Goal: Task Accomplishment & Management: Manage account settings

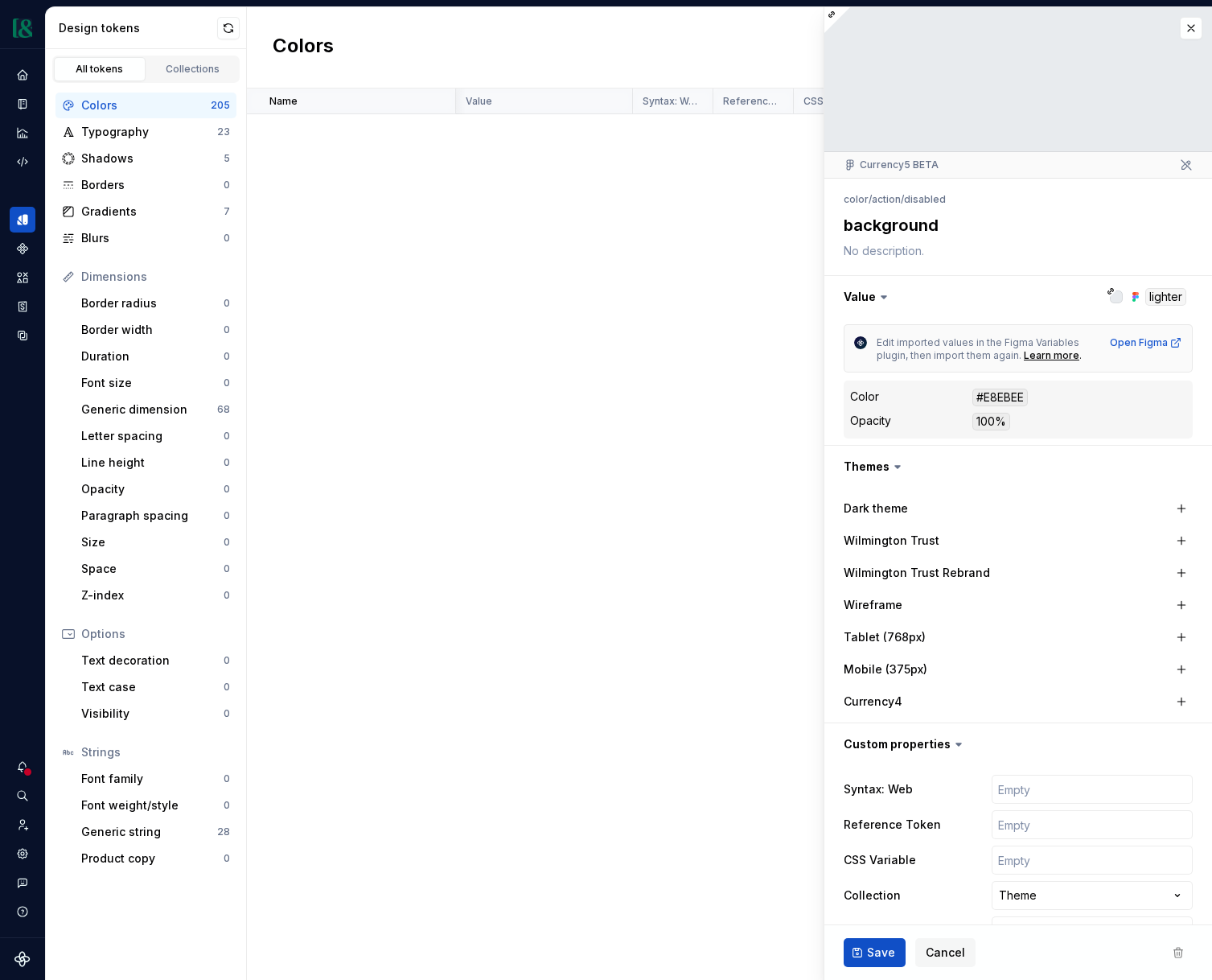
scroll to position [6615, 1]
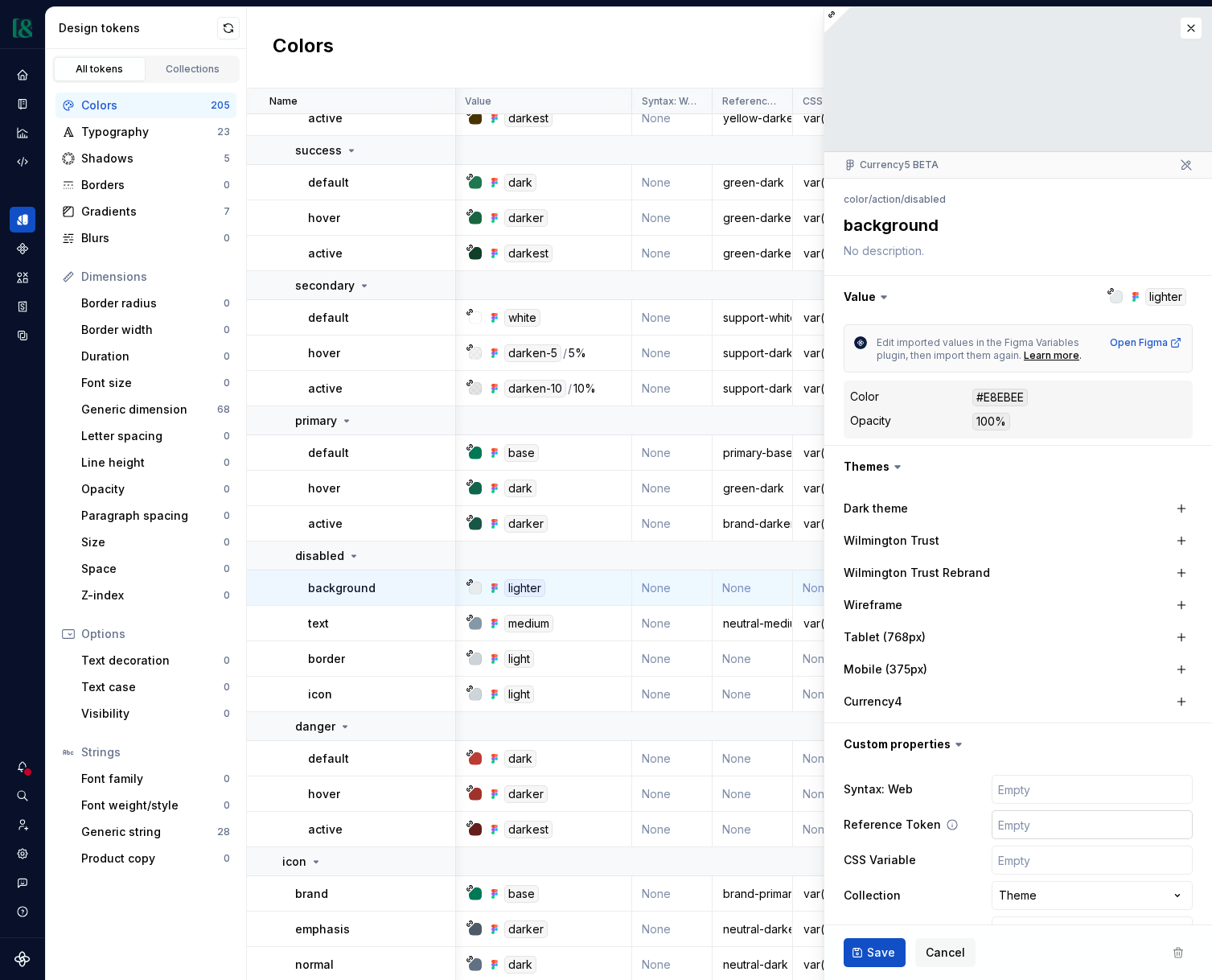
click at [1010, 816] on input "text" at bounding box center [1093, 824] width 201 height 29
click at [1042, 835] on input "text" at bounding box center [1093, 824] width 201 height 29
click at [1019, 832] on input "text" at bounding box center [1093, 824] width 201 height 29
type textarea "*"
click at [1022, 850] on input "text" at bounding box center [1093, 860] width 201 height 29
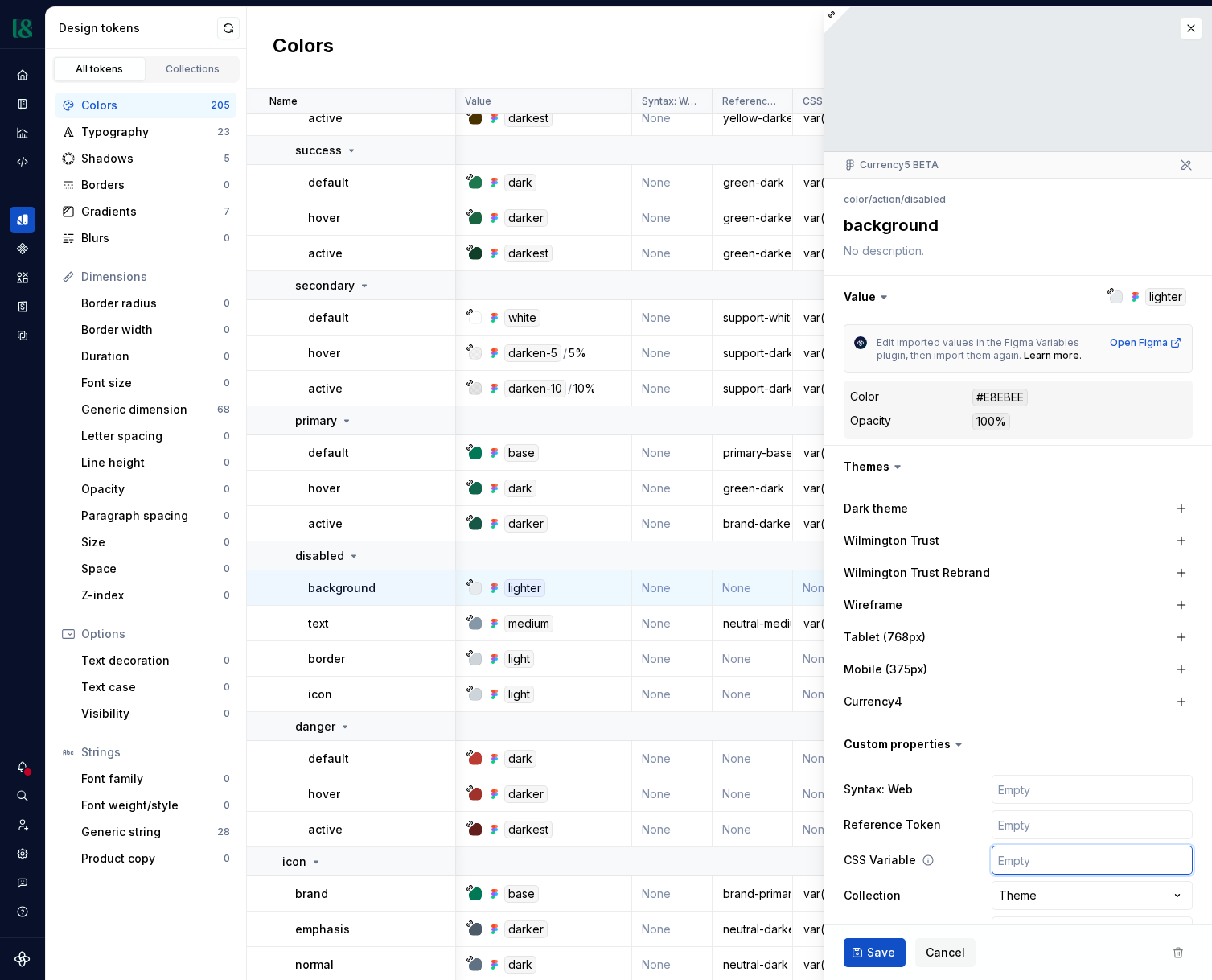
paste input "var(--cds-action-info-default)"
click at [1021, 856] on input "text" at bounding box center [1093, 860] width 201 height 29
type input "var(--cds-action-info-default)"
click at [1103, 860] on input "var(--cds-action-info-default)" at bounding box center [1093, 860] width 201 height 29
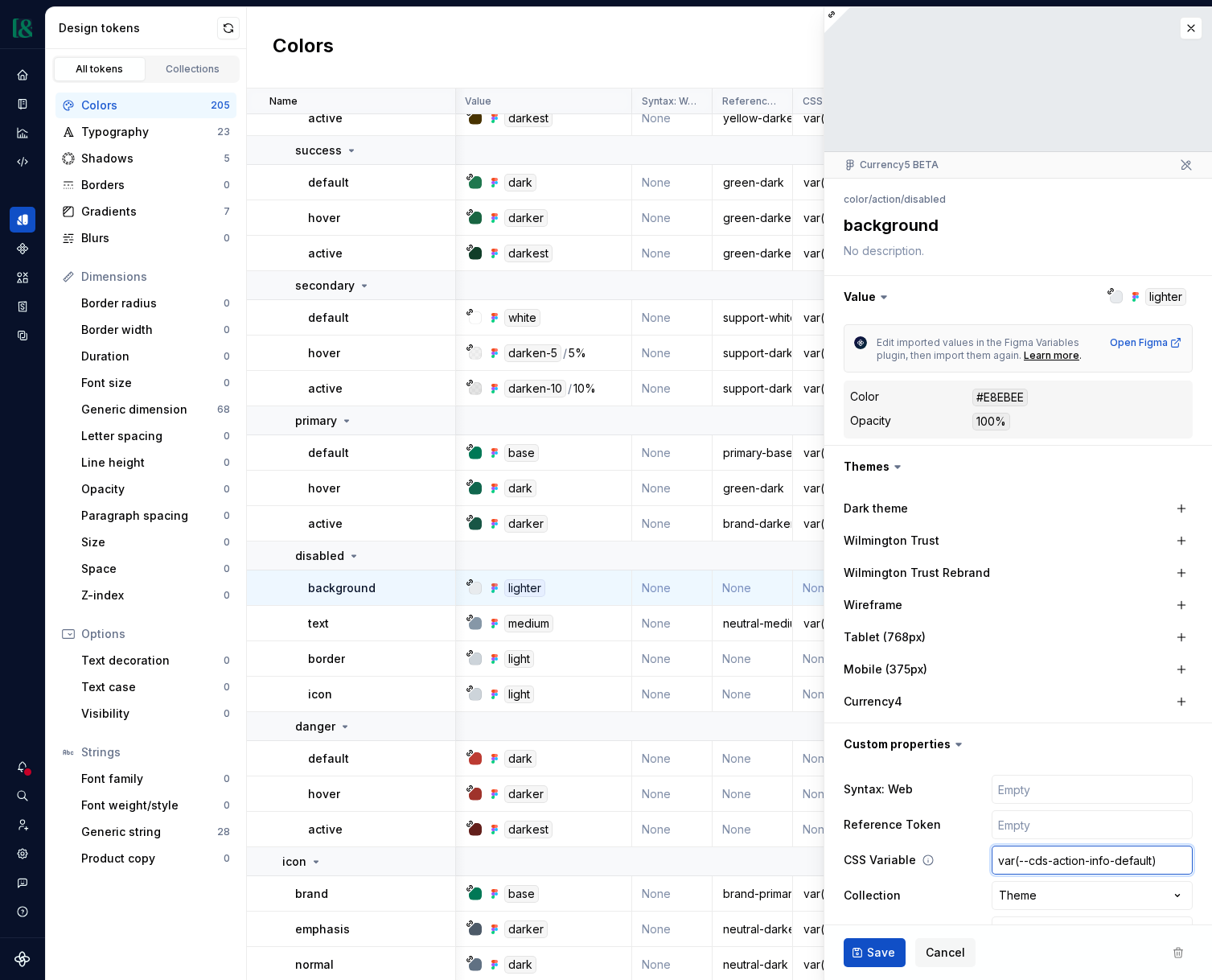
type textarea "*"
type input "var(--cds-action-d-default)"
type textarea "*"
type input "var(--cds-action-di-default)"
type textarea "*"
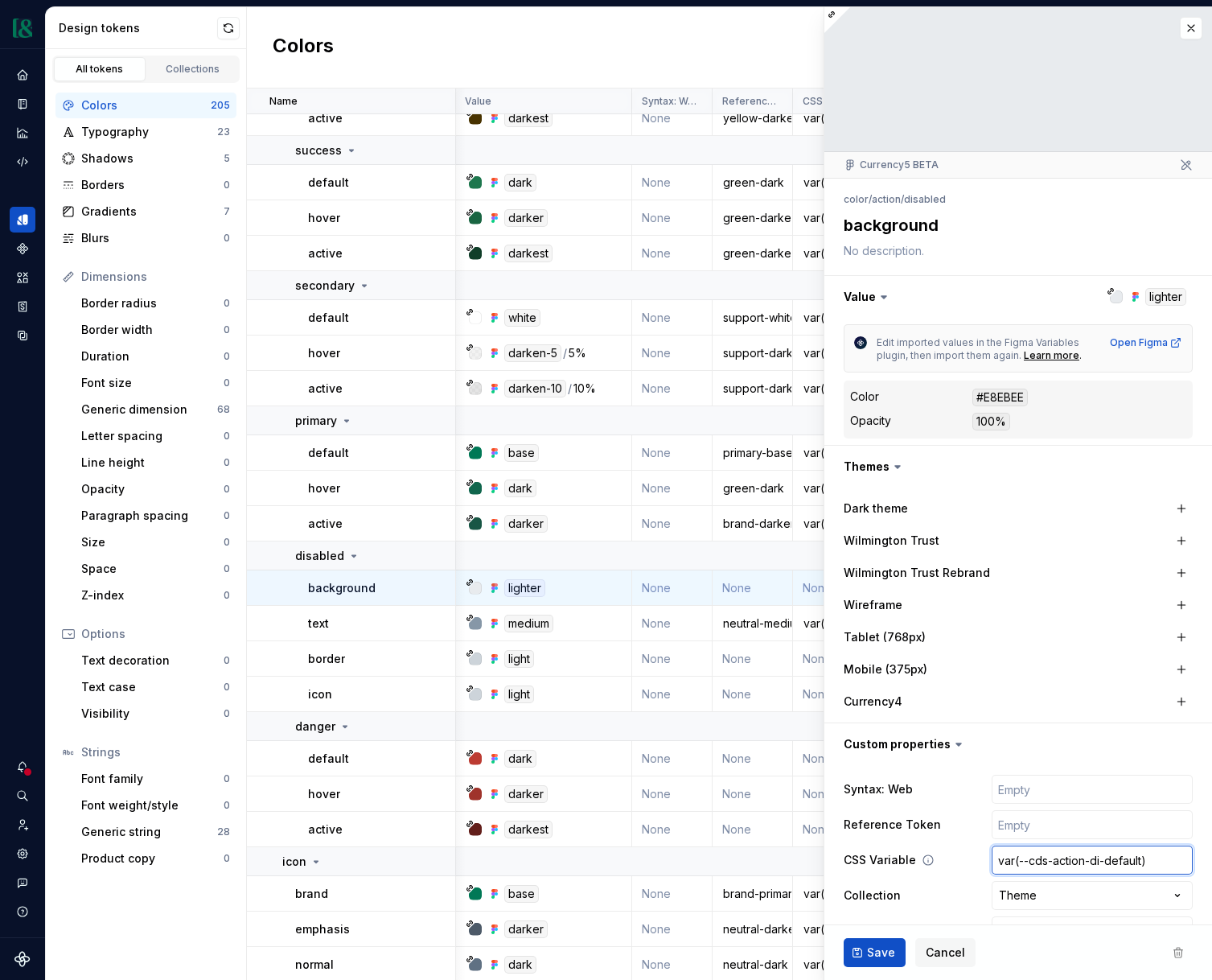
type input "var(--cds-action-dis-default)"
type textarea "*"
type input "var(--cds-action-disa-default)"
type textarea "*"
type input "var(--cds-action-disab-default)"
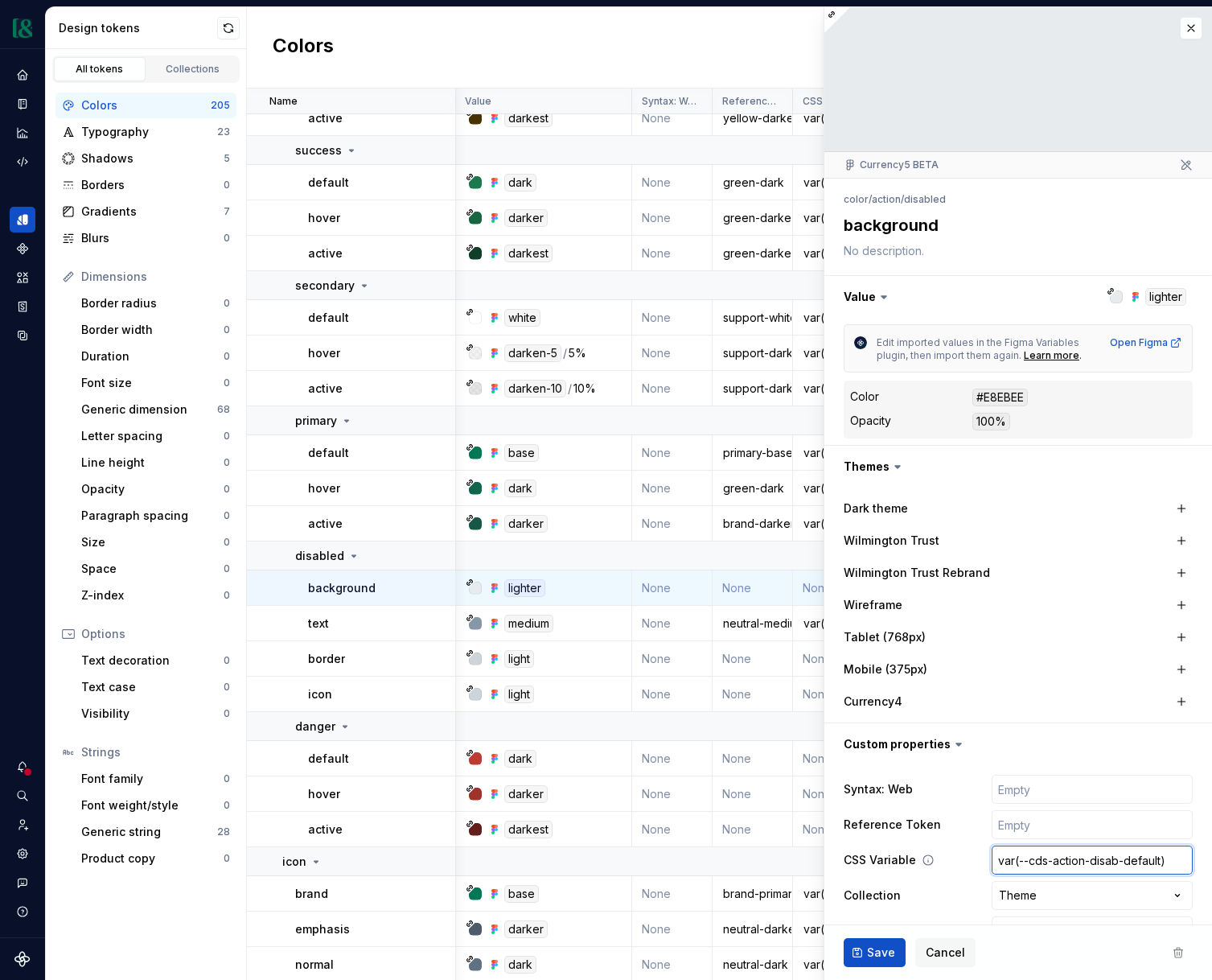
type textarea "*"
type input "var(--cds-action-disabl-default)"
type textarea "*"
type input "var(--cds-action-disable-default)"
type textarea "*"
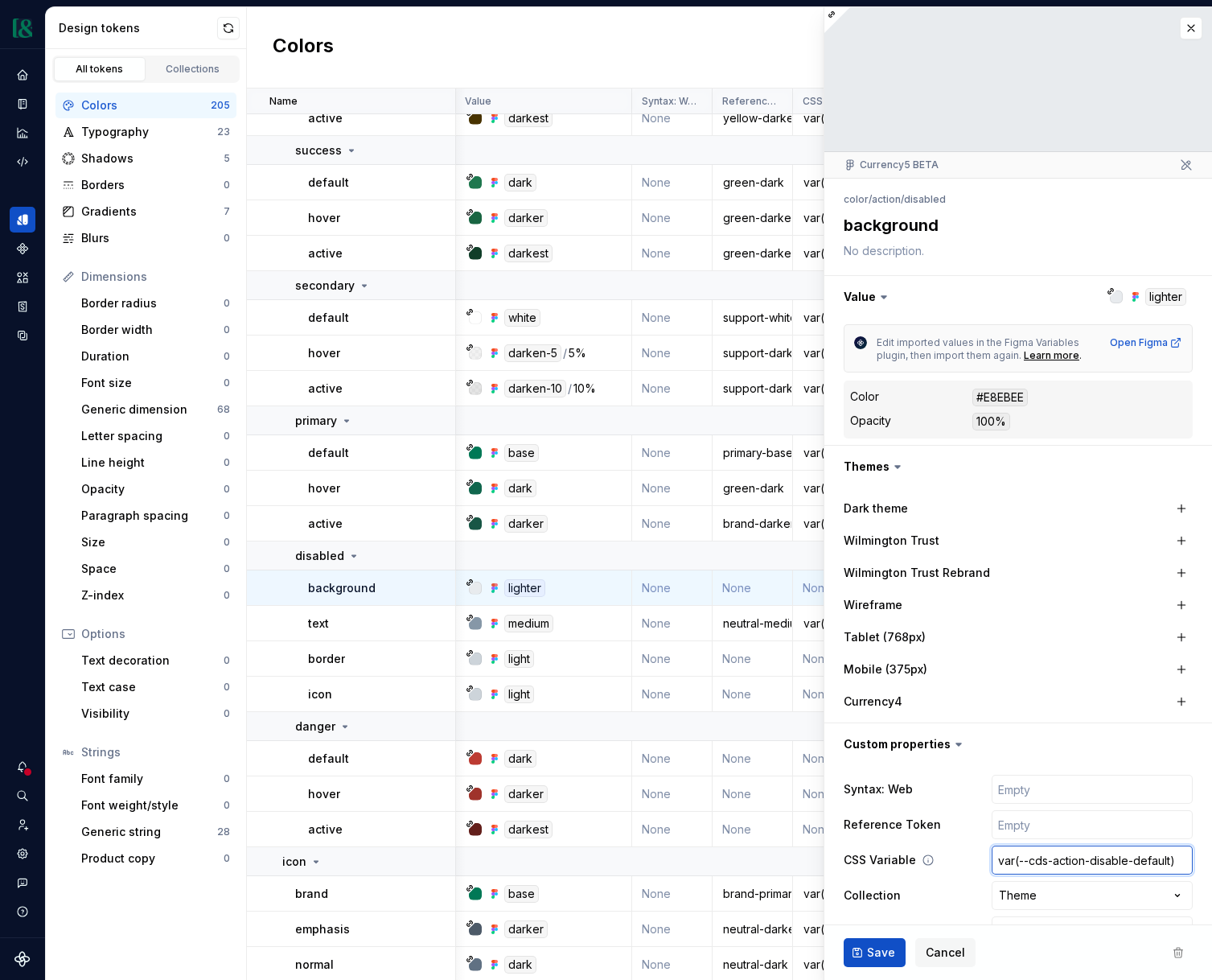
type input "var(--cds-action-disabled-default)"
click at [1152, 861] on input "var(--cds-action-disabled-default)" at bounding box center [1093, 860] width 201 height 29
type textarea "*"
type input "var(--cds-action-disabled-b)"
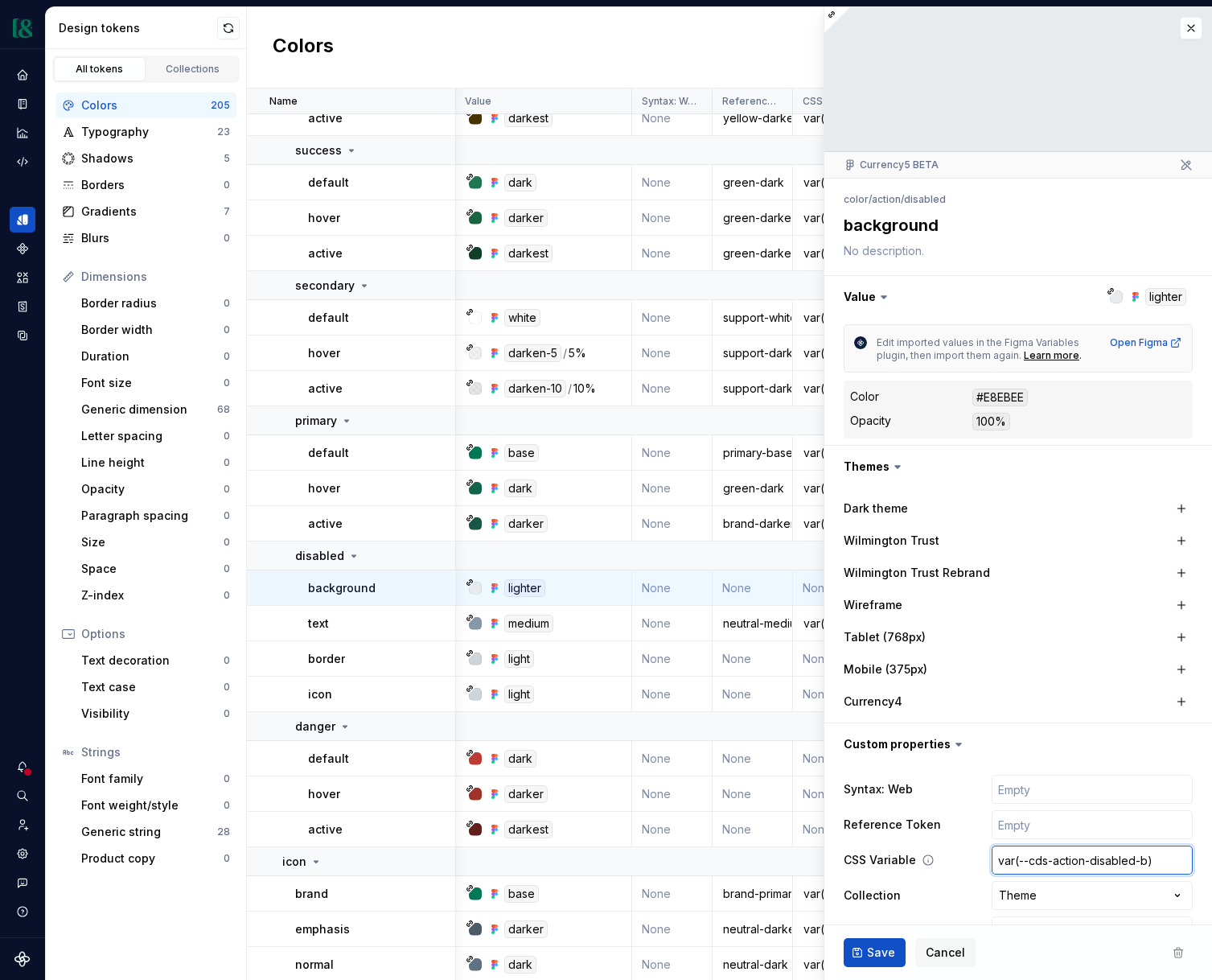
type textarea "*"
type input "var(--cds-action-disabled-bg)"
click at [1090, 830] on input "text" at bounding box center [1093, 824] width 201 height 29
type textarea "*"
type input "n"
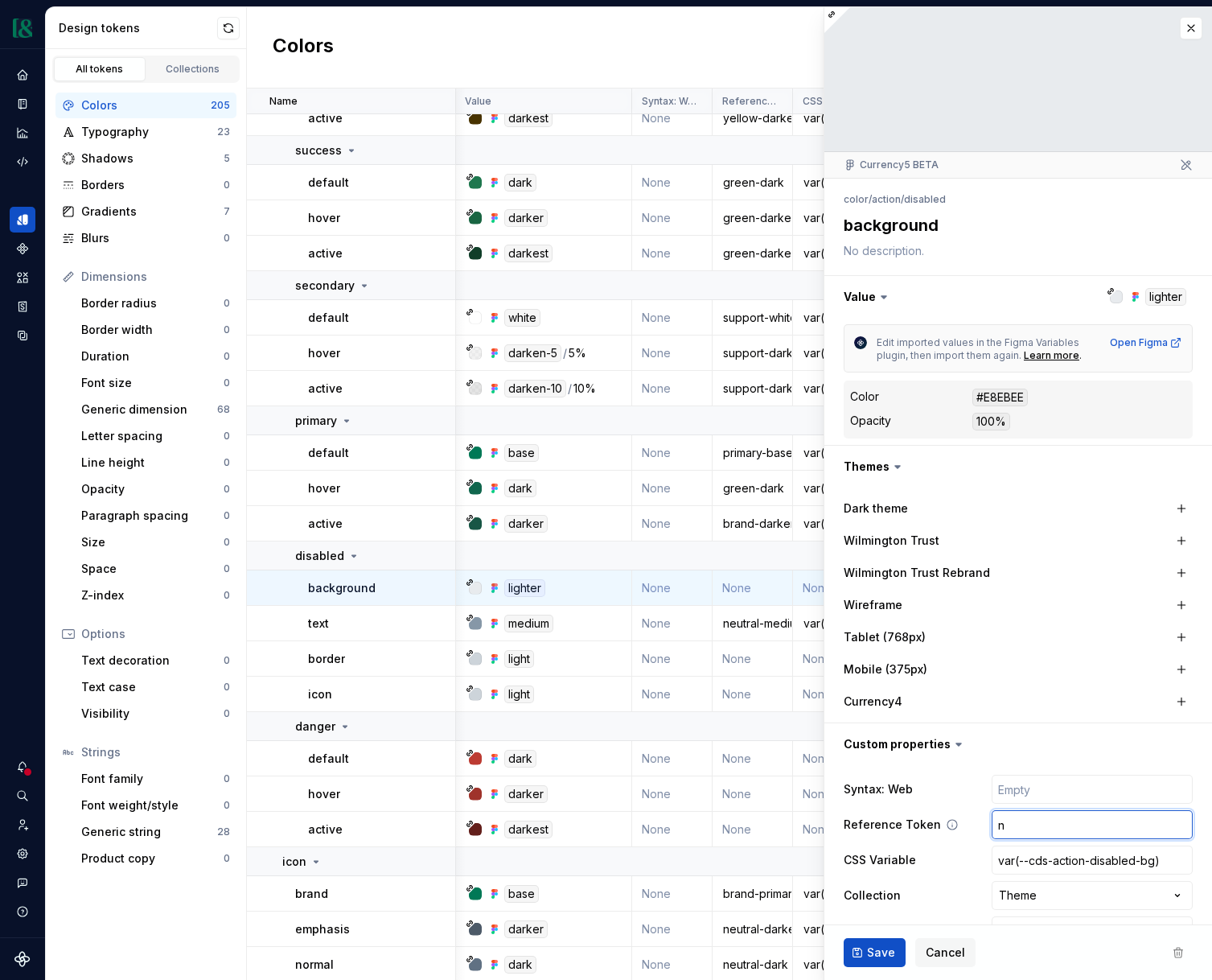
type textarea "*"
type input "ne"
type textarea "*"
type input "neu"
type textarea "*"
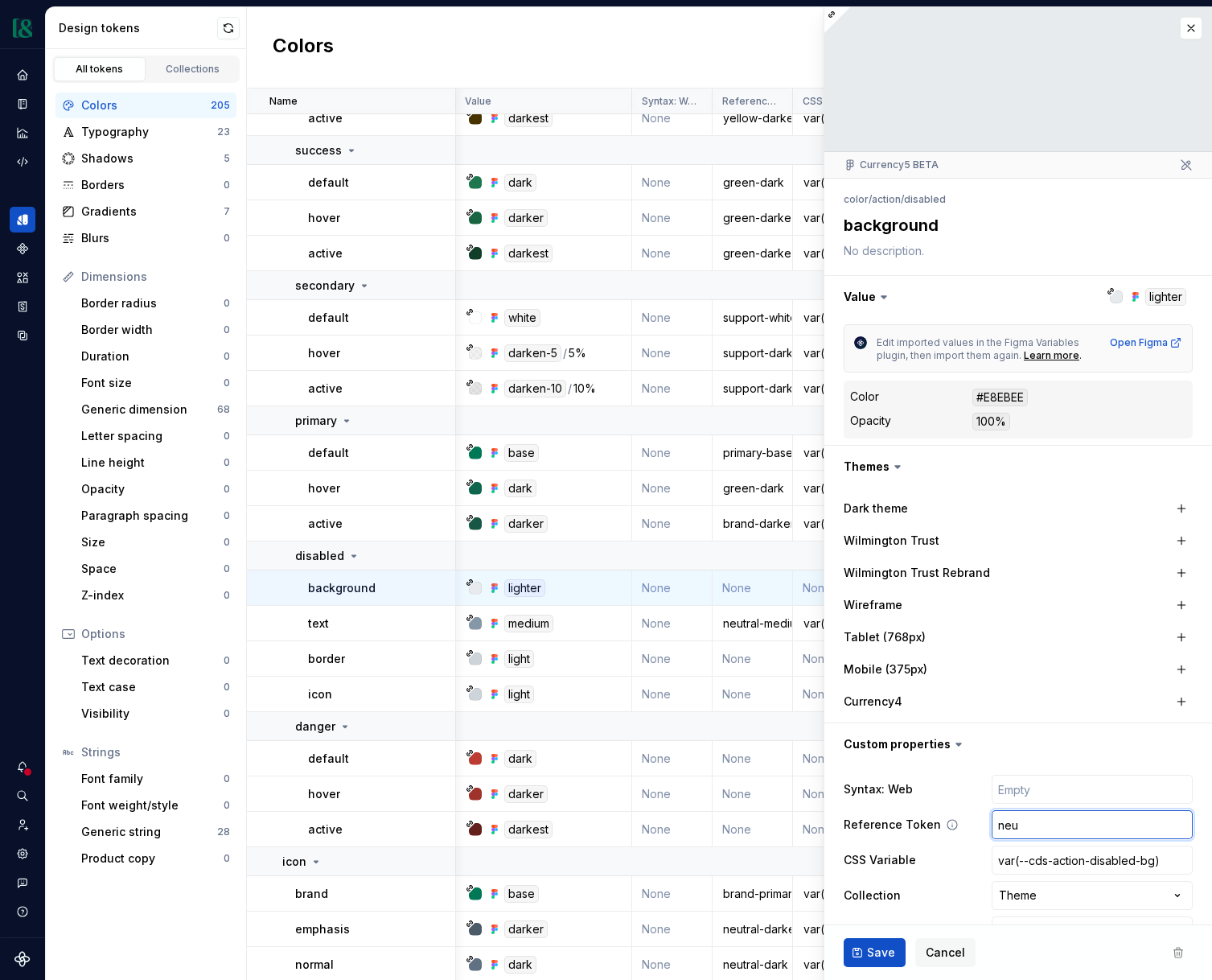
type input "neut"
type textarea "*"
type input "neutr"
type textarea "*"
type input "neutral"
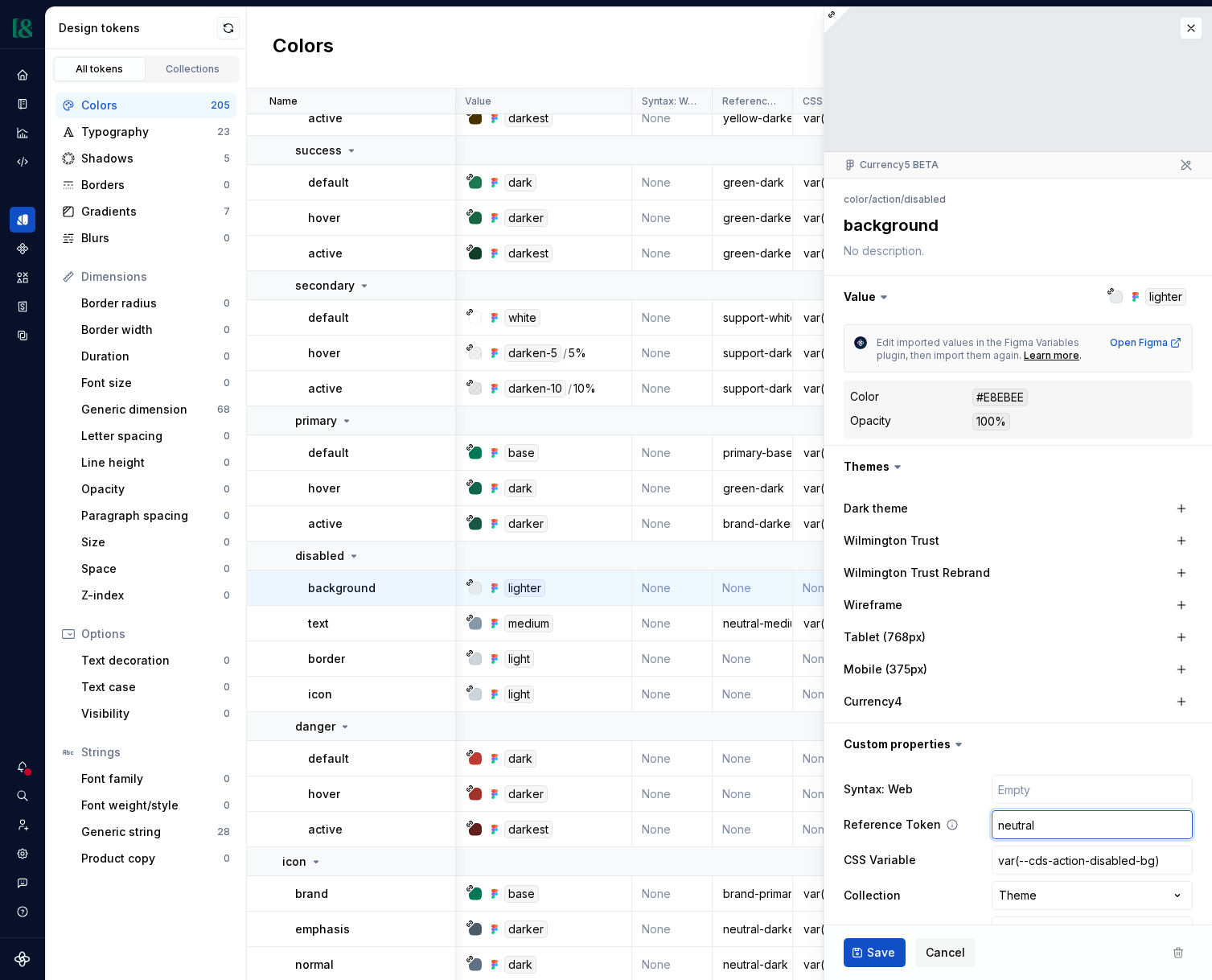
type textarea "*"
type input "neutral="
type textarea "*"
type input "neutral=l"
type textarea "*"
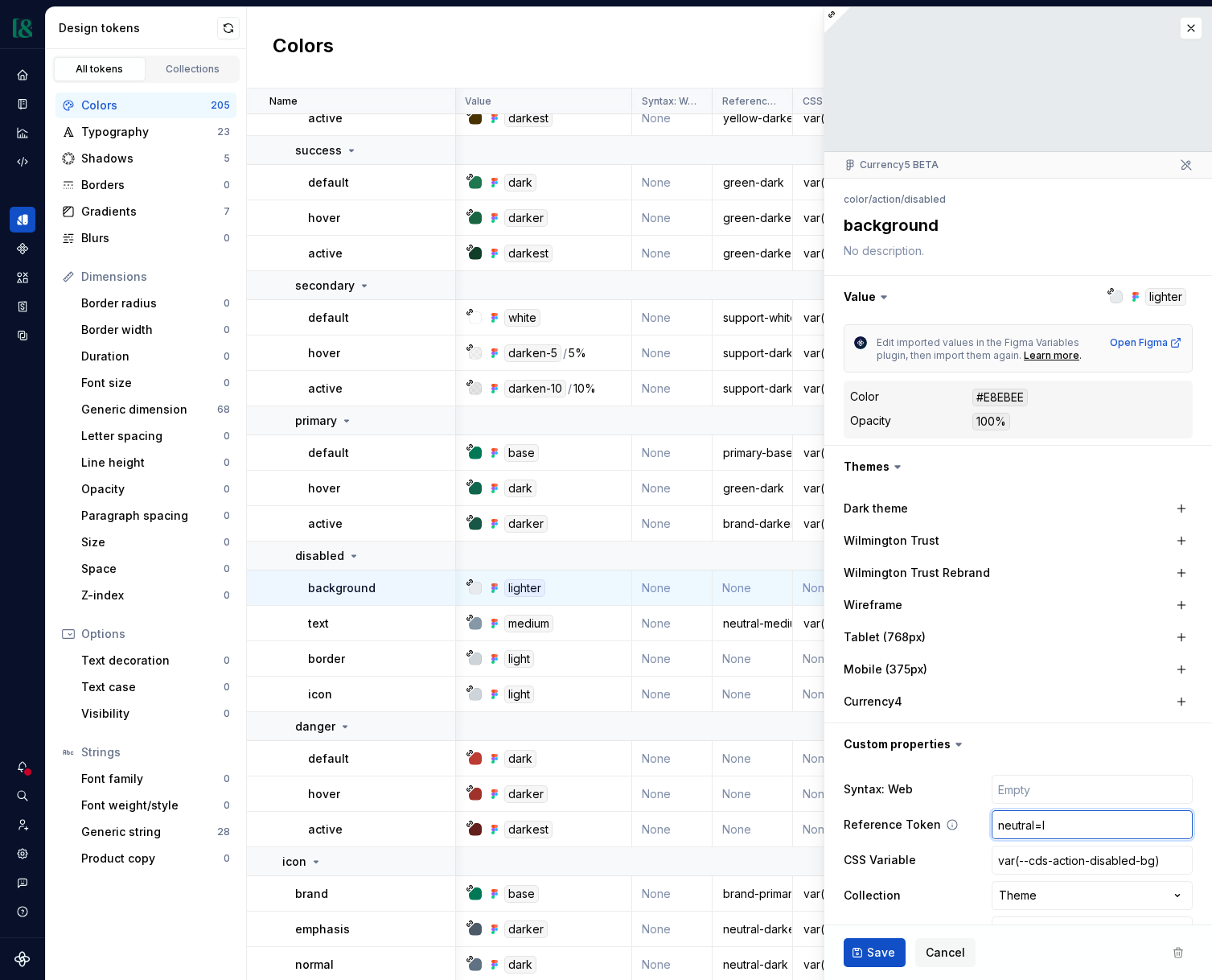
type input "neutral=li"
type textarea "*"
type input "neutral=lig"
type textarea "*"
type input "neutral=li"
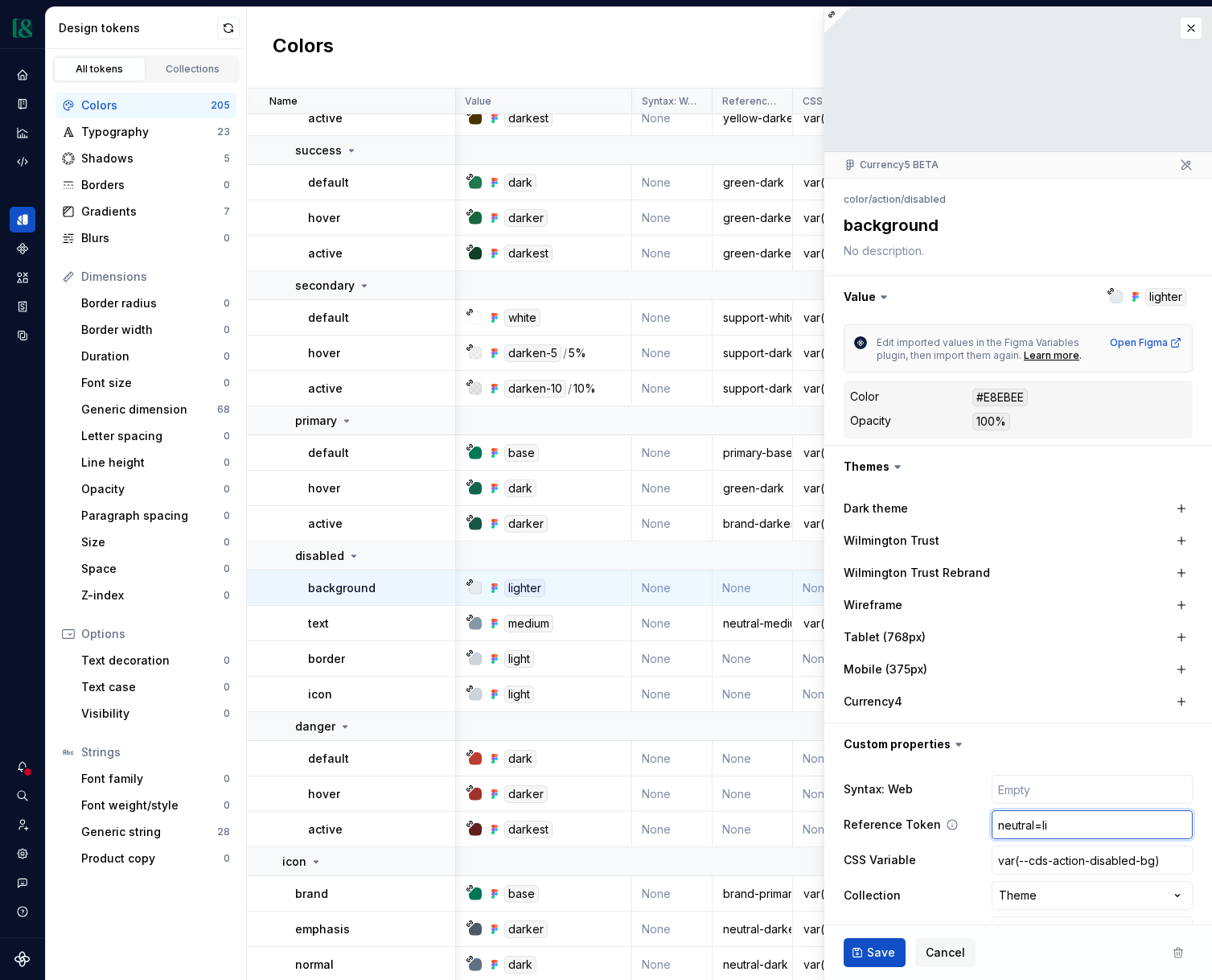
type textarea "*"
type input "neutral=l"
type textarea "*"
type input "neutral="
type textarea "*"
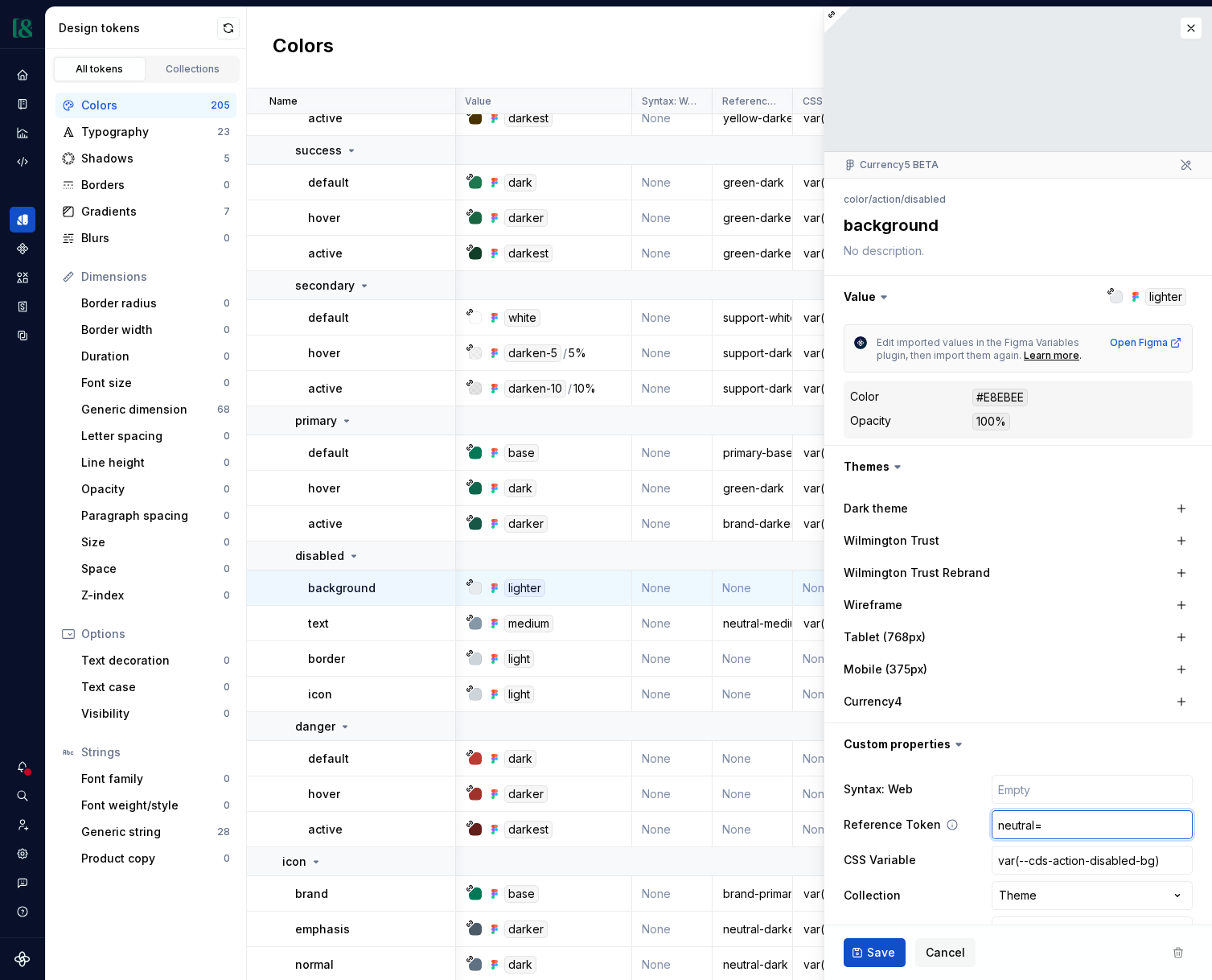
type input "neutral"
type textarea "*"
type input "neutral-"
type textarea "*"
type input "neutral-l"
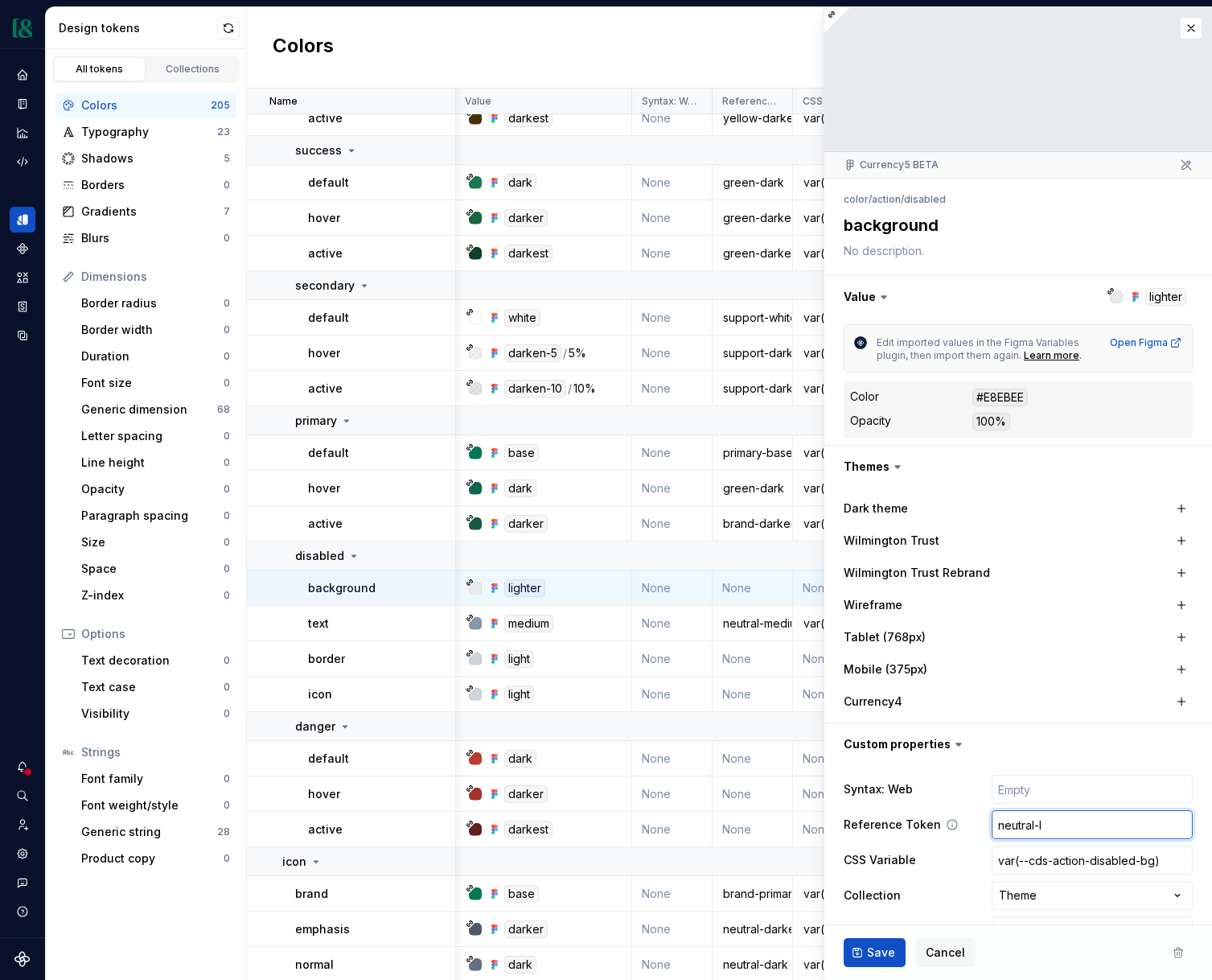
type textarea "*"
type input "neutral-lig"
type textarea "*"
type input "neutral-ligh"
type textarea "*"
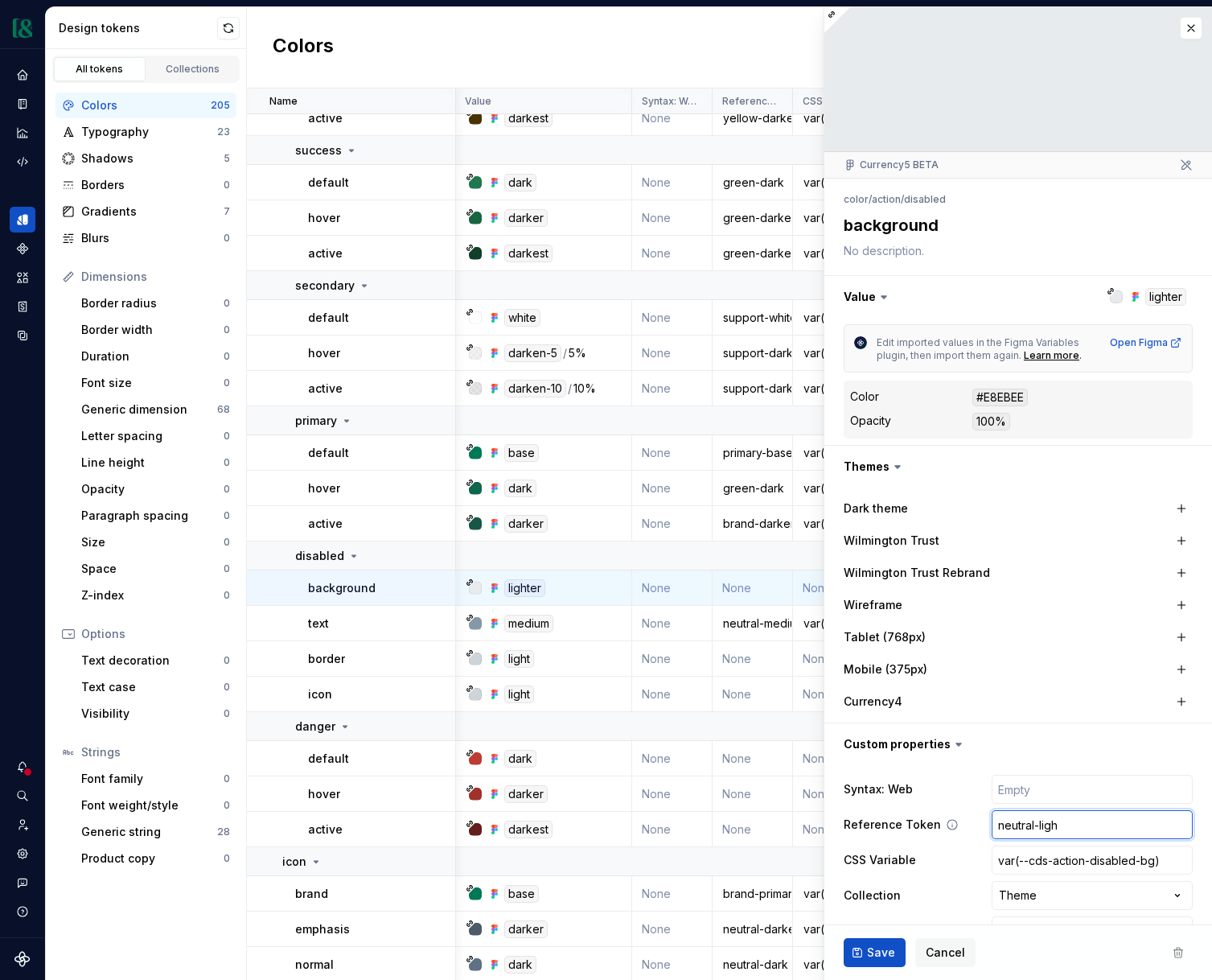
type input "neutral-light"
type textarea "*"
type input "neutral-lighte"
type textarea "*"
type input "neutral-lighter"
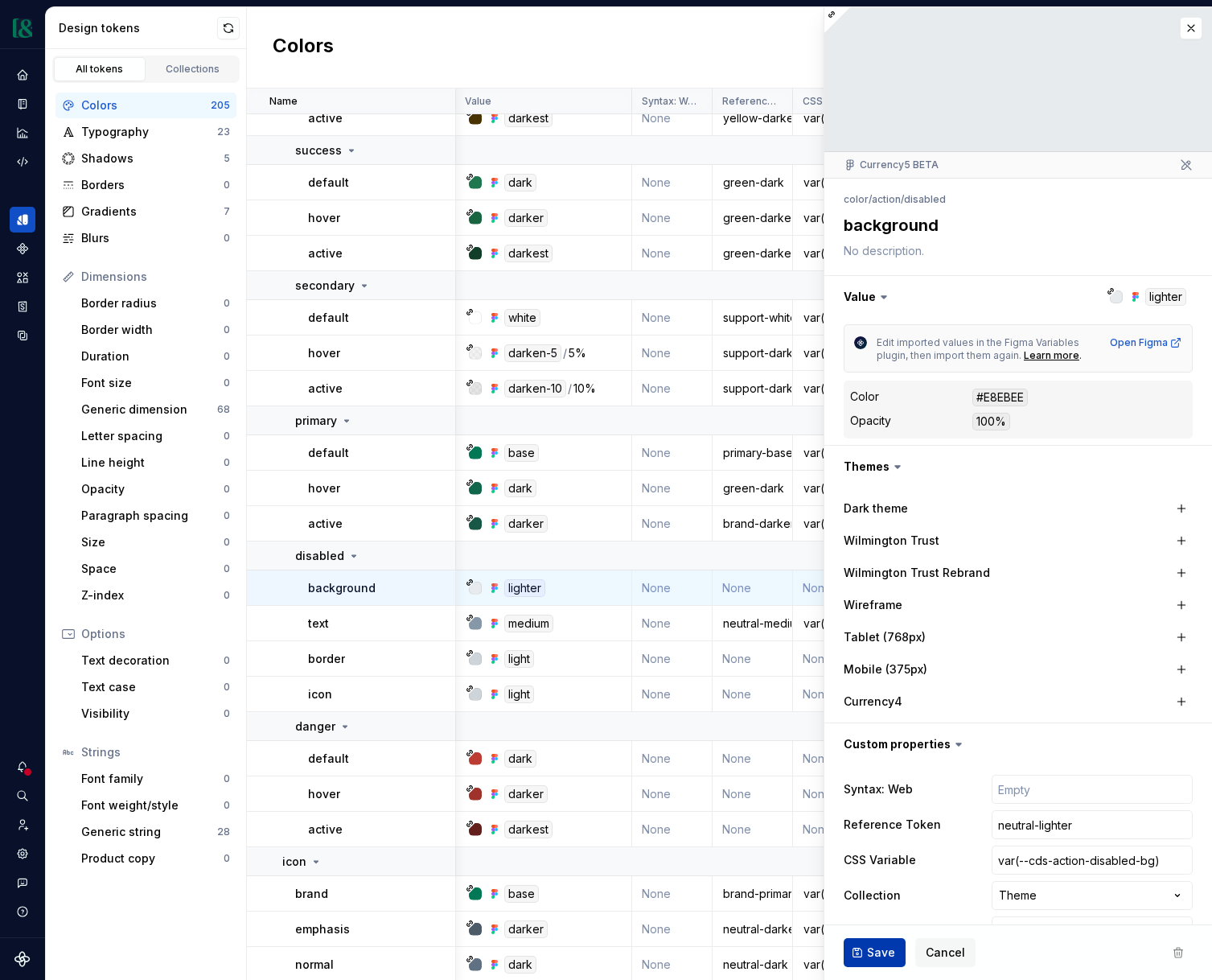
click at [883, 948] on span "Save" at bounding box center [882, 952] width 28 height 16
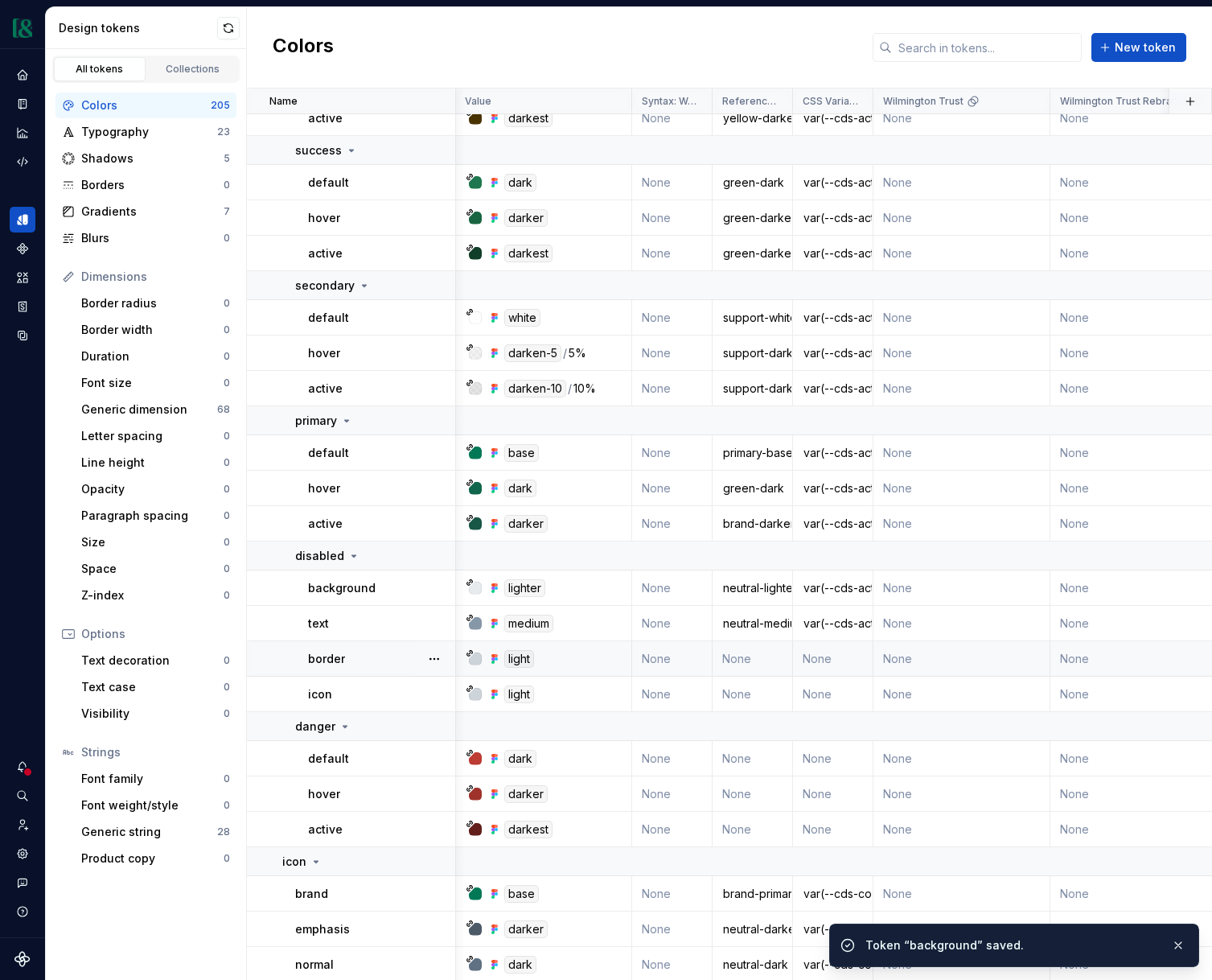
click at [755, 664] on td "None" at bounding box center [753, 660] width 80 height 36
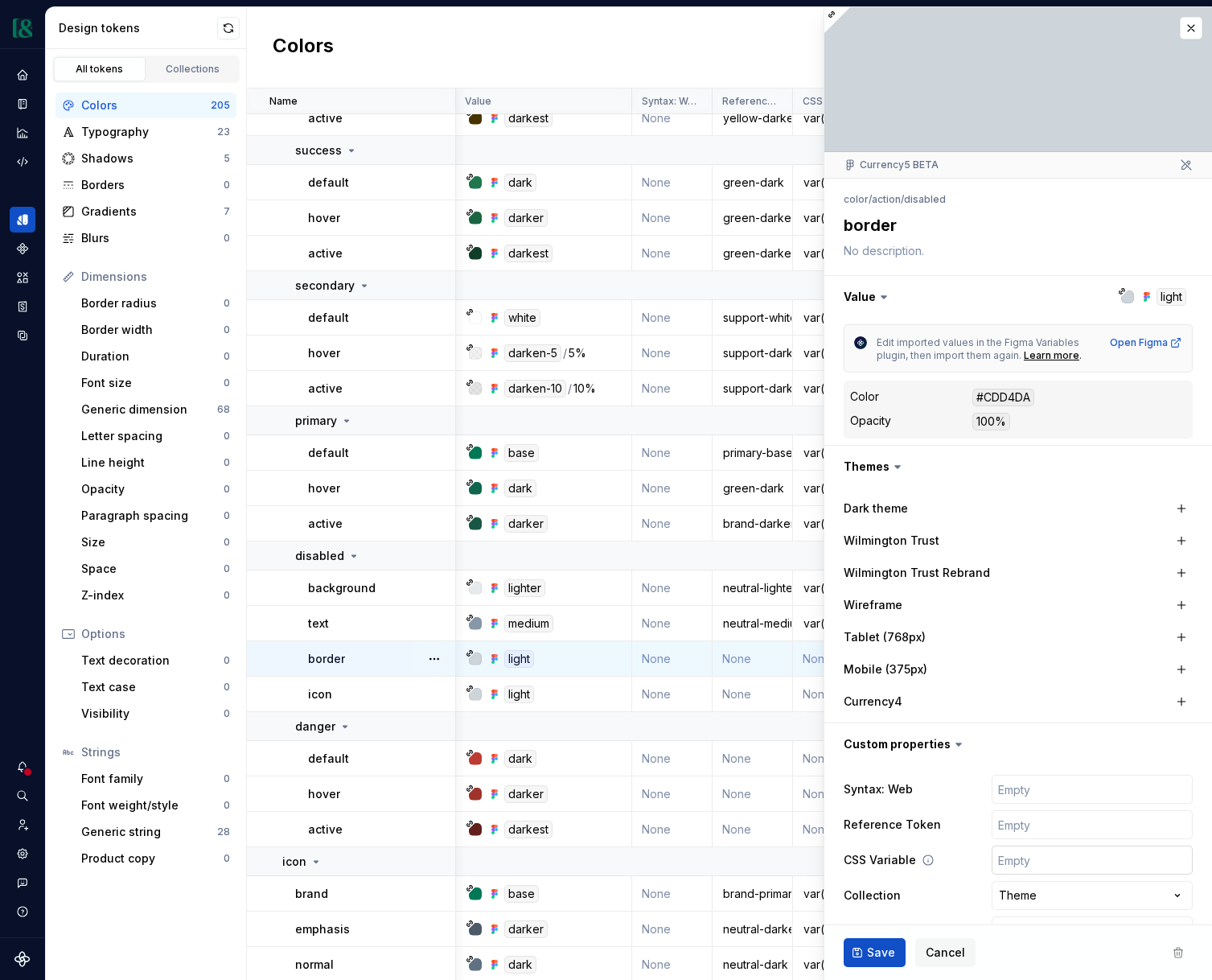
type textarea "*"
click at [1031, 860] on input "text" at bounding box center [1093, 860] width 201 height 29
paste input "var(--cds-action-disabled-bg)"
type input "var(--cds-action-disabled-bg)"
click at [1108, 856] on input "var(--cds-action-disabled-bg)" at bounding box center [1093, 860] width 201 height 29
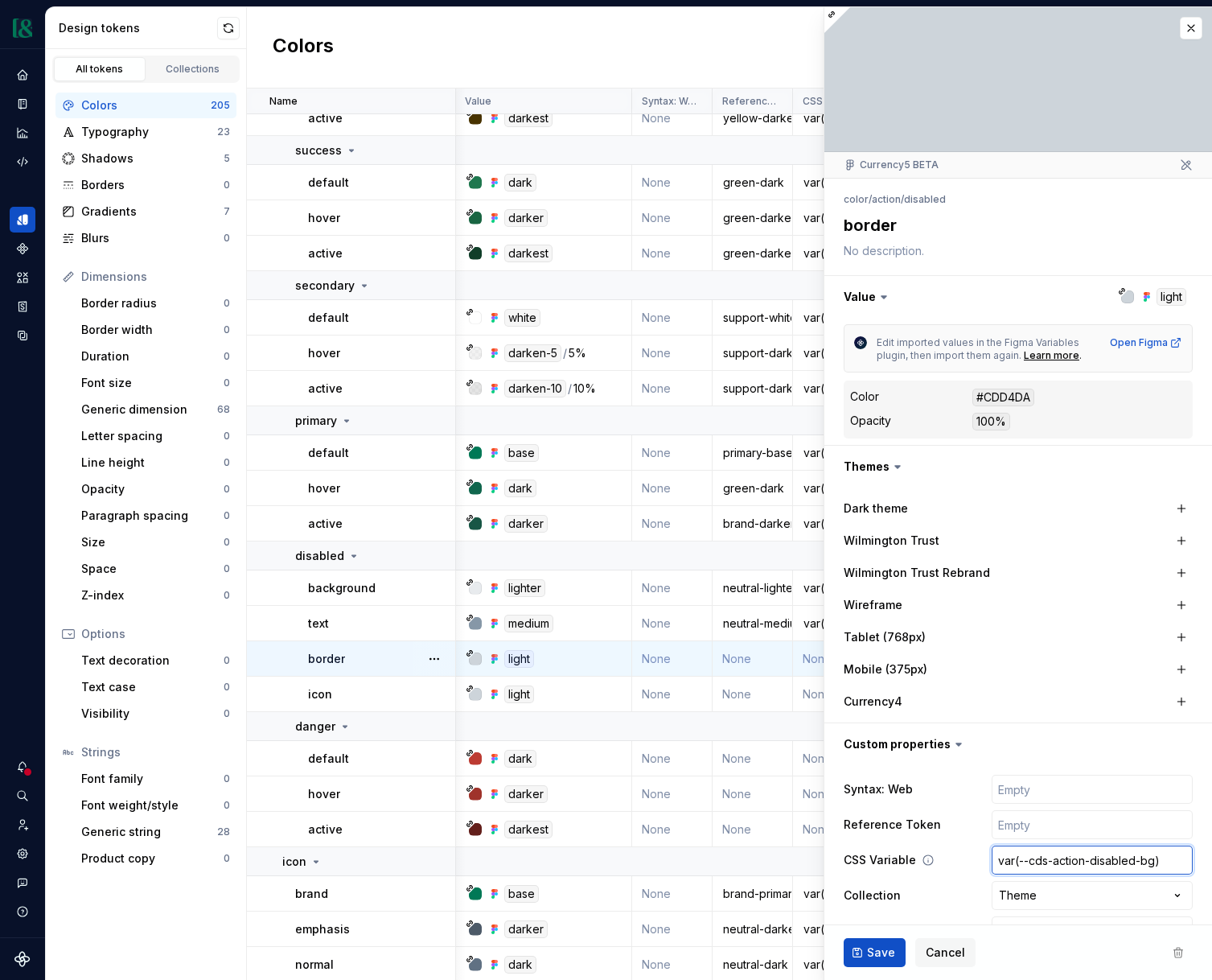
click at [1108, 856] on input "var(--cds-action-disabled-bg)" at bounding box center [1093, 860] width 201 height 29
click at [1149, 859] on input "var(--cds-action-disabled-bg)" at bounding box center [1093, 860] width 201 height 29
type textarea "*"
type input "var(--cds-action-disabled-bo)"
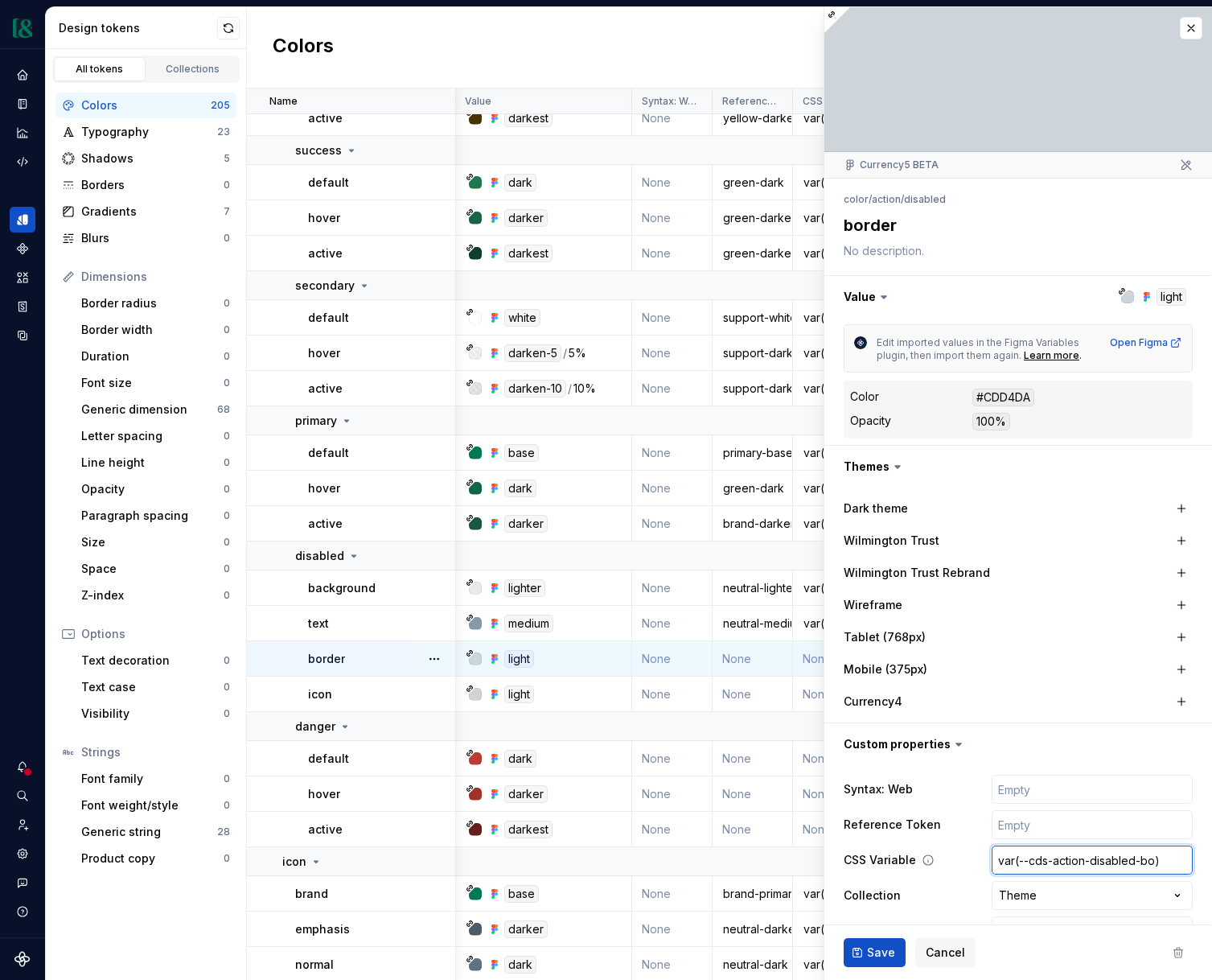
type textarea "*"
type input "var(--cds-action-disabled-boi)"
type textarea "*"
type input "var(--cds-action-disabled-boir)"
type textarea "*"
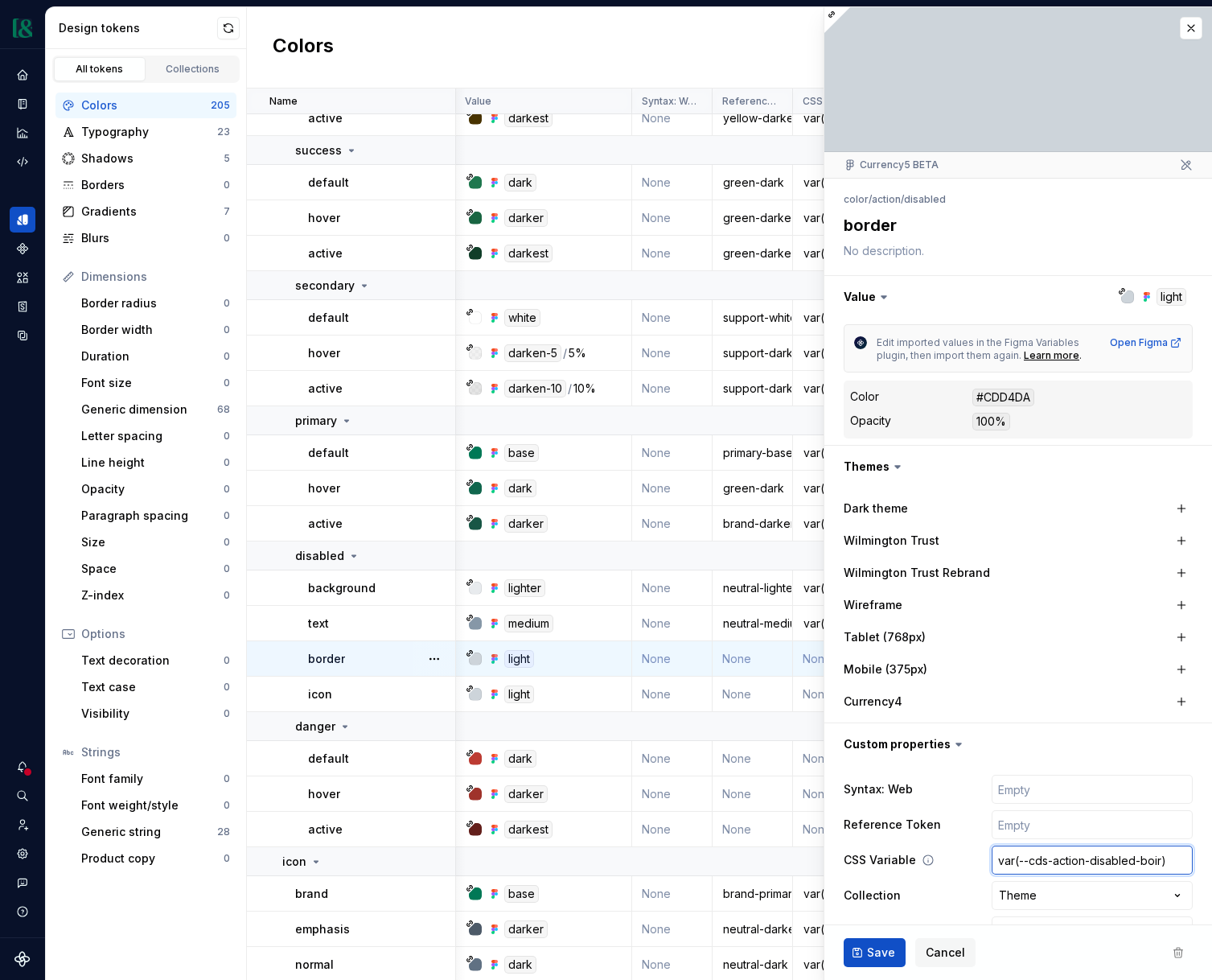
type input "var(--cds-action-disabled-boi)"
type textarea "*"
type input "var(--cds-action-disabled-bo)"
type textarea "*"
type input "var(--cds-action-disabled-bor)"
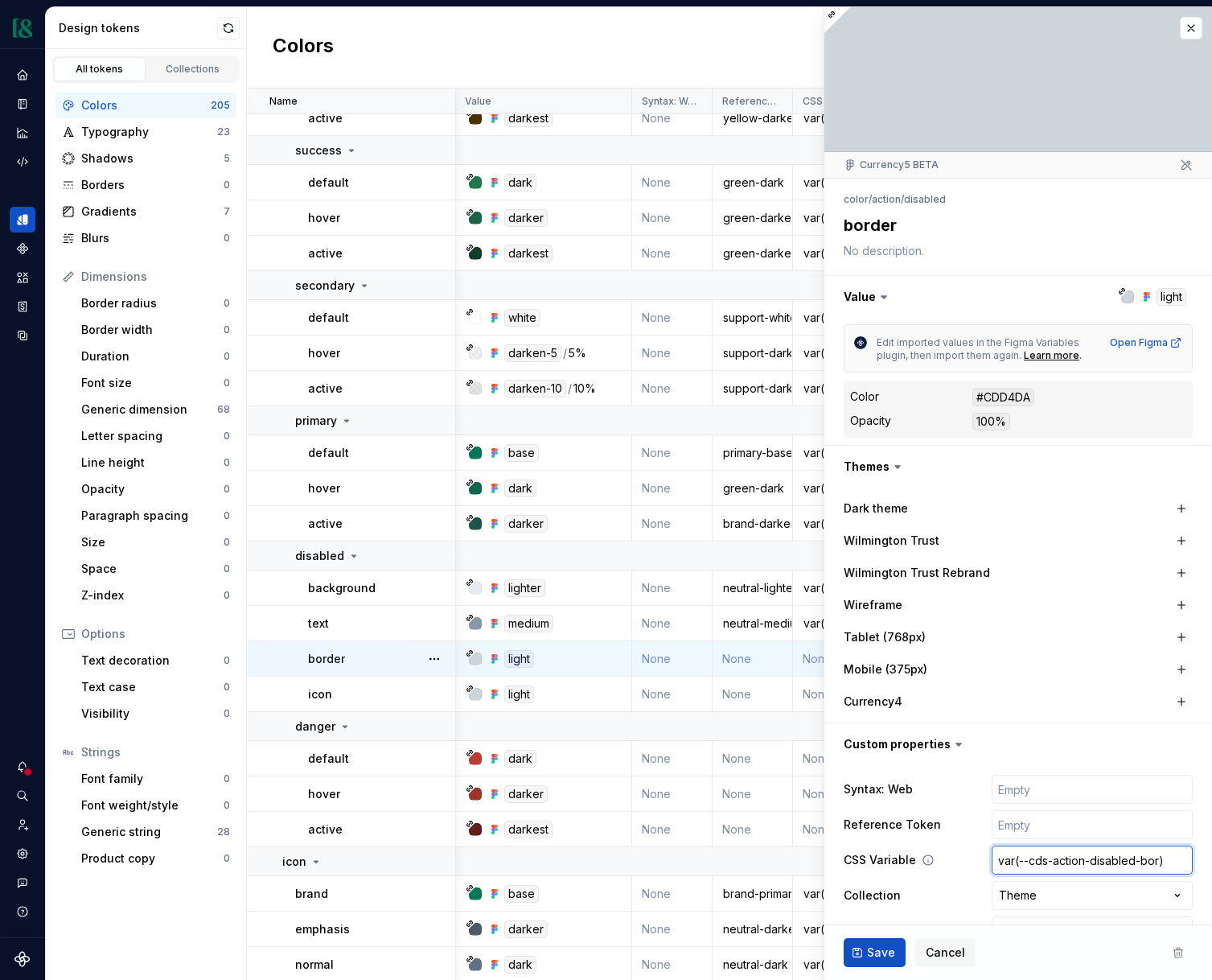
type textarea "*"
type input "var(--cds-action-disabled-bord)"
type textarea "*"
type input "var(--cds-action-disabled-borde)"
type textarea "*"
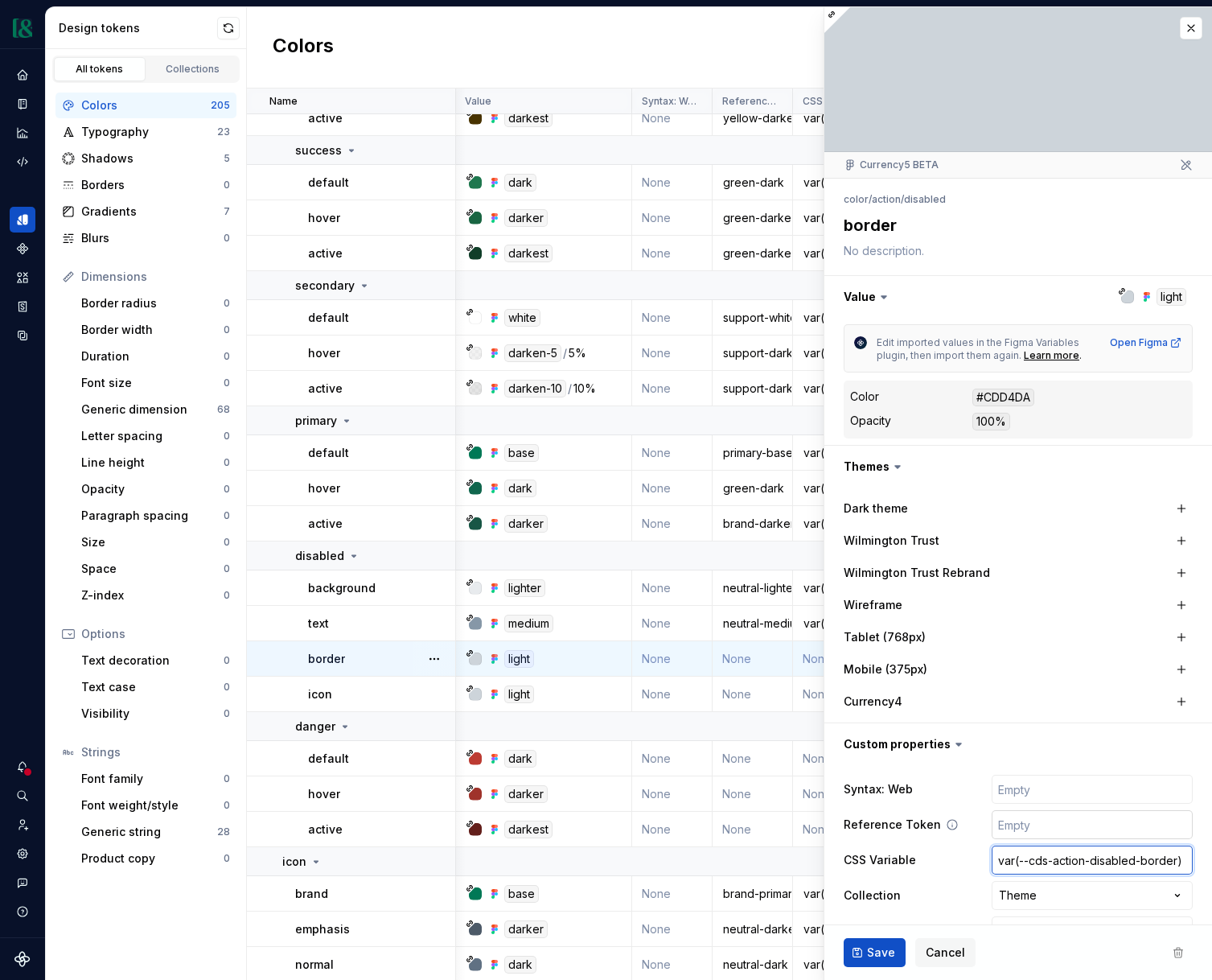
type input "var(--cds-action-disabled-border)"
click at [1111, 831] on input "text" at bounding box center [1093, 824] width 201 height 29
type textarea "*"
type input "n"
type textarea "*"
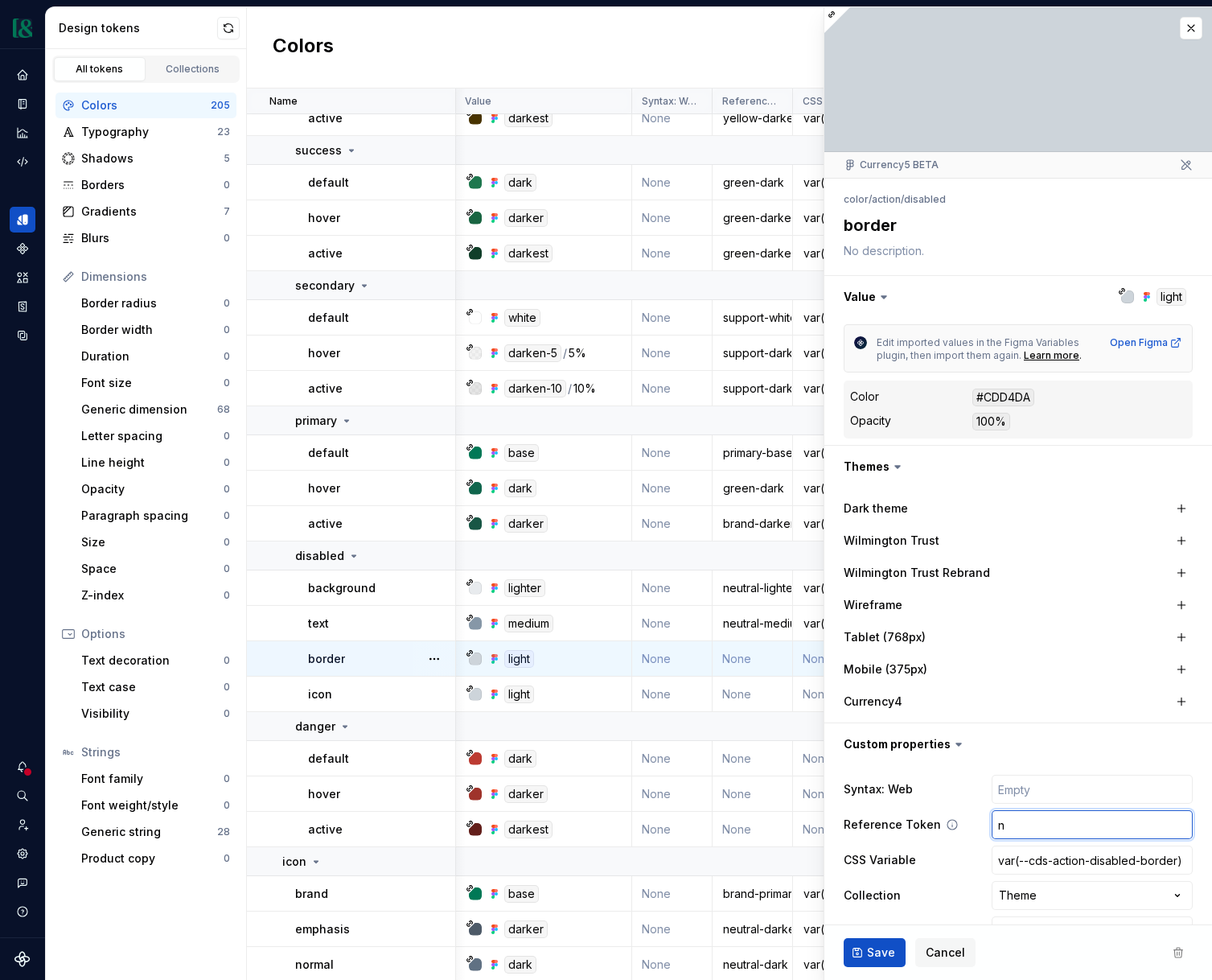
type input "ne"
type textarea "*"
type input "neu"
type textarea "*"
type input "neut"
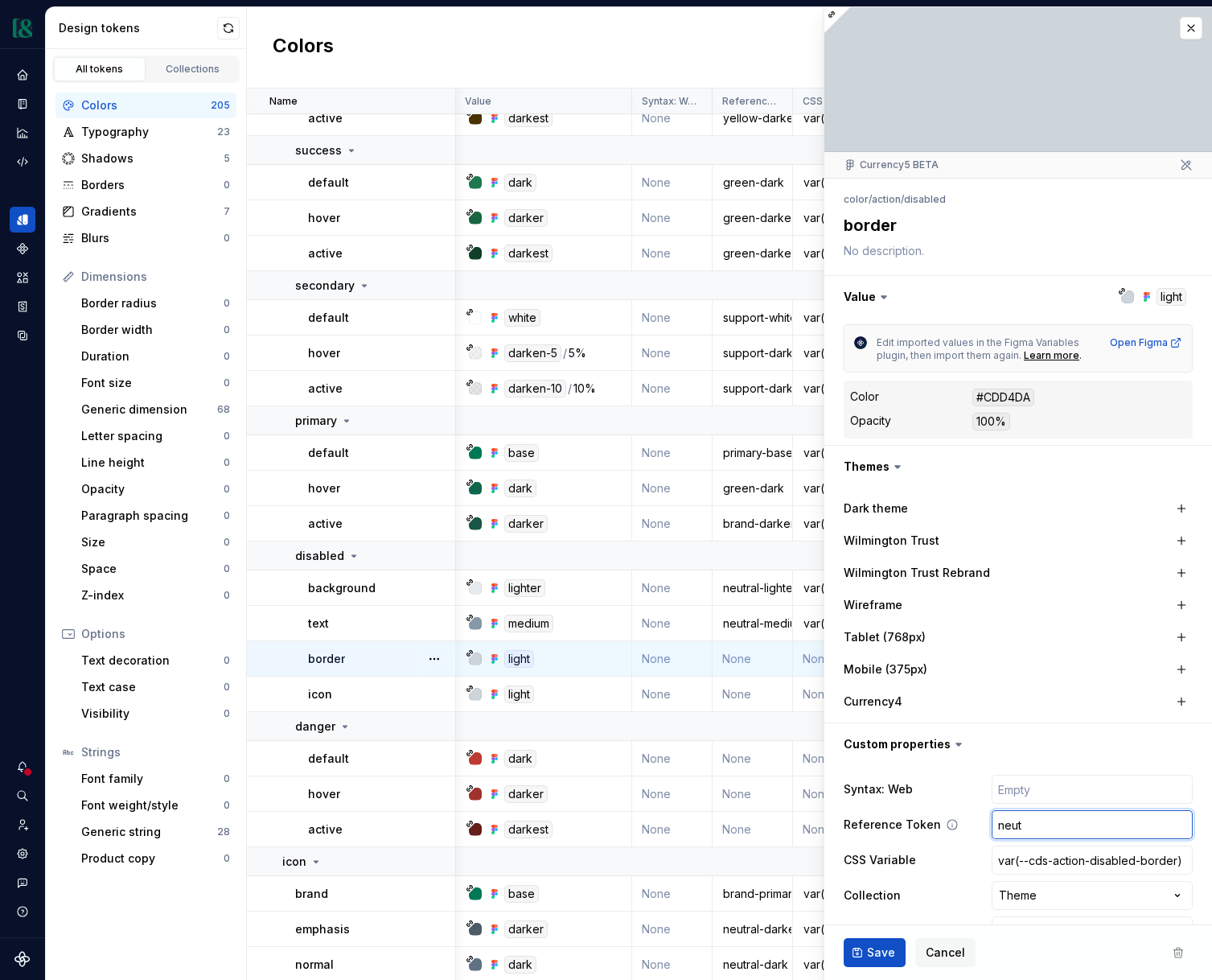
type textarea "*"
type input "neutr"
type textarea "*"
type input "neutra"
type textarea "*"
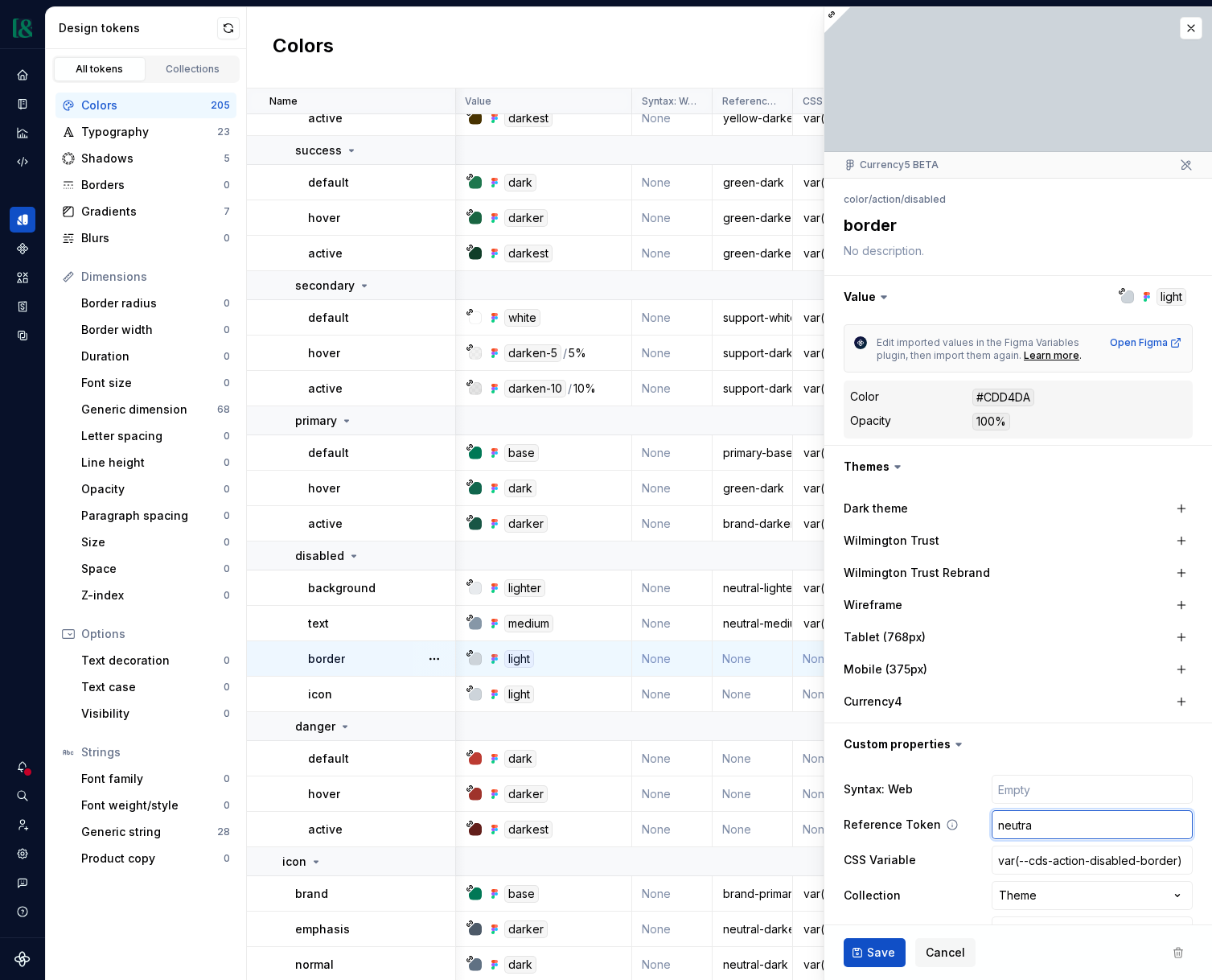
type input "neutral"
type textarea "*"
type input "neutral-"
type textarea "*"
type input "neutral-l"
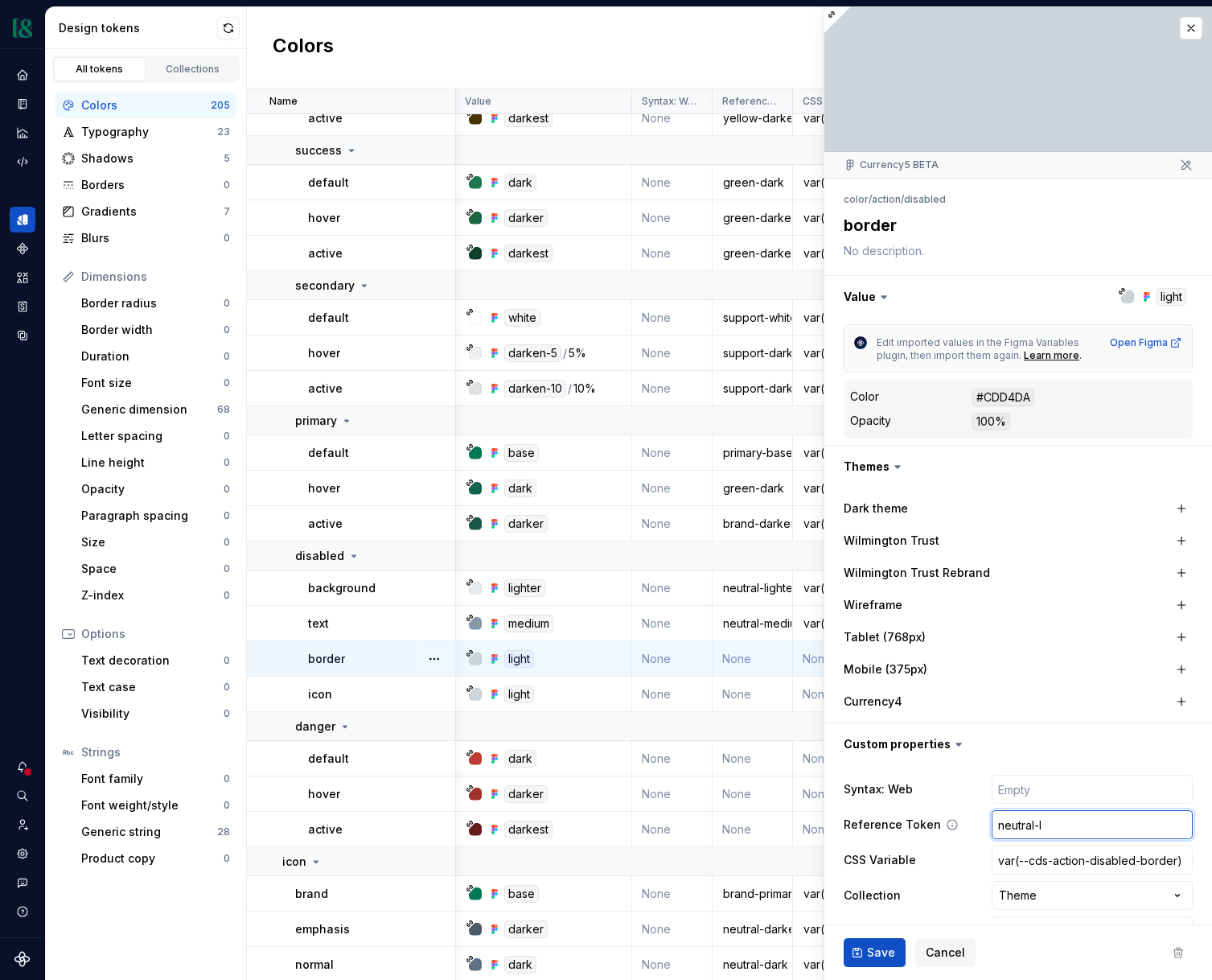
type textarea "*"
type input "neutral-li"
type textarea "*"
type input "neutral-lig"
type textarea "*"
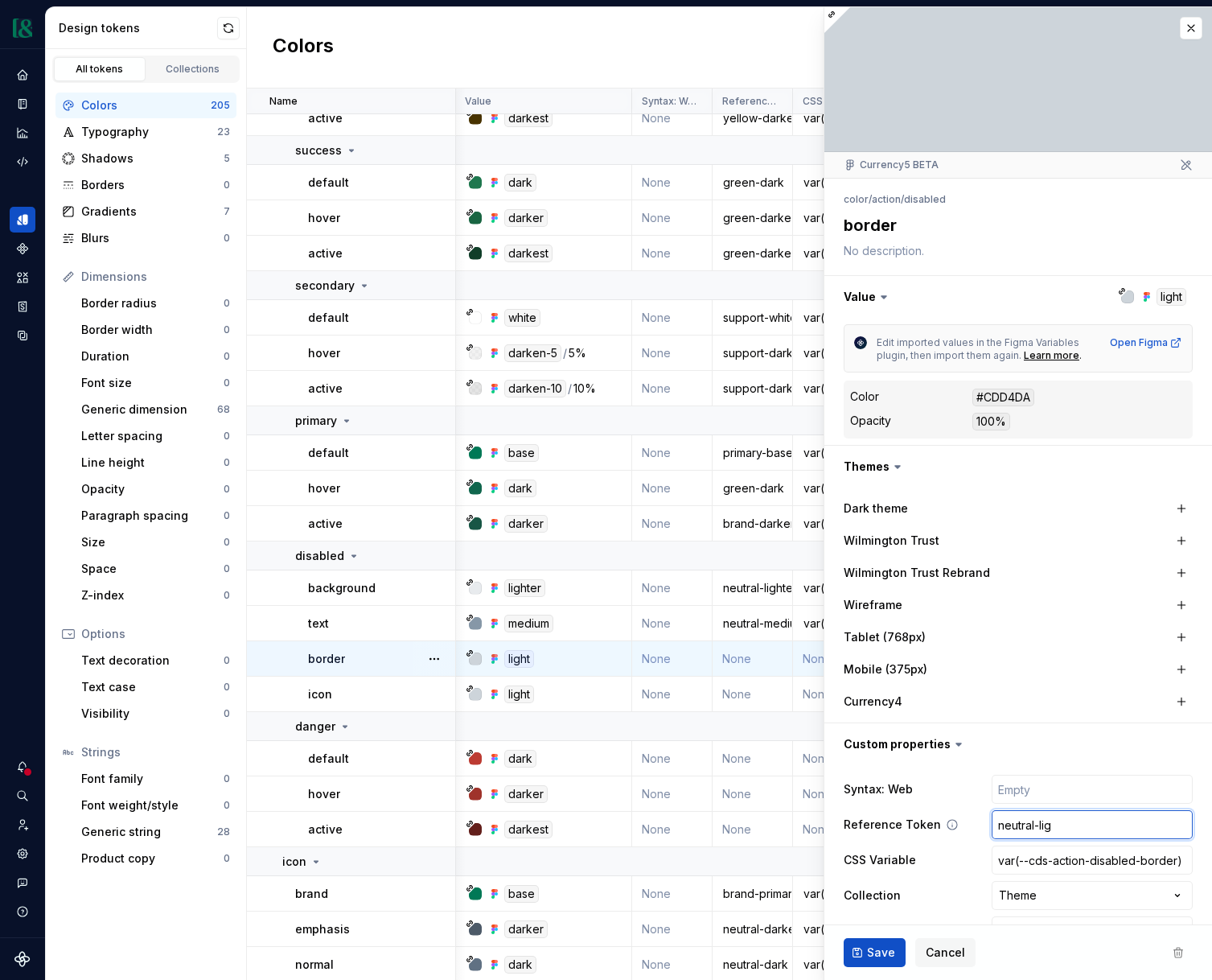
type input "neutral-ligh"
type textarea "*"
type input "neutral-light"
click at [884, 951] on span "Save" at bounding box center [882, 952] width 28 height 16
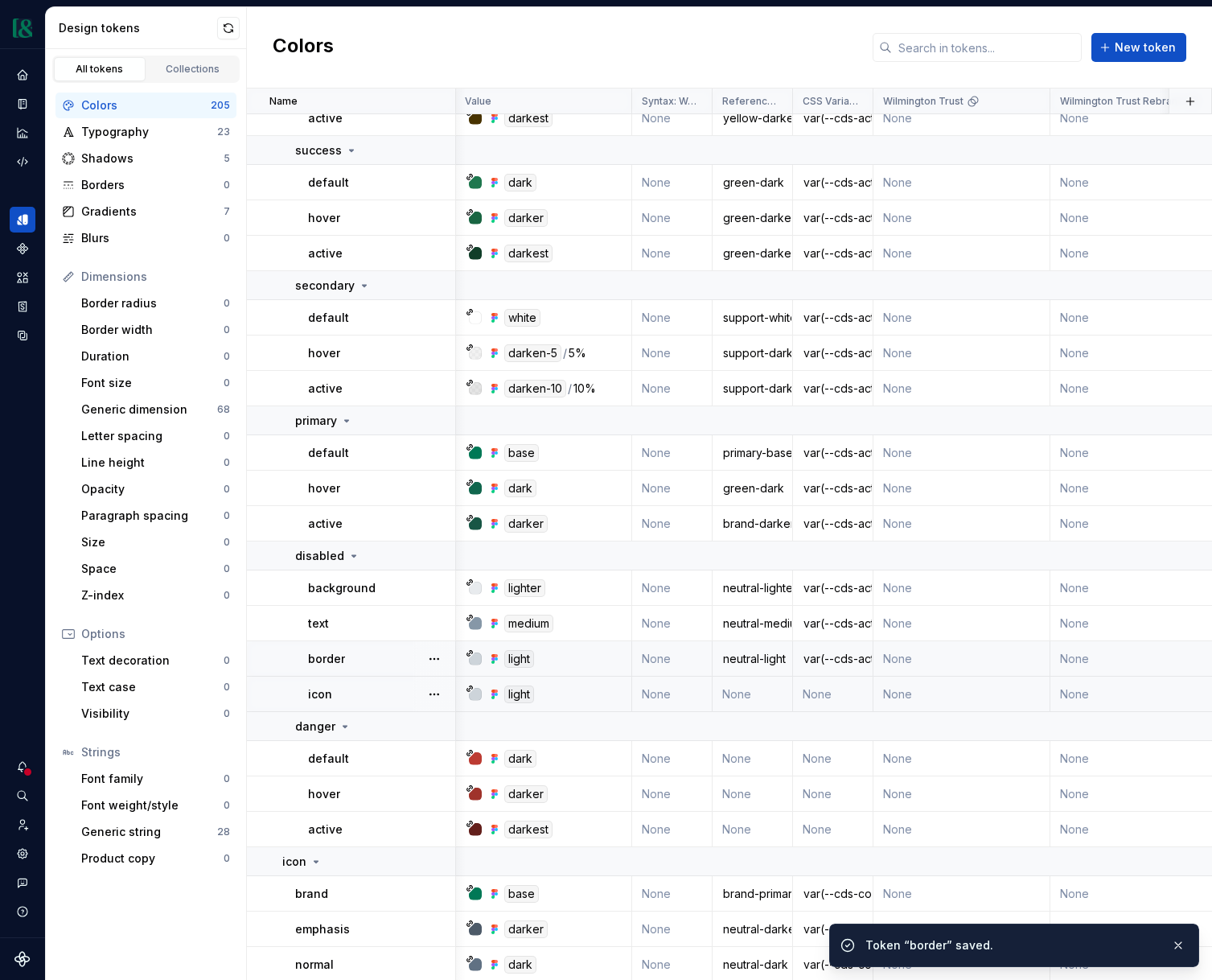
click at [748, 688] on td "None" at bounding box center [753, 694] width 80 height 36
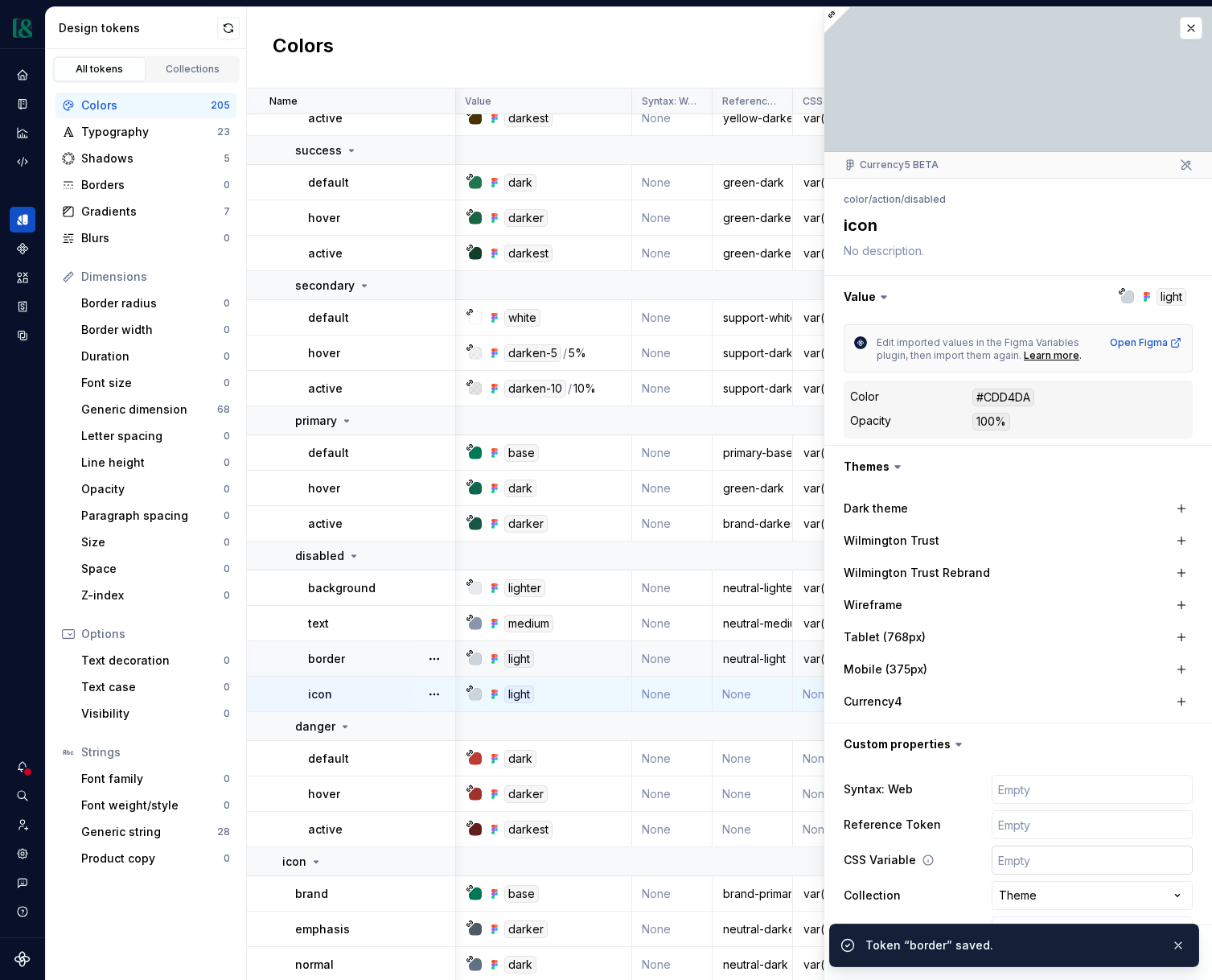
click at [1031, 854] on input "text" at bounding box center [1093, 860] width 201 height 29
type textarea "*"
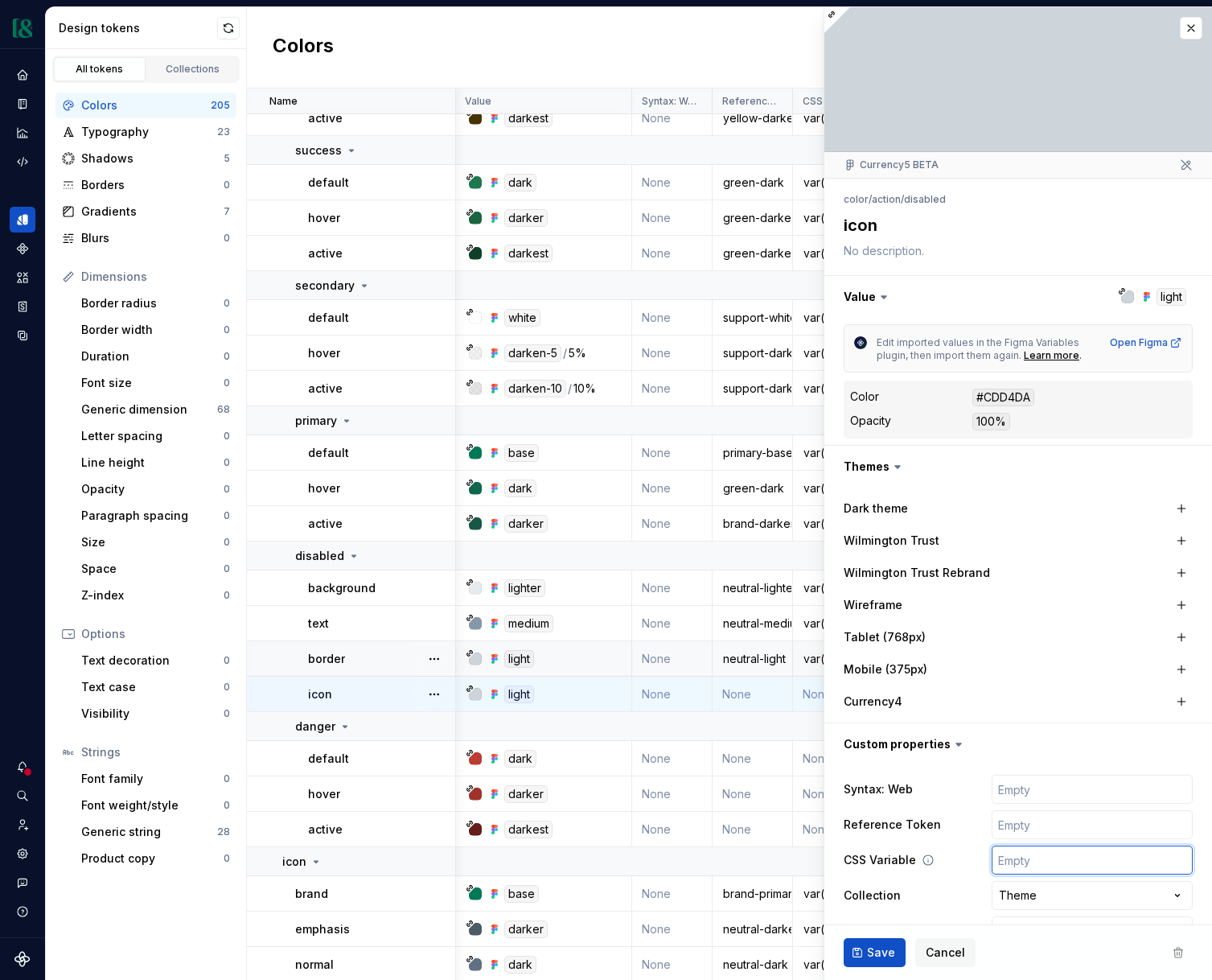
paste input "var(--cds-action-disabled-bg)"
type input "var(--cds-action-disabled-bg)"
click at [1149, 860] on input "var(--cds-action-disabled-bg)" at bounding box center [1093, 860] width 201 height 29
click at [1150, 860] on input "var(--cds-action-disabled-bg)" at bounding box center [1093, 860] width 201 height 29
type textarea "*"
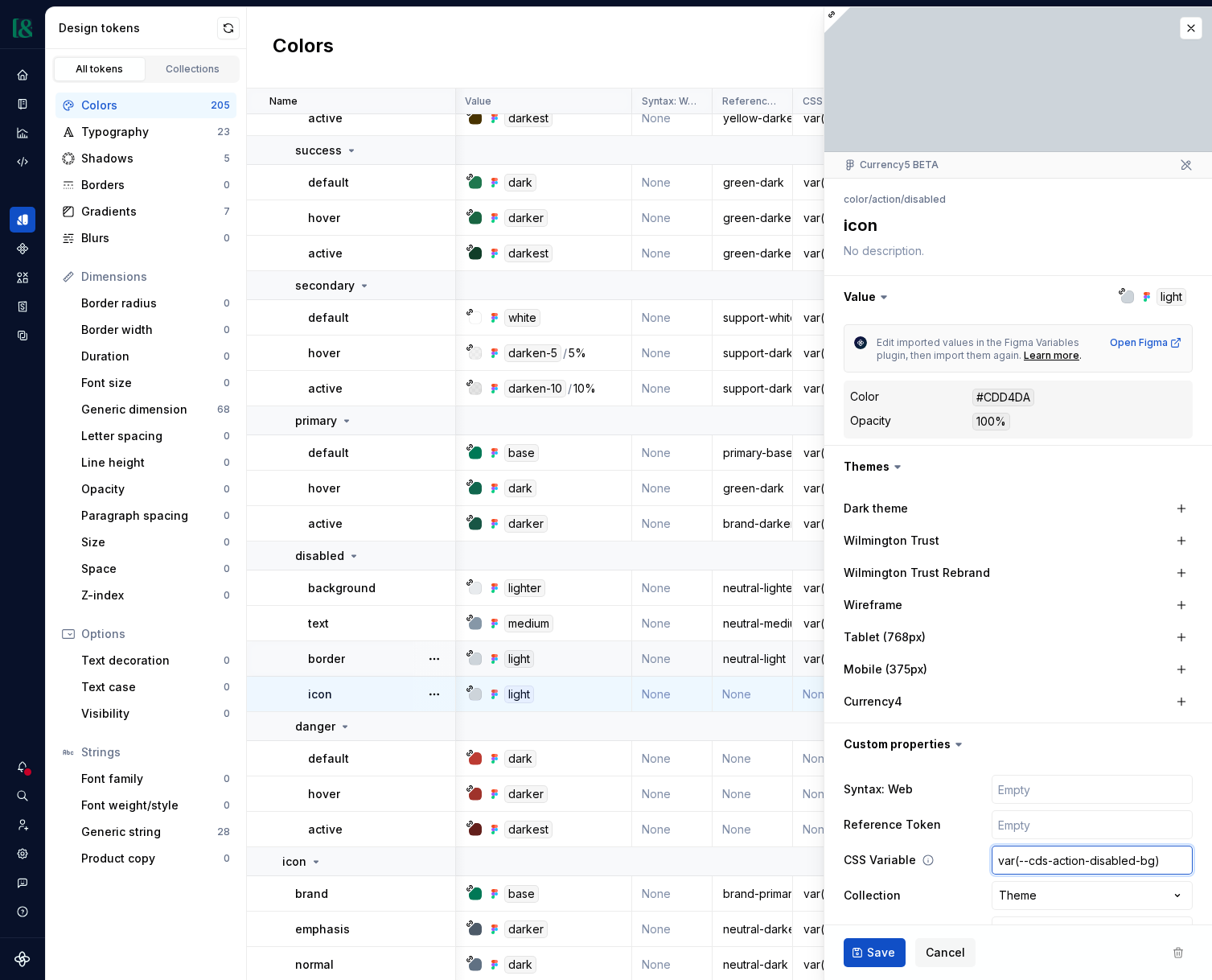
type input "var(--cds-action-disabled-i)"
type textarea "*"
type input "var(--cds-action-disabled-ic)"
type textarea "*"
type input "var(--cds-action-disabled-ico)"
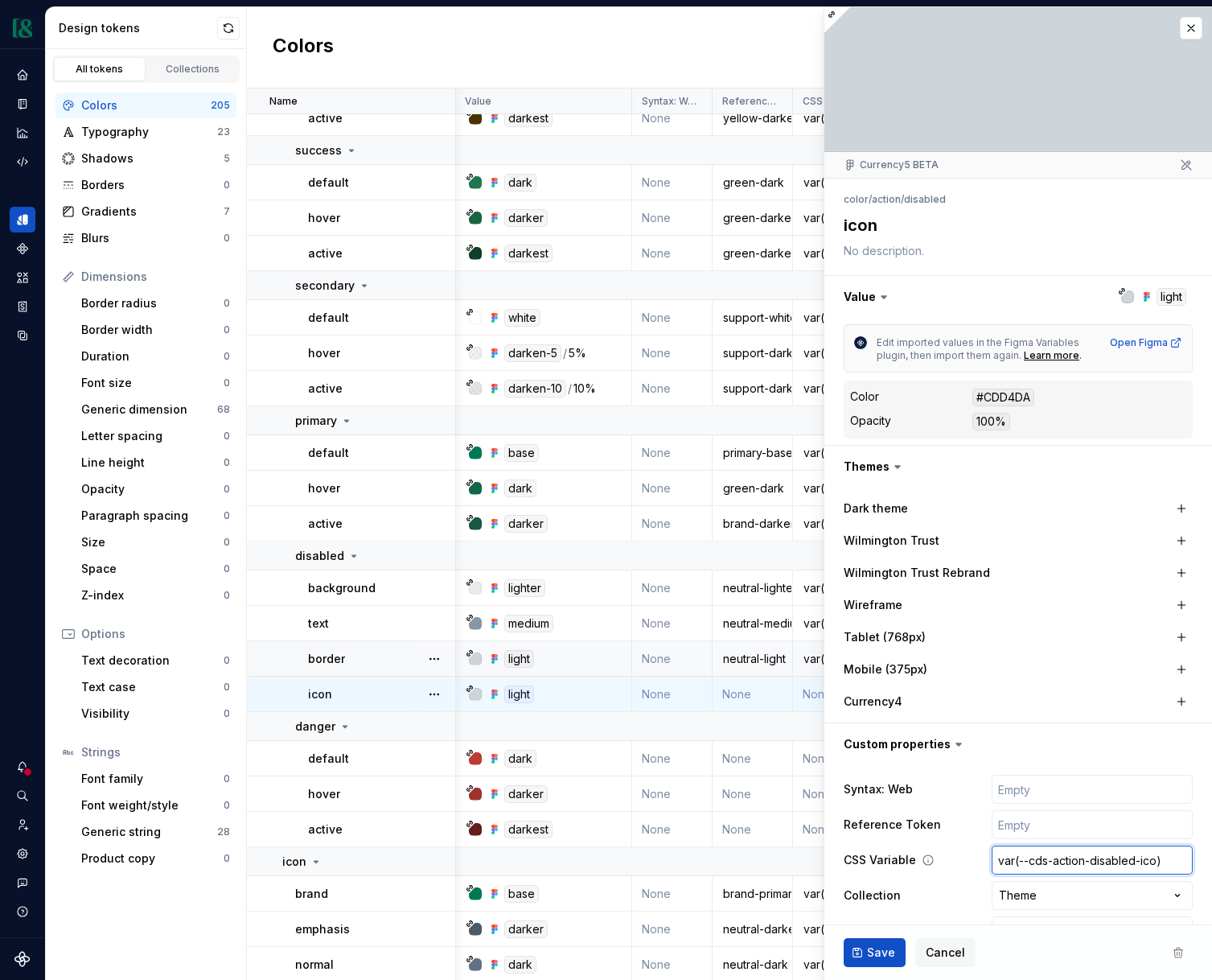
type textarea "*"
type input "var(--cds-action-disabled-icon)"
click at [1115, 824] on input "text" at bounding box center [1093, 824] width 201 height 29
type textarea "*"
type input "n"
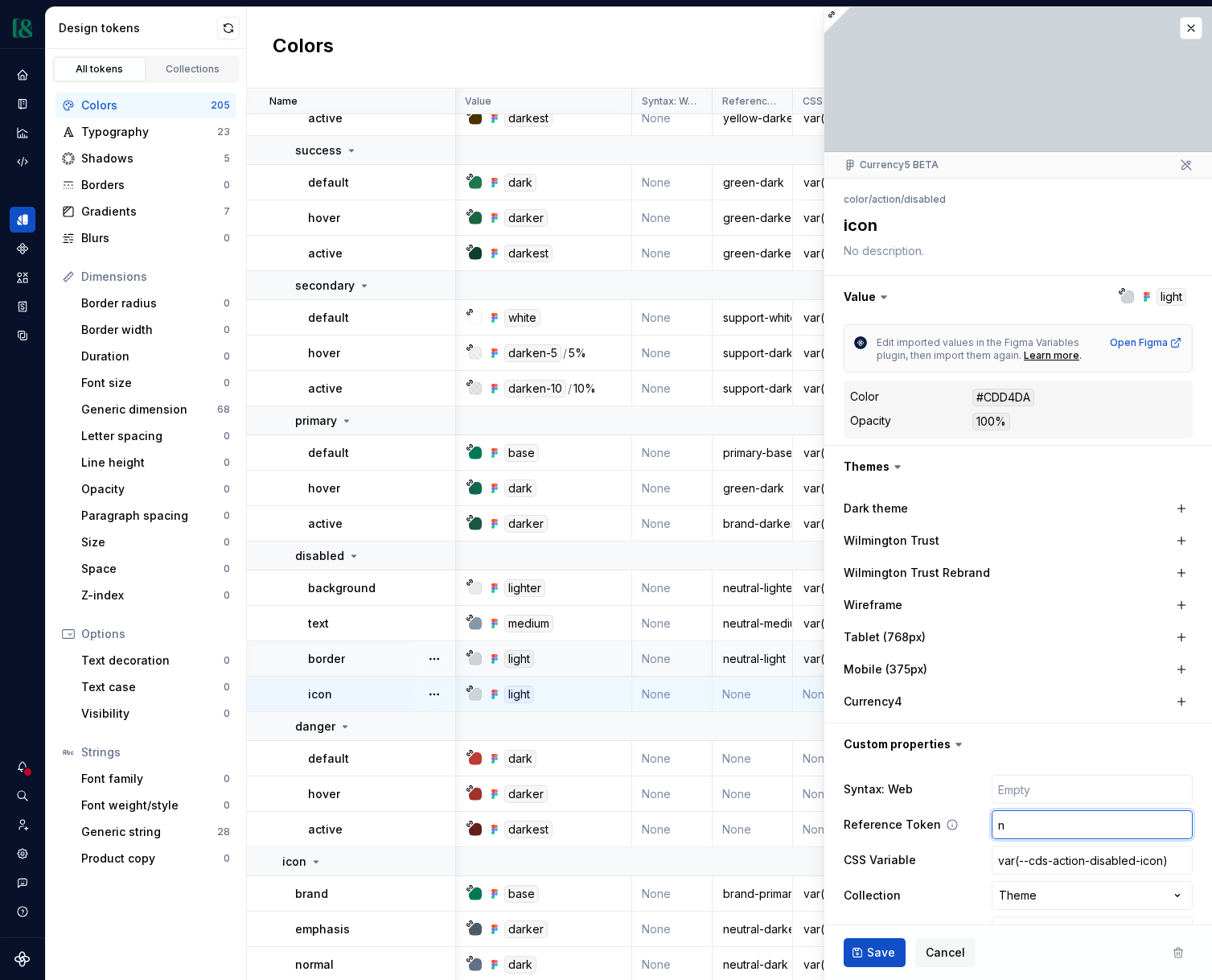
type textarea "*"
type input "ner"
type textarea "*"
type input "nera"
type textarea "*"
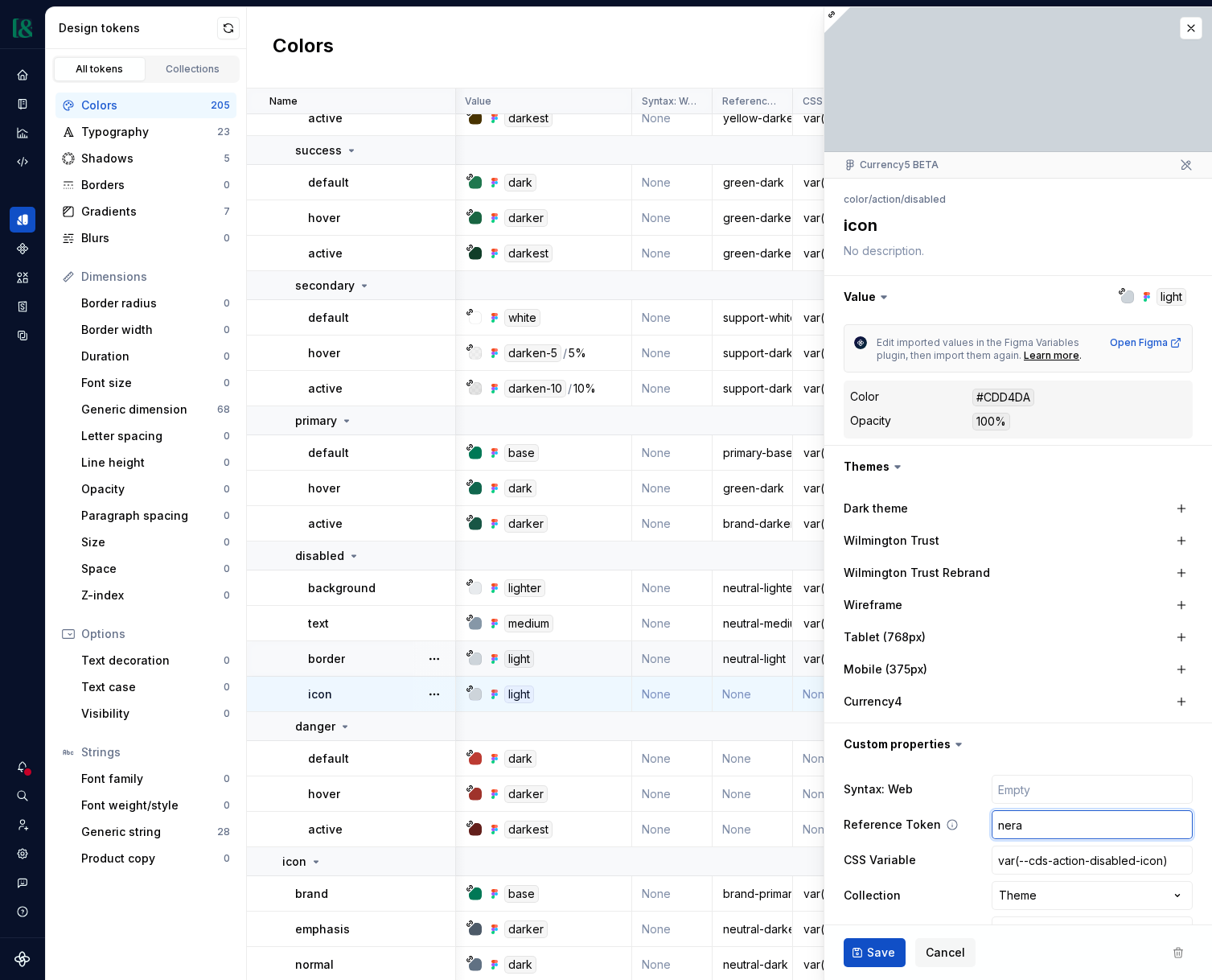
type input "neral"
type textarea "*"
type input "neral="
type textarea "*"
type input "neral=l"
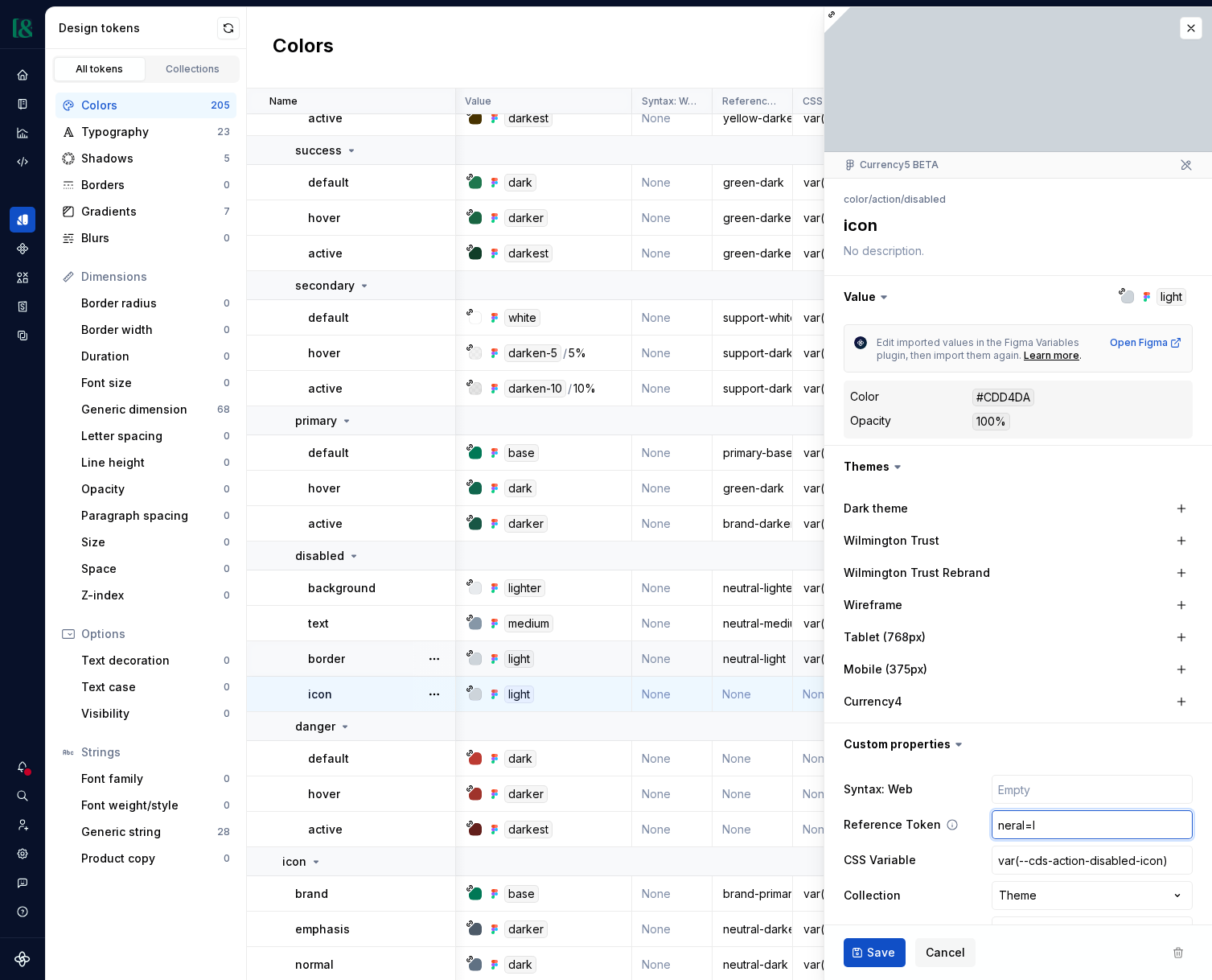
type textarea "*"
type input "neral=li"
type textarea "*"
type input "n"
type textarea "*"
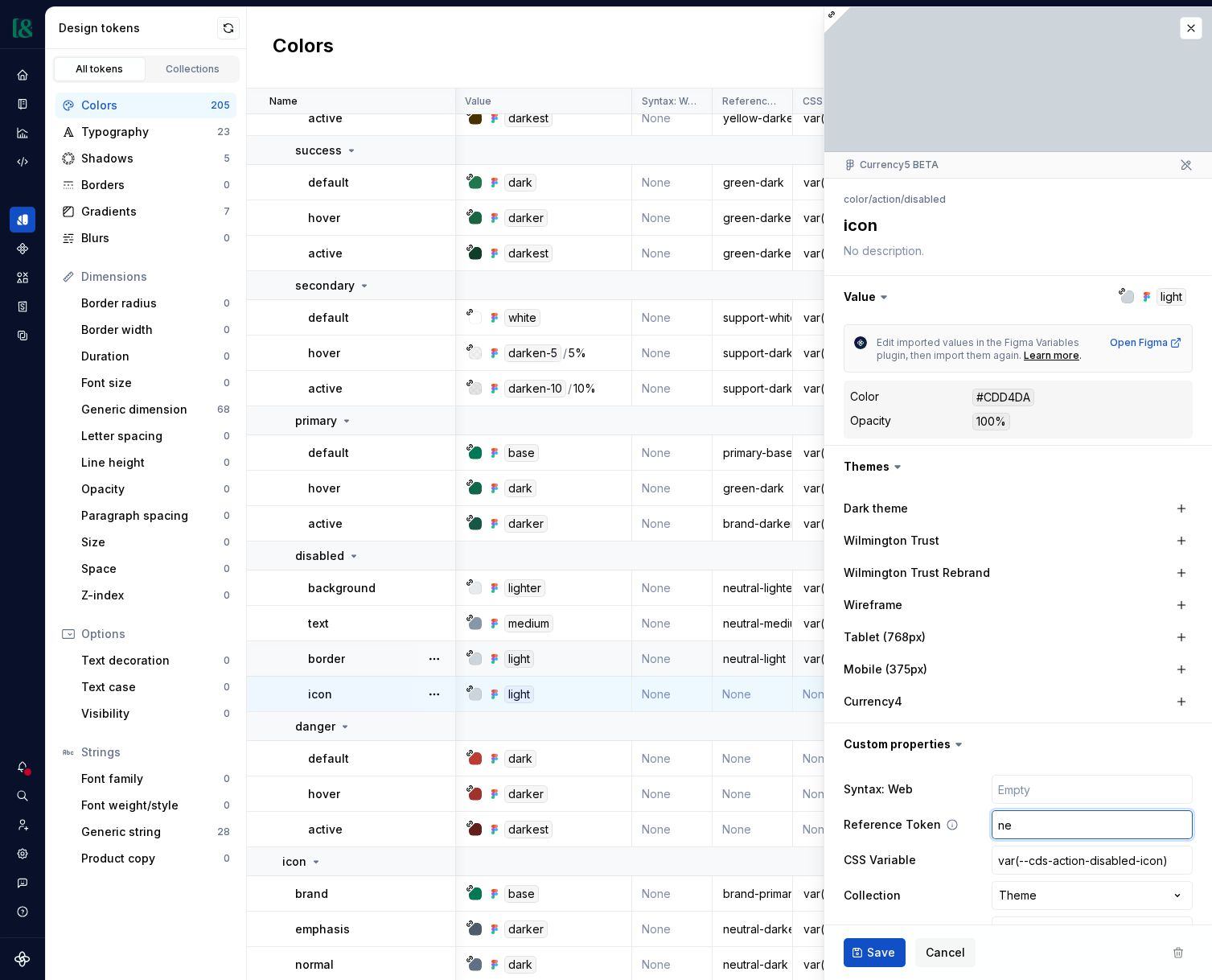
type input "neu"
type textarea "*"
type input "neut"
type textarea "*"
type input "neutr"
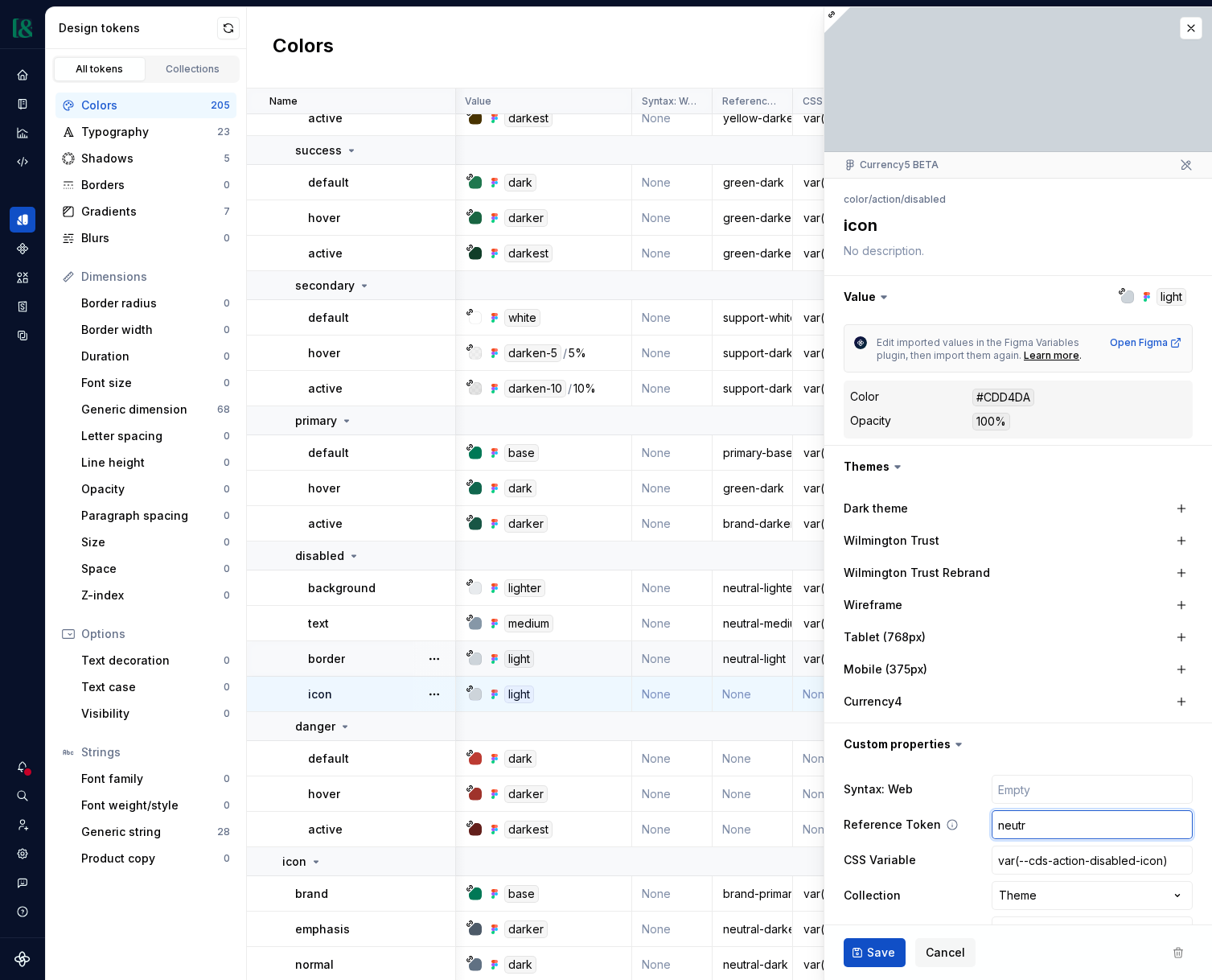
type textarea "*"
type input "neutra"
type textarea "*"
type input "neutral"
type textarea "*"
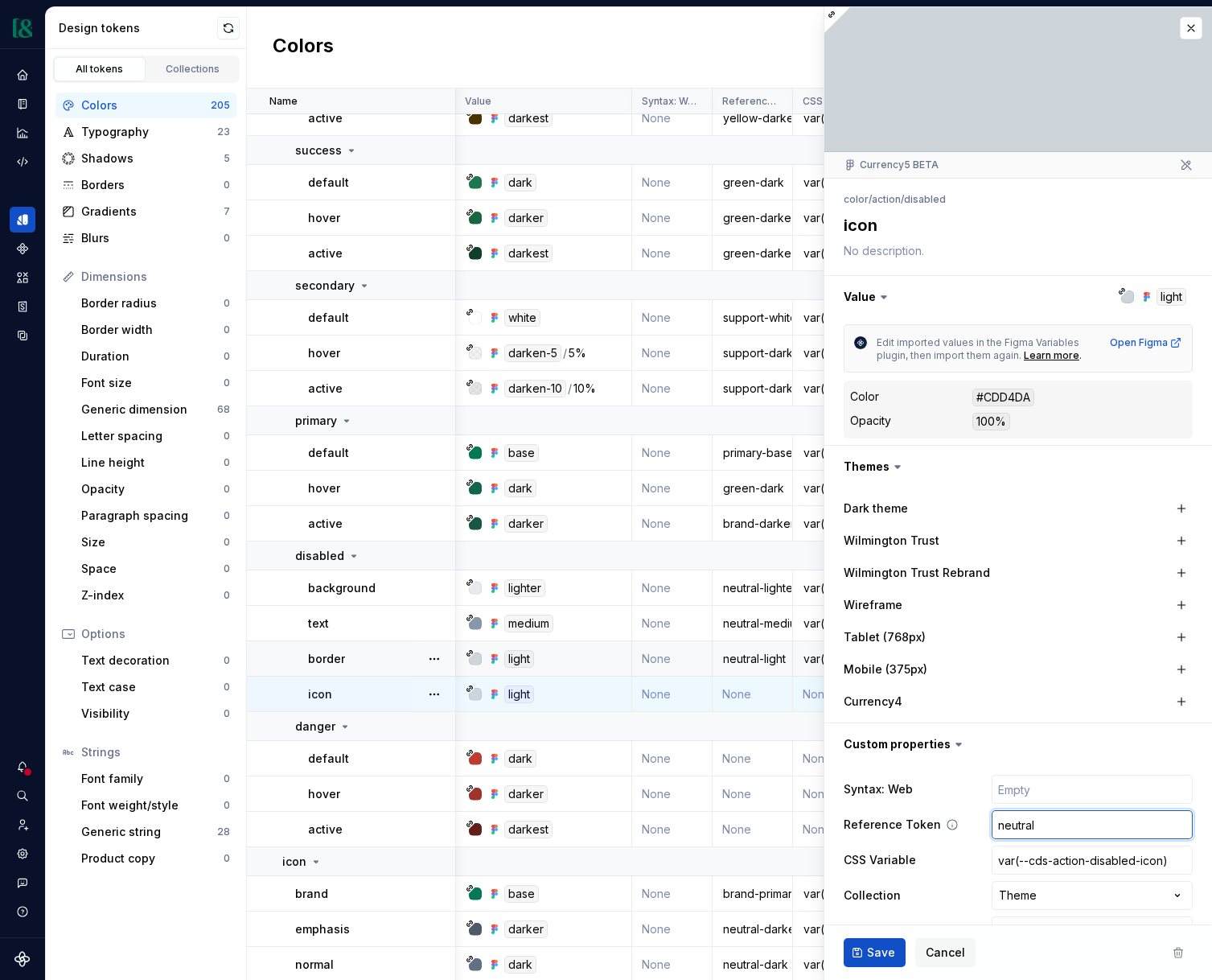
type input "neutral="
type textarea "*"
type input "neutral=l"
type textarea "*"
type input "neutral=li"
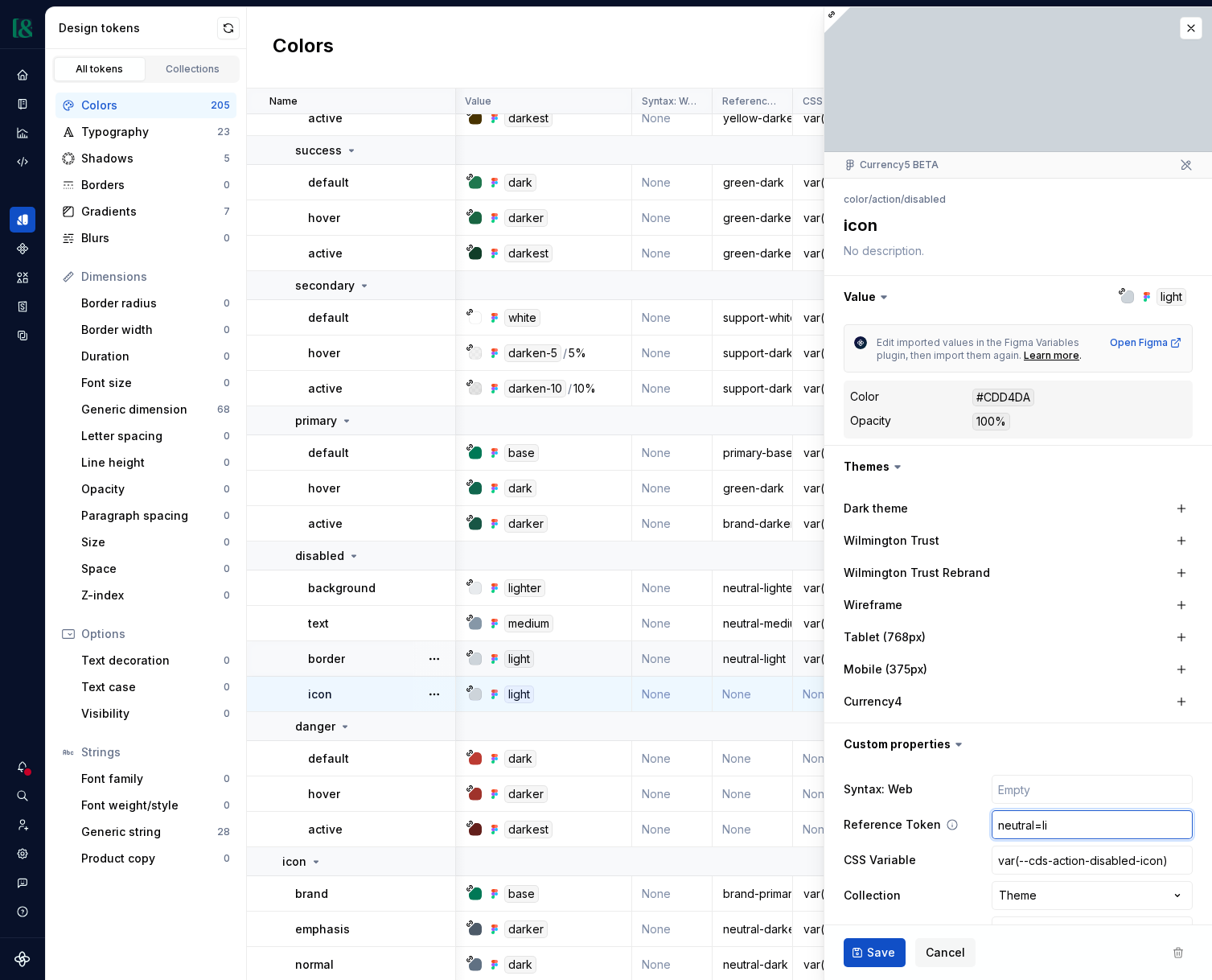
type textarea "*"
type input "neutral=lig"
type textarea "*"
type input "neutral=ligh"
type textarea "*"
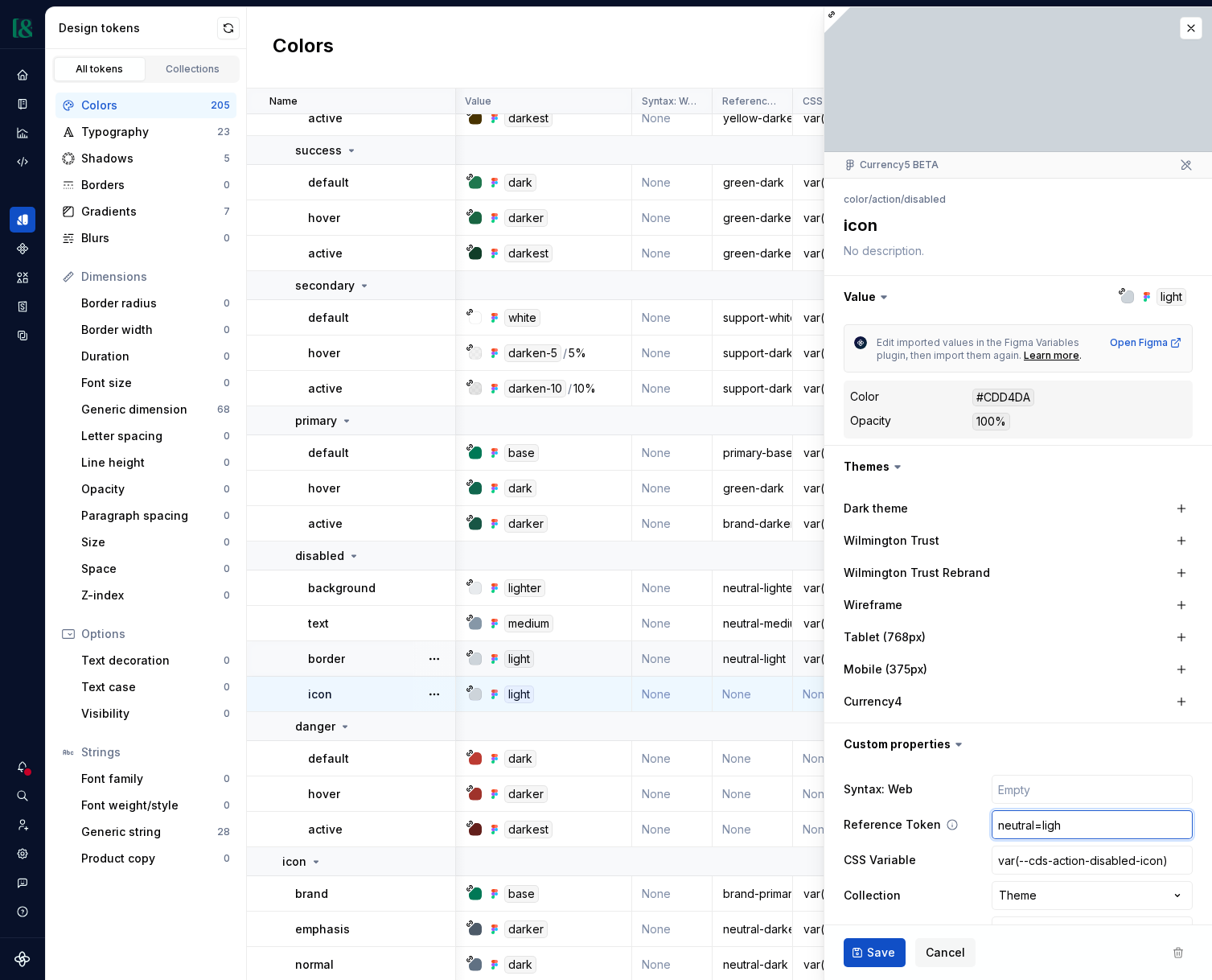
type input "neutral=lig"
type textarea "*"
type input "neutral=li"
type textarea "*"
type input "neutral=l"
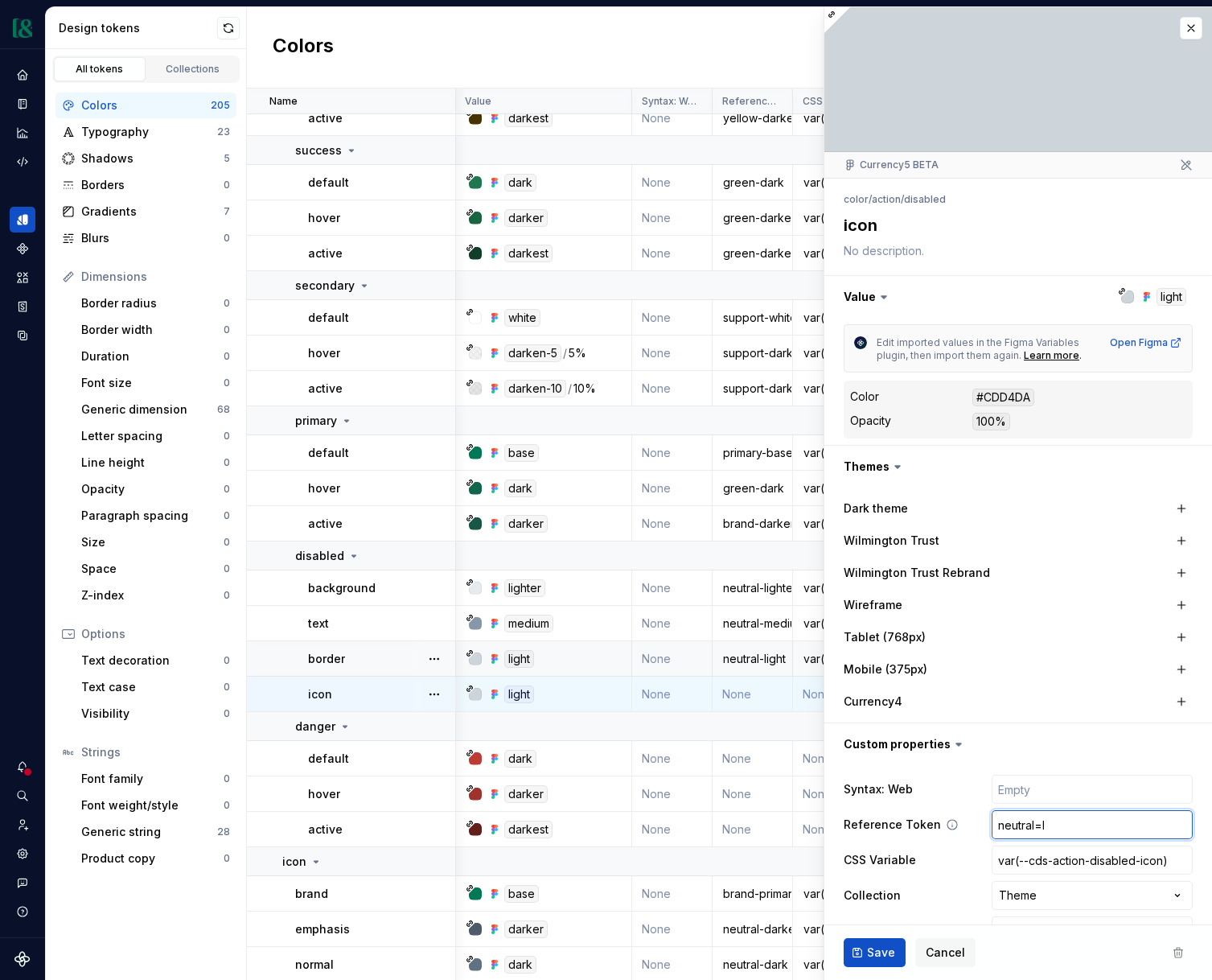
type textarea "*"
type input "neutral="
type textarea "*"
type input "neutral=-"
type textarea "*"
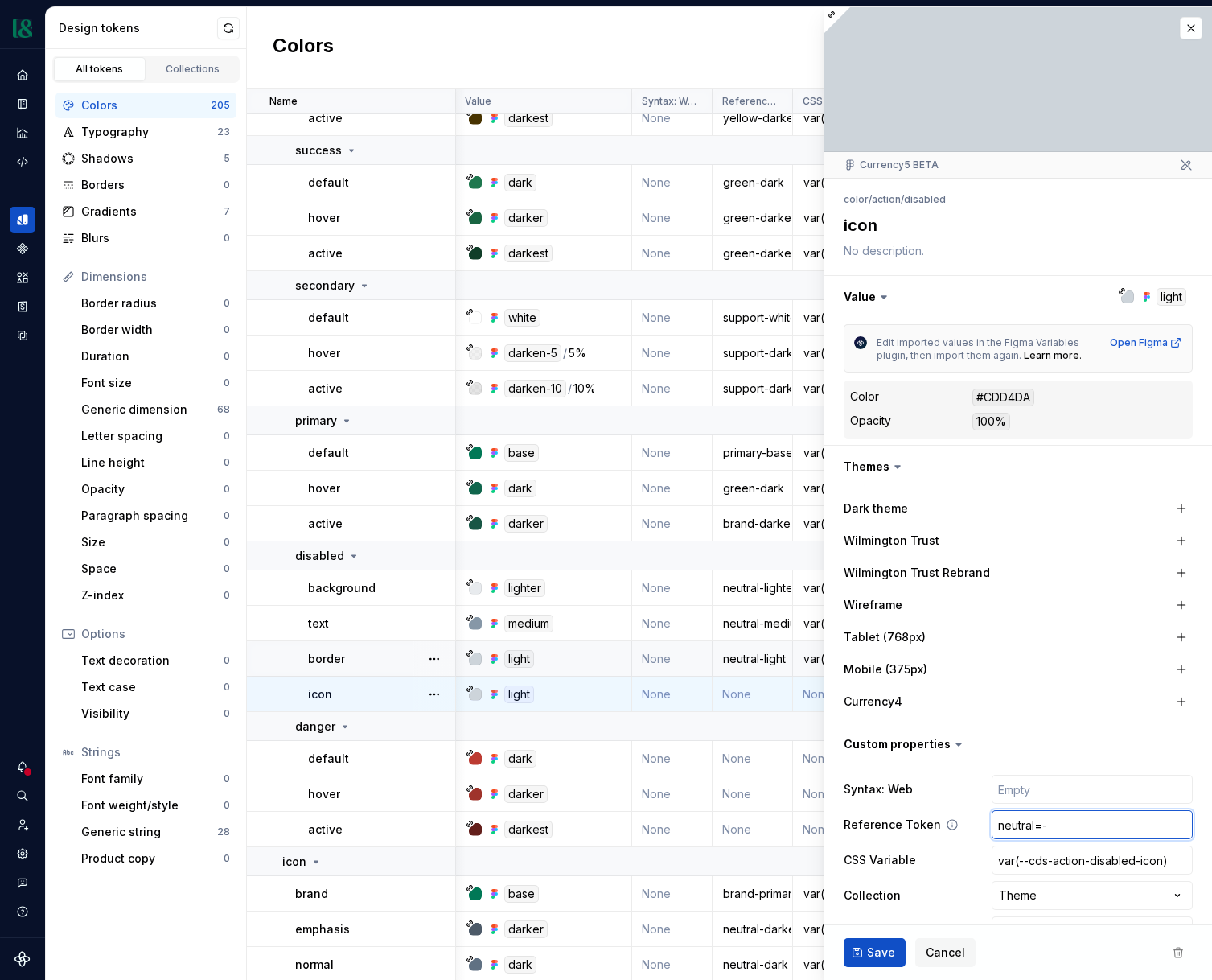
type input "neutral="
type textarea "*"
type input "neutral"
type textarea "*"
type input "neutral-"
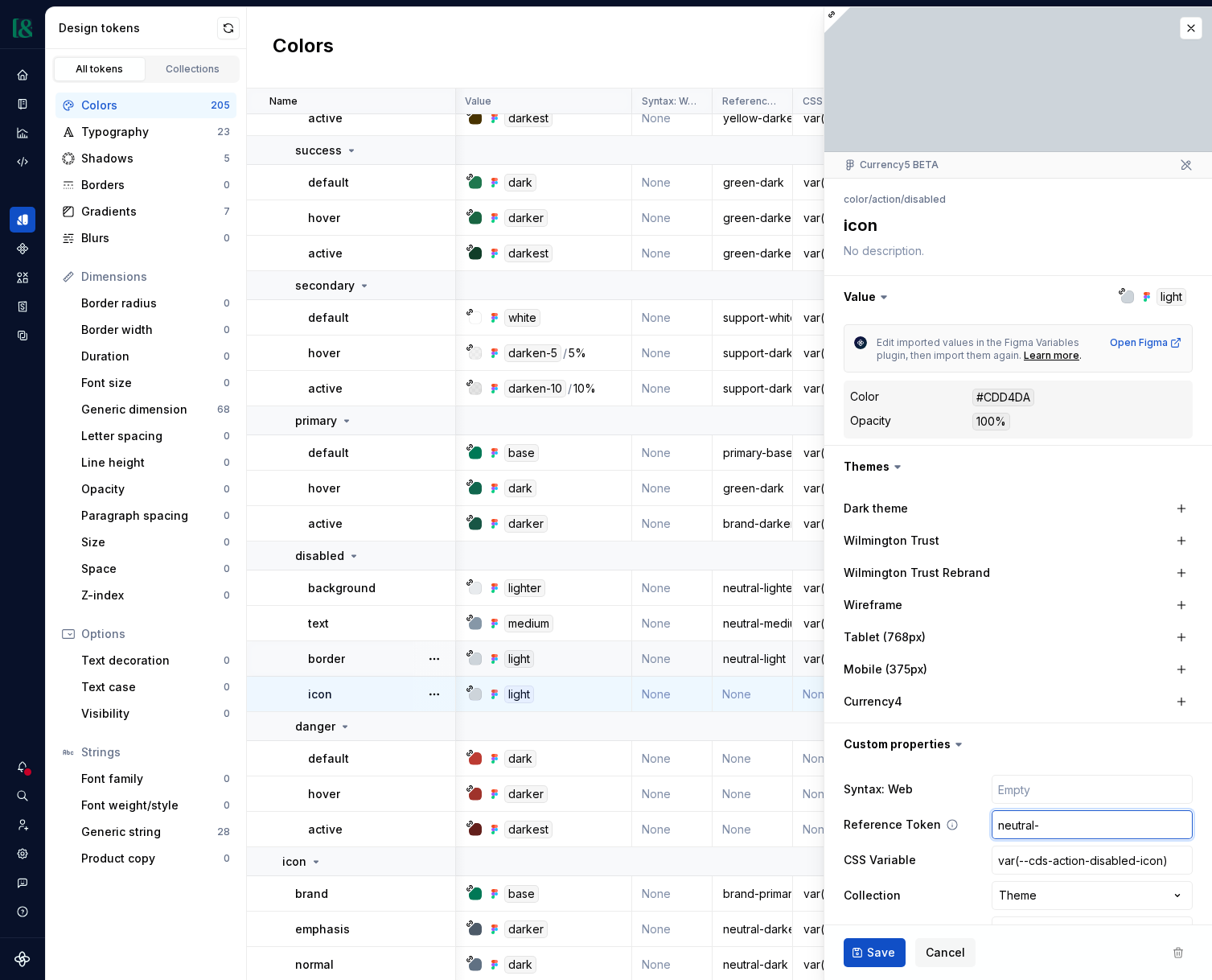
type textarea "*"
type input "neutral-l"
type textarea "*"
type input "neutral-lg"
type textarea "*"
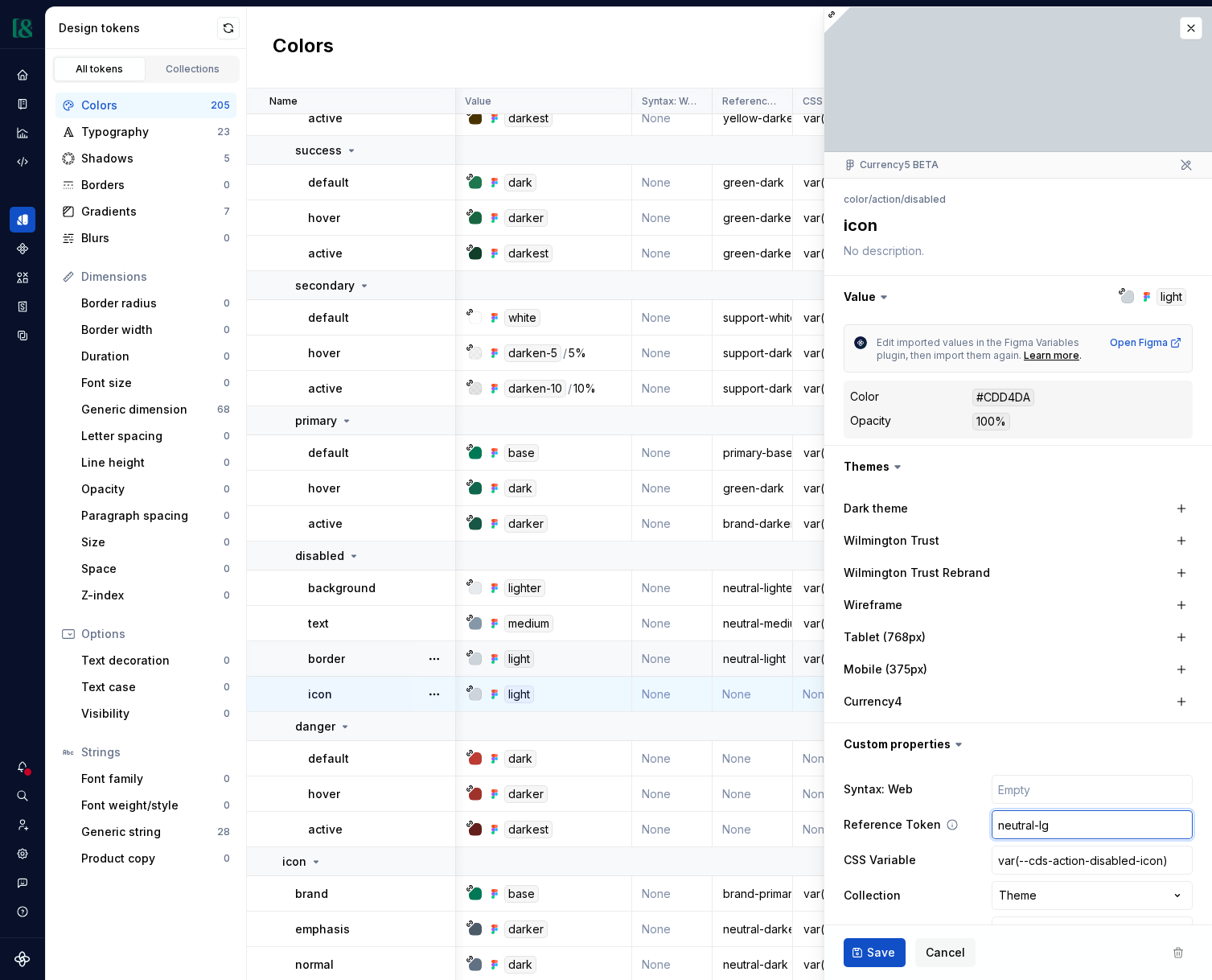
type input "neutral-l"
type textarea "*"
type input "neutral-li"
type textarea "*"
type input "neutral-lig"
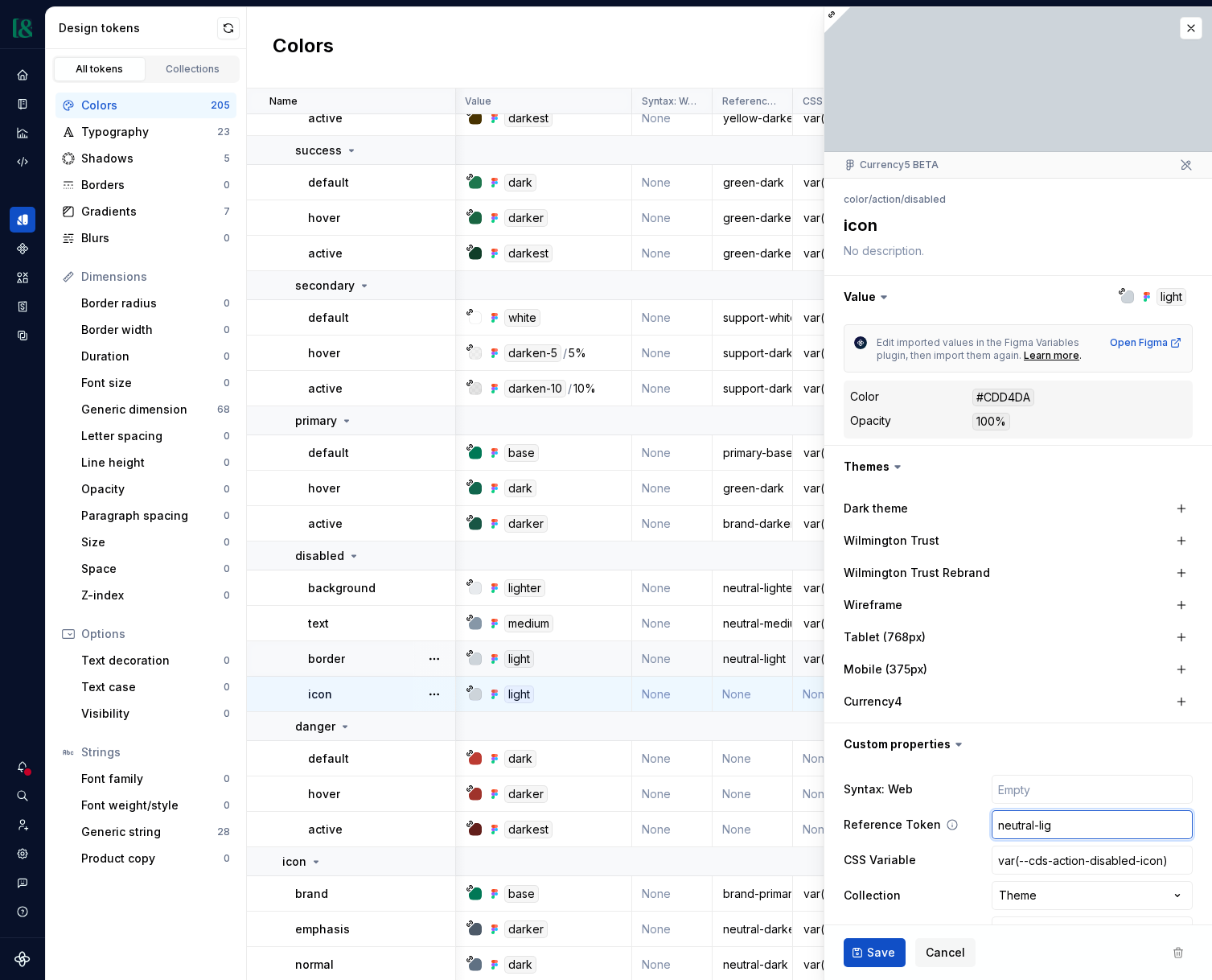
type textarea "*"
type input "neutral-ligh"
type textarea "*"
type input "neutral-light"
click at [874, 961] on button "Save" at bounding box center [875, 952] width 62 height 29
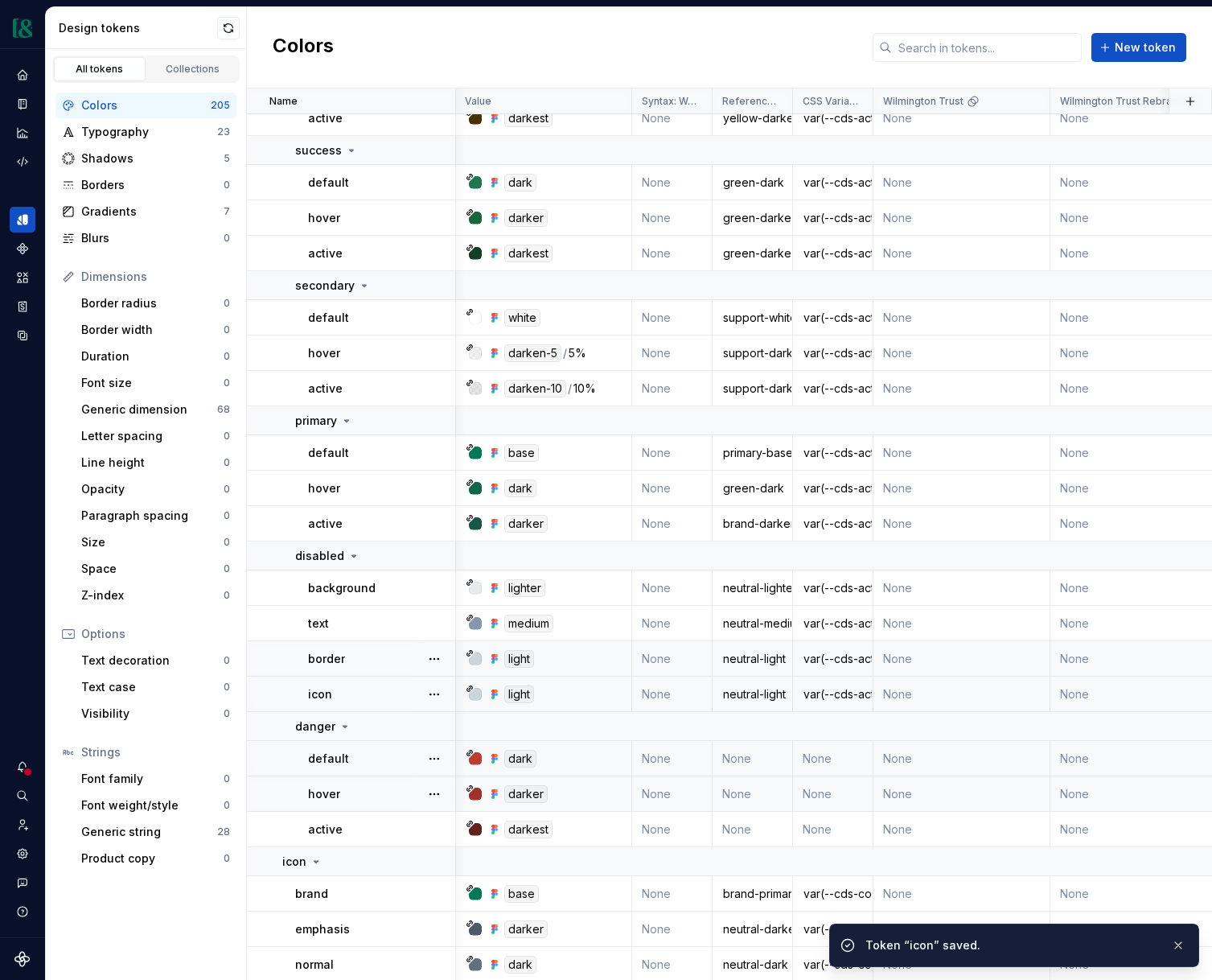
click at [749, 766] on td "None" at bounding box center [753, 759] width 80 height 36
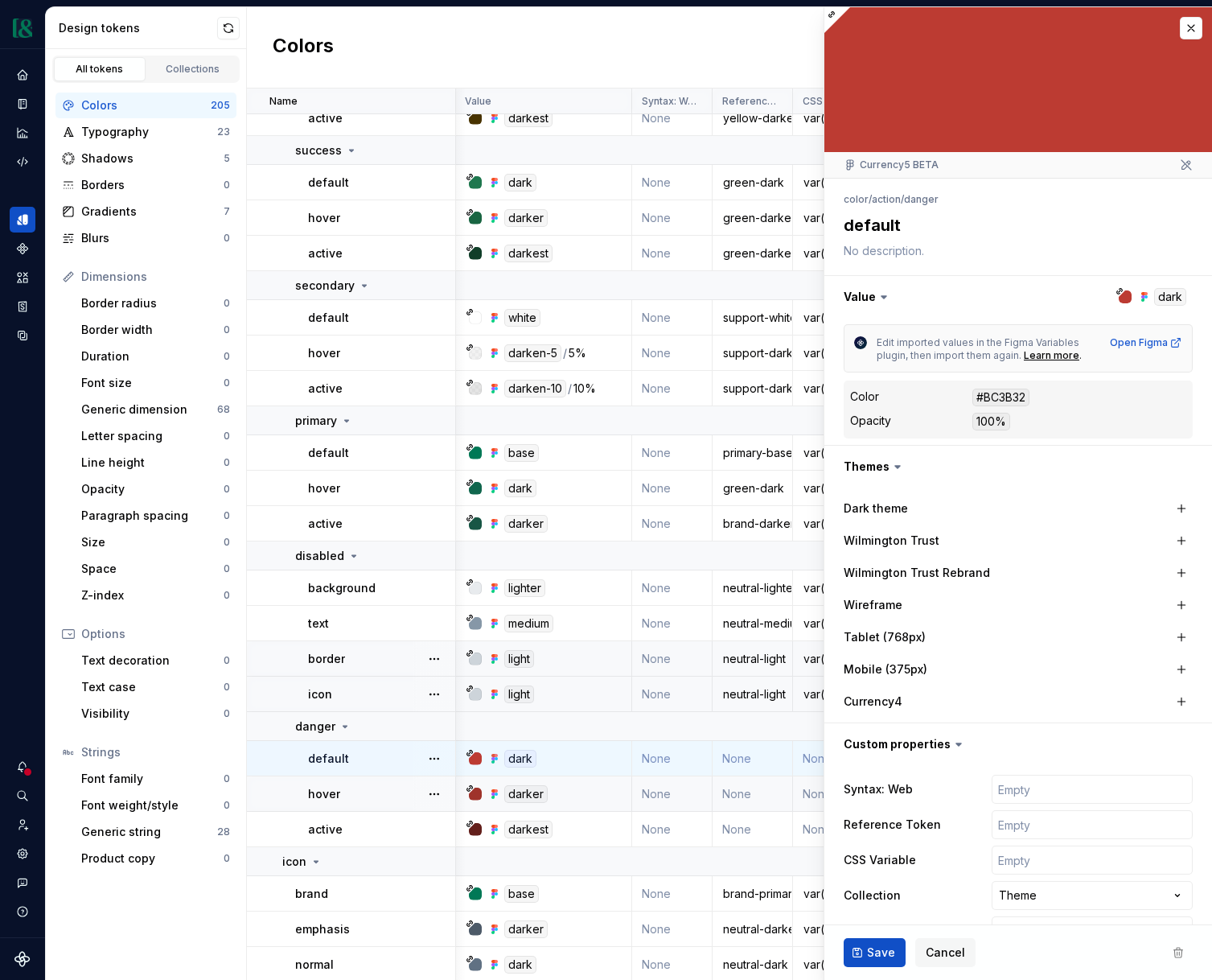
type textarea "*"
click at [1027, 857] on input "text" at bounding box center [1093, 860] width 201 height 29
paste input "var(--cds-action-disabled-bg)"
type input "var(--cds-action-disabled-bg)"
click at [1111, 861] on input "var(--cds-action-disabled-bg)" at bounding box center [1093, 860] width 201 height 29
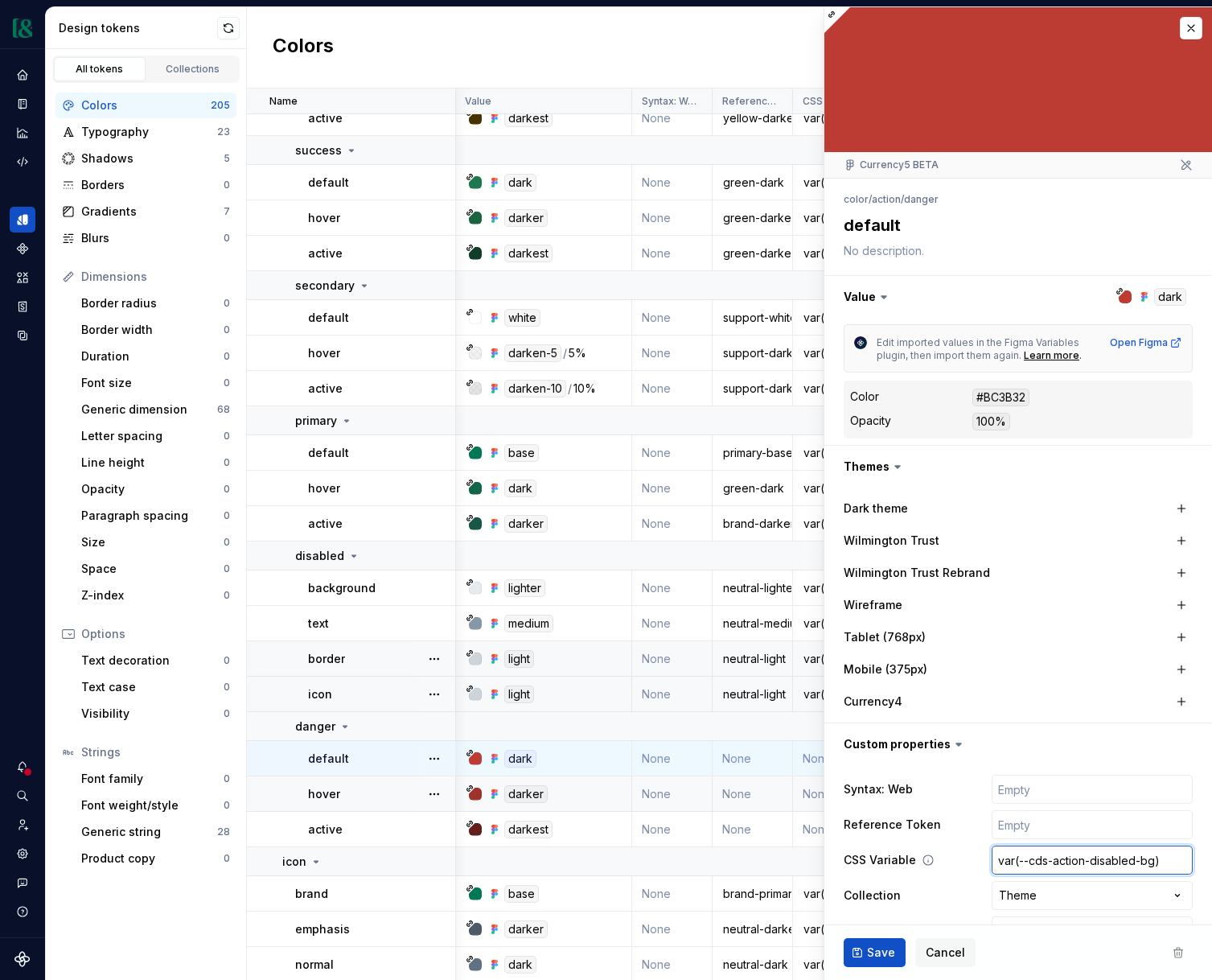
click at [1111, 861] on input "var(--cds-action-disabled-bg)" at bounding box center [1093, 860] width 201 height 29
type textarea "*"
type input "var(--cds-action-d-bg)"
type textarea "*"
type input "var(--cds-action-dan-bg)"
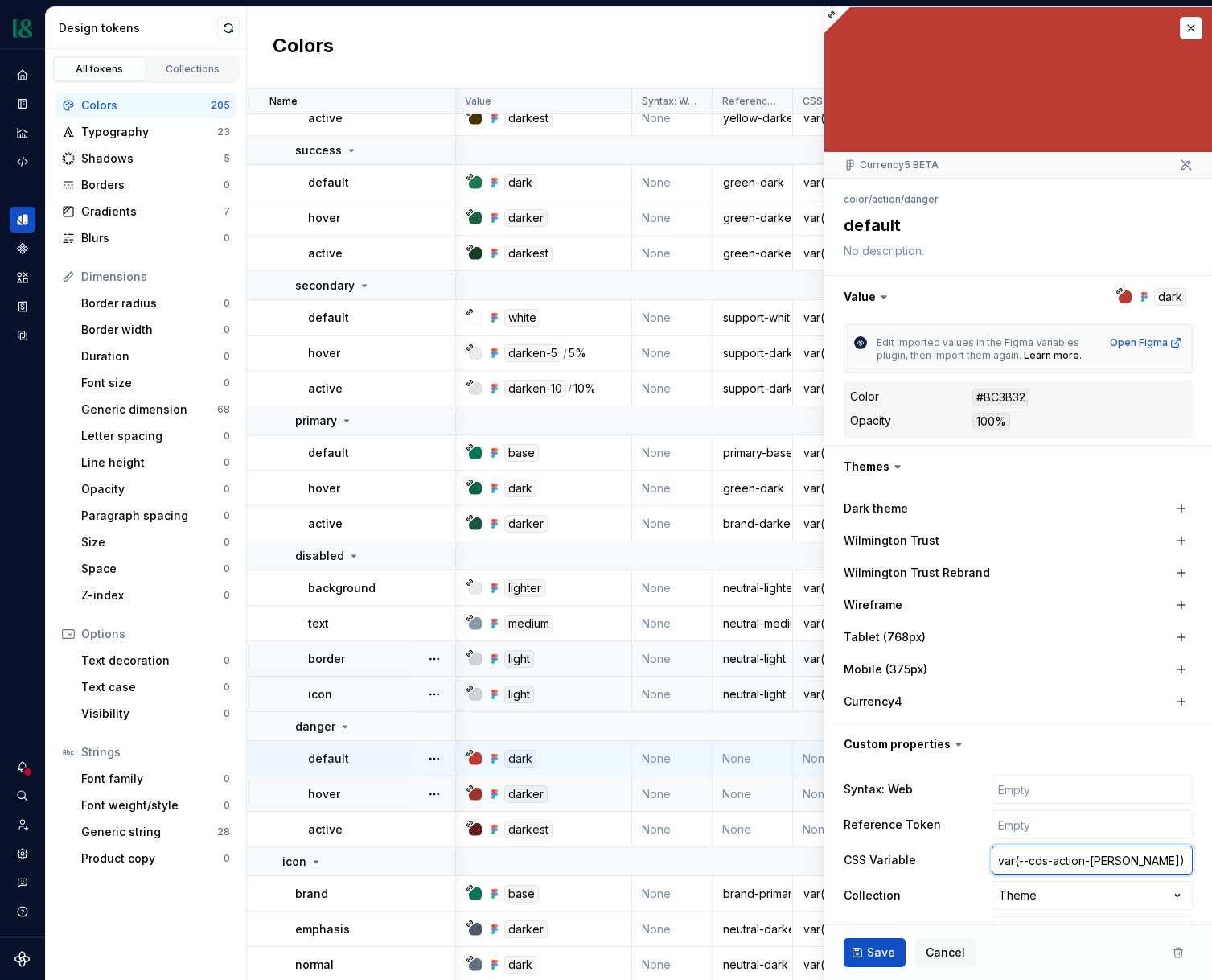
type textarea "*"
type input "var(--cds-action-dang-bg)"
type textarea "*"
type input "var(--cds-action-dange-bg)"
type textarea "*"
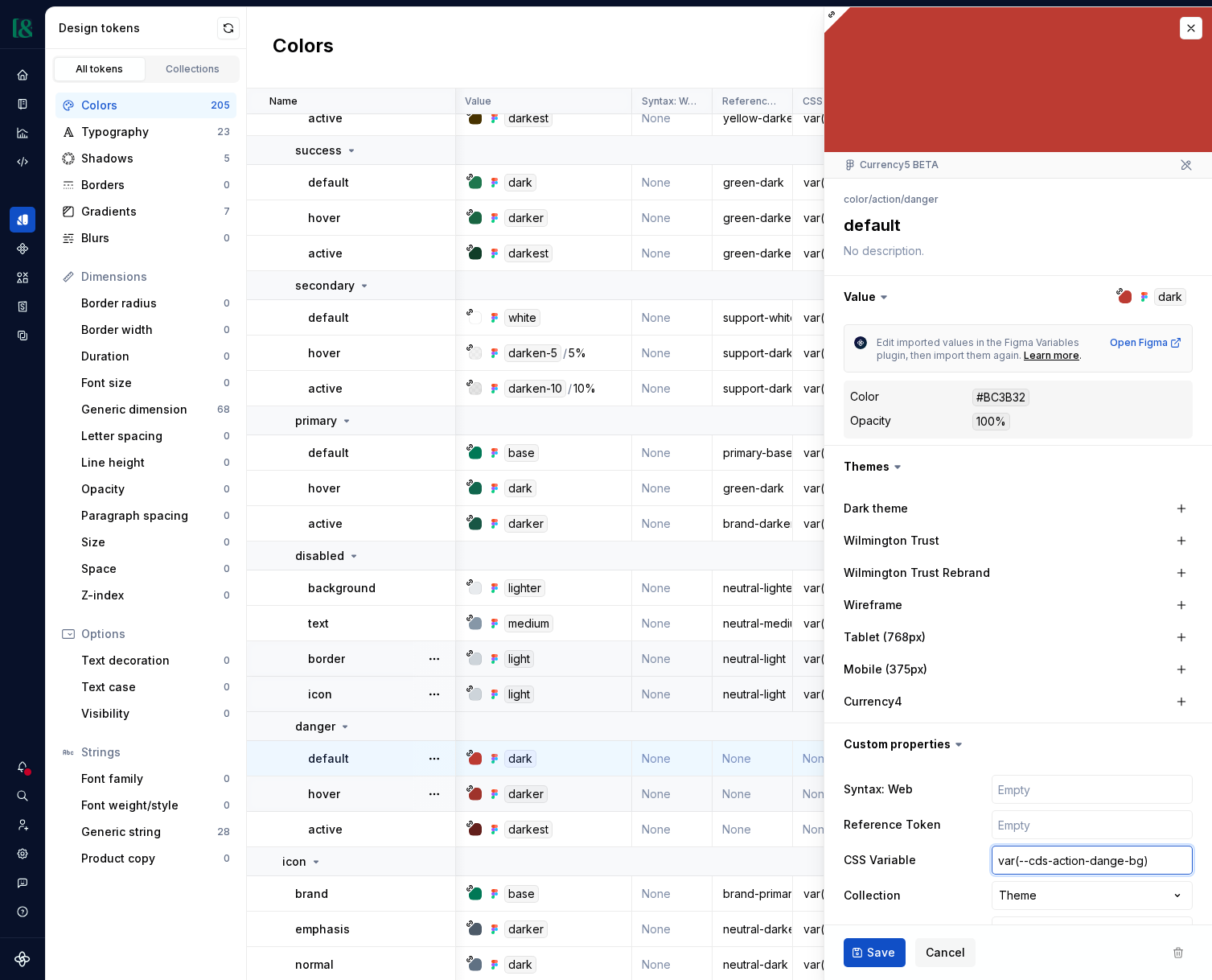
type input "var(--cds-action-danger-bg)"
click at [1136, 862] on input "var(--cds-action-danger-bg)" at bounding box center [1093, 860] width 201 height 29
type textarea "*"
type input "var(--cds-action-danger-d)"
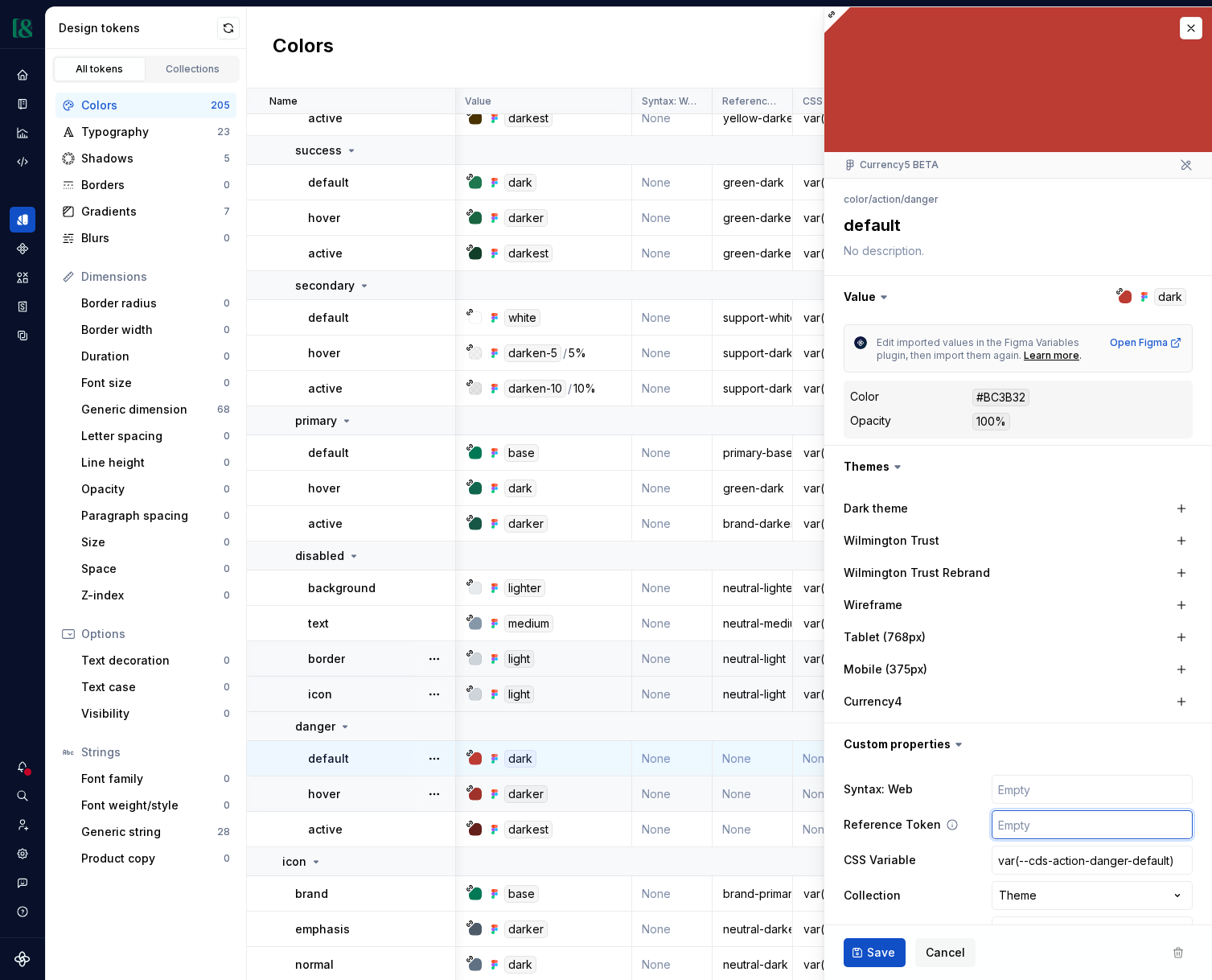
click at [1053, 829] on input "text" at bounding box center [1093, 824] width 201 height 29
click at [885, 949] on span "Save" at bounding box center [882, 952] width 28 height 16
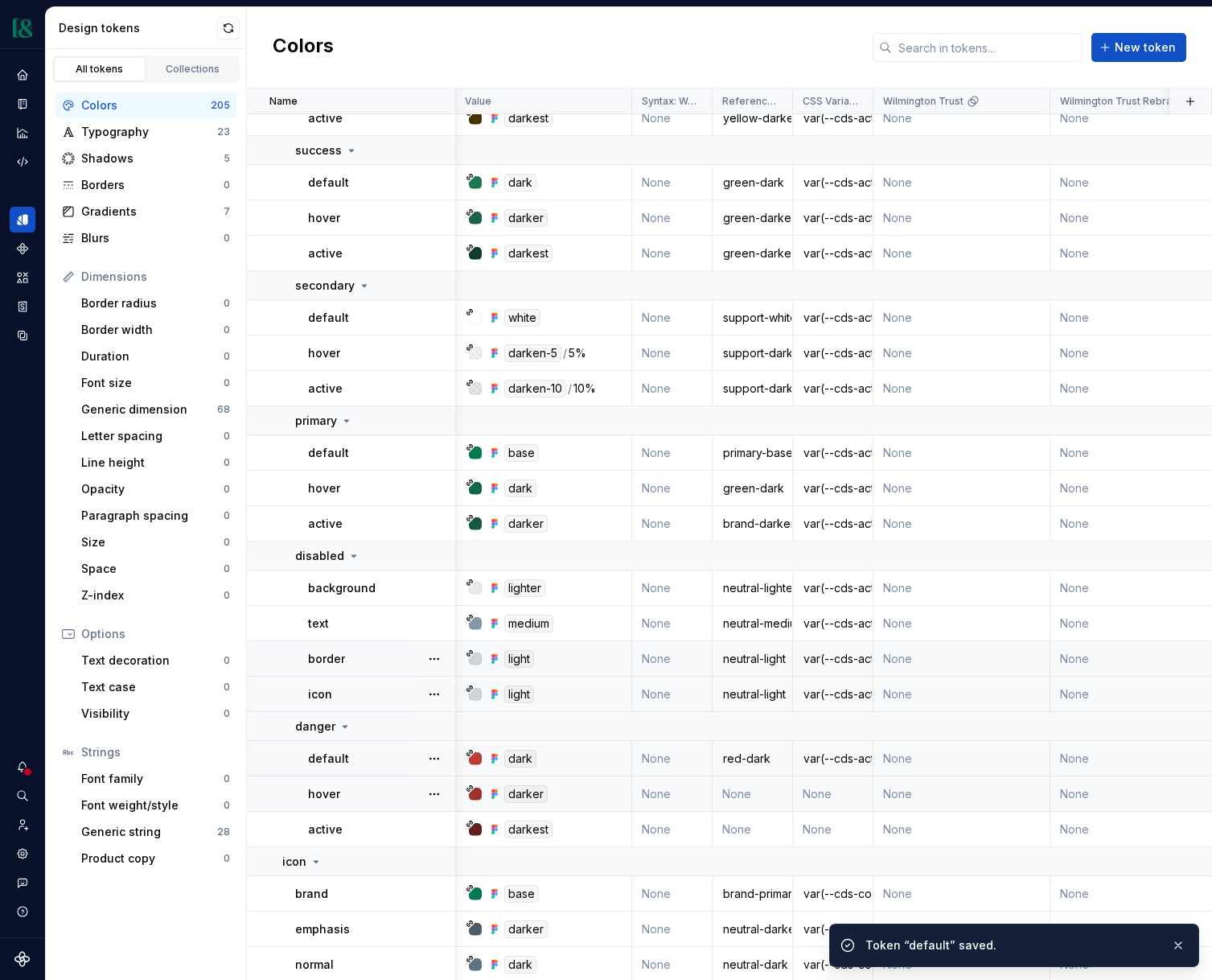
click at [756, 803] on td "None" at bounding box center [753, 794] width 80 height 36
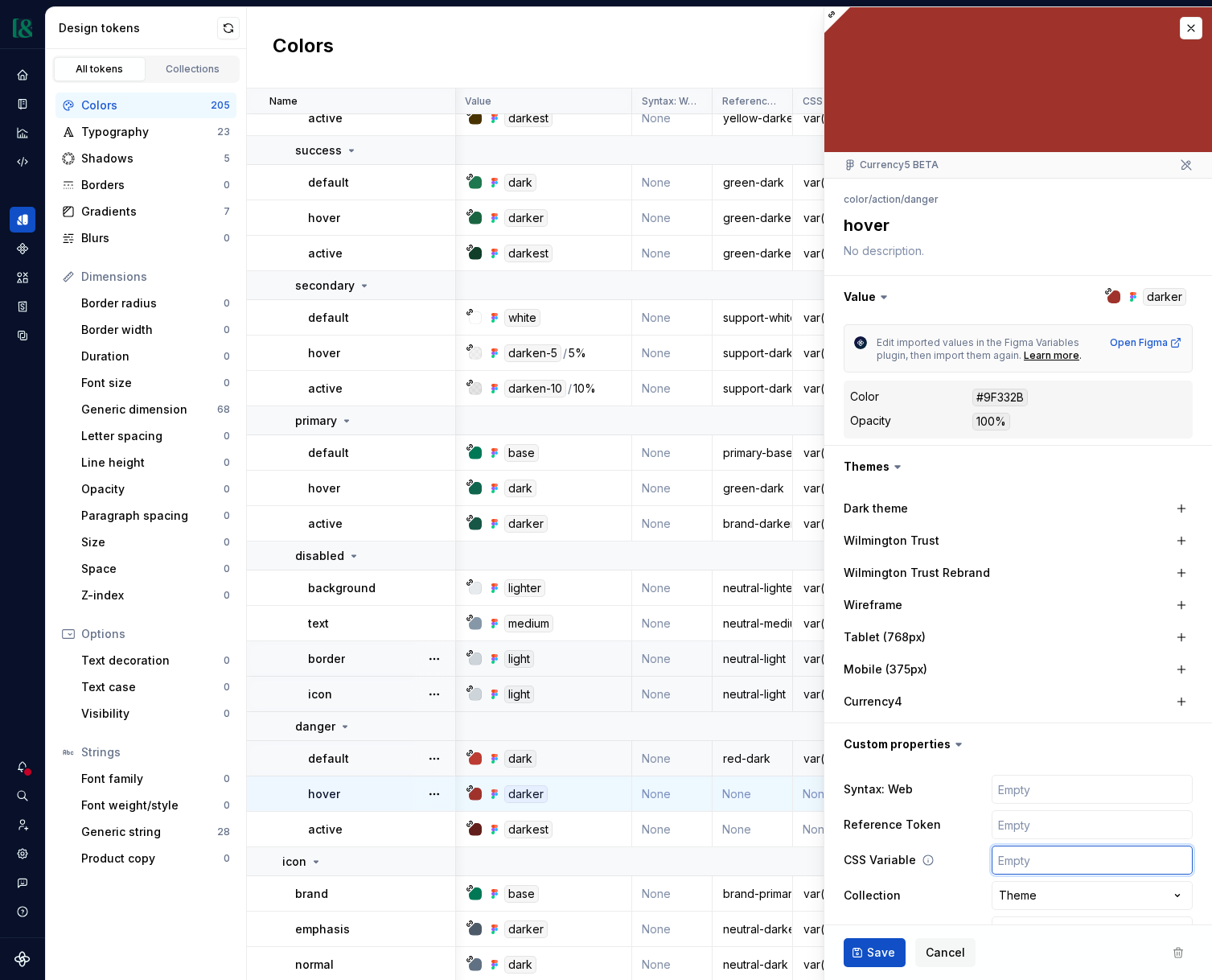
click at [1036, 852] on input "text" at bounding box center [1093, 860] width 201 height 29
paste input "var(--cds-action-danger-default)"
click at [1142, 862] on input "var(--cds-action-danger-default)" at bounding box center [1093, 860] width 201 height 29
click at [1141, 862] on input "var(--cds-action-danger-default)" at bounding box center [1093, 860] width 201 height 29
click at [1111, 827] on input "text" at bounding box center [1093, 824] width 201 height 29
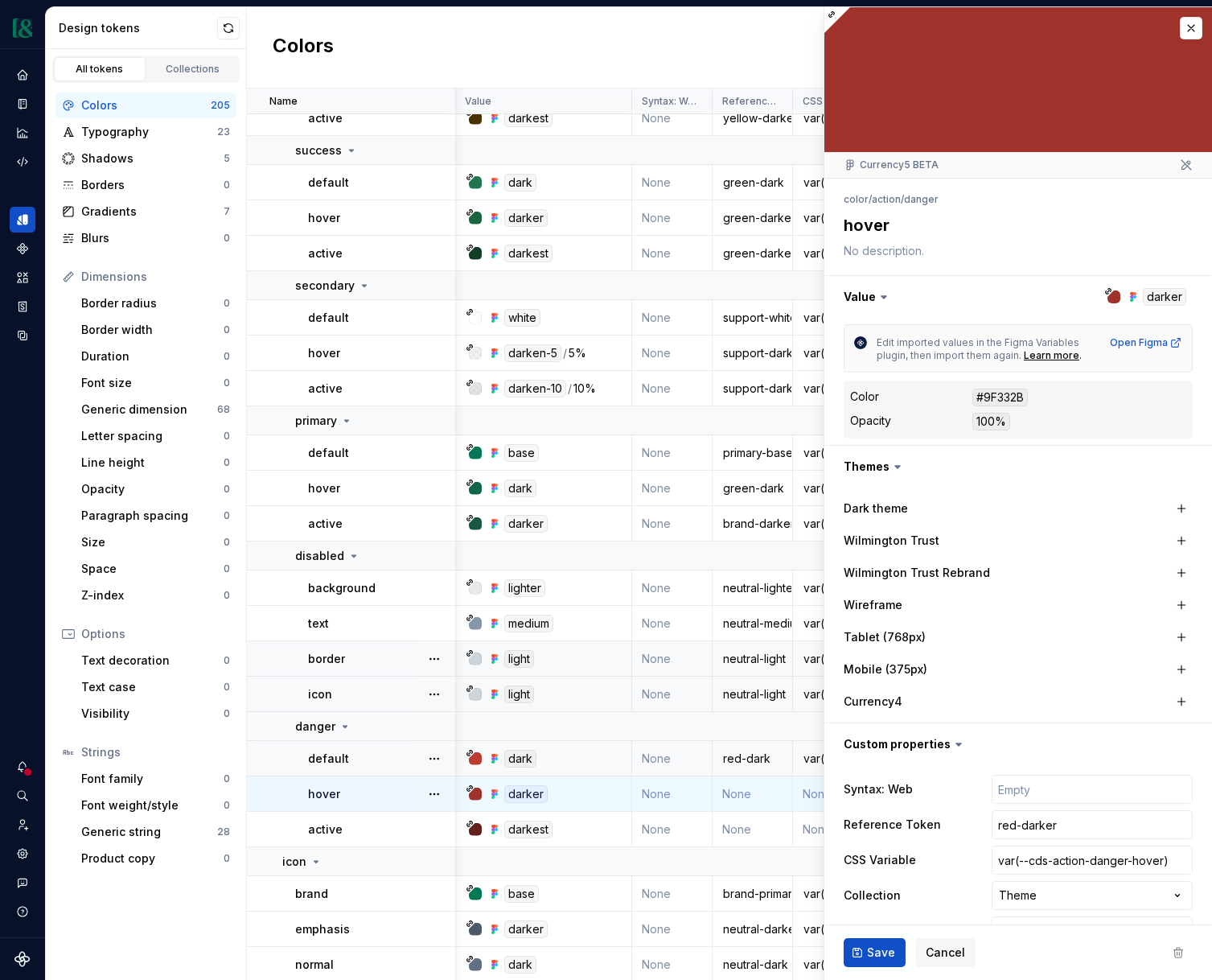
click at [897, 944] on button "Save" at bounding box center [875, 952] width 62 height 29
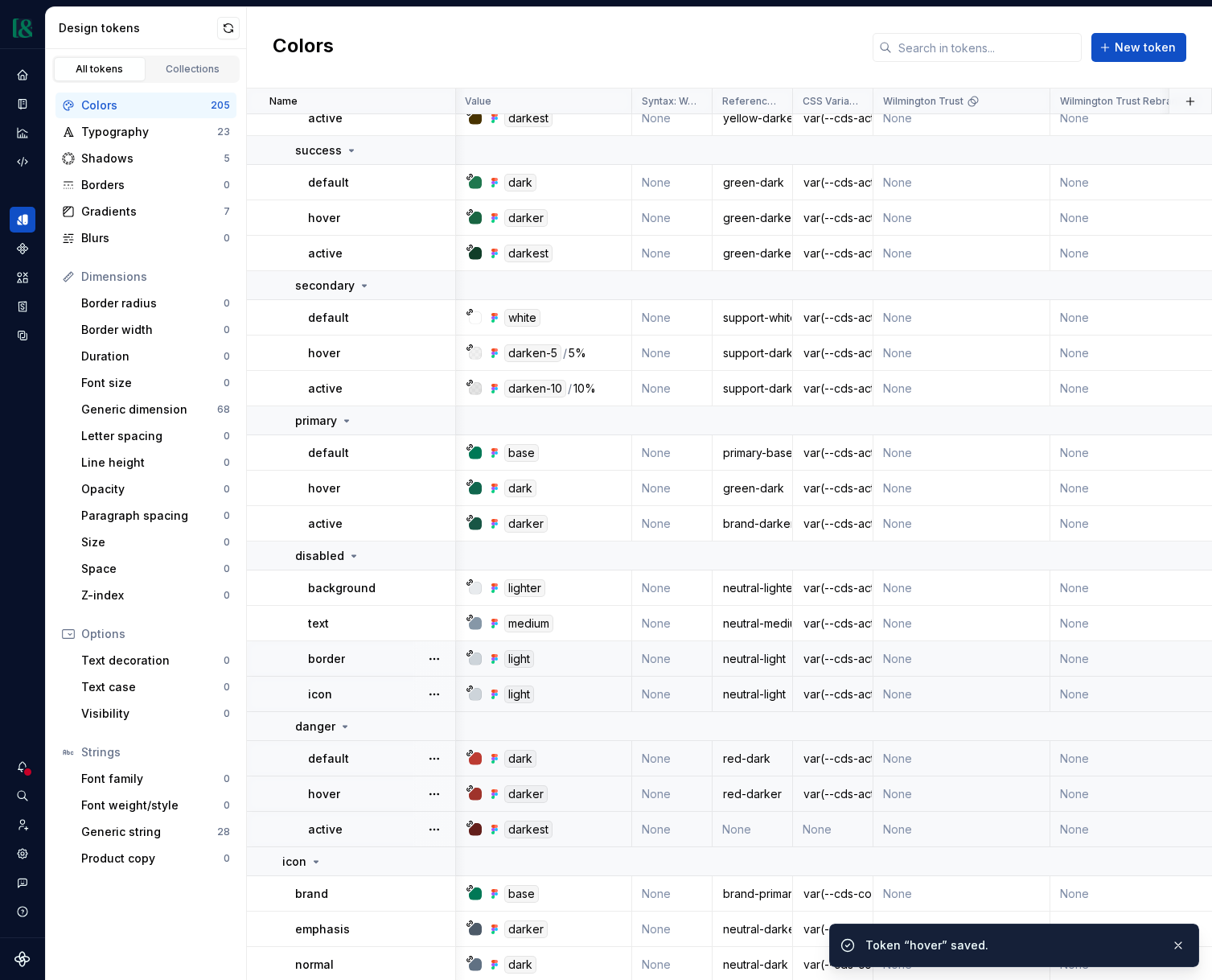
click at [738, 834] on td "None" at bounding box center [753, 830] width 80 height 36
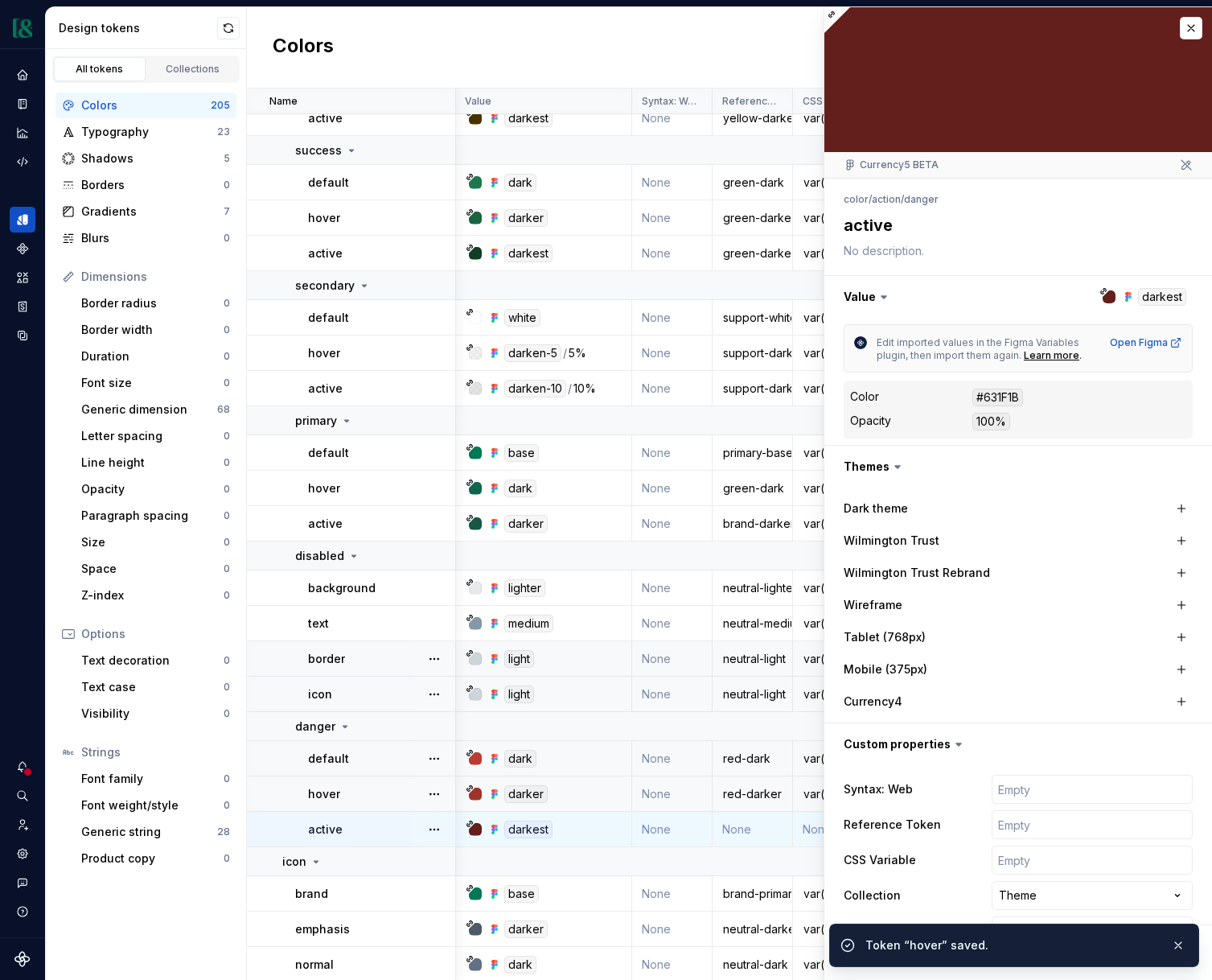
click at [743, 826] on td "None" at bounding box center [753, 830] width 80 height 36
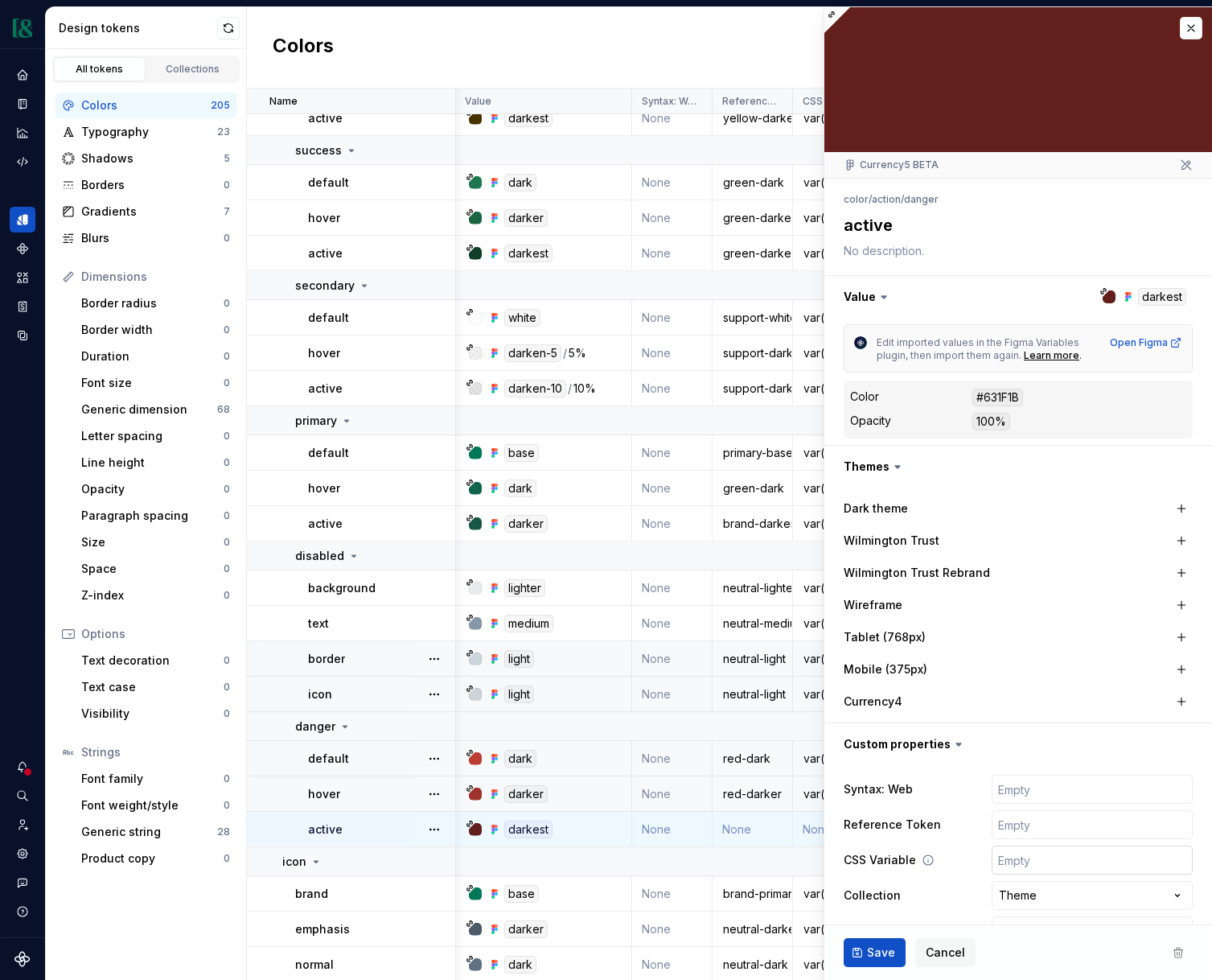
click at [1050, 856] on input "text" at bounding box center [1093, 860] width 201 height 29
paste input "var(--cds-action-danger-default)"
click at [1159, 860] on input "var(--cds-action-danger-default)" at bounding box center [1093, 860] width 201 height 29
click at [1140, 827] on input "text" at bounding box center [1093, 824] width 201 height 29
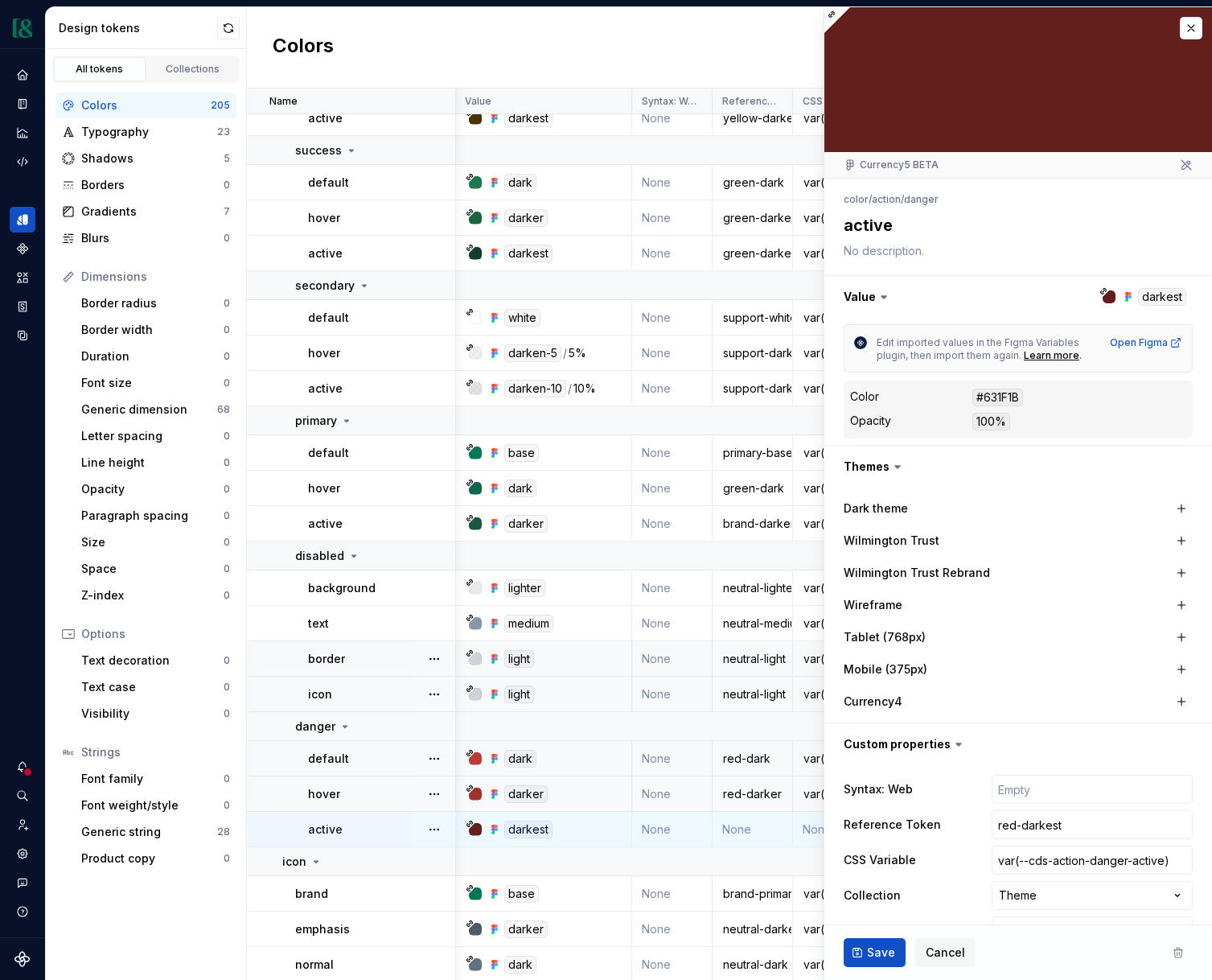
click at [889, 953] on span "Save" at bounding box center [882, 952] width 28 height 16
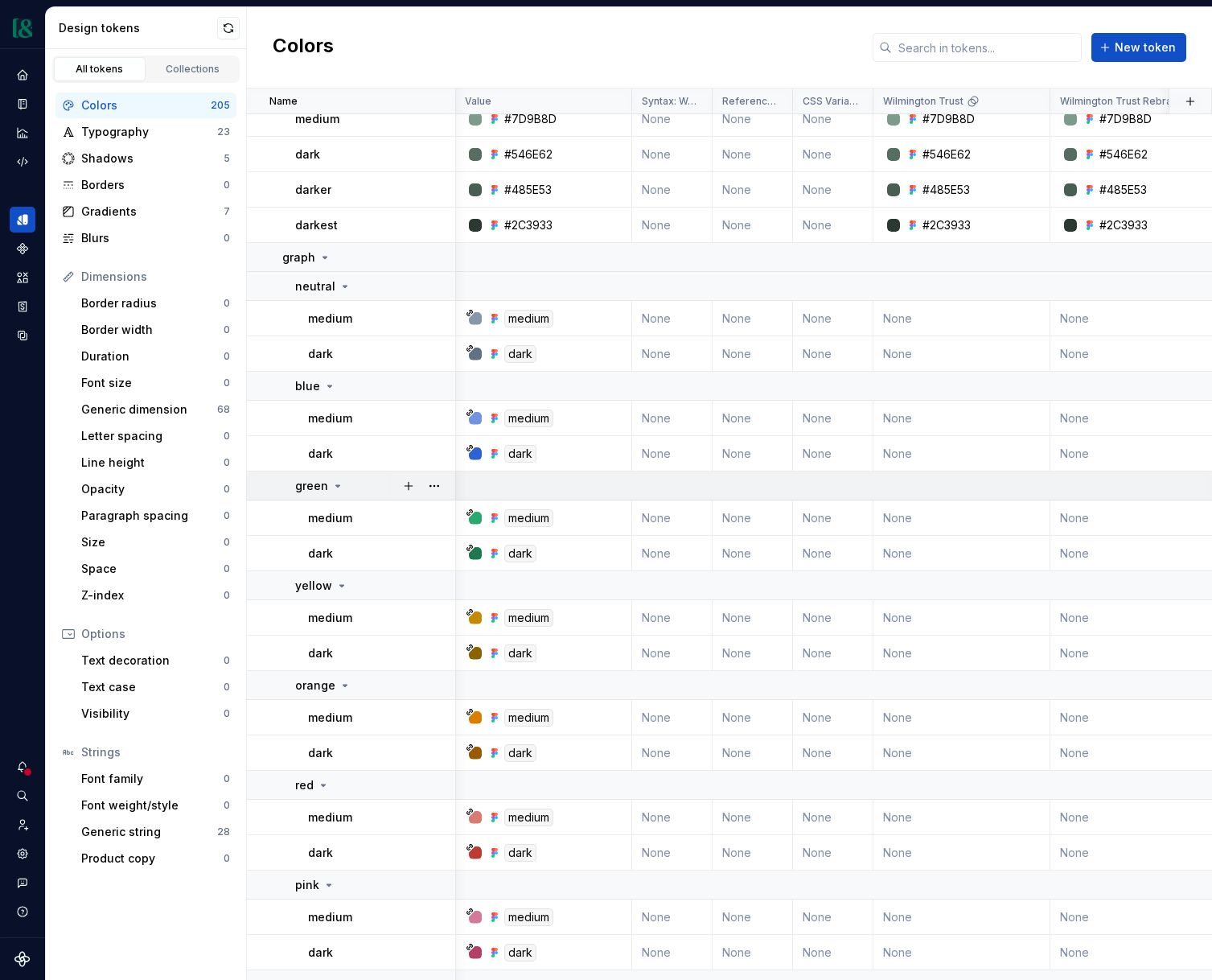
scroll to position [1357, 1]
click at [679, 319] on td "None" at bounding box center [673, 317] width 80 height 36
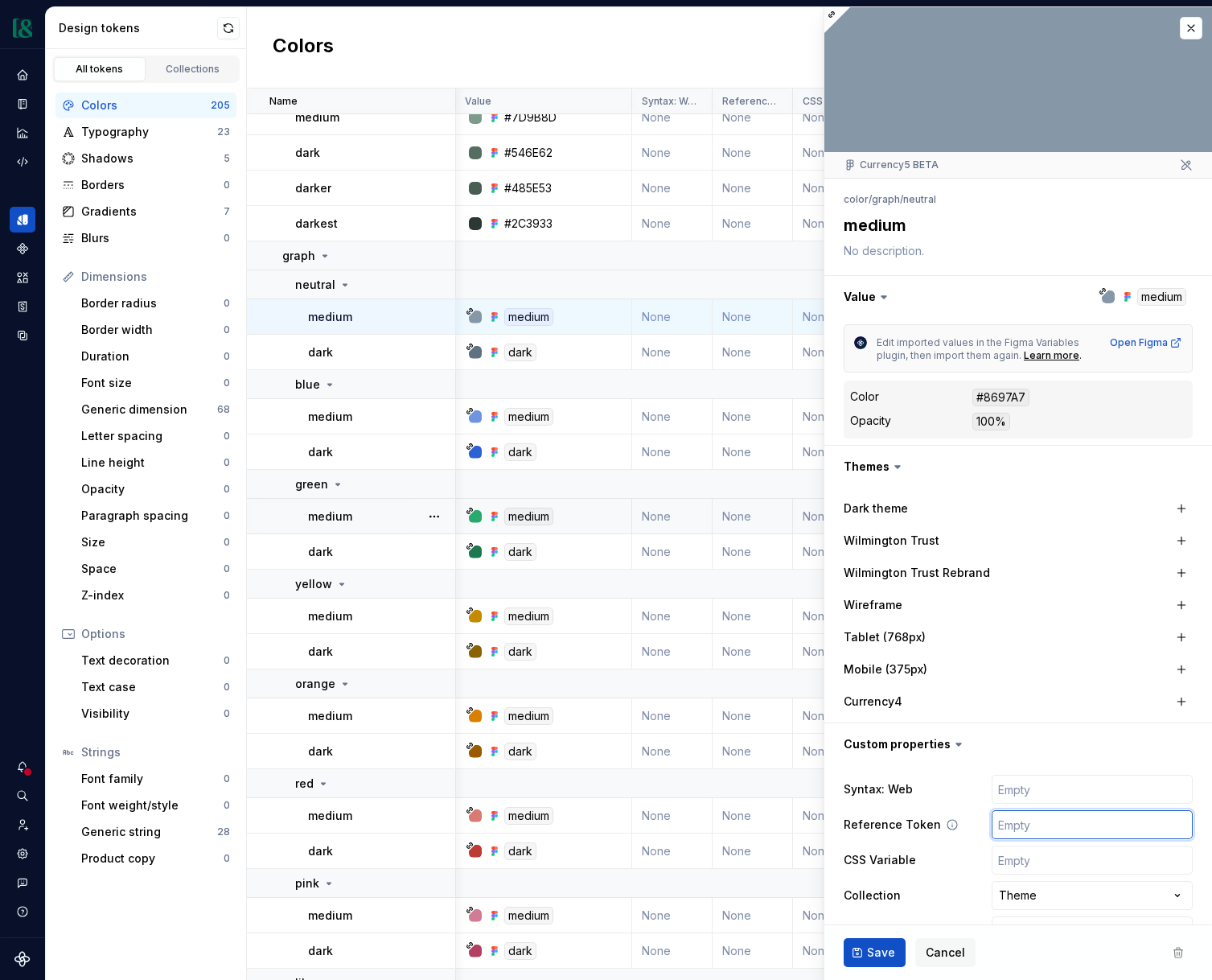
click at [1038, 830] on input "text" at bounding box center [1093, 824] width 201 height 29
click at [1032, 851] on input "text" at bounding box center [1093, 860] width 201 height 29
paste input "var(--color-bg-tertiary)"
click at [1019, 862] on input "text" at bounding box center [1093, 860] width 201 height 29
click at [1069, 862] on input "var(--color-bg-tertiary)" at bounding box center [1093, 860] width 201 height 29
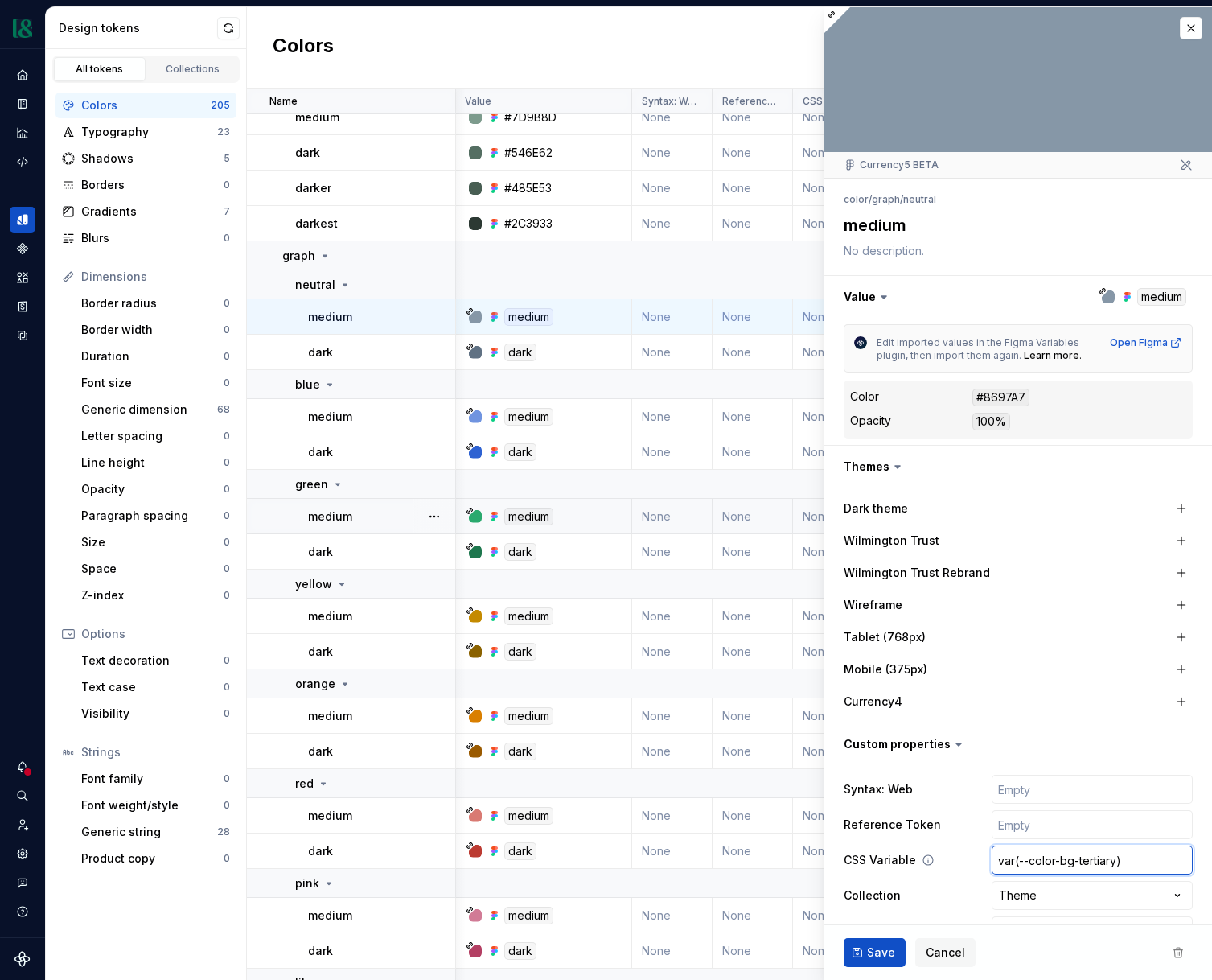
click at [1069, 862] on input "var(--color-bg-tertiary)" at bounding box center [1093, 860] width 201 height 29
click at [1104, 861] on input "var(--color-graph-tertiary)" at bounding box center [1093, 860] width 201 height 29
click at [1050, 827] on input "text" at bounding box center [1093, 824] width 201 height 29
click at [1044, 826] on input "neutral=medium" at bounding box center [1093, 824] width 201 height 29
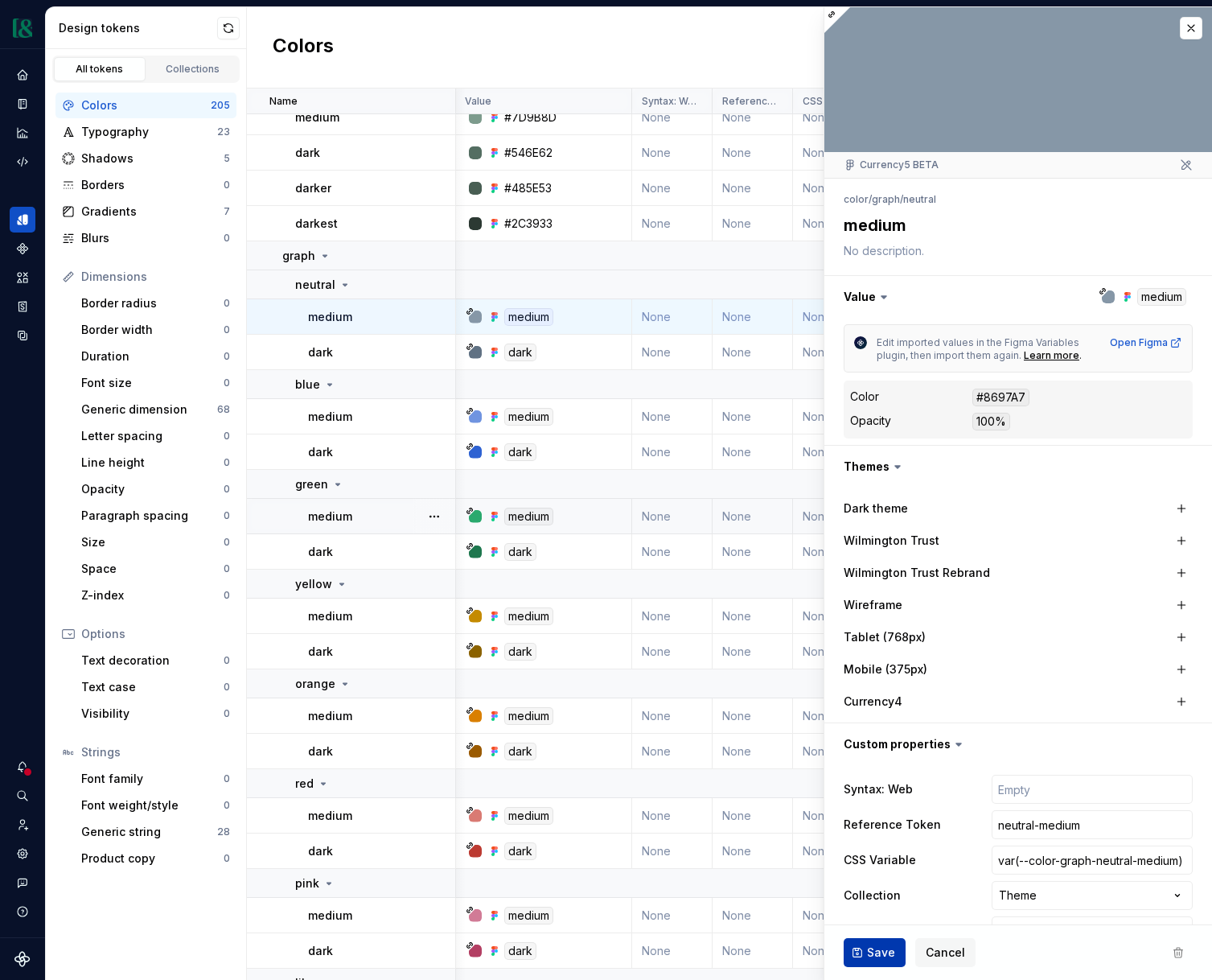
click at [875, 952] on span "Save" at bounding box center [882, 952] width 28 height 16
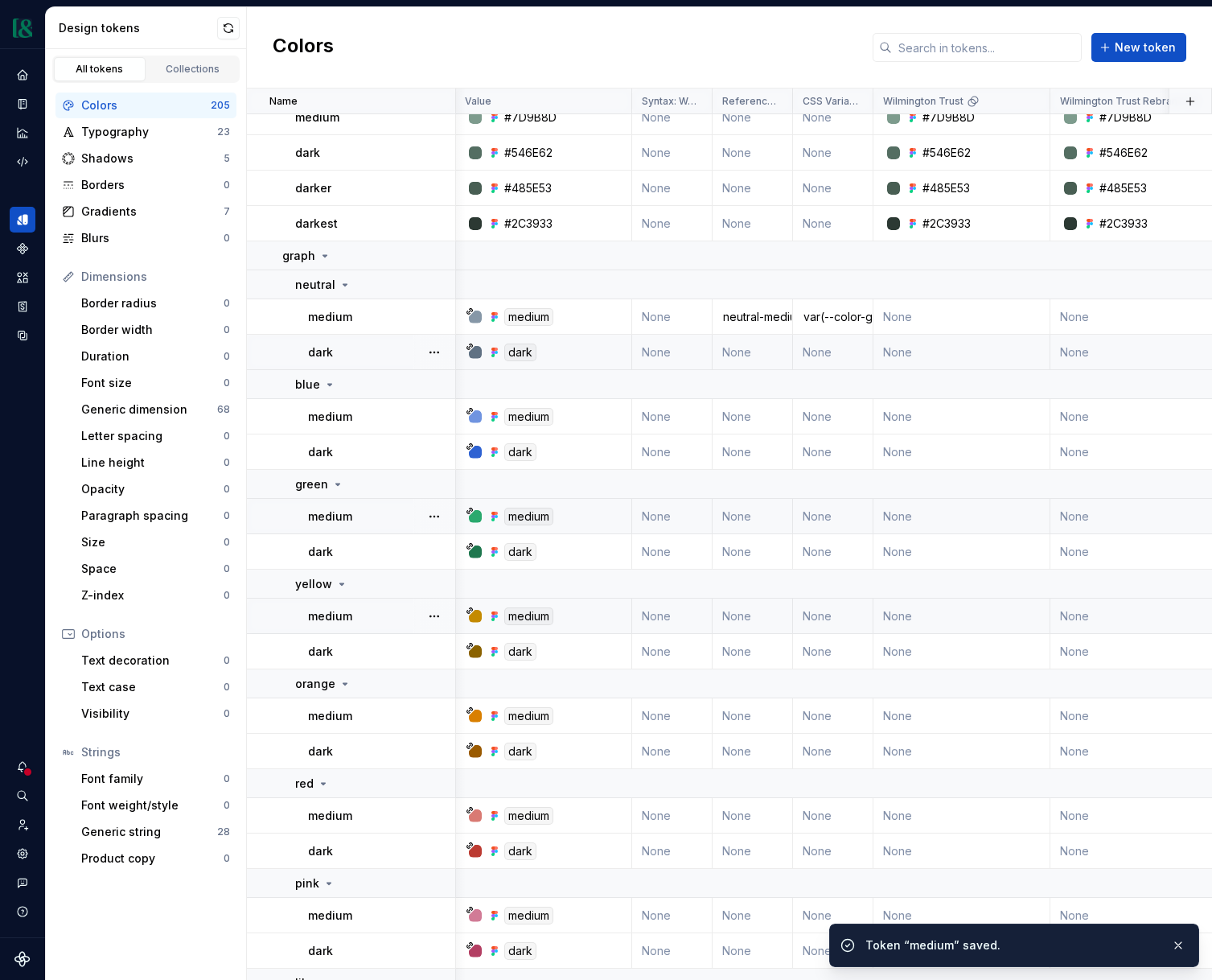
click at [739, 361] on td "None" at bounding box center [753, 352] width 80 height 36
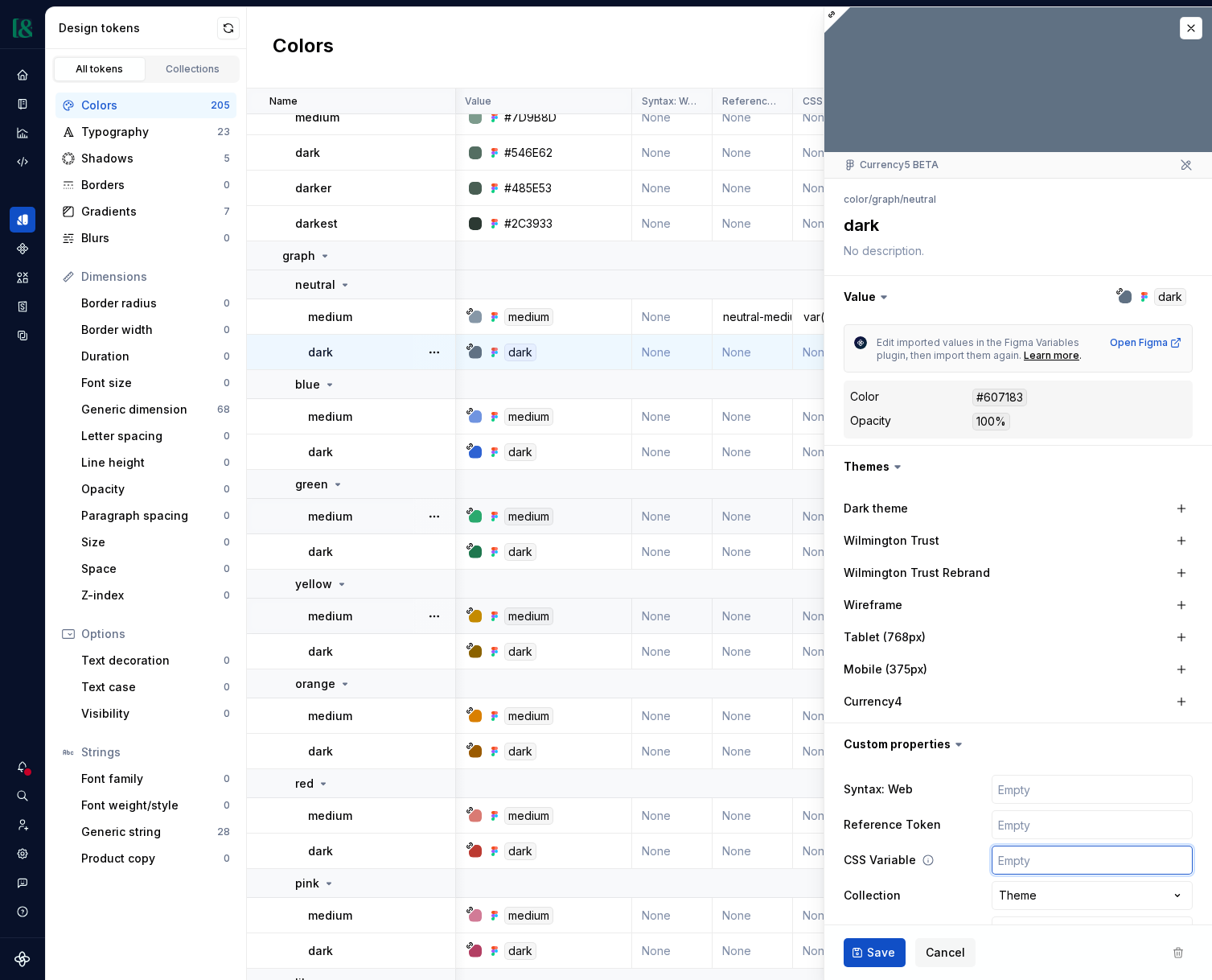
click at [1019, 854] on input "text" at bounding box center [1093, 860] width 201 height 29
paste input "var(--color-graph-neutral-medium)"
click at [1152, 860] on input "var(--color-graph-neutral-medium)" at bounding box center [1093, 860] width 201 height 29
click at [1065, 825] on input "text" at bounding box center [1093, 824] width 201 height 29
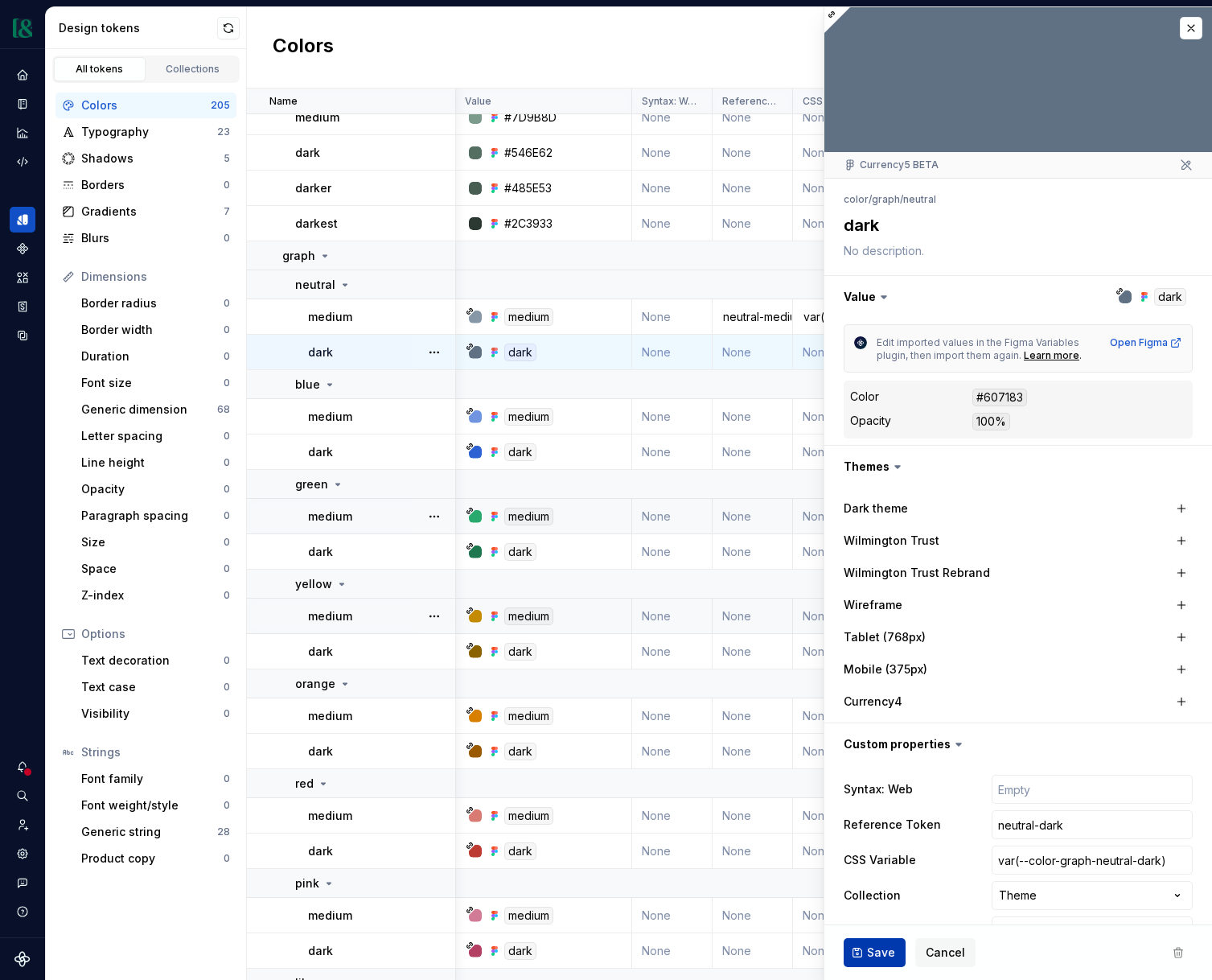
click at [875, 951] on span "Save" at bounding box center [882, 952] width 28 height 16
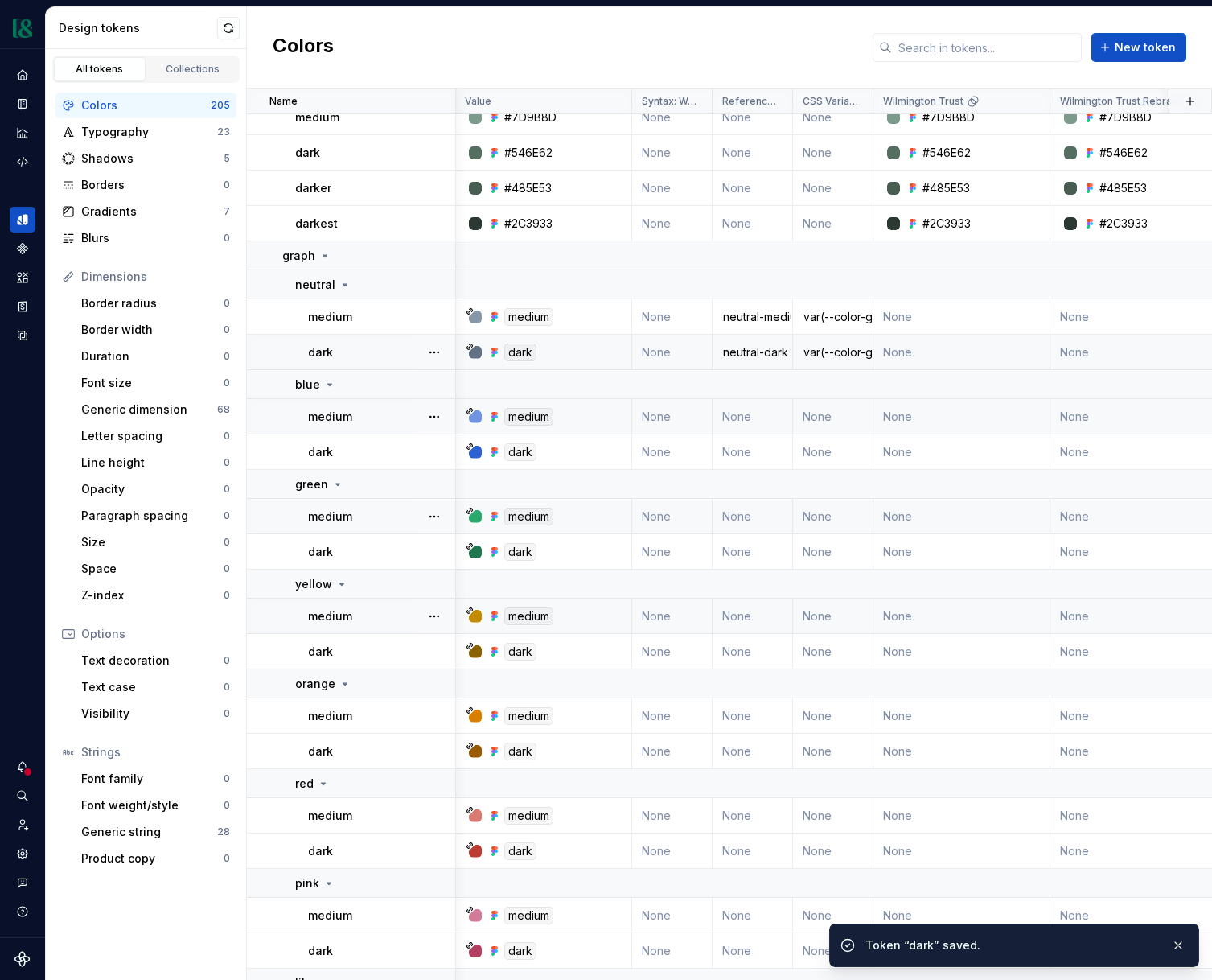
click at [744, 421] on td "None" at bounding box center [753, 417] width 80 height 36
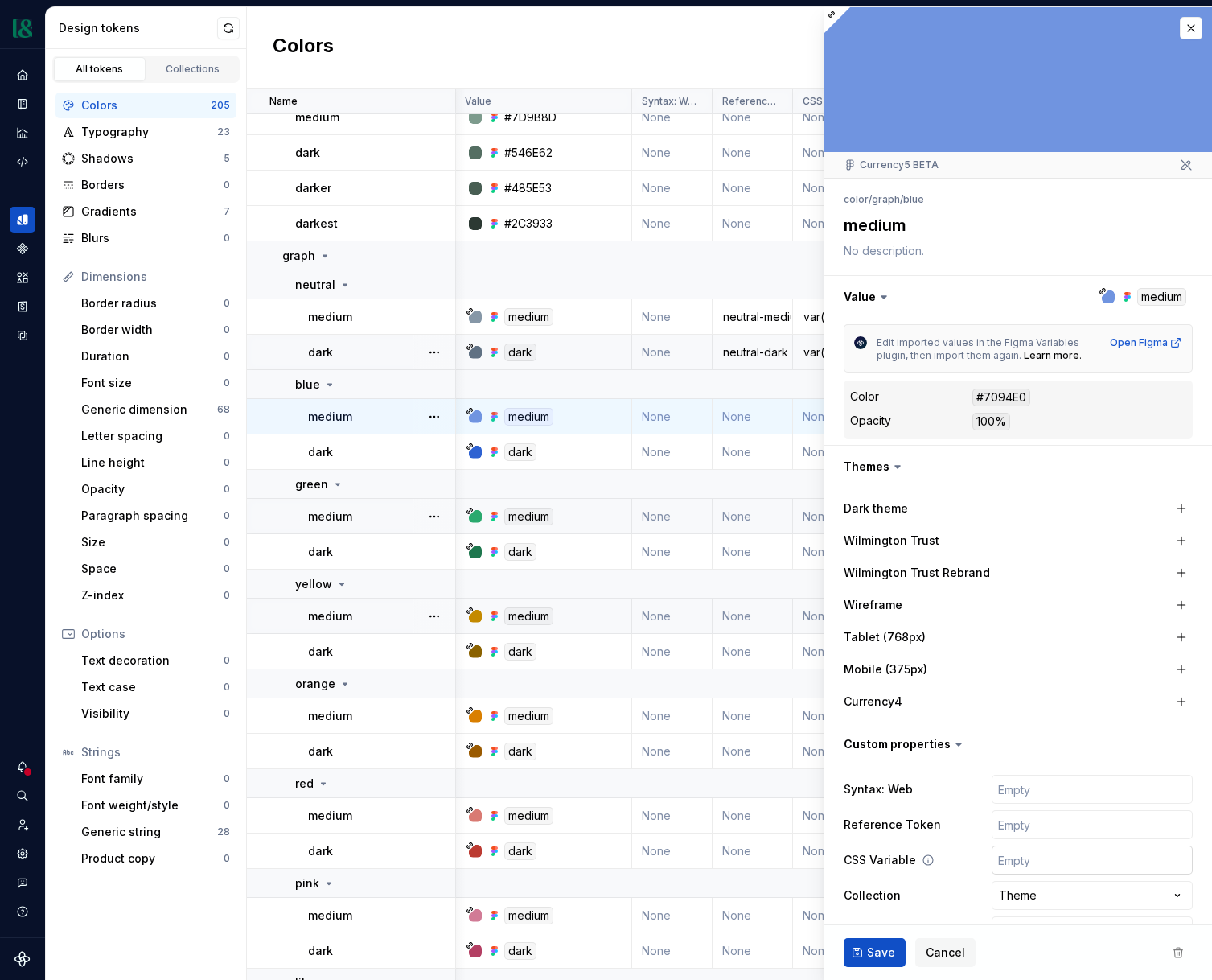
click at [1028, 854] on input "text" at bounding box center [1093, 860] width 201 height 29
paste input "var(--color-graph-neutral-medium)"
click at [1119, 861] on input "var(--color-graph-neutral-medium)" at bounding box center [1093, 860] width 201 height 29
click at [1092, 825] on input "text" at bounding box center [1093, 824] width 201 height 29
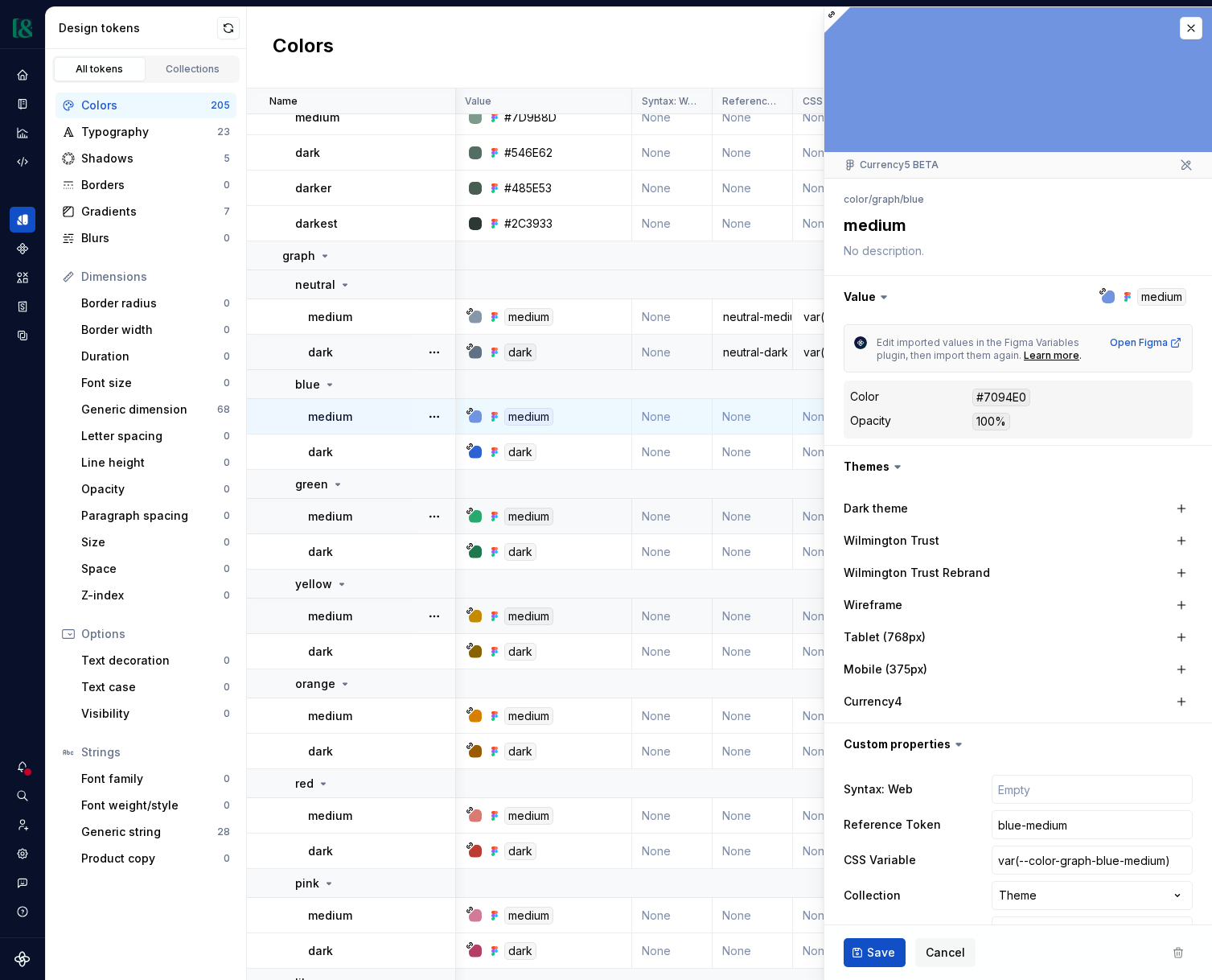
click at [865, 949] on button "Save" at bounding box center [875, 952] width 62 height 29
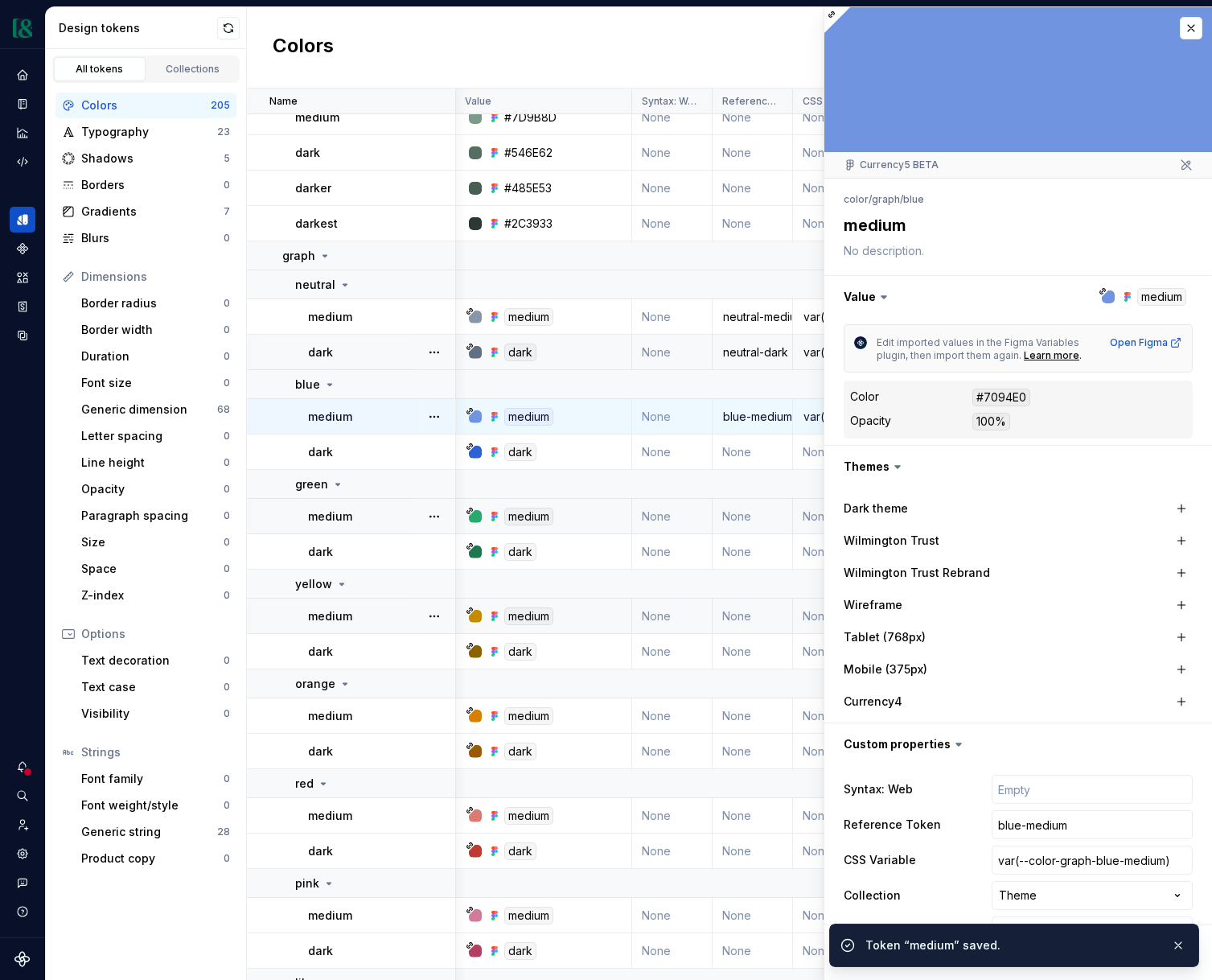
click at [1203, 29] on div at bounding box center [1019, 79] width 388 height 145
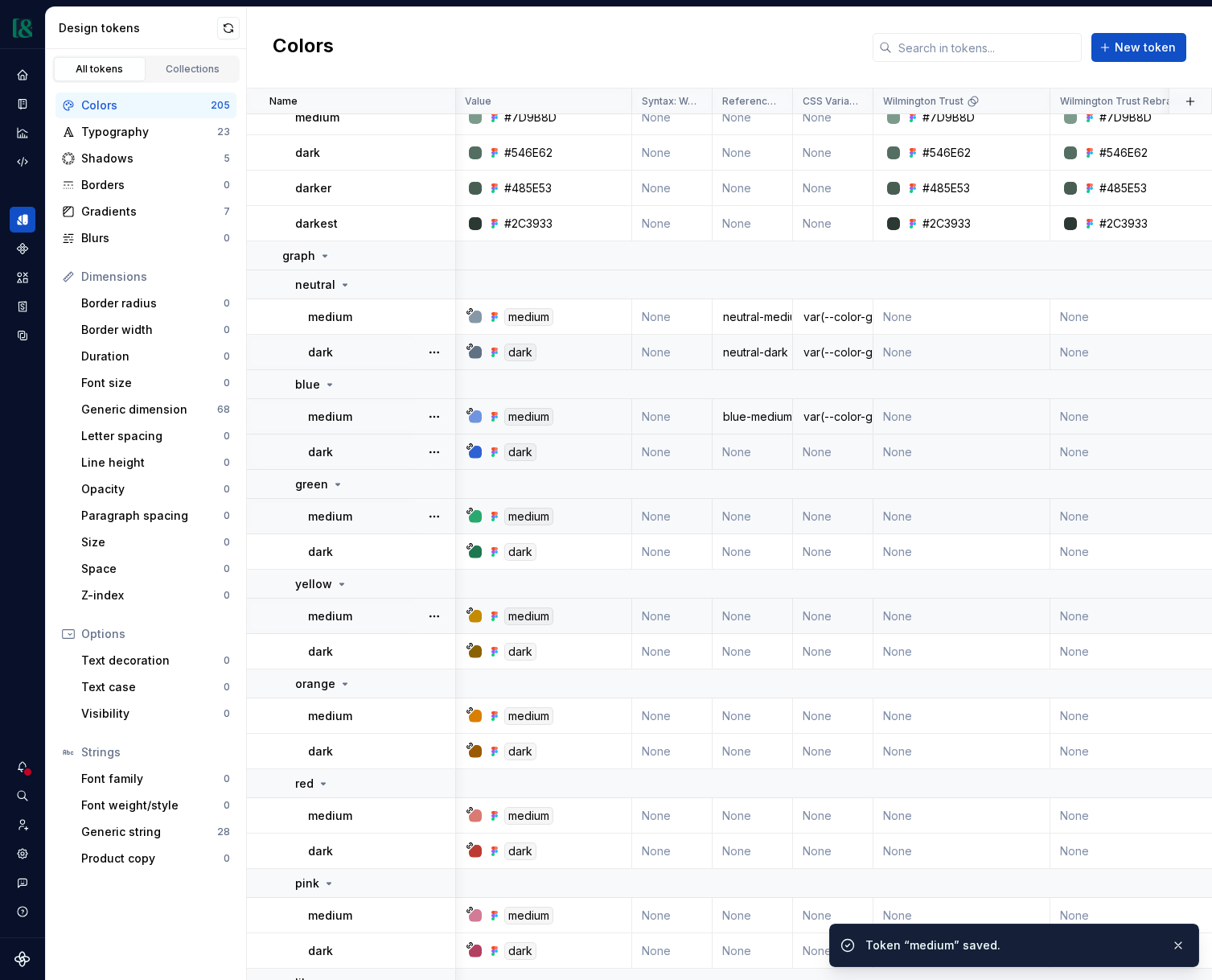
click at [767, 452] on td "None" at bounding box center [753, 452] width 80 height 36
click at [758, 458] on td "None" at bounding box center [753, 452] width 80 height 36
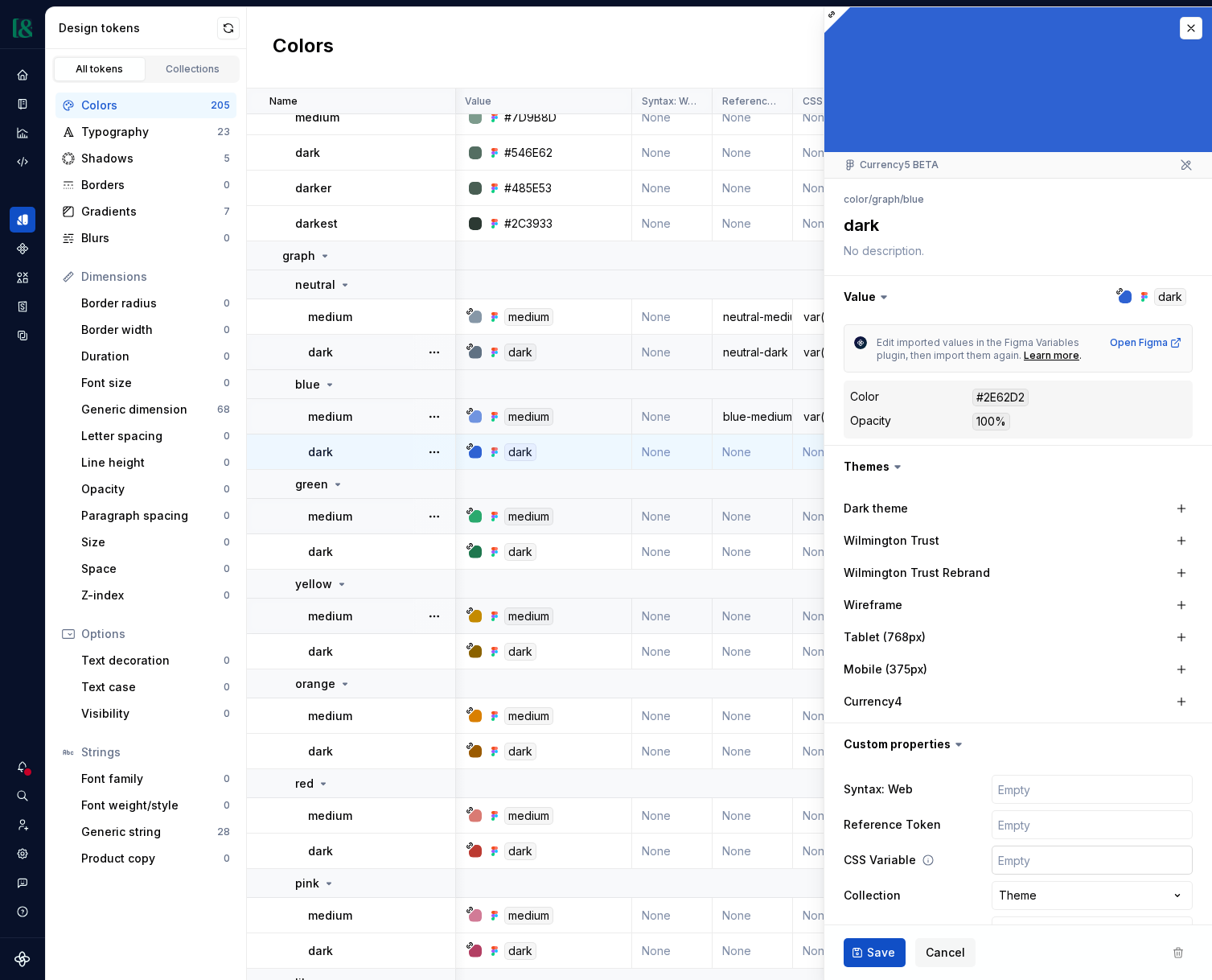
click at [1038, 860] on input "text" at bounding box center [1093, 860] width 201 height 29
paste input "var(--color-graph-neutral-medium)"
click at [1125, 861] on input "var(--color-graph-neutral-medium)" at bounding box center [1093, 860] width 201 height 29
click at [1126, 861] on input "var(--color-graph-neutral-medium)" at bounding box center [1093, 860] width 201 height 29
click at [1083, 827] on input "text" at bounding box center [1093, 824] width 201 height 29
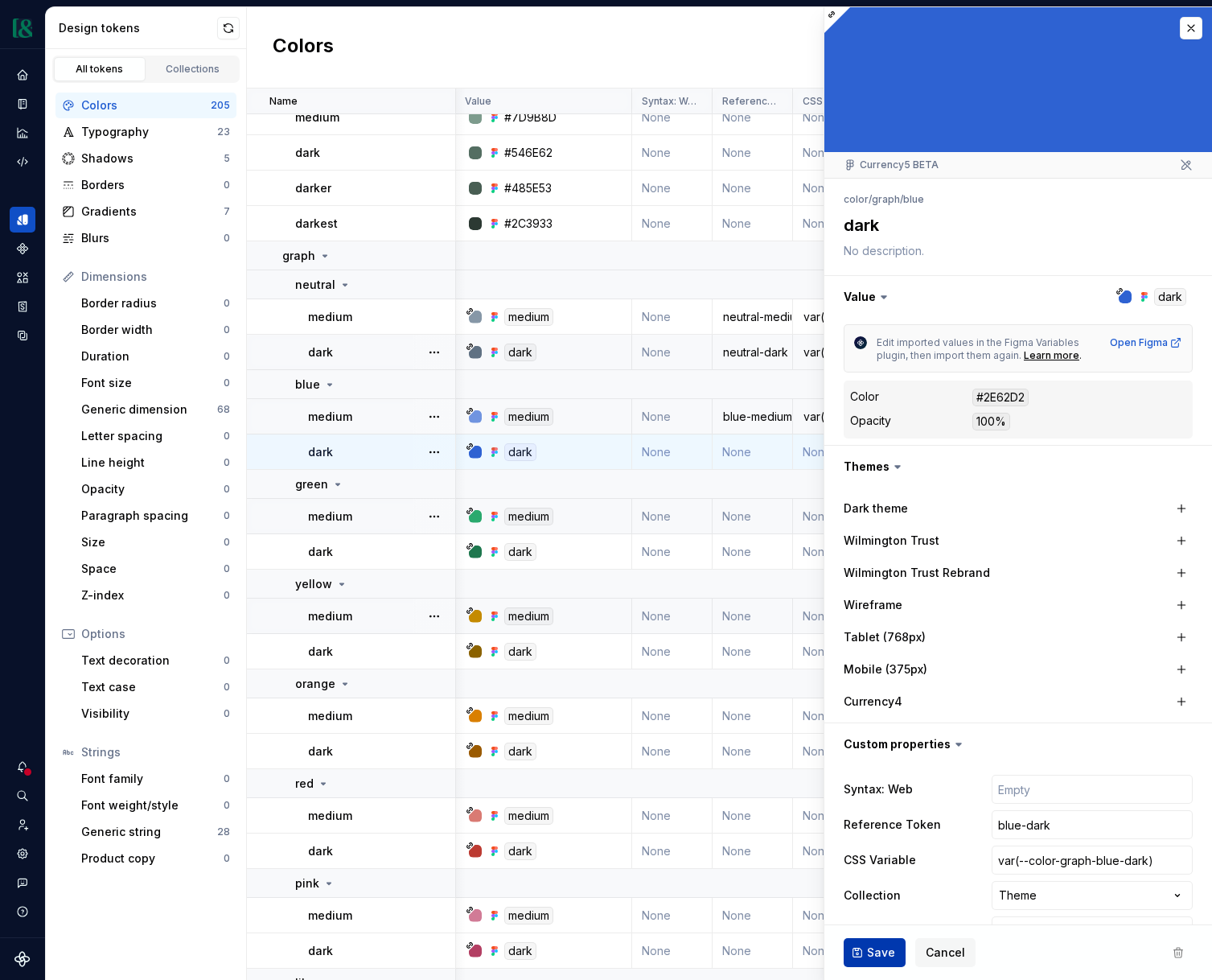
click at [887, 949] on span "Save" at bounding box center [882, 952] width 28 height 16
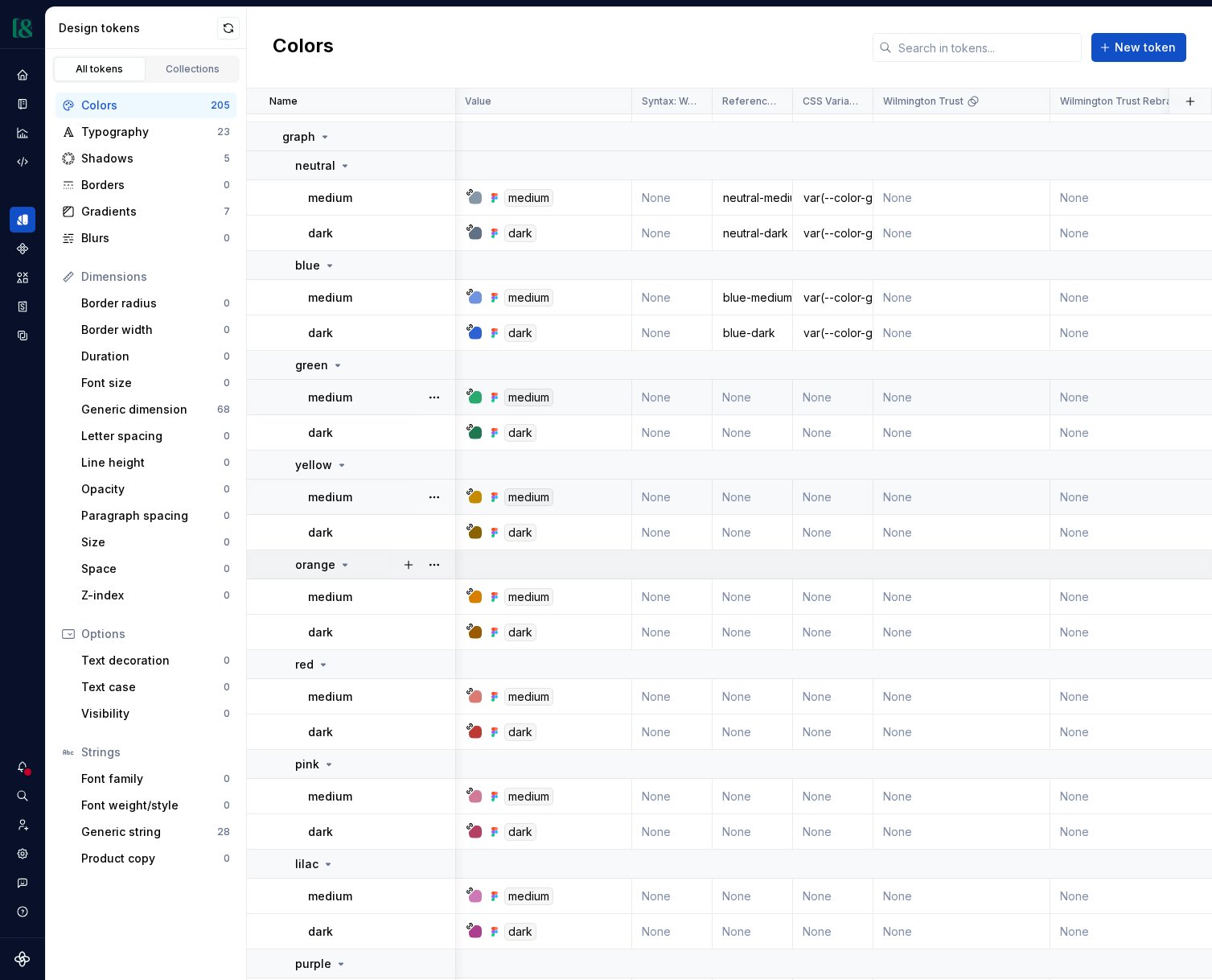
scroll to position [1478, 1]
click at [749, 401] on td "None" at bounding box center [753, 396] width 80 height 36
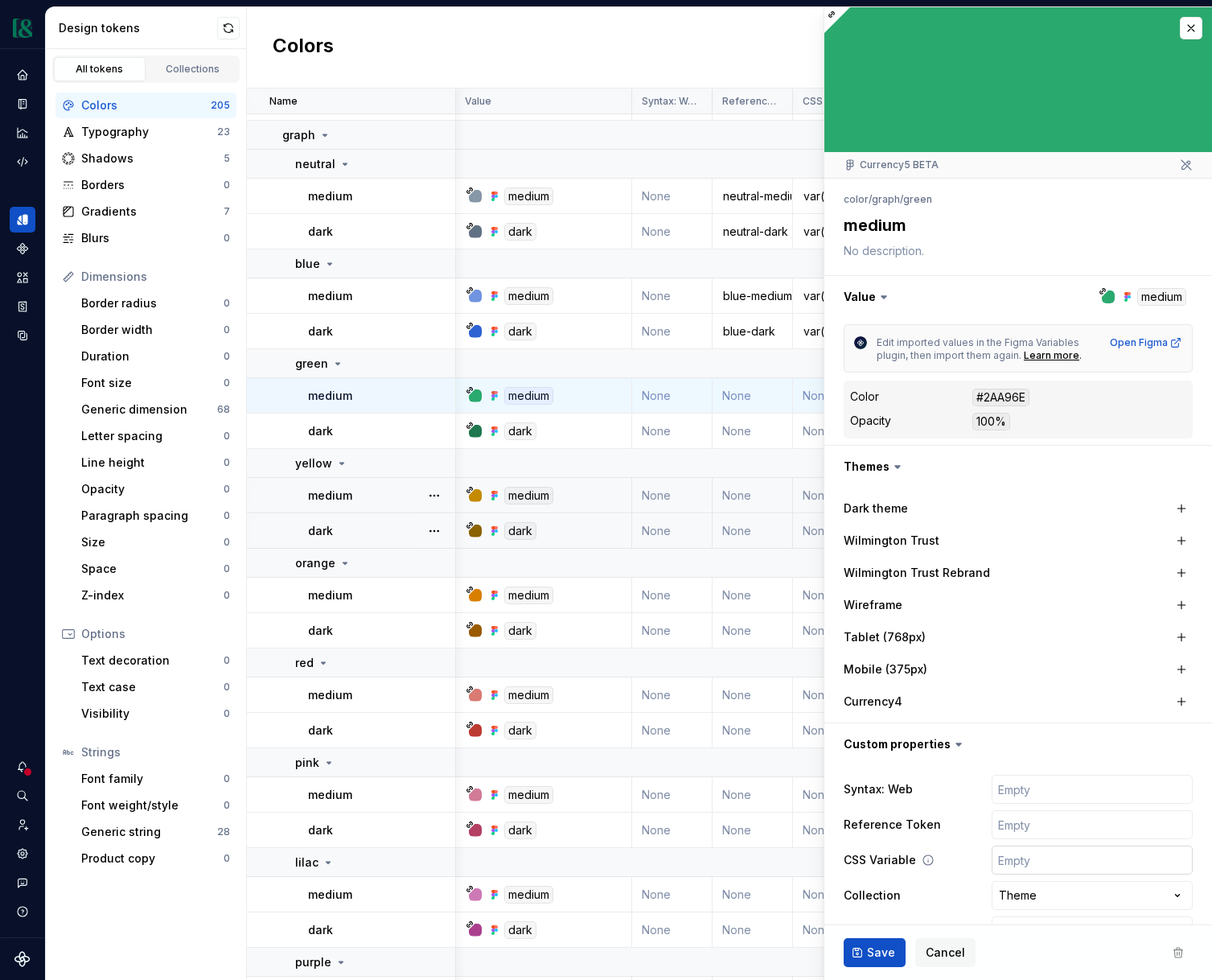
click at [1030, 851] on input "text" at bounding box center [1093, 860] width 201 height 29
paste input "var(--color-graph-neutral-medium)"
click at [1116, 859] on input "var(--color-graph-neutral-medium)" at bounding box center [1093, 860] width 201 height 29
click at [1083, 829] on input "text" at bounding box center [1093, 824] width 201 height 29
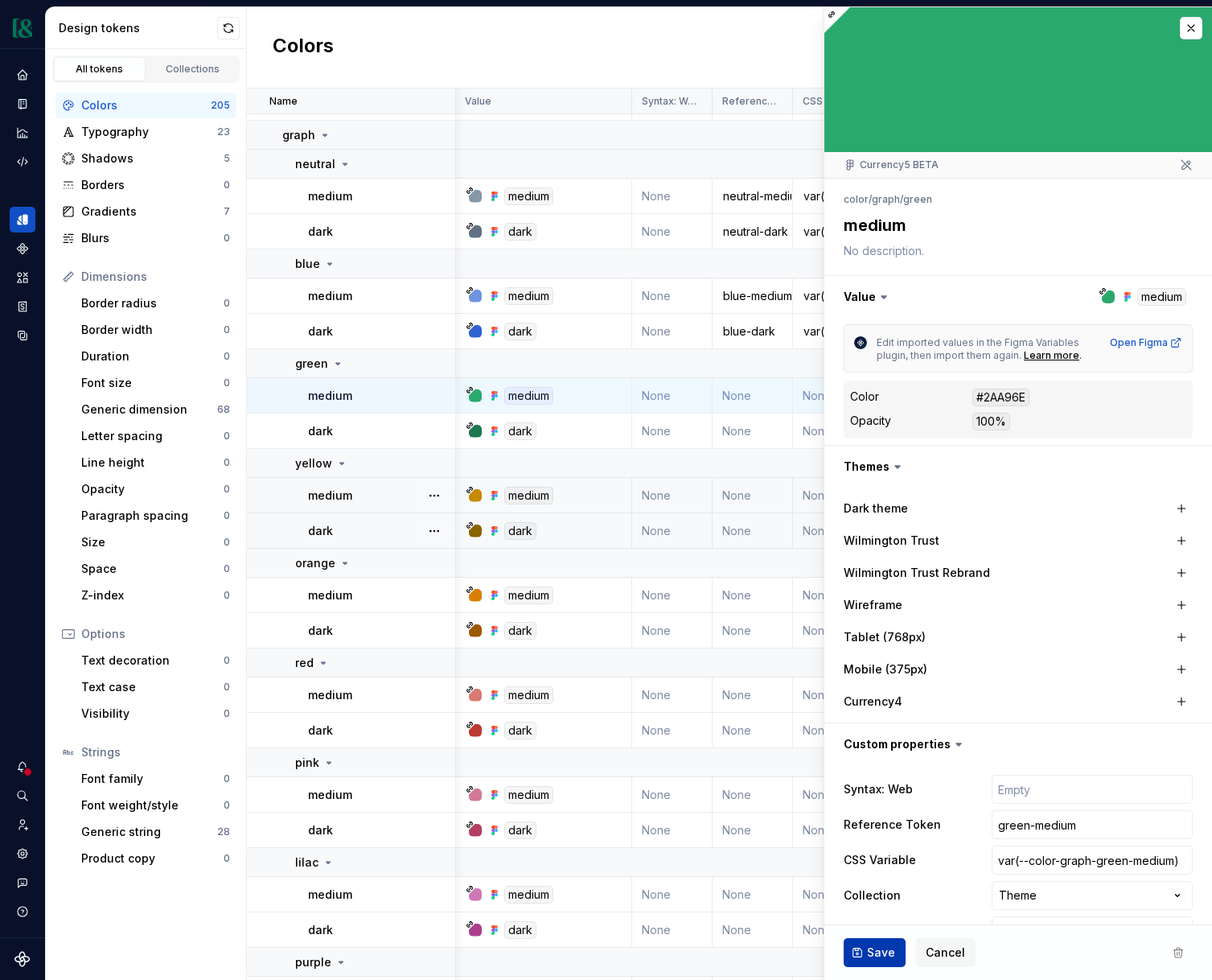
click at [893, 950] on span "Save" at bounding box center [882, 952] width 28 height 16
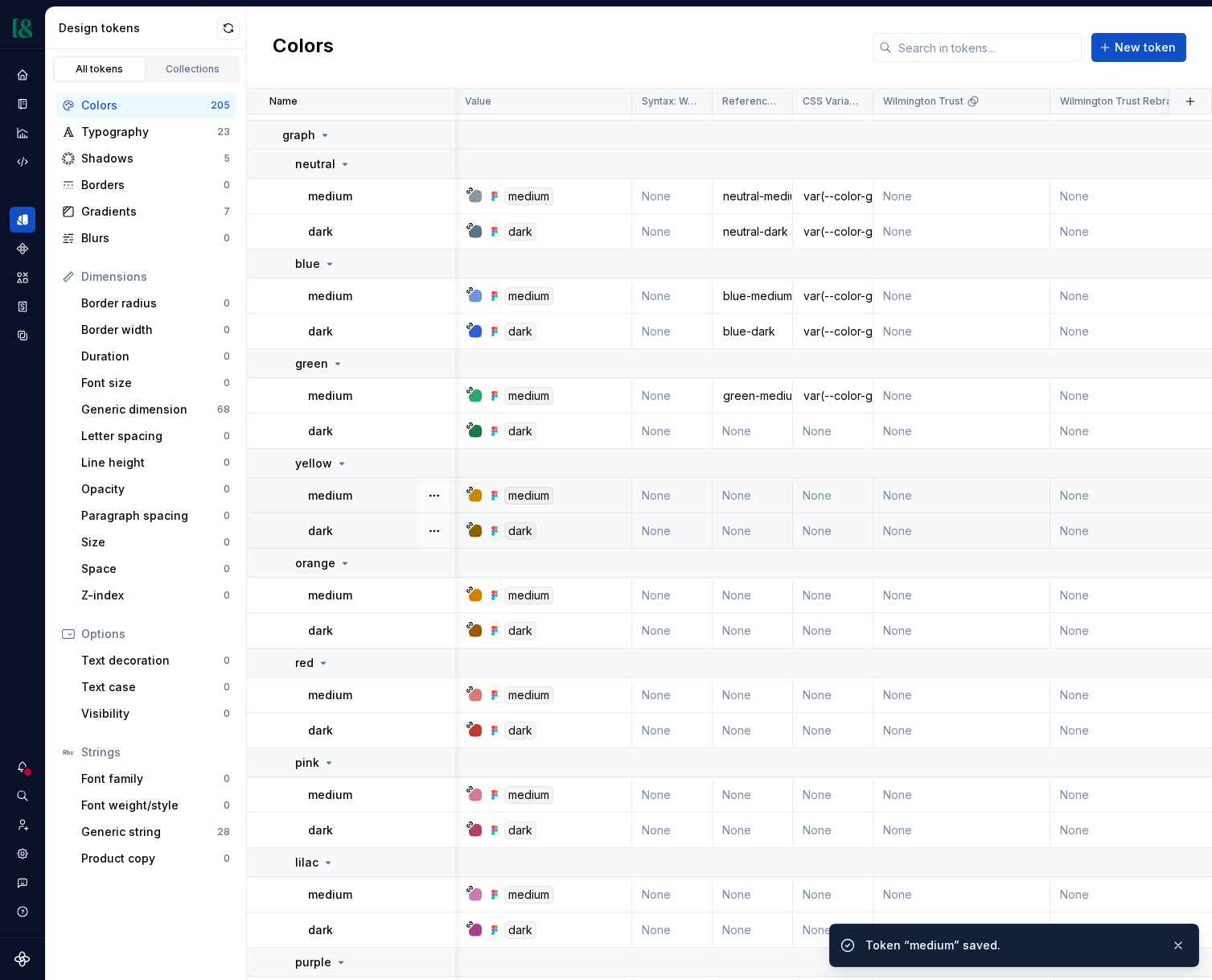
click at [743, 497] on td "None" at bounding box center [753, 496] width 80 height 36
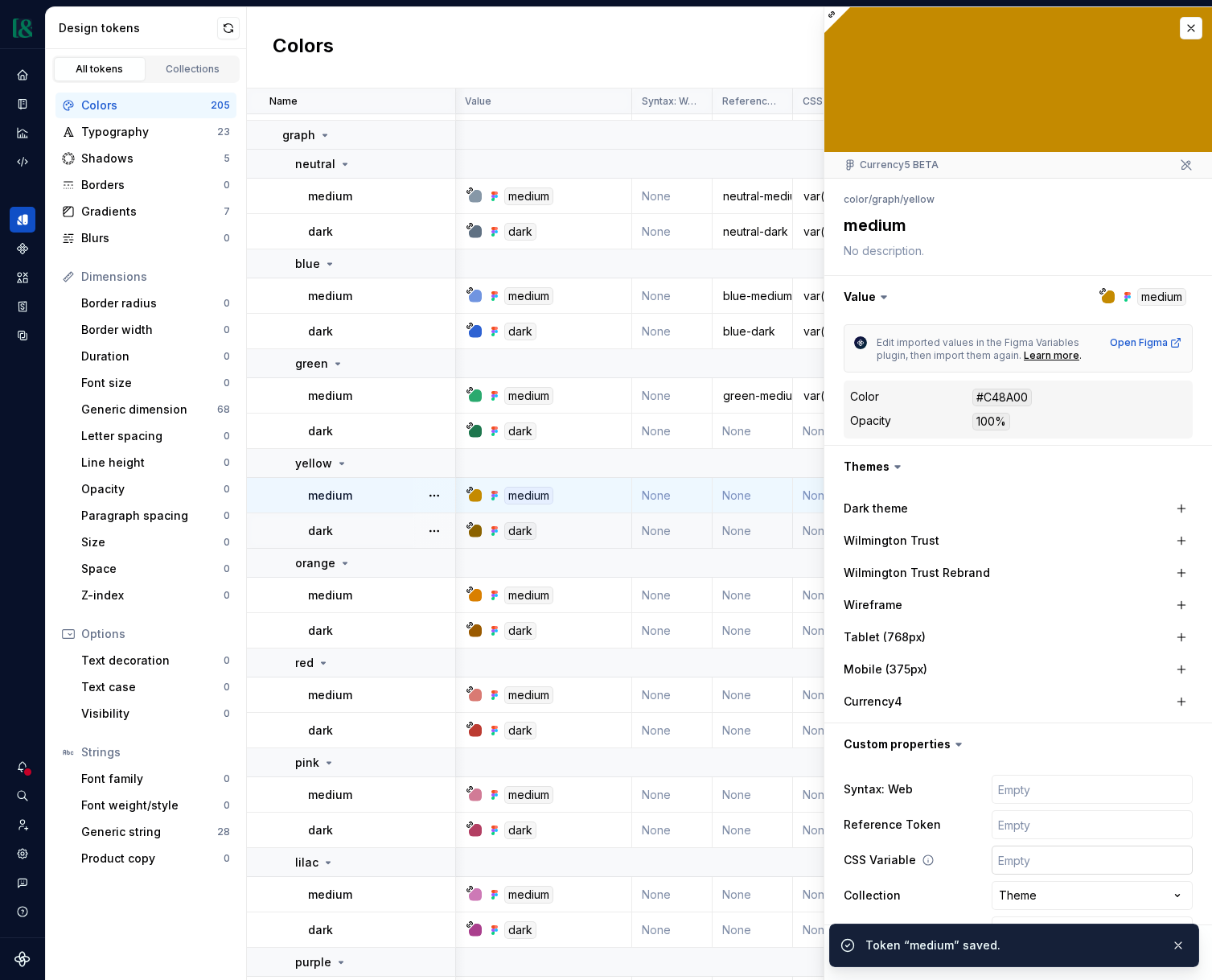
click at [1012, 847] on input "text" at bounding box center [1093, 860] width 201 height 29
paste input "var(--color-graph-neutral-medium)"
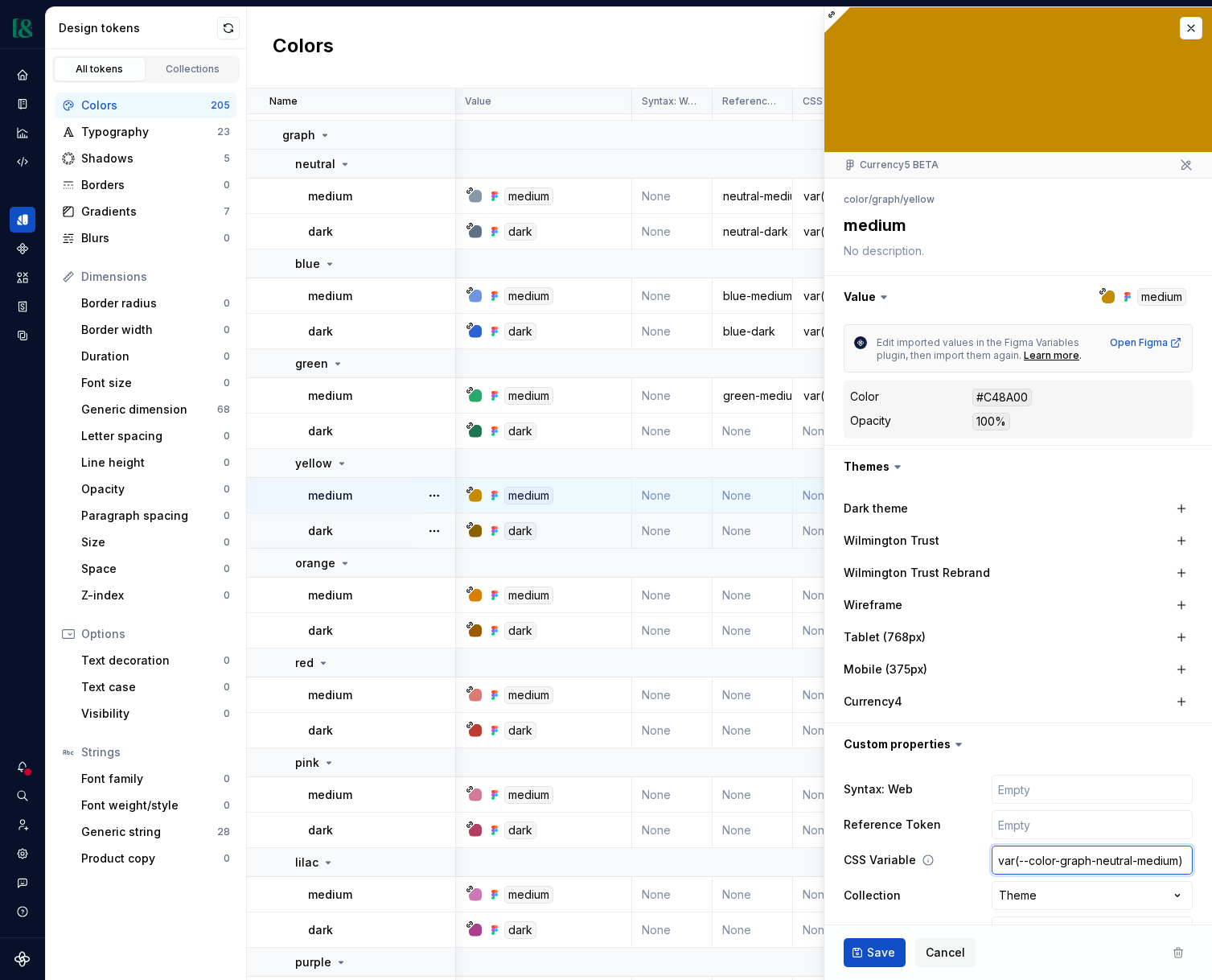
click at [1114, 863] on input "var(--color-graph-neutral-medium)" at bounding box center [1093, 860] width 201 height 29
click at [1113, 863] on input "var(--color-graph-neutral-medium)" at bounding box center [1093, 860] width 201 height 29
click at [1095, 834] on input "text" at bounding box center [1093, 824] width 201 height 29
click at [892, 949] on span "Save" at bounding box center [882, 952] width 28 height 16
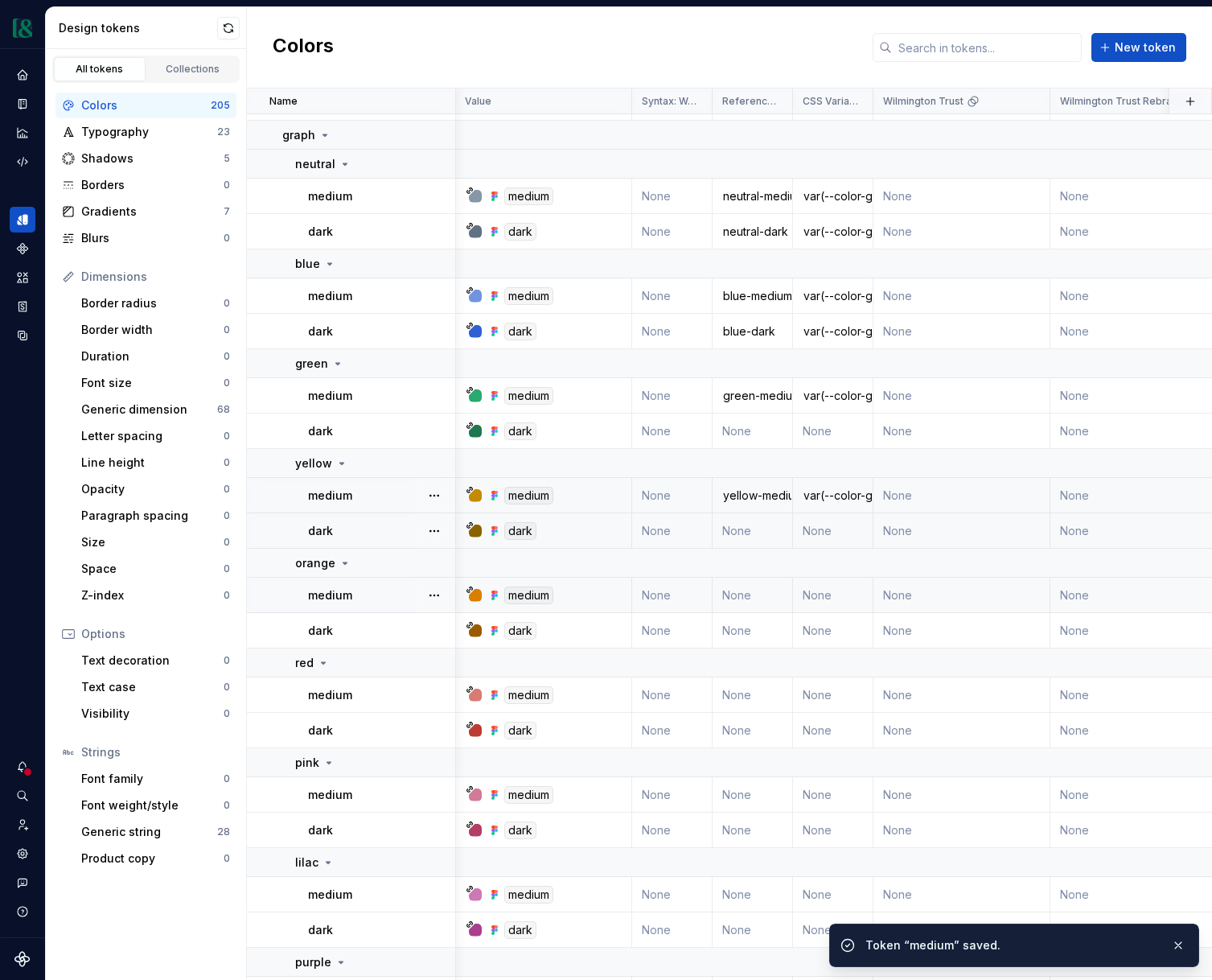
click at [742, 599] on td "None" at bounding box center [753, 595] width 80 height 36
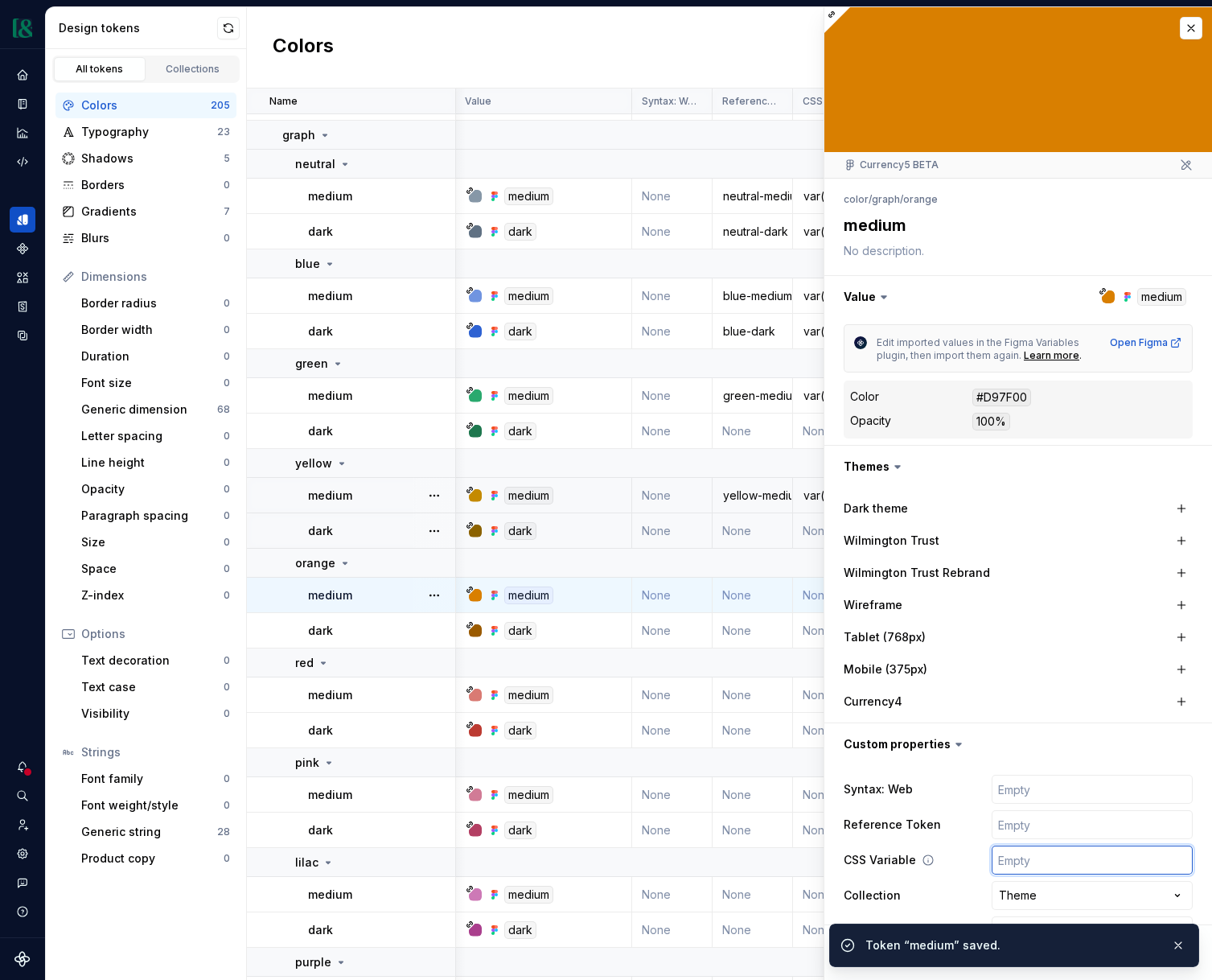
click at [1032, 869] on input "text" at bounding box center [1093, 860] width 201 height 29
paste input "var(--color-graph-neutral-medium)"
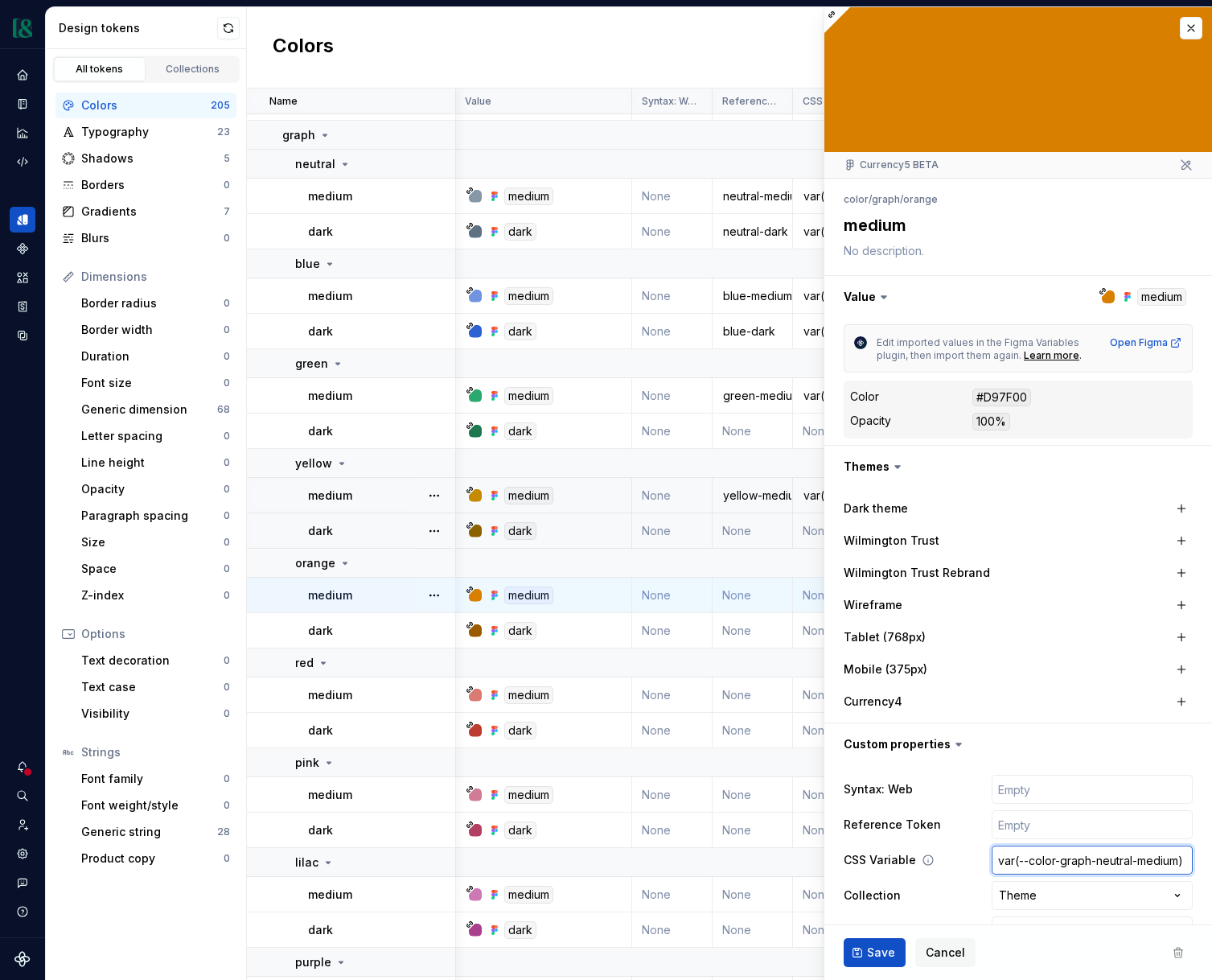
click at [1114, 857] on input "var(--color-graph-neutral-medium)" at bounding box center [1093, 860] width 201 height 29
click at [1087, 830] on input "text" at bounding box center [1093, 824] width 201 height 29
click at [893, 947] on button "Save" at bounding box center [875, 952] width 62 height 29
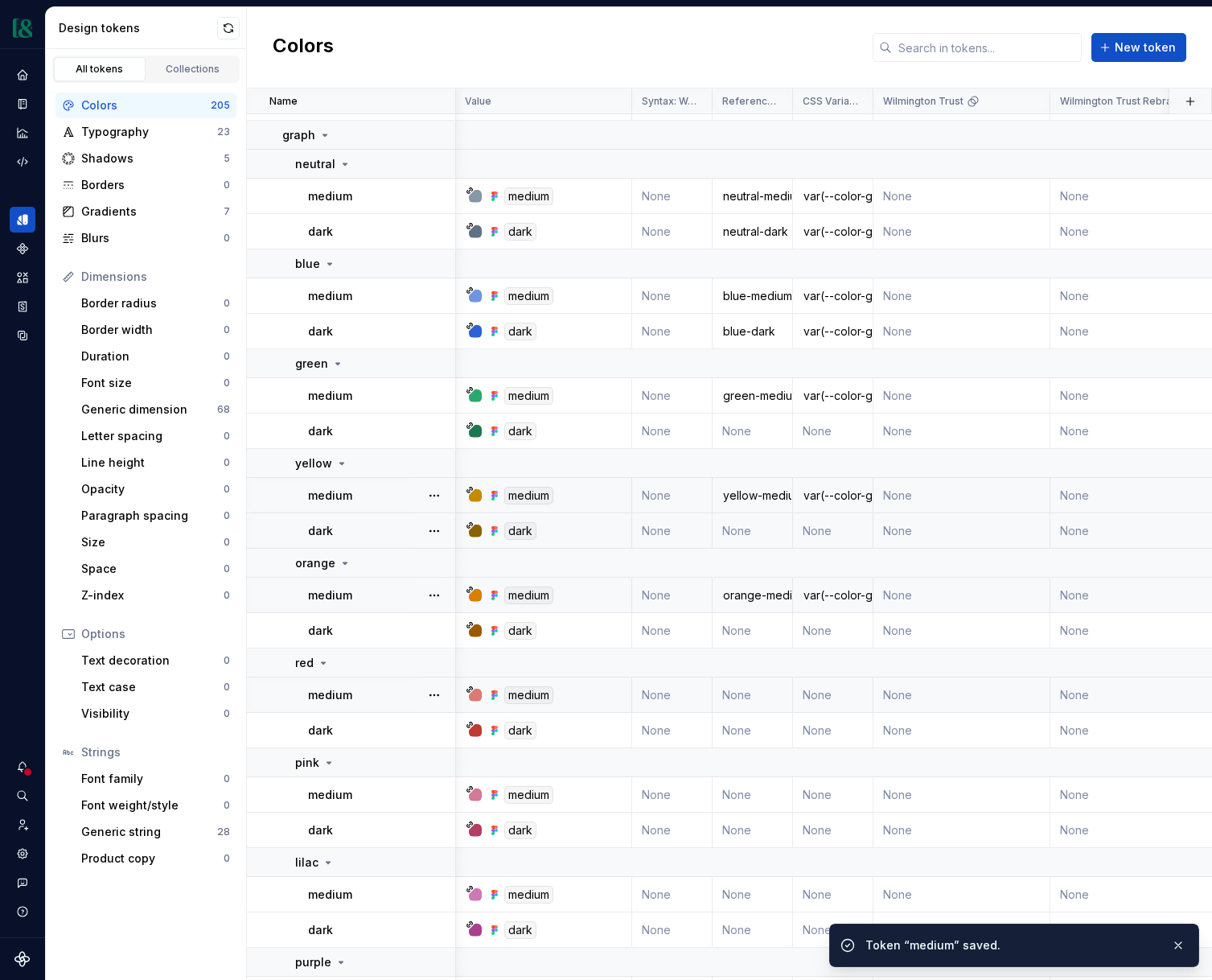
click at [811, 699] on td "None" at bounding box center [833, 695] width 80 height 36
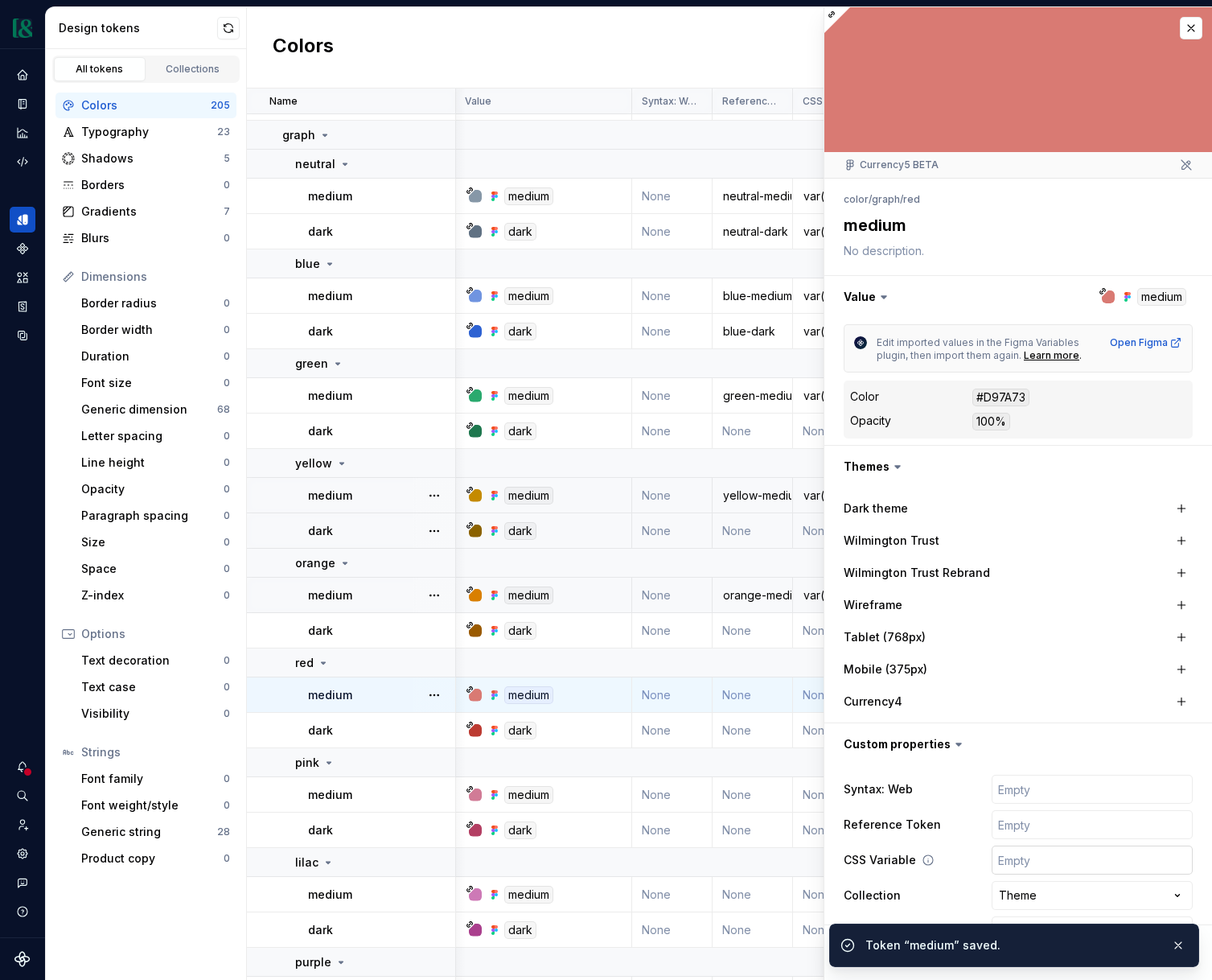
click at [1050, 856] on input "text" at bounding box center [1093, 860] width 201 height 29
paste input "var(--color-graph-neutral-medium)"
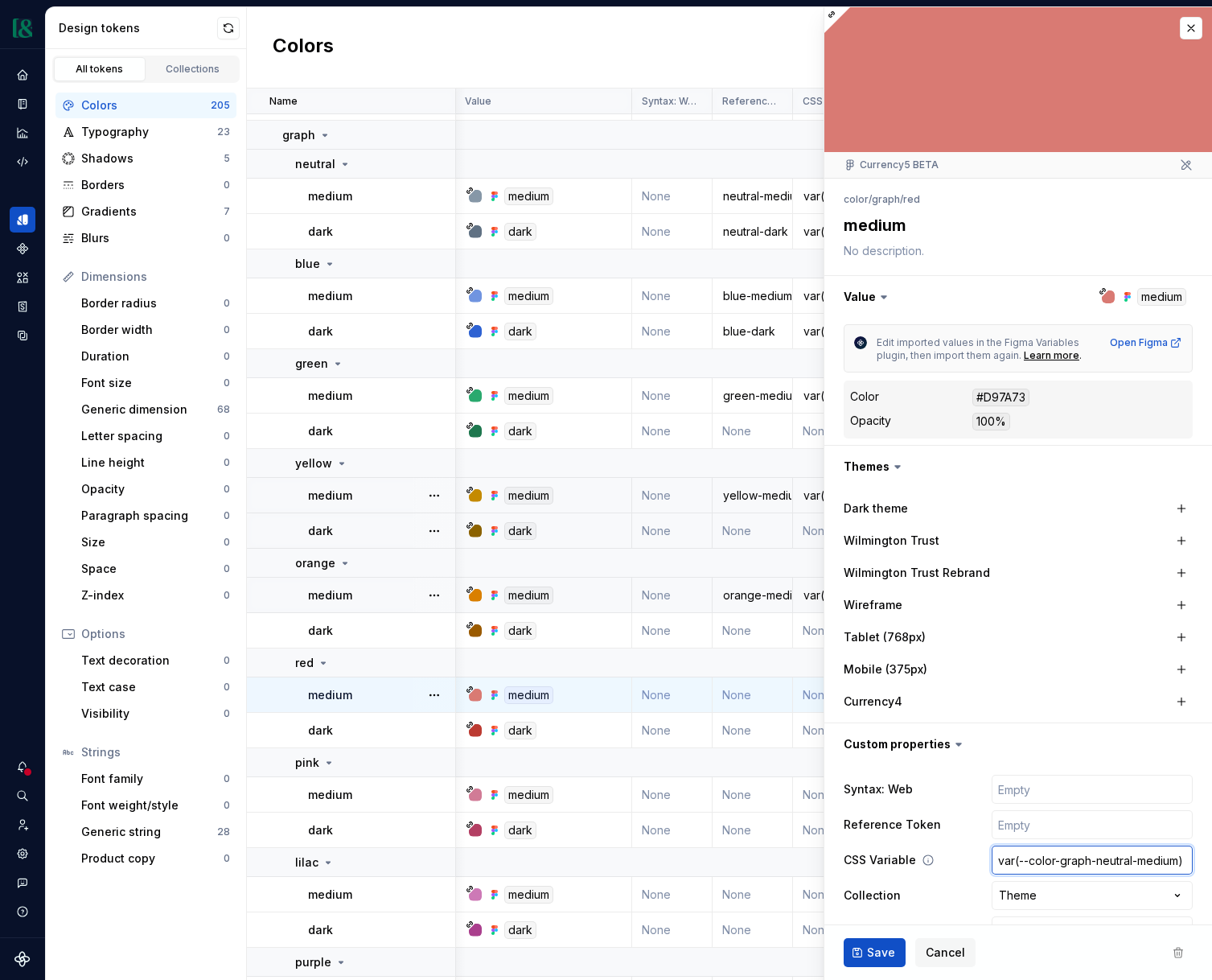
click at [1108, 860] on input "var(--color-graph-neutral-medium)" at bounding box center [1093, 860] width 201 height 29
click at [1054, 828] on input "text" at bounding box center [1093, 824] width 201 height 29
click at [860, 943] on button "Save" at bounding box center [875, 952] width 62 height 29
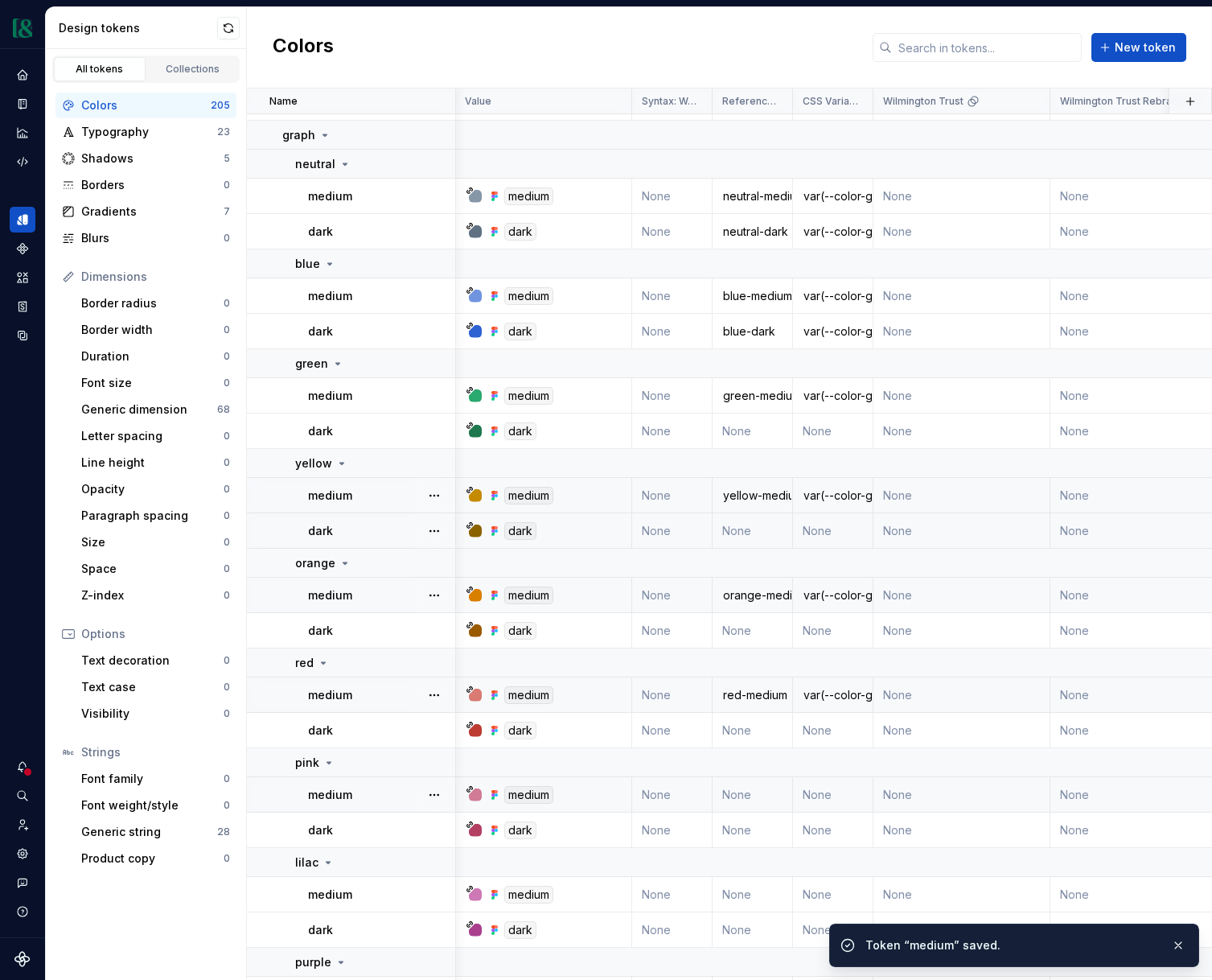
click at [813, 801] on td "None" at bounding box center [833, 795] width 80 height 36
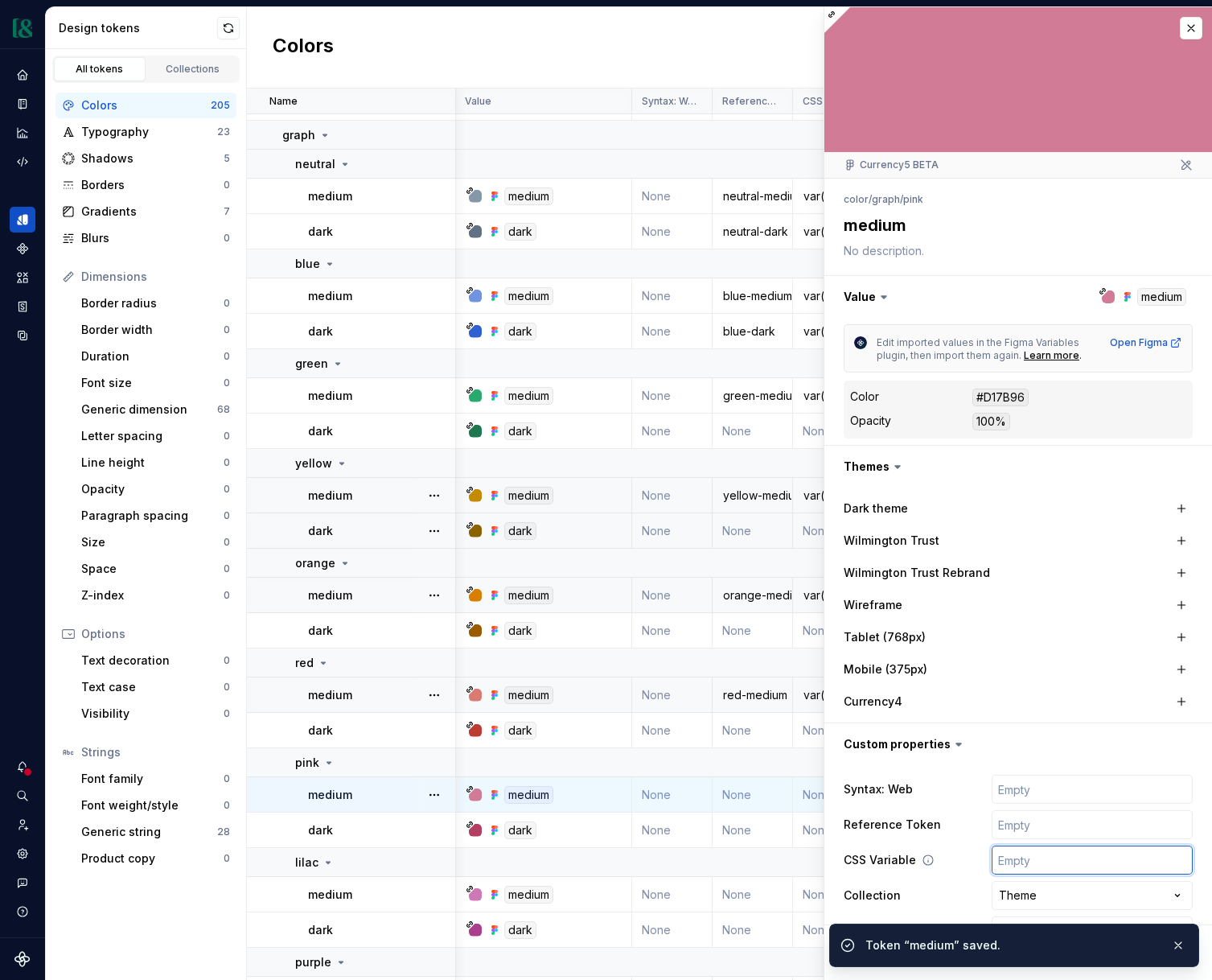
click at [1027, 861] on input "text" at bounding box center [1093, 860] width 201 height 29
paste input "var(--color-graph-neutral-medium)"
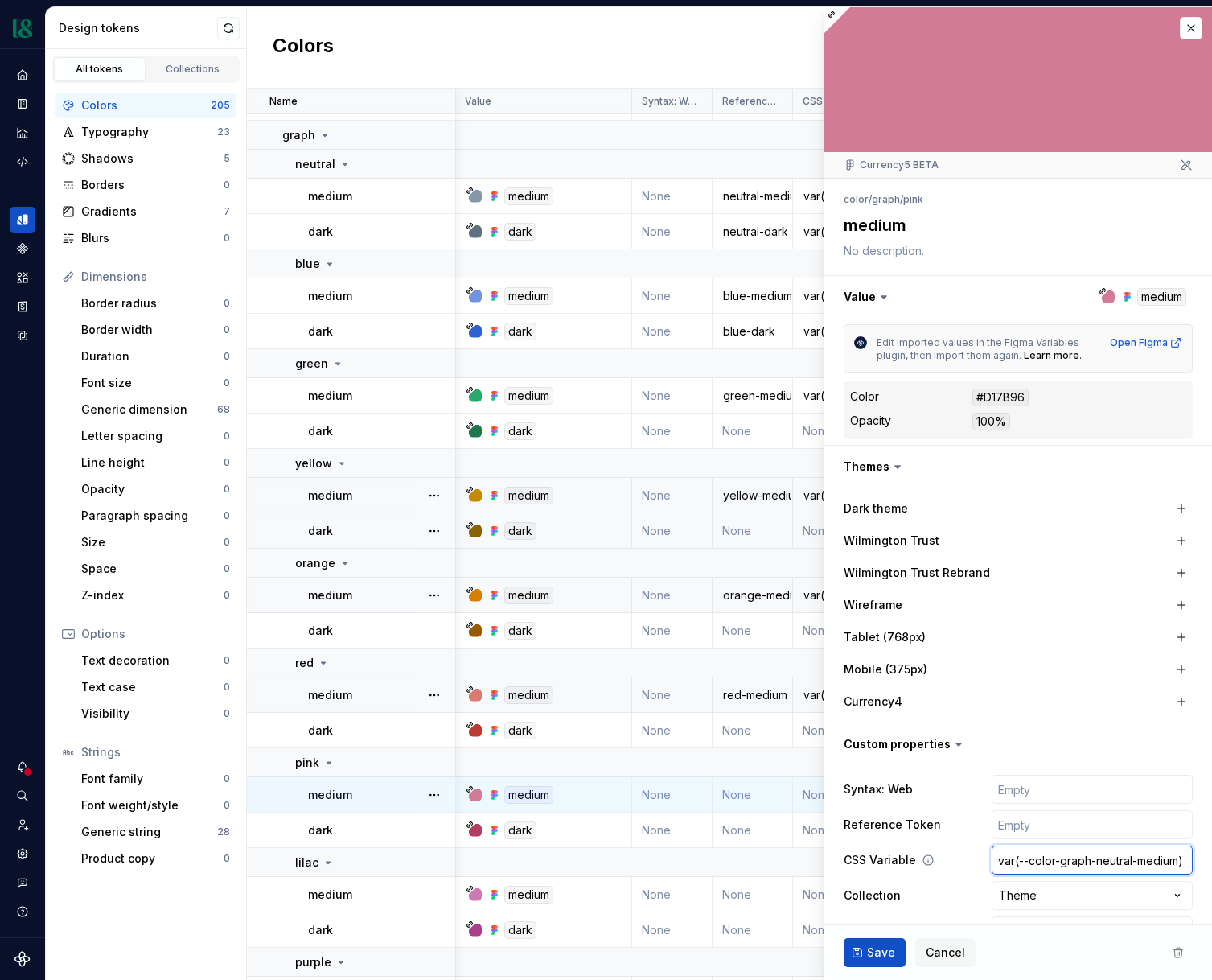
click at [1106, 861] on input "var(--color-graph-neutral-medium)" at bounding box center [1093, 860] width 201 height 29
click at [1069, 824] on input "text" at bounding box center [1093, 824] width 201 height 29
click at [885, 946] on span "Save" at bounding box center [882, 952] width 28 height 16
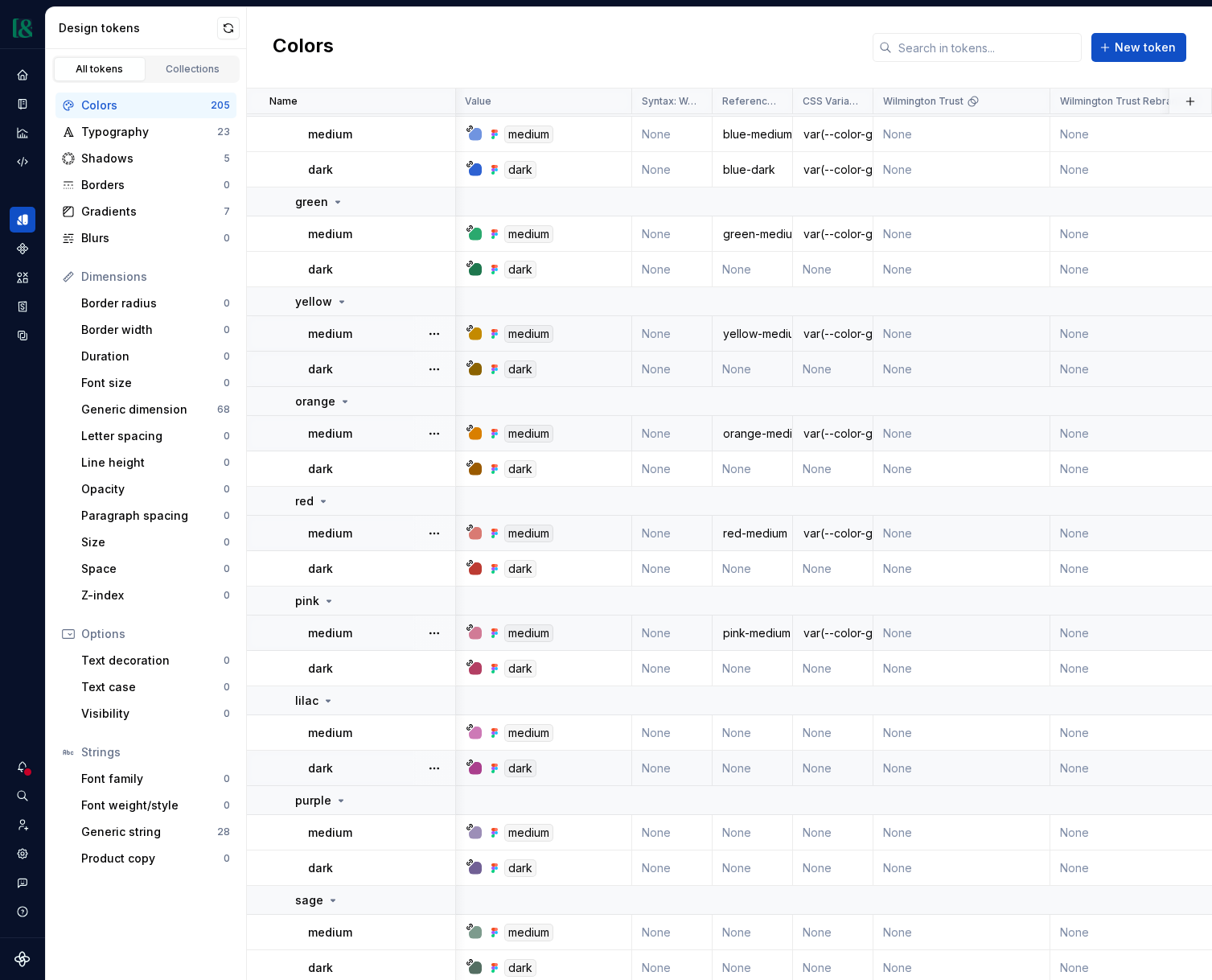
scroll to position [1641, 1]
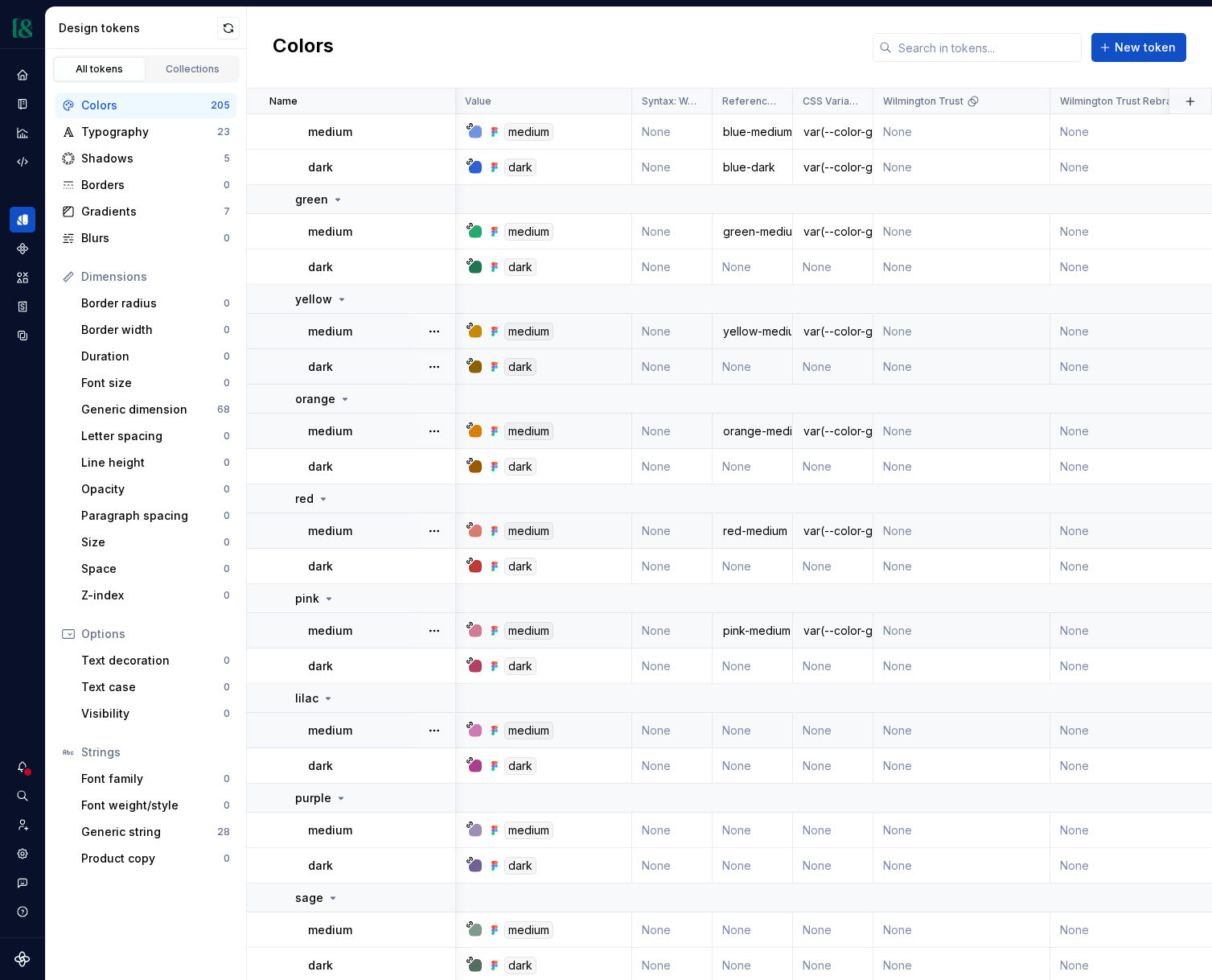
click at [747, 730] on td "None" at bounding box center [753, 731] width 80 height 36
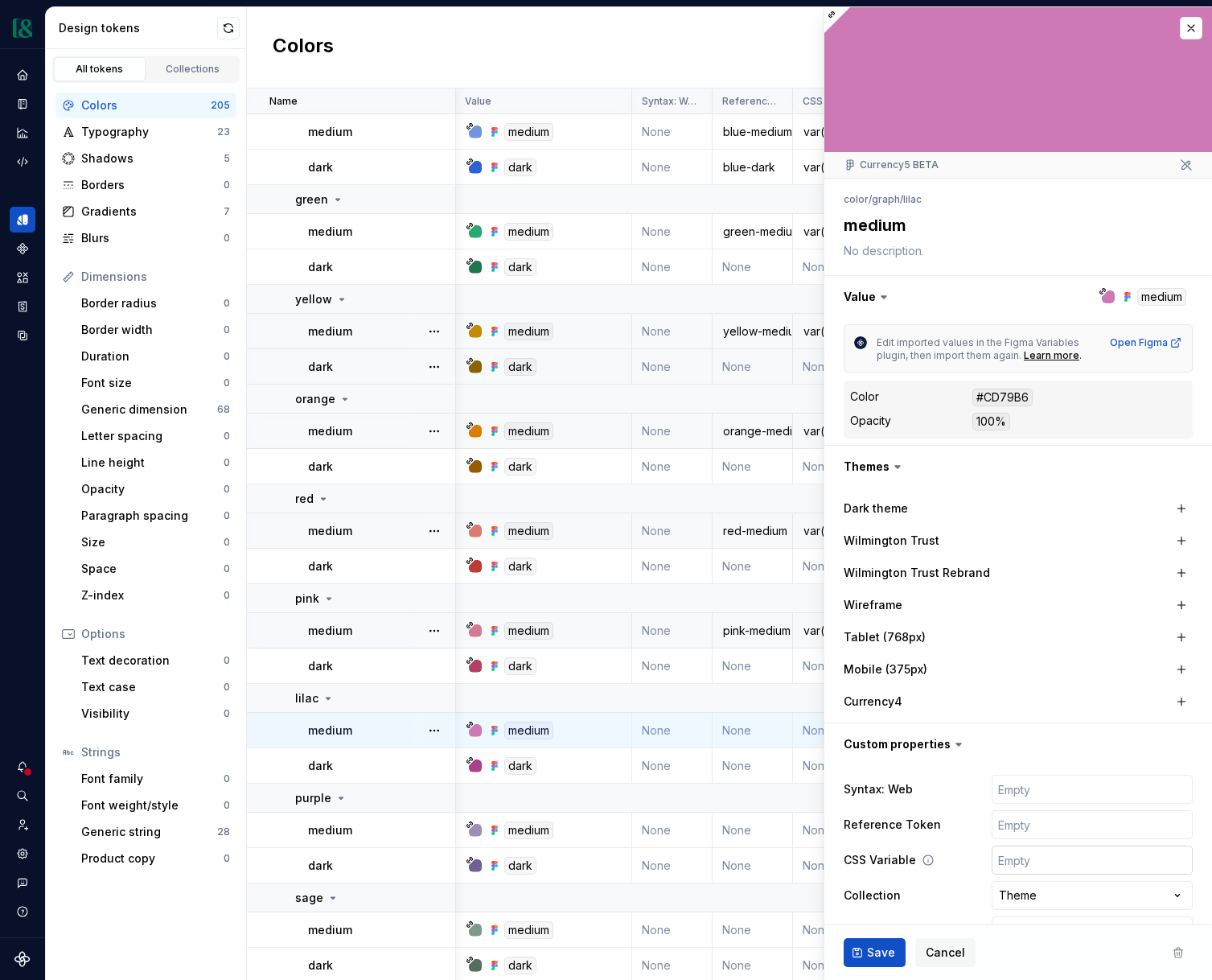
click at [1022, 860] on input "text" at bounding box center [1093, 860] width 201 height 29
paste input "var(--color-graph-neutral-medium)"
click at [1111, 863] on input "var(--color-graph-neutral-medium)" at bounding box center [1093, 860] width 201 height 29
click at [1112, 863] on input "var(--color-graph-neutral-medium)" at bounding box center [1093, 860] width 201 height 29
click at [1062, 837] on input "text" at bounding box center [1093, 824] width 201 height 29
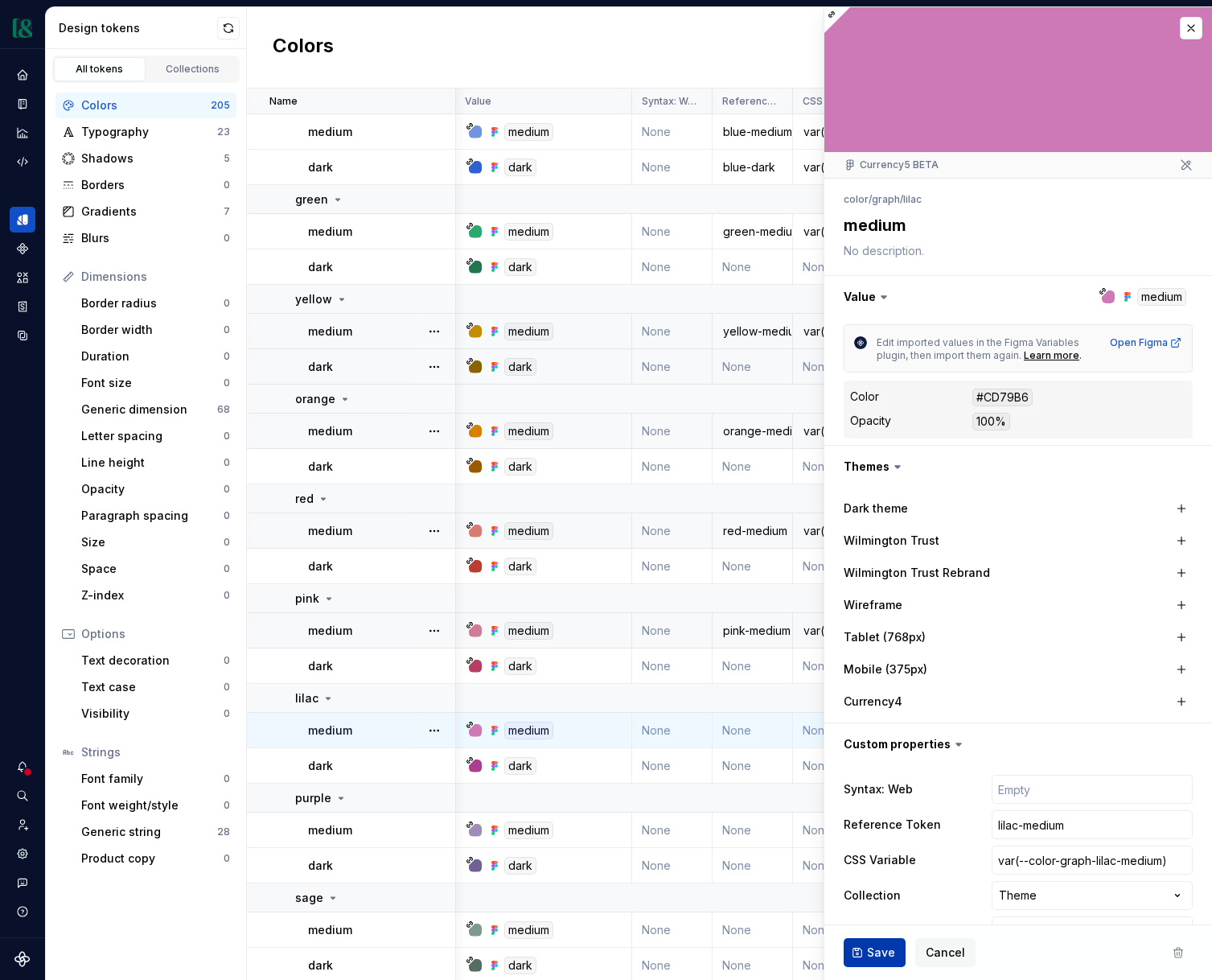
click at [880, 944] on span "Save" at bounding box center [882, 952] width 28 height 16
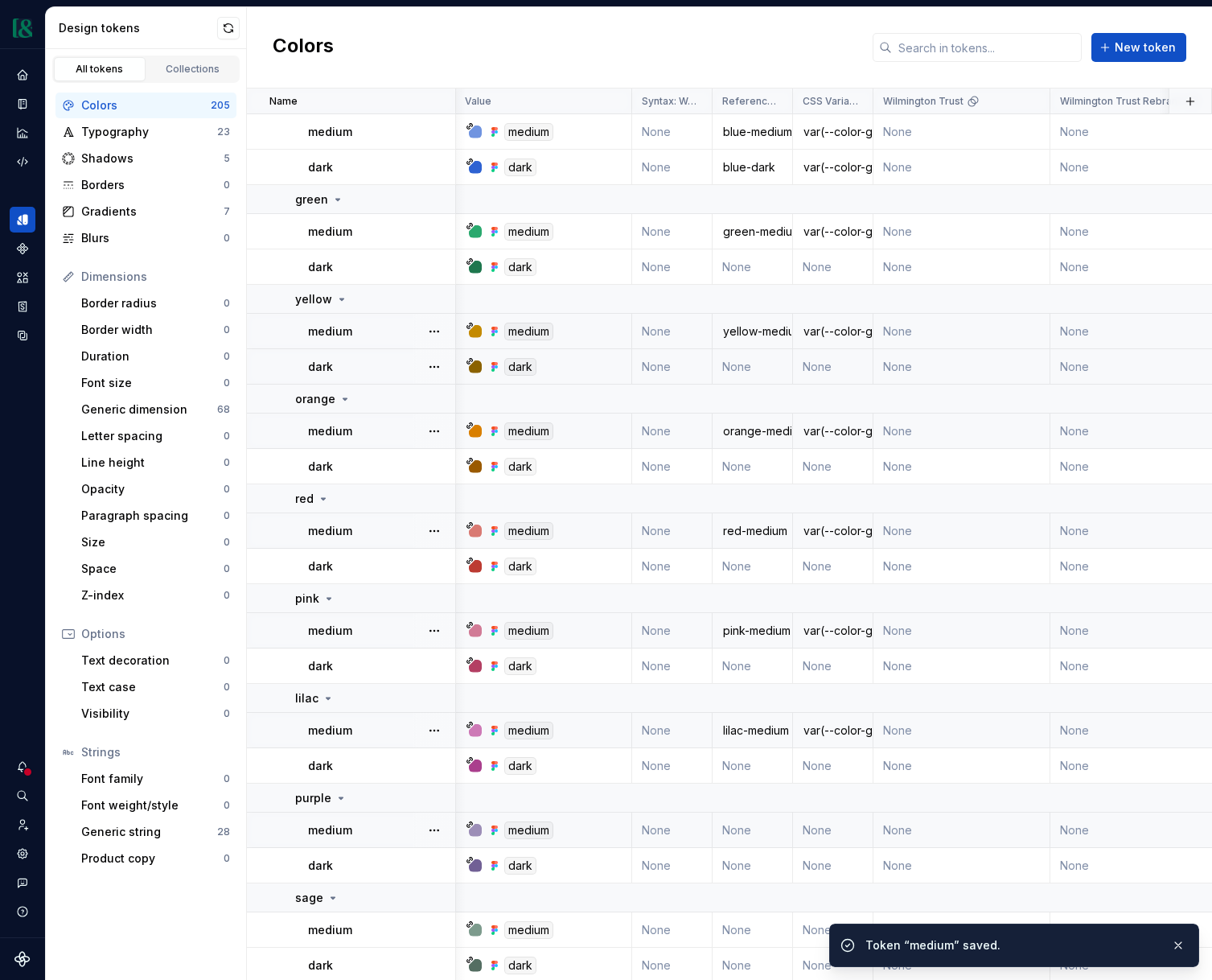
click at [737, 833] on td "None" at bounding box center [753, 830] width 80 height 36
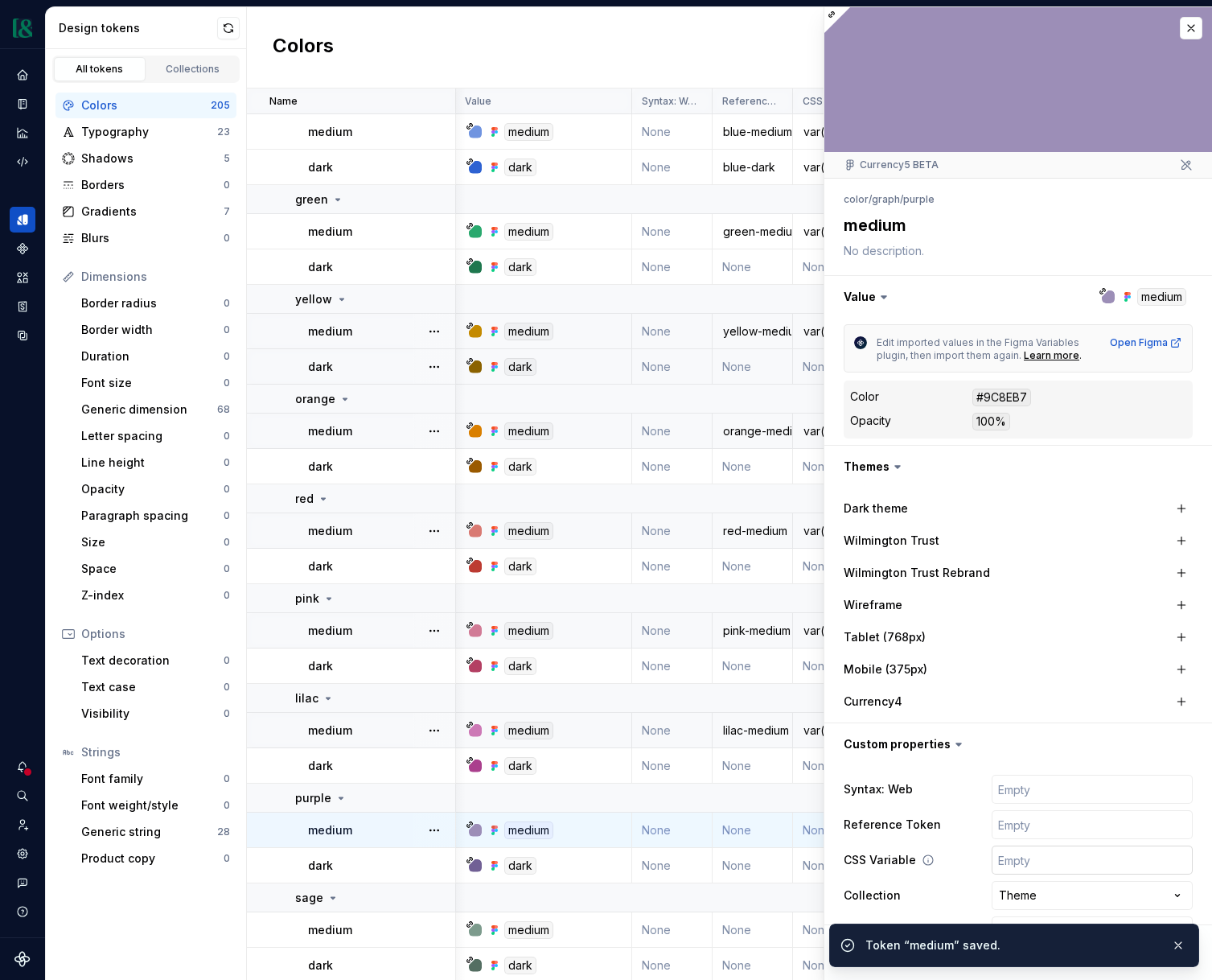
click at [1036, 867] on input "text" at bounding box center [1093, 860] width 201 height 29
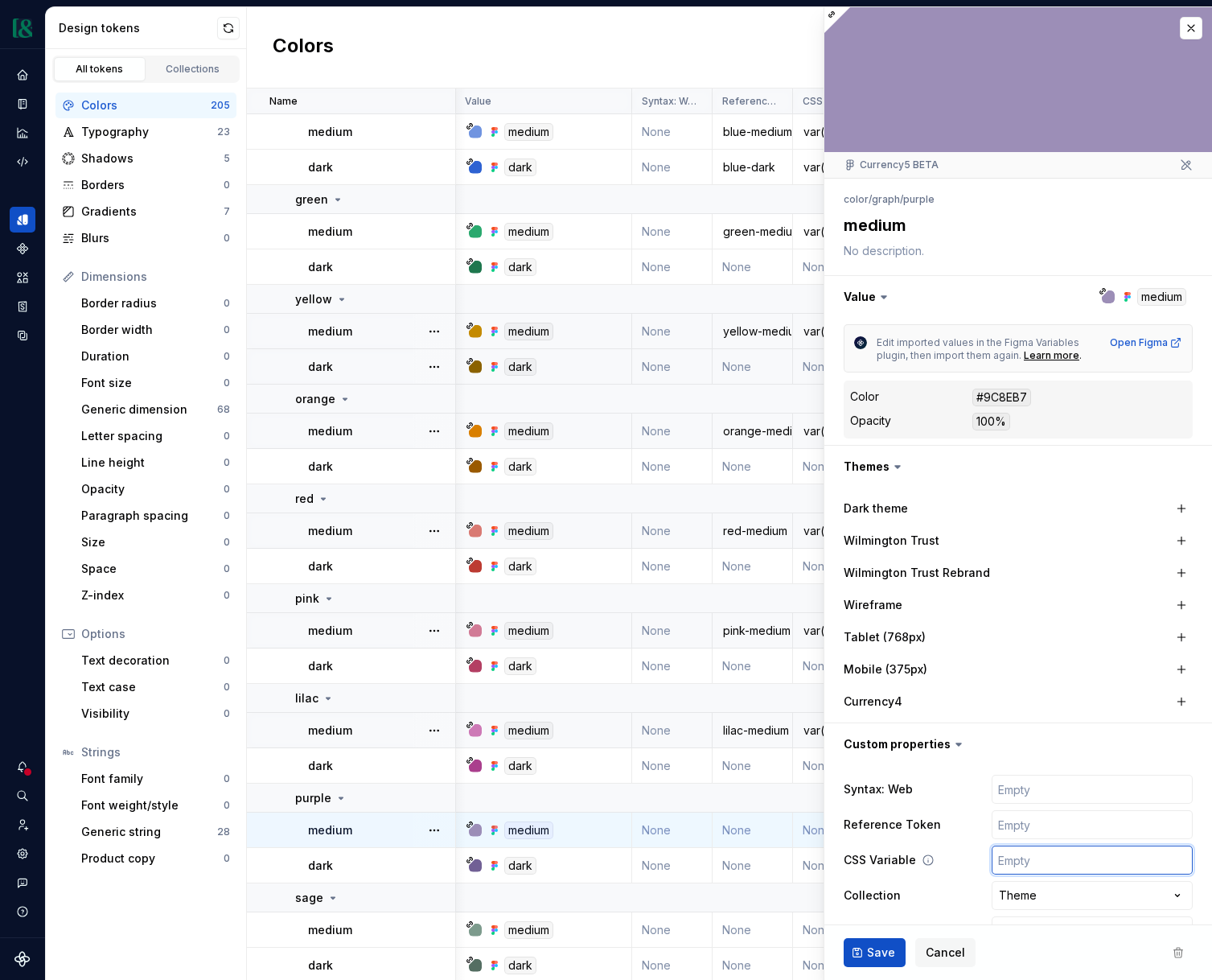
paste input "var(--color-graph-neutral-medium)"
click at [1099, 864] on input "var(--color-graph-neutral-medium)" at bounding box center [1093, 860] width 201 height 29
click at [1078, 829] on input "text" at bounding box center [1093, 824] width 201 height 29
click at [885, 944] on span "Save" at bounding box center [882, 952] width 28 height 16
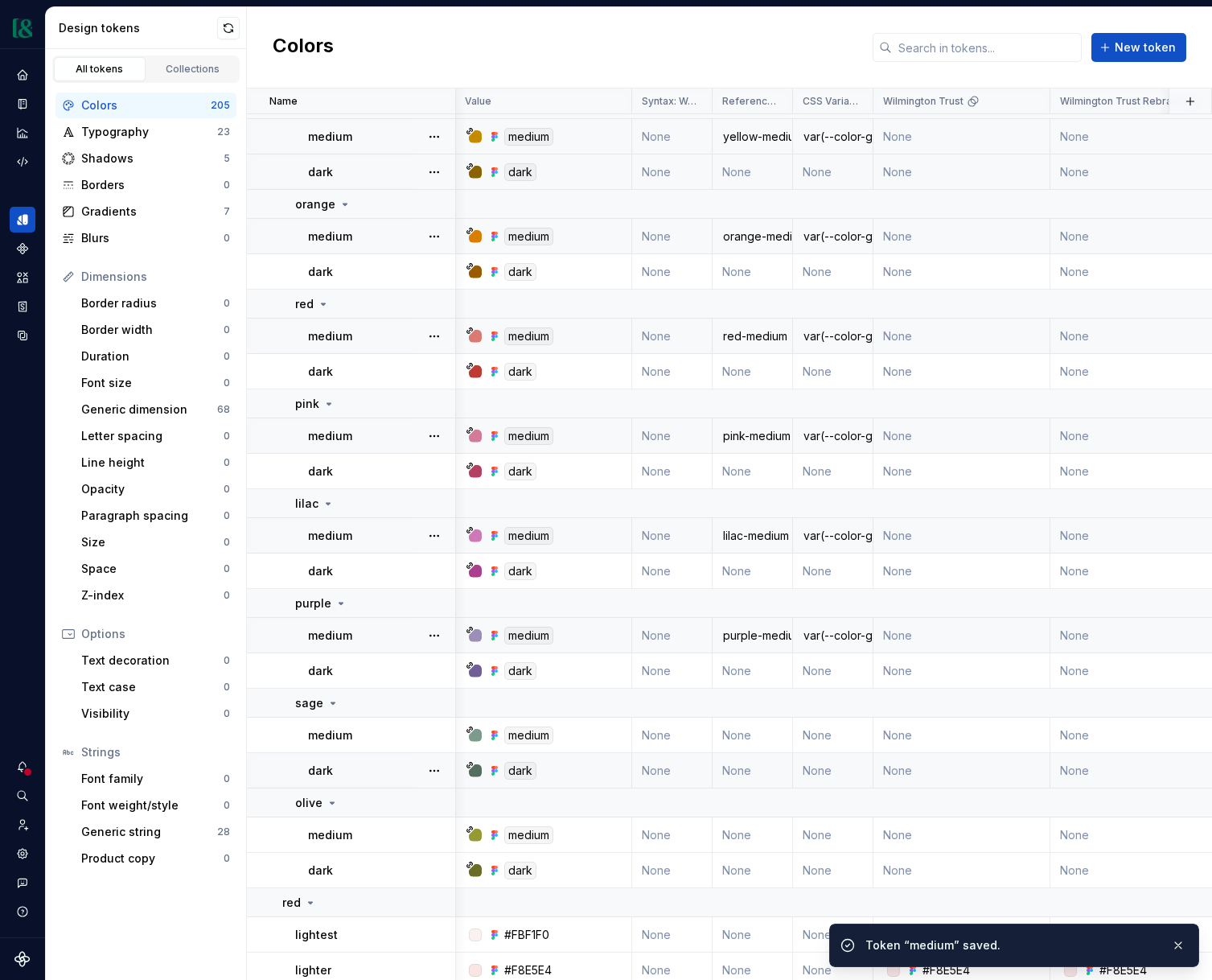
scroll to position [1837, 1]
click at [755, 737] on td "None" at bounding box center [753, 735] width 80 height 36
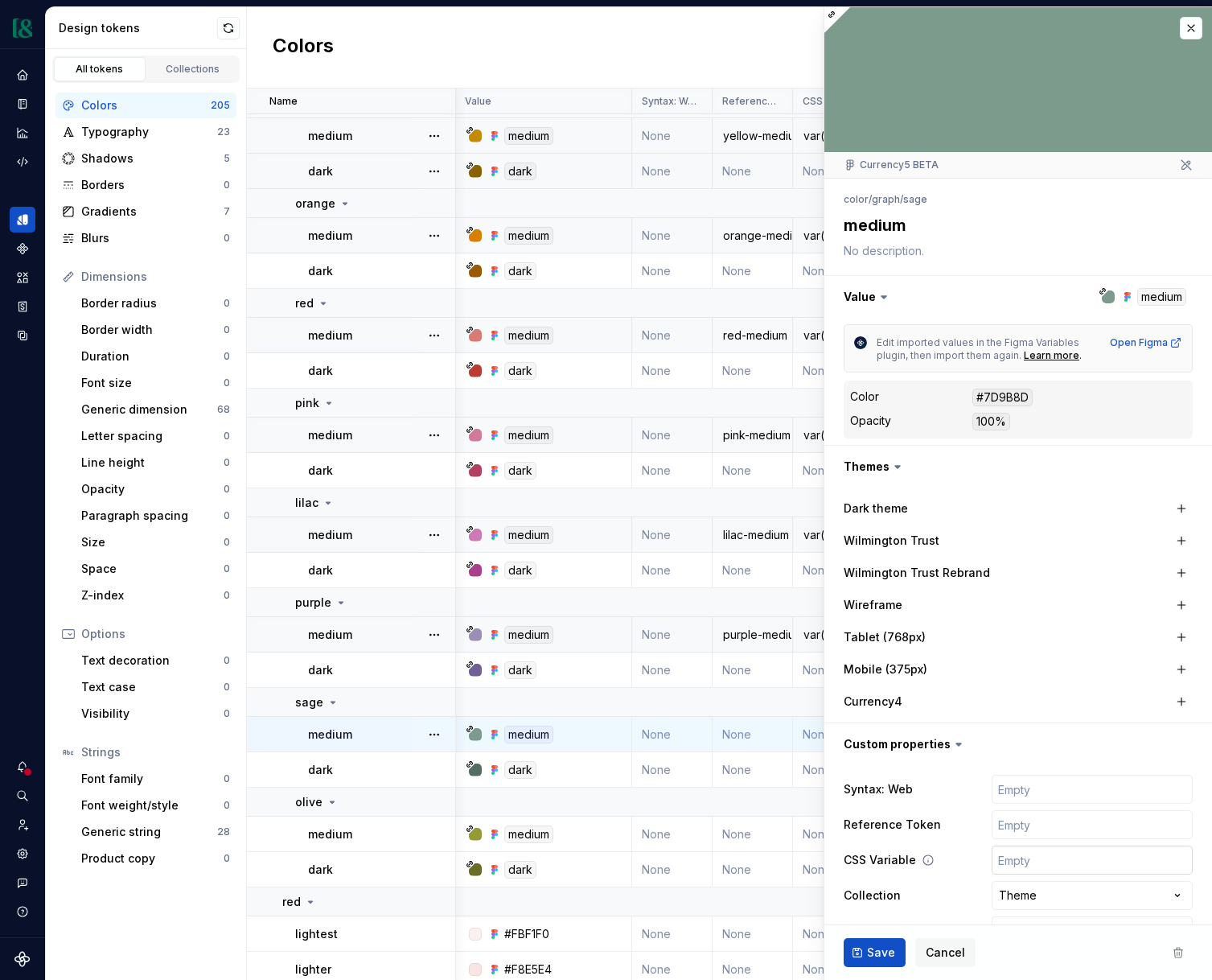
click at [1039, 858] on input "text" at bounding box center [1093, 860] width 201 height 29
paste input "var(--color-graph-neutral-medium)"
click at [1026, 831] on input "text" at bounding box center [1093, 824] width 201 height 29
click at [860, 952] on button "Save" at bounding box center [875, 952] width 62 height 29
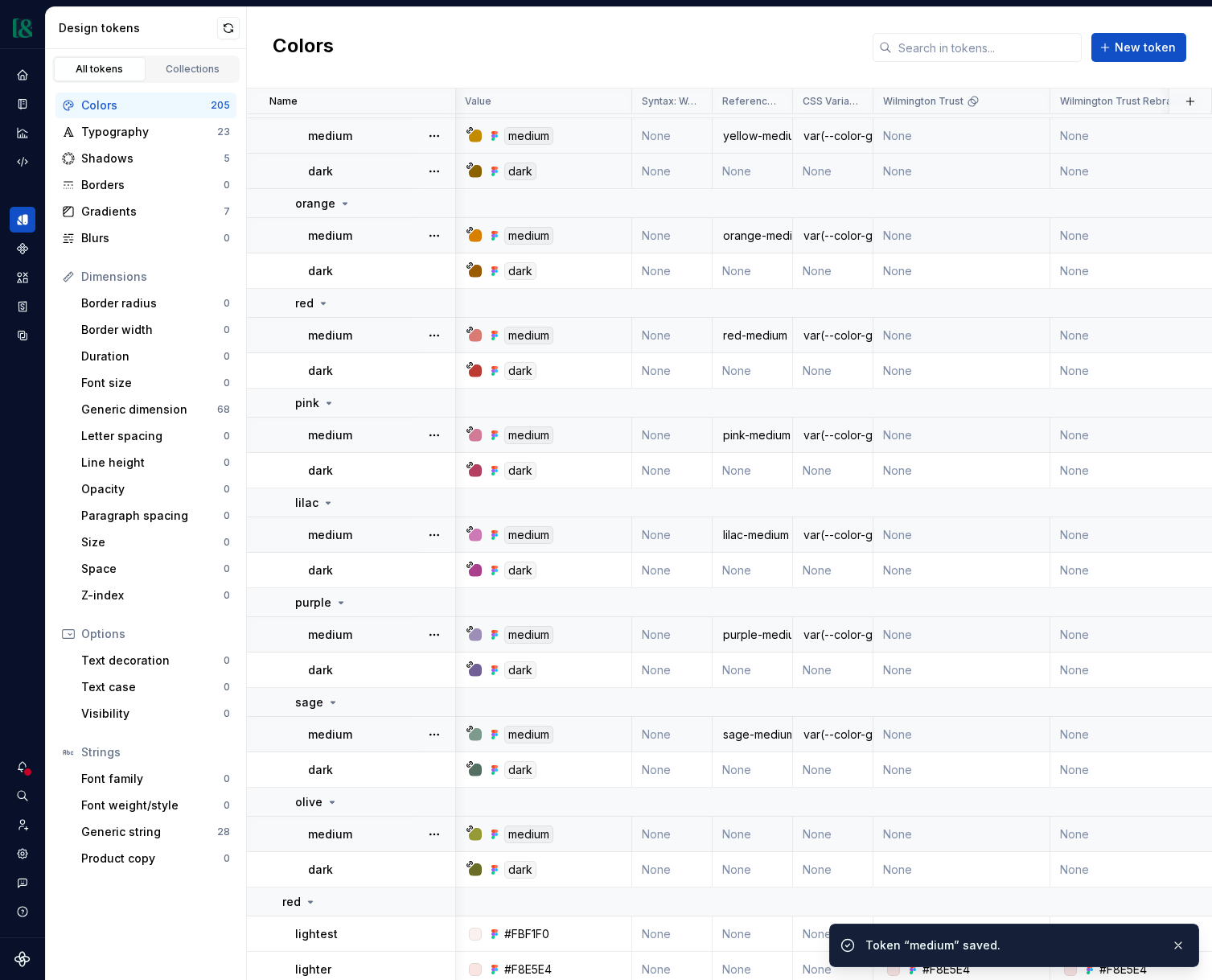
click at [818, 837] on td "None" at bounding box center [833, 835] width 80 height 36
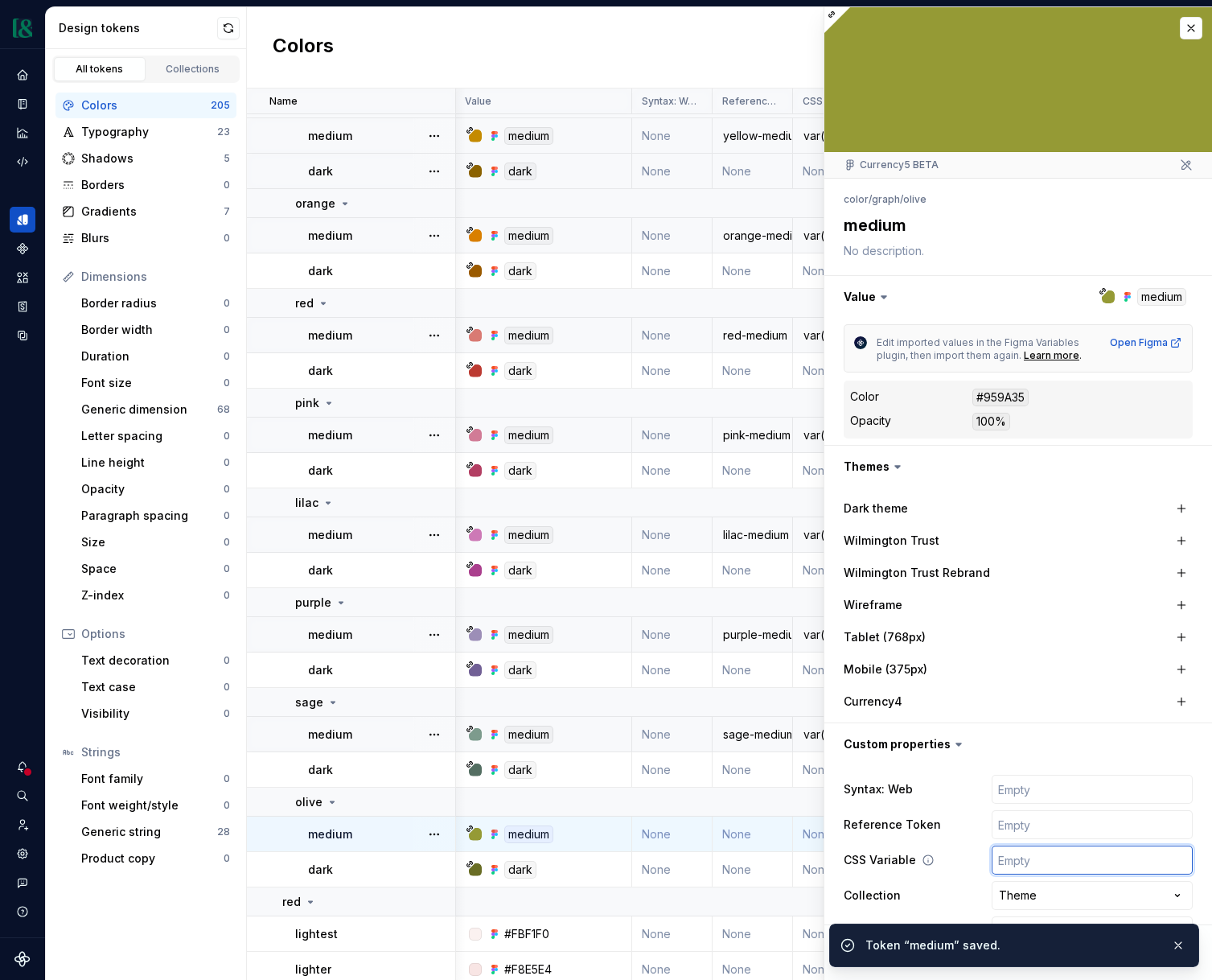
click at [1011, 863] on input "text" at bounding box center [1093, 860] width 201 height 29
paste input "var(--color-graph-neutral-medium)"
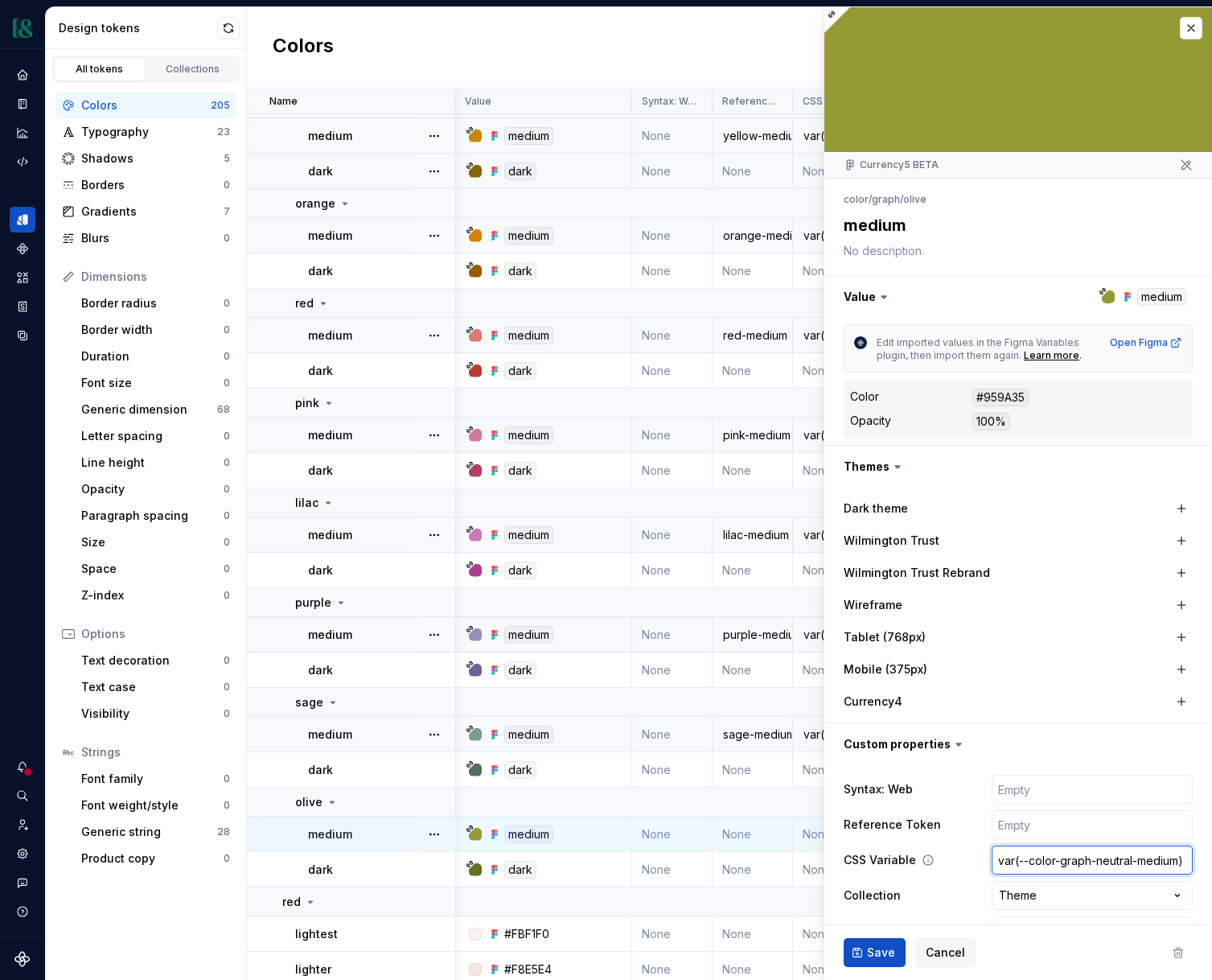
click at [1104, 861] on input "var(--color-graph-neutral-medium)" at bounding box center [1093, 860] width 201 height 29
click at [1103, 861] on input "var(--color-graph-neutral-medium)" at bounding box center [1093, 860] width 201 height 29
click at [1077, 832] on input "text" at bounding box center [1093, 824] width 201 height 29
click at [870, 959] on span "Save" at bounding box center [882, 952] width 28 height 16
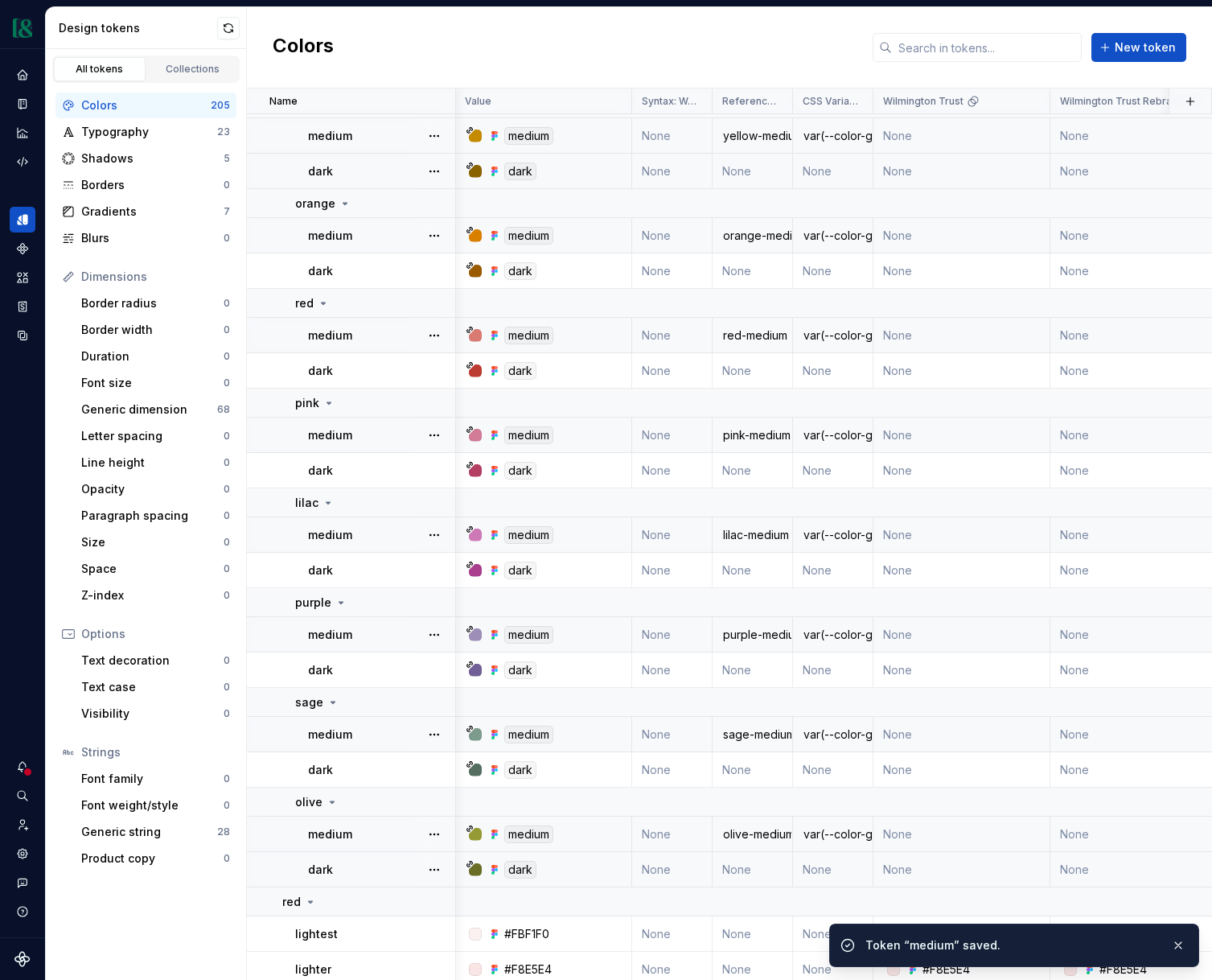
click at [758, 864] on td "None" at bounding box center [753, 870] width 80 height 36
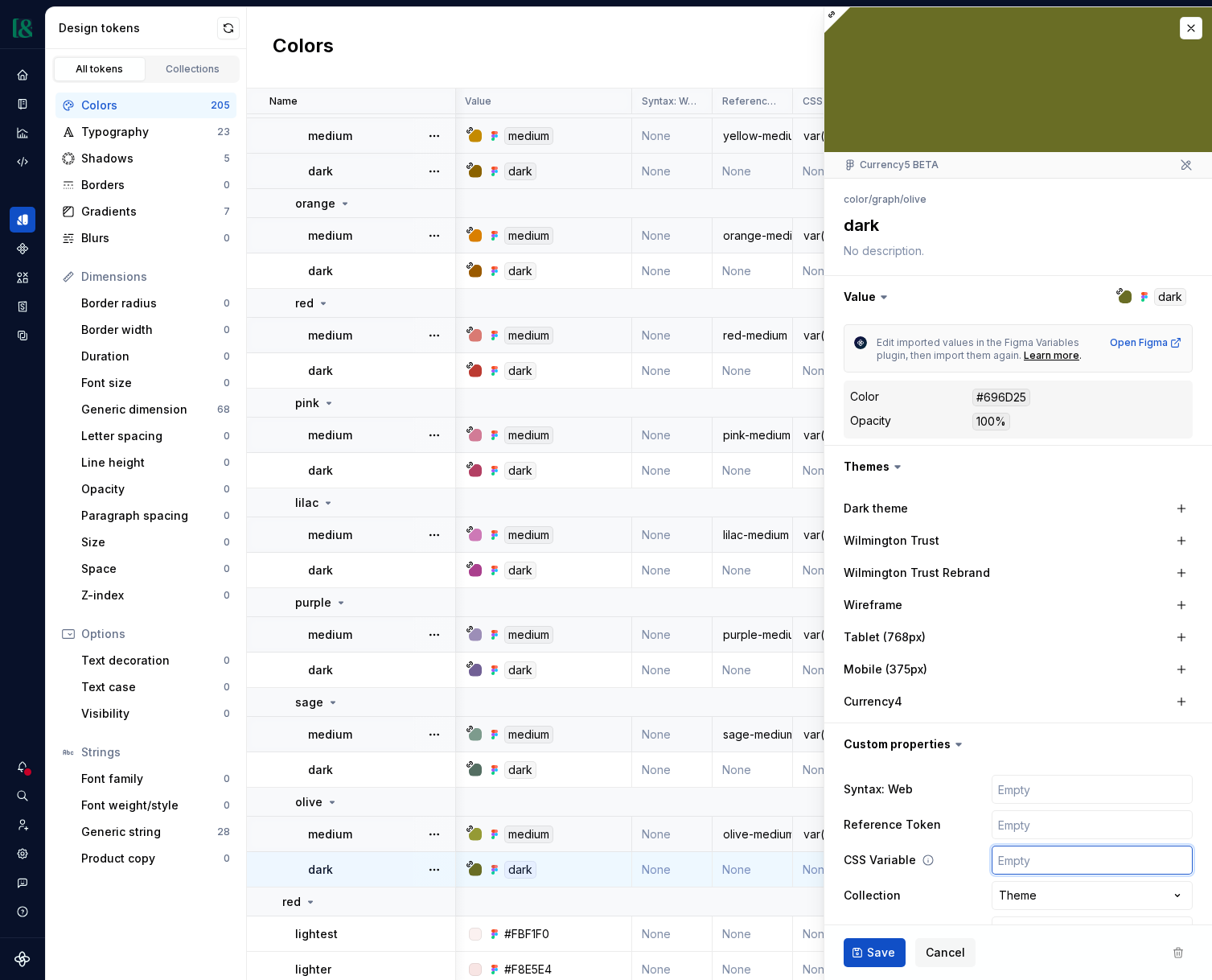
click at [1029, 858] on input "text" at bounding box center [1093, 860] width 201 height 29
paste input "var(--color-graph-neutral-medium)"
click at [1109, 859] on input "var(--color-graph-neutral-medium)" at bounding box center [1093, 860] width 201 height 29
click at [1144, 860] on input "var(--color-graph-olive-medium)" at bounding box center [1093, 860] width 201 height 29
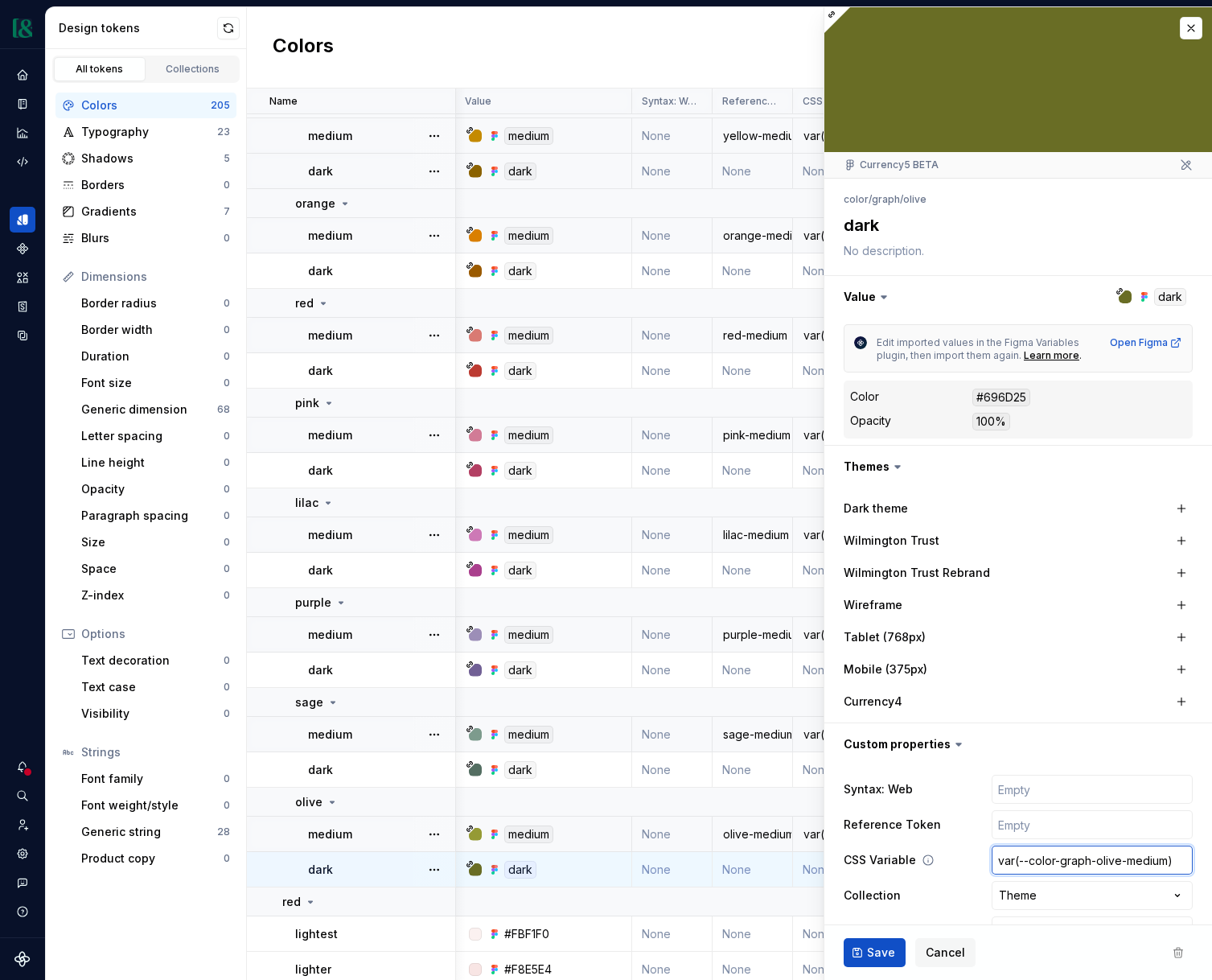
click at [1144, 860] on input "var(--color-graph-olive-medium)" at bounding box center [1093, 860] width 201 height 29
click at [869, 960] on span "Save" at bounding box center [882, 952] width 28 height 16
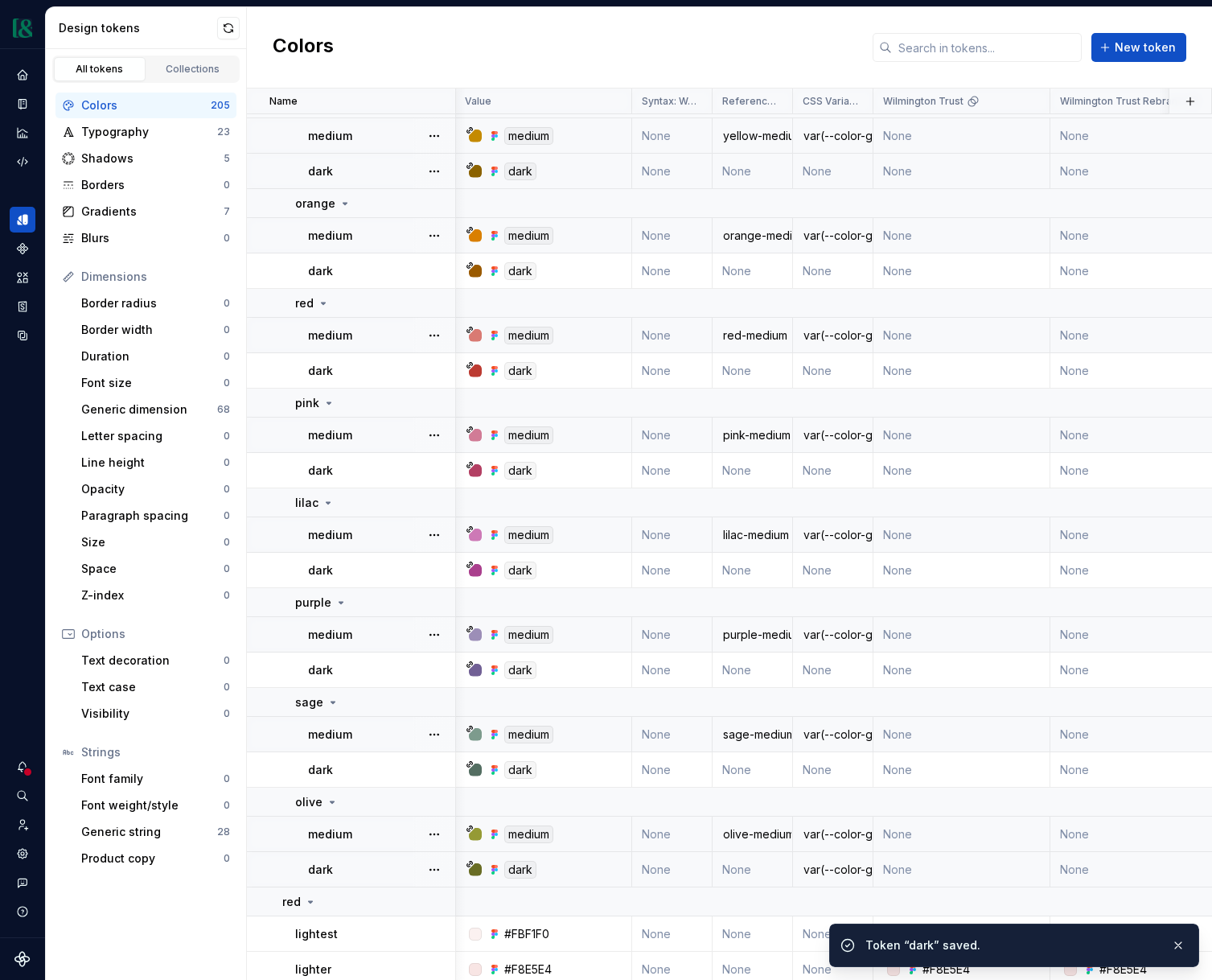
click at [763, 871] on td "None" at bounding box center [753, 870] width 80 height 36
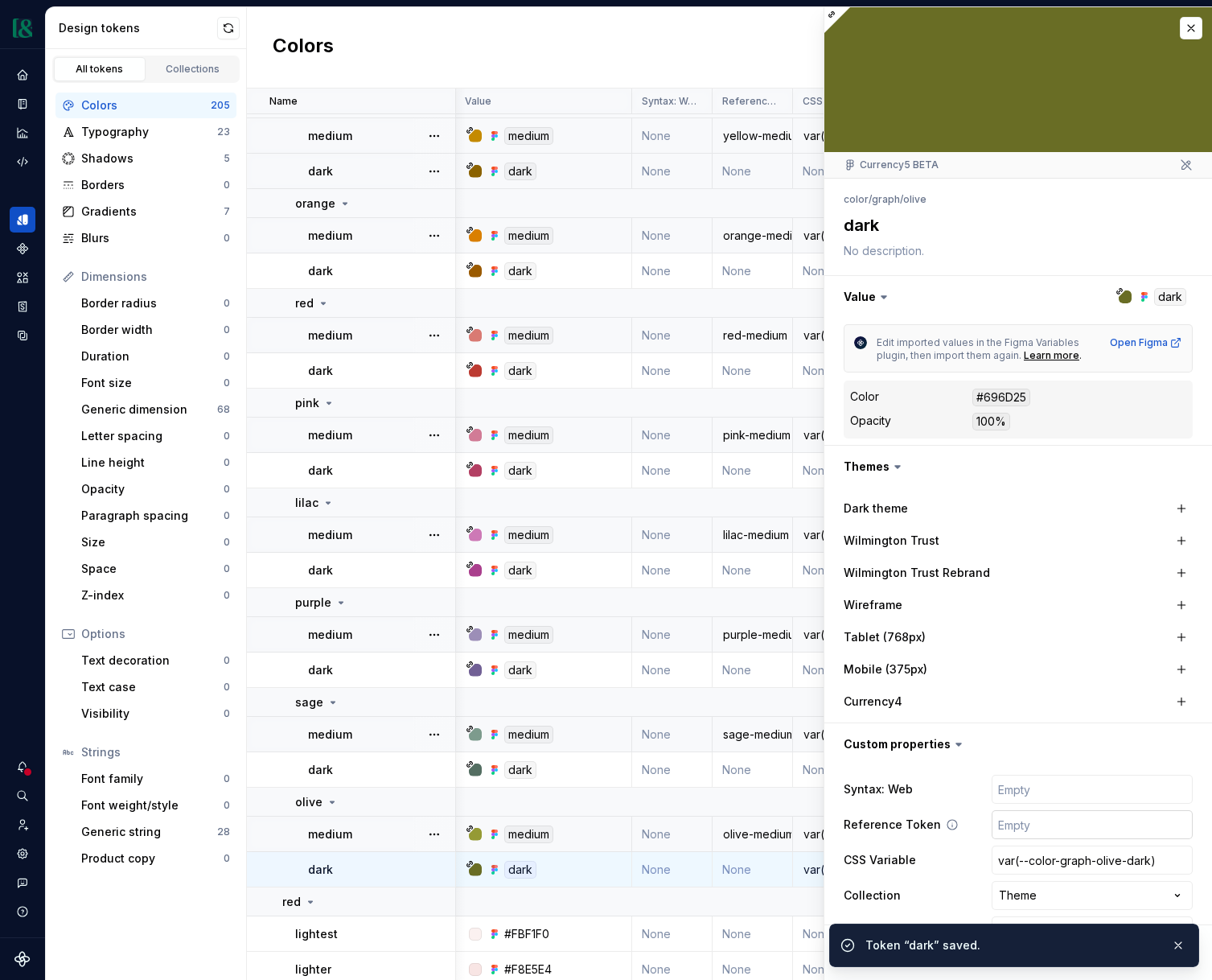
click at [1042, 834] on input "text" at bounding box center [1093, 824] width 201 height 29
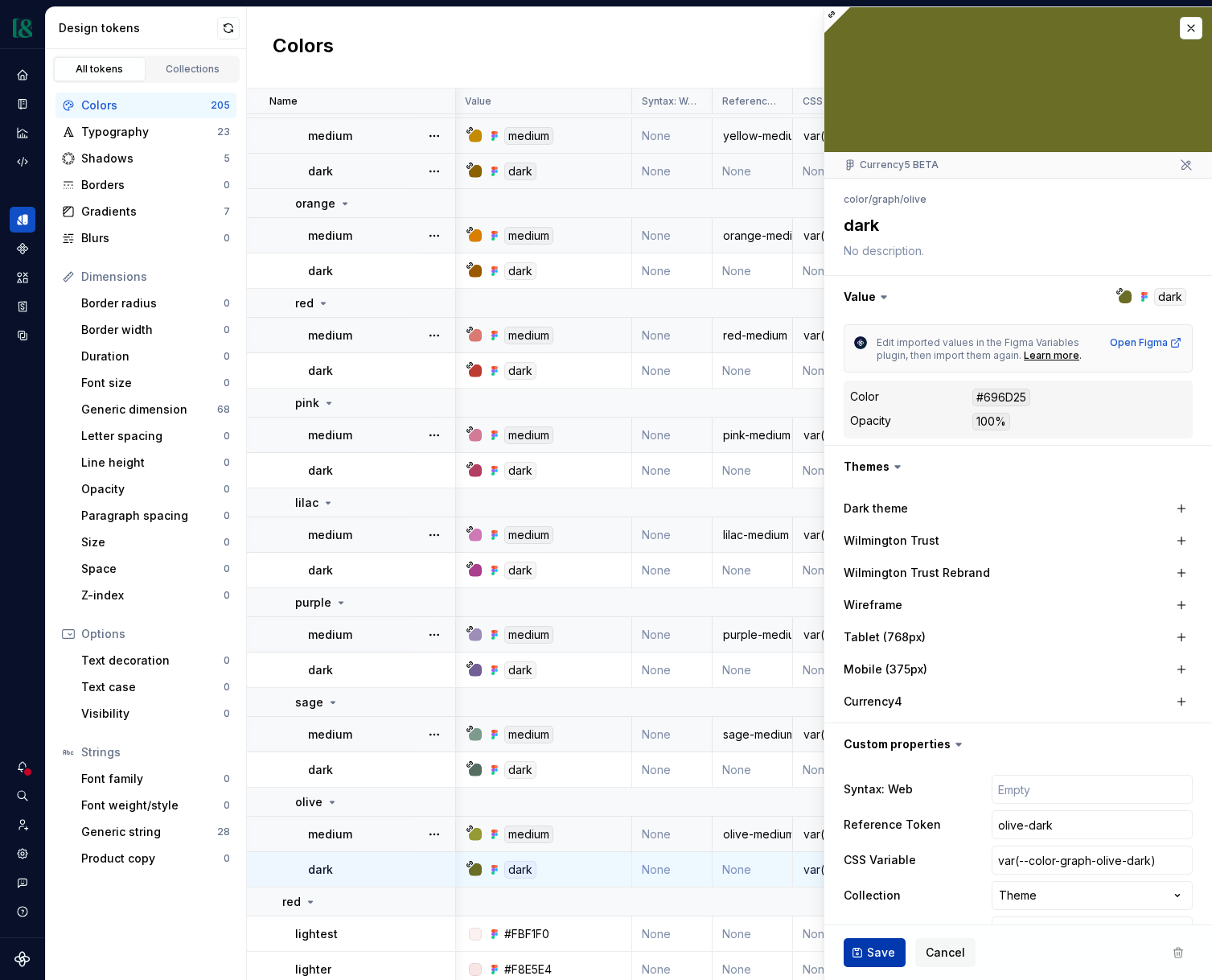
click at [877, 963] on button "Save" at bounding box center [875, 952] width 62 height 29
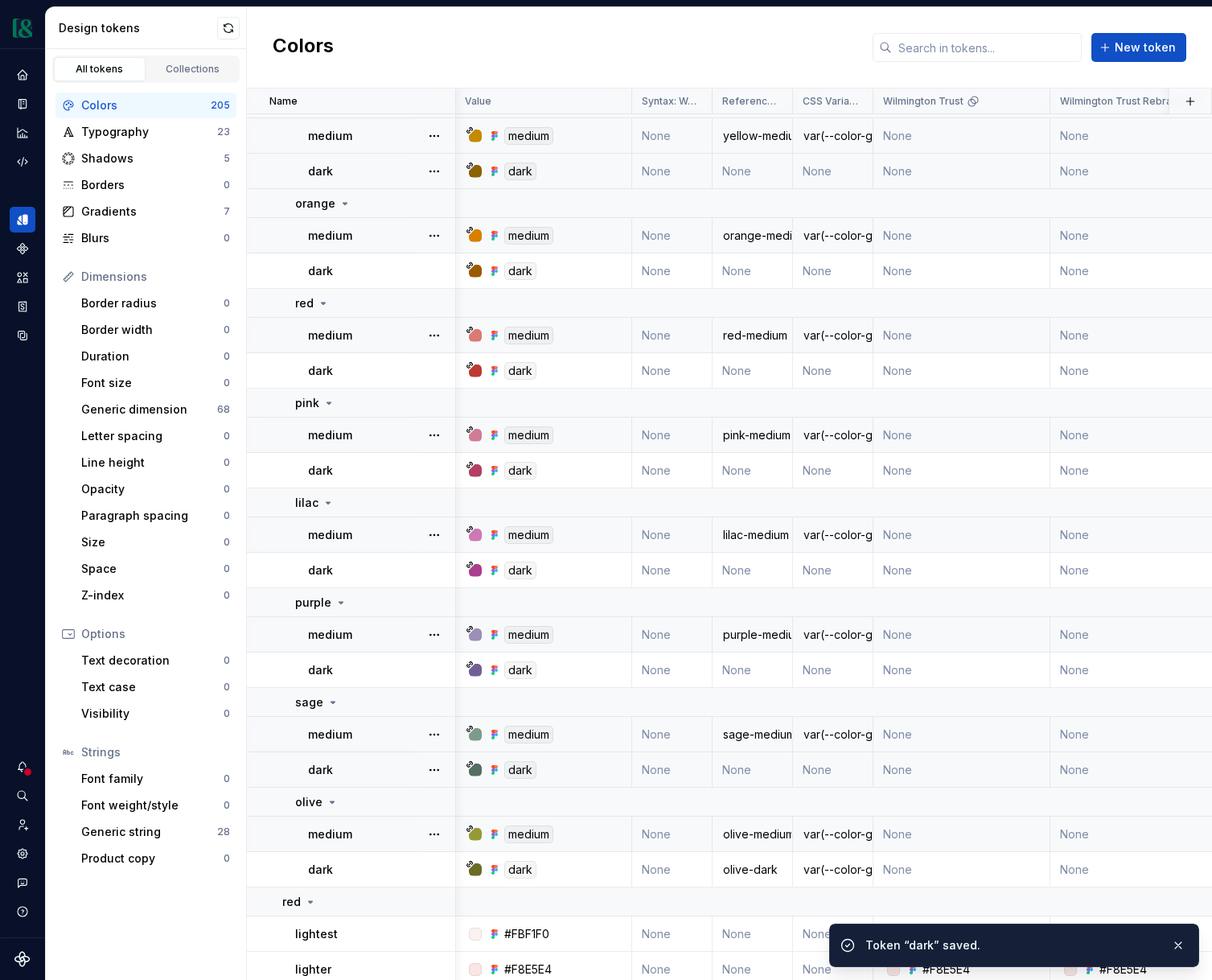
click at [760, 758] on td "None" at bounding box center [753, 770] width 80 height 36
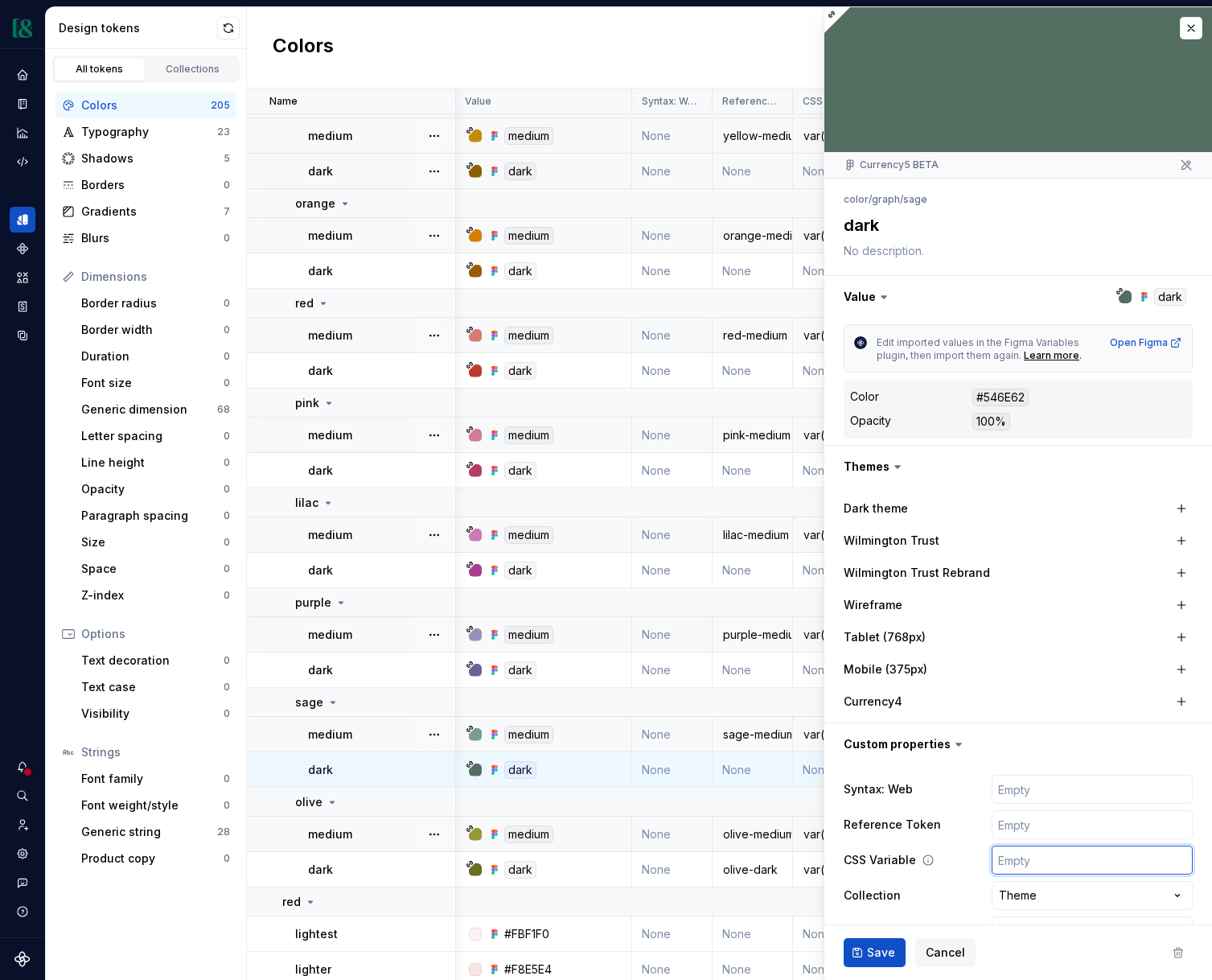
click at [1031, 858] on input "text" at bounding box center [1093, 860] width 201 height 29
paste input "var(--color-graph-olive-dark)"
click at [1111, 863] on input "var(--color-graph-olive-dark)" at bounding box center [1093, 860] width 201 height 29
click at [1059, 825] on input "text" at bounding box center [1093, 824] width 201 height 29
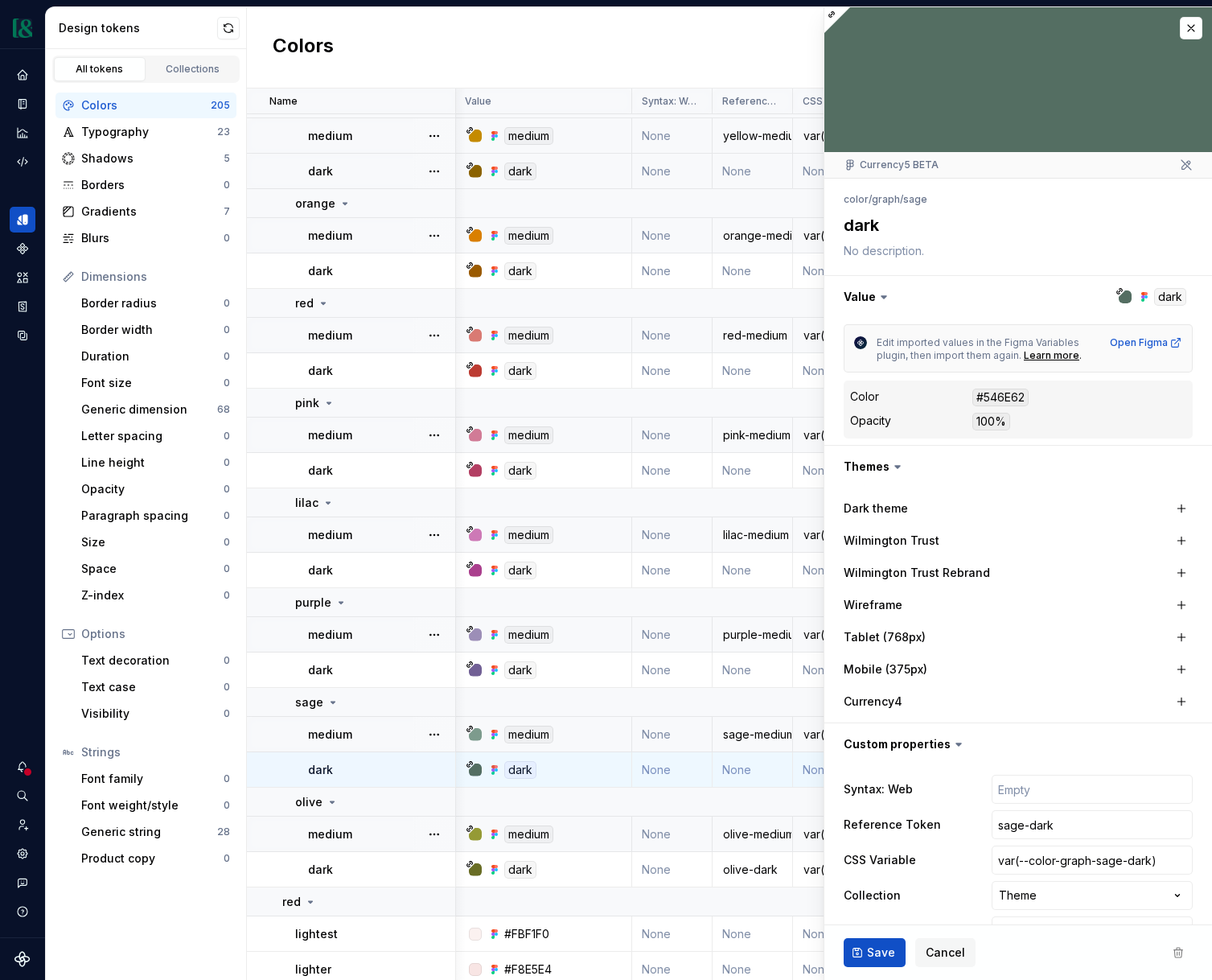
click at [868, 948] on span "Save" at bounding box center [882, 952] width 28 height 16
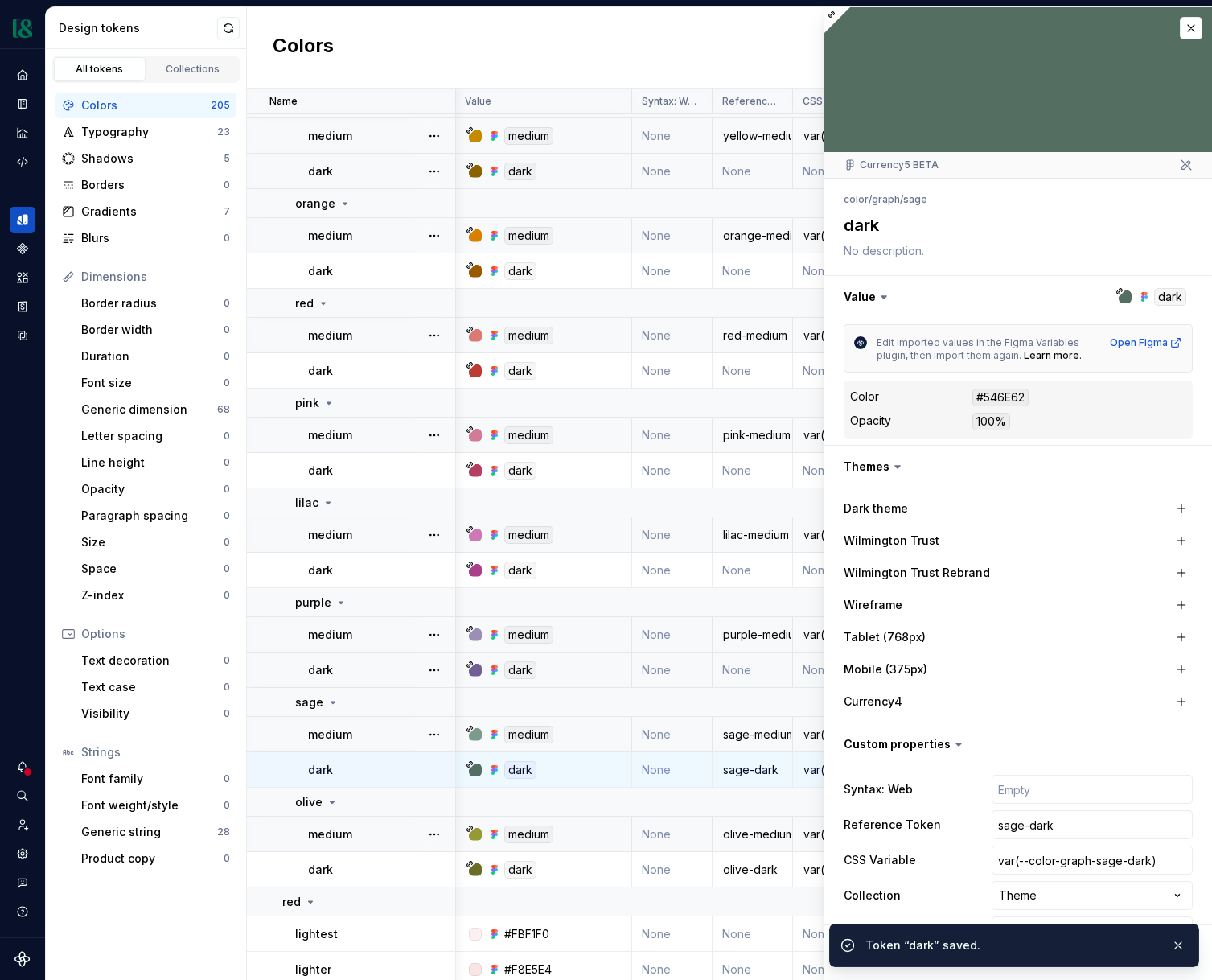
click at [763, 677] on td "None" at bounding box center [753, 670] width 80 height 36
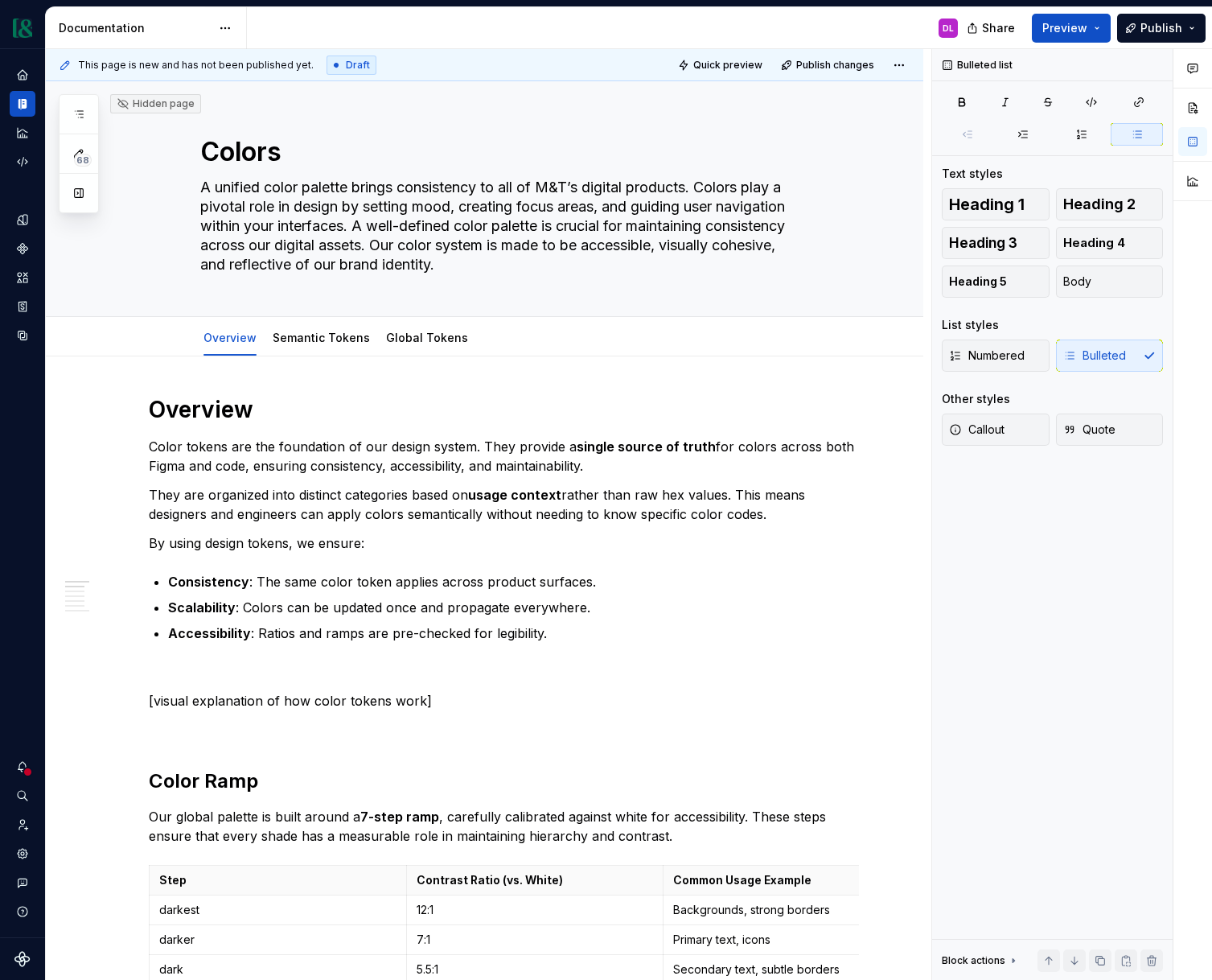
type textarea "*"
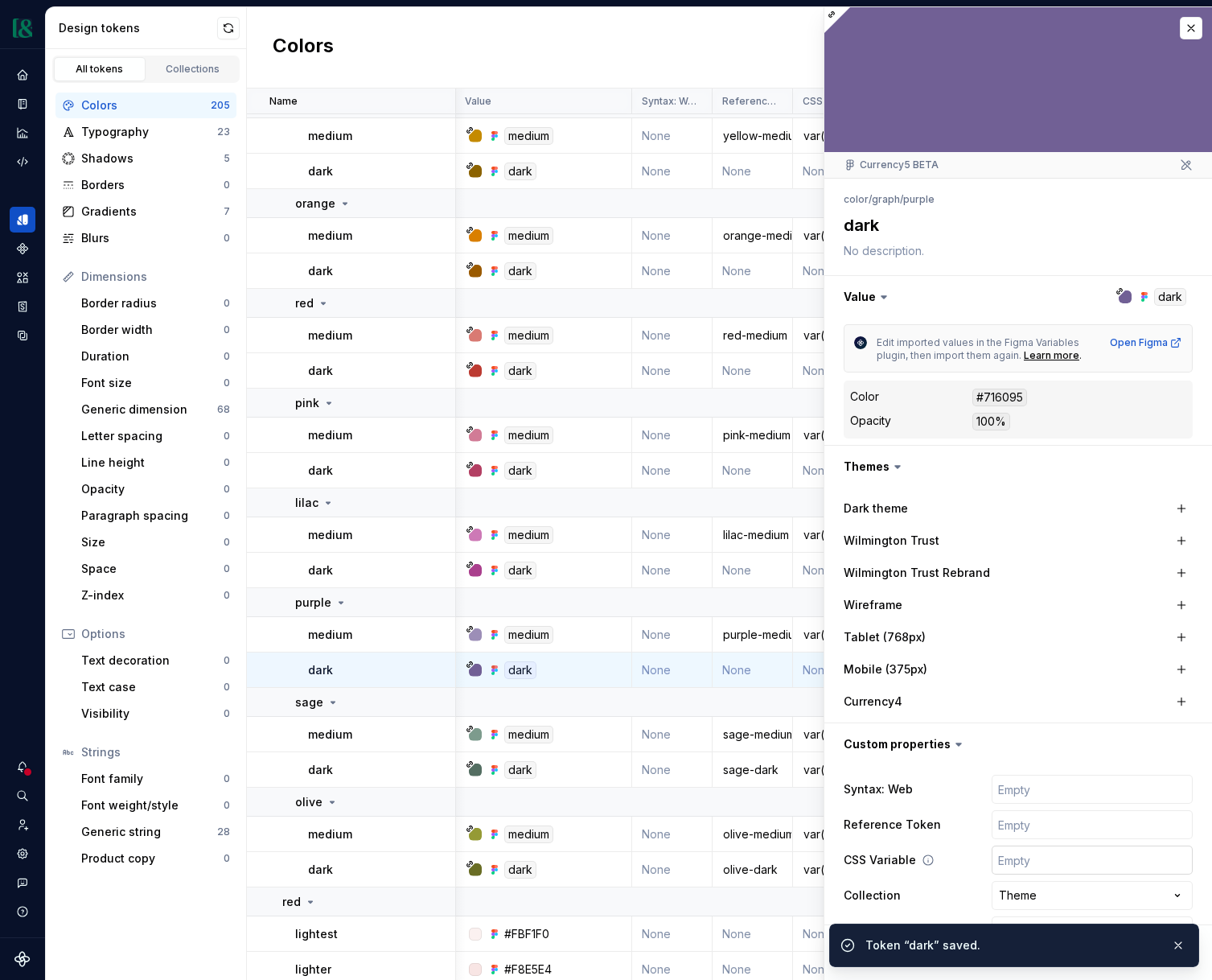
click at [1029, 860] on input "text" at bounding box center [1093, 860] width 201 height 29
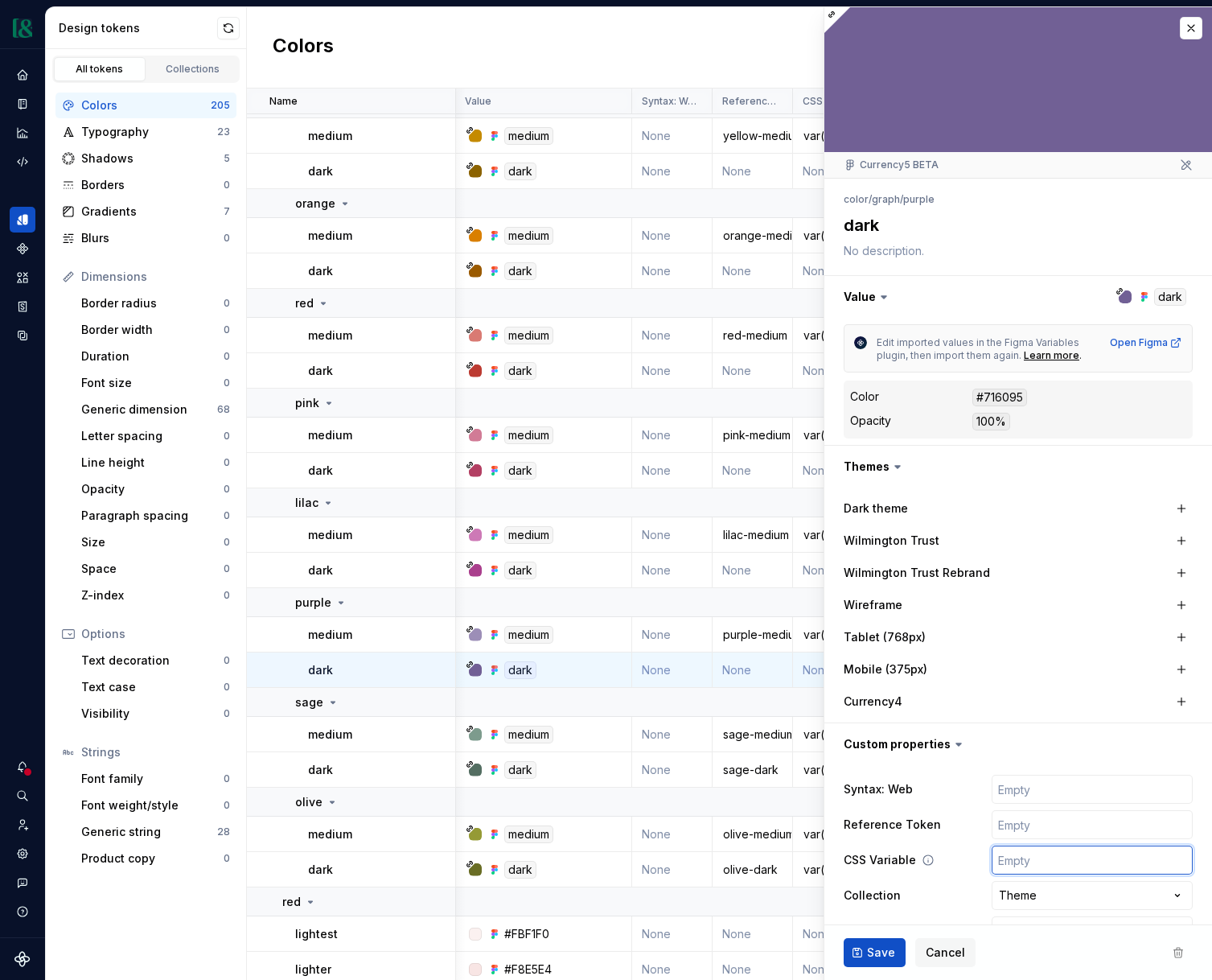
type textarea "*"
paste input "var(--color-graph-olive-dark)"
type input "var(--color-graph-olive-dark)"
type textarea "*"
click at [1111, 858] on input "var(--color-graph-olive-dark)" at bounding box center [1093, 860] width 201 height 29
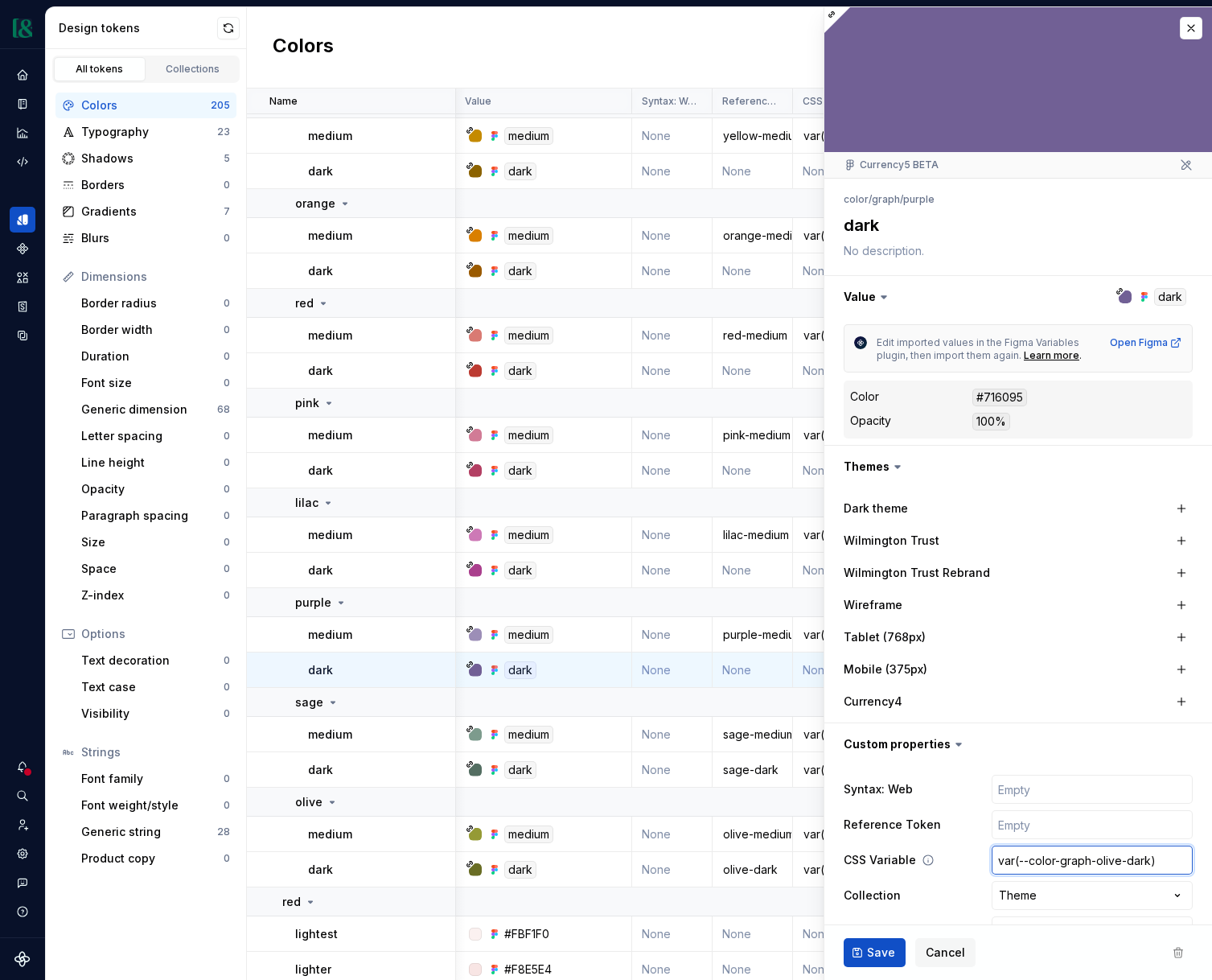
click at [1112, 858] on input "var(--color-graph-olive-dark)" at bounding box center [1093, 860] width 201 height 29
type input "var(--color-graph-p-dark)"
type textarea "*"
type input "var(--color-graph-pu-dark)"
type textarea "*"
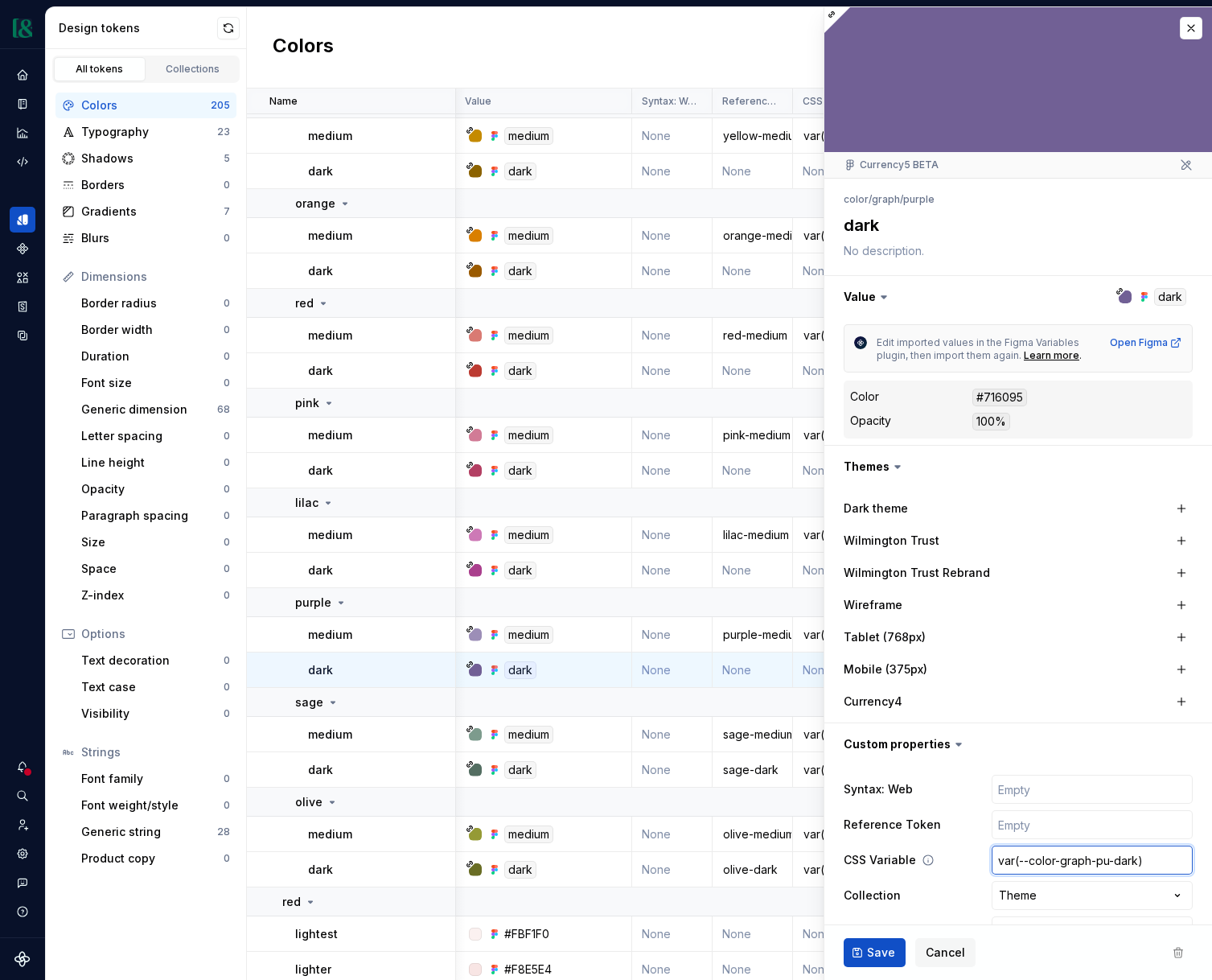
type input "var(--color-graph-pur-dark)"
type textarea "*"
type input "var(--color-graph-purp-dark)"
type textarea "*"
type input "var(--color-graph-purpl-dark)"
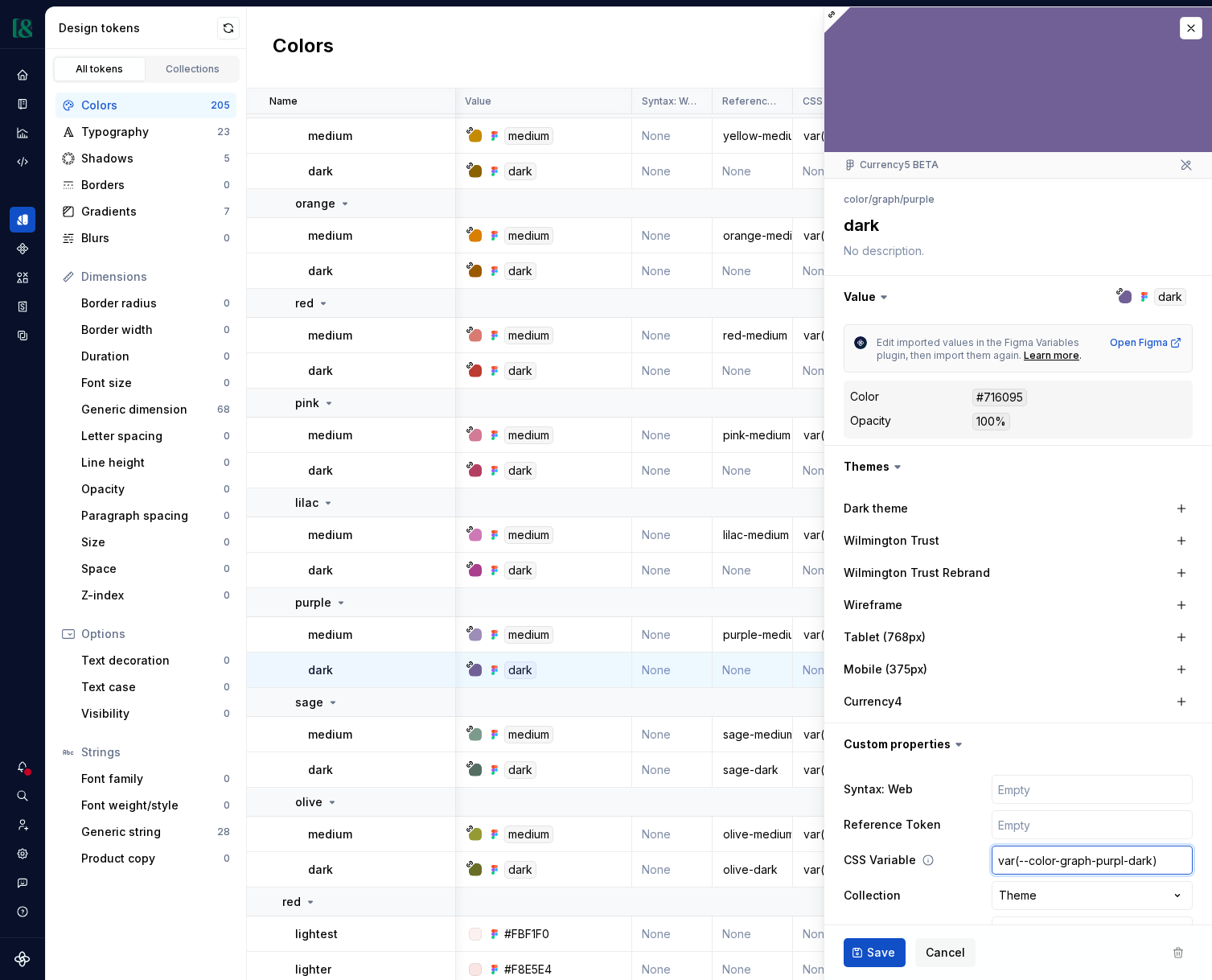
type textarea "*"
type input "var(--color-graph-purple-dark)"
click at [1068, 831] on input "text" at bounding box center [1093, 824] width 201 height 29
type textarea "*"
type input "p"
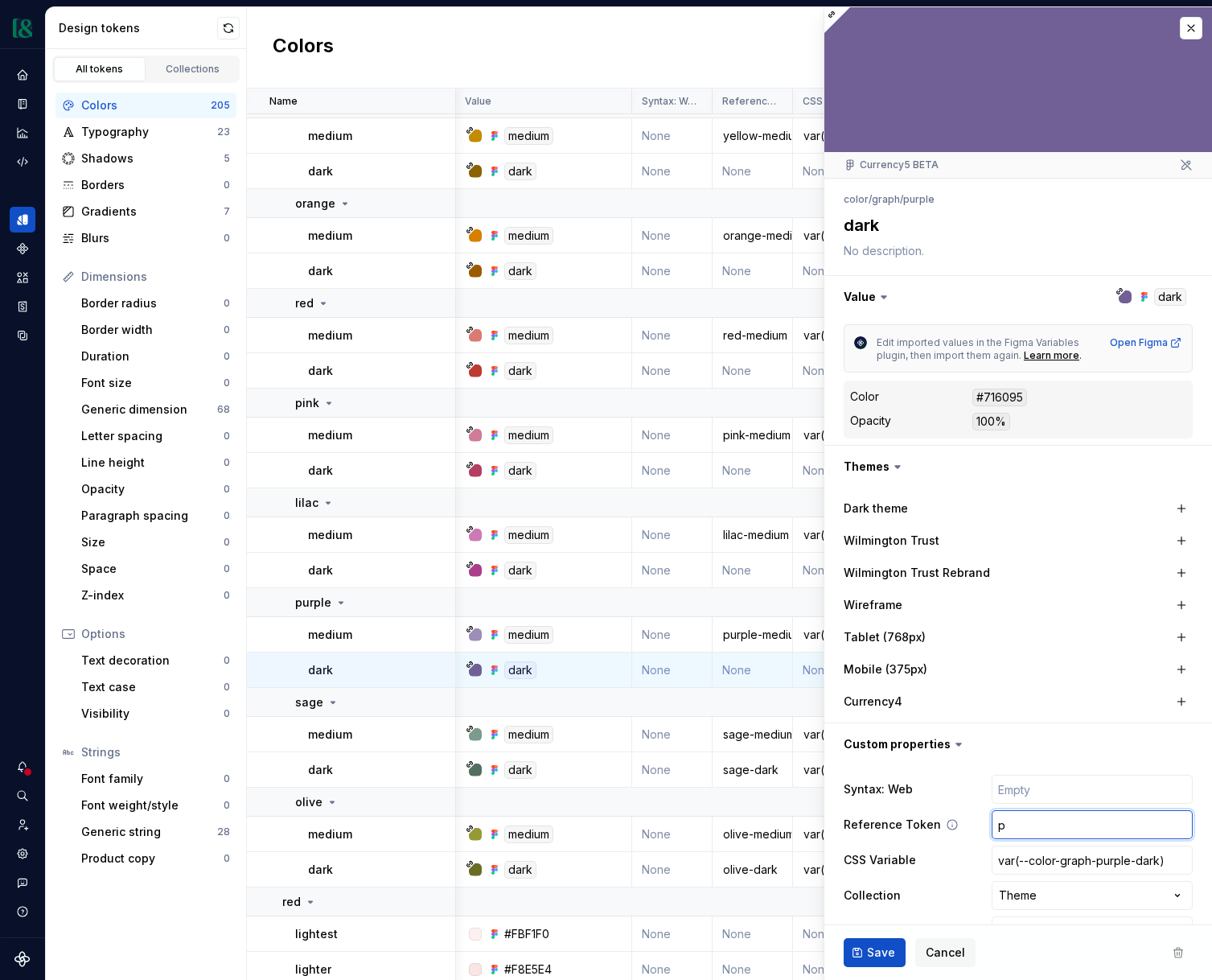
type textarea "*"
type input "pu"
type textarea "*"
type input "pur"
type textarea "*"
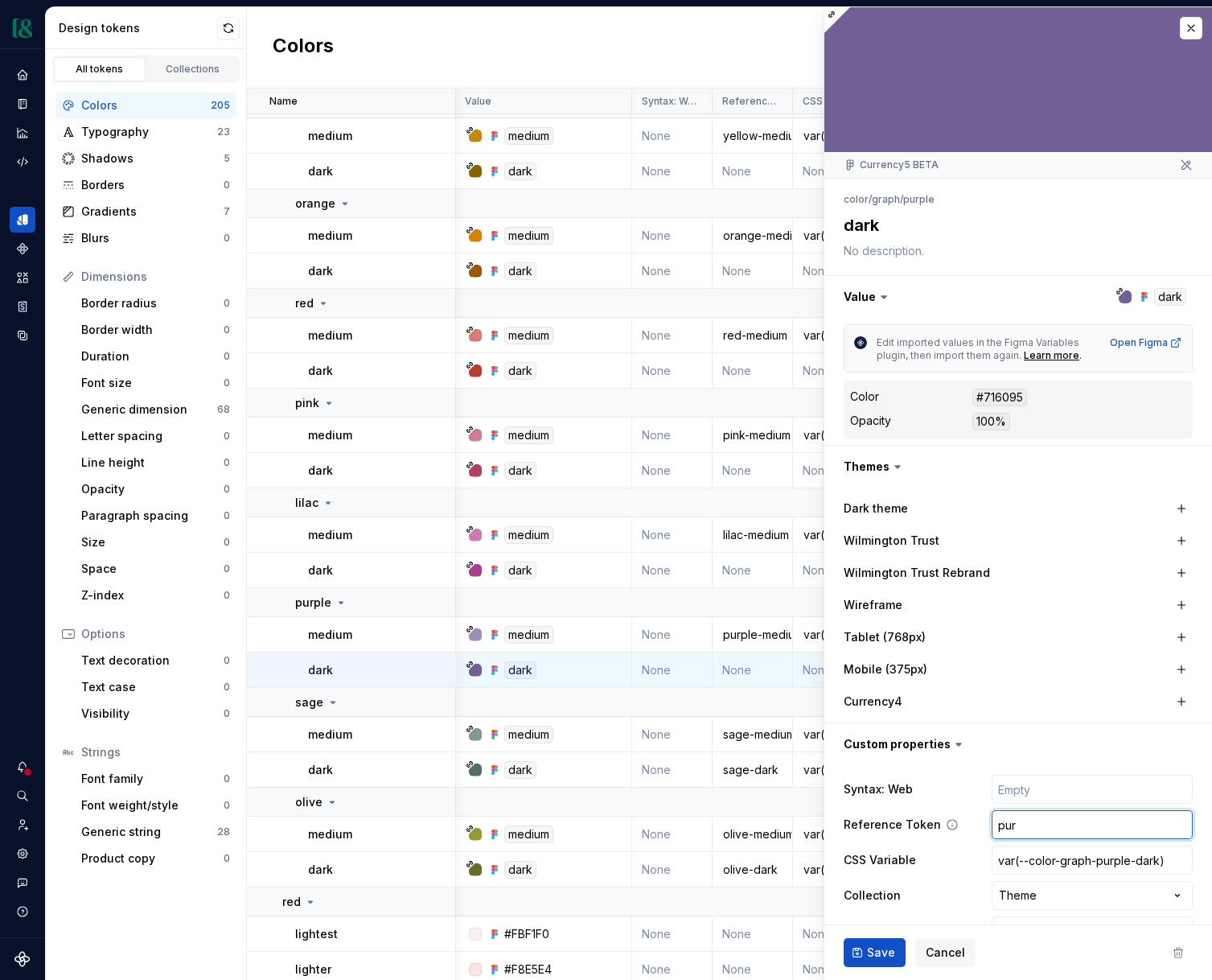
type input "purp"
type textarea "*"
type input "purpl"
type textarea "*"
type input "purple"
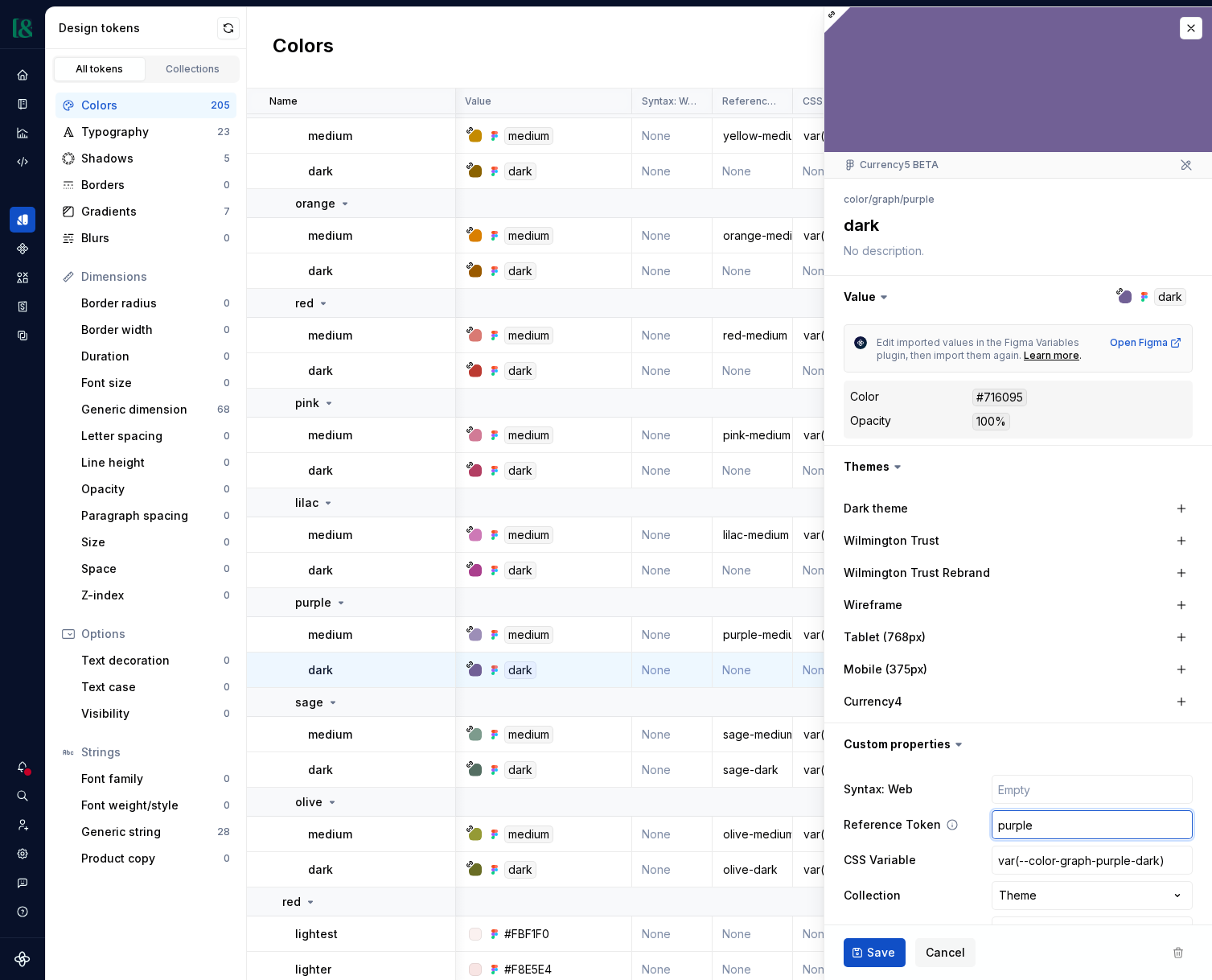
type textarea "*"
type input "purple-d"
type textarea "*"
type input "purple-da"
type textarea "*"
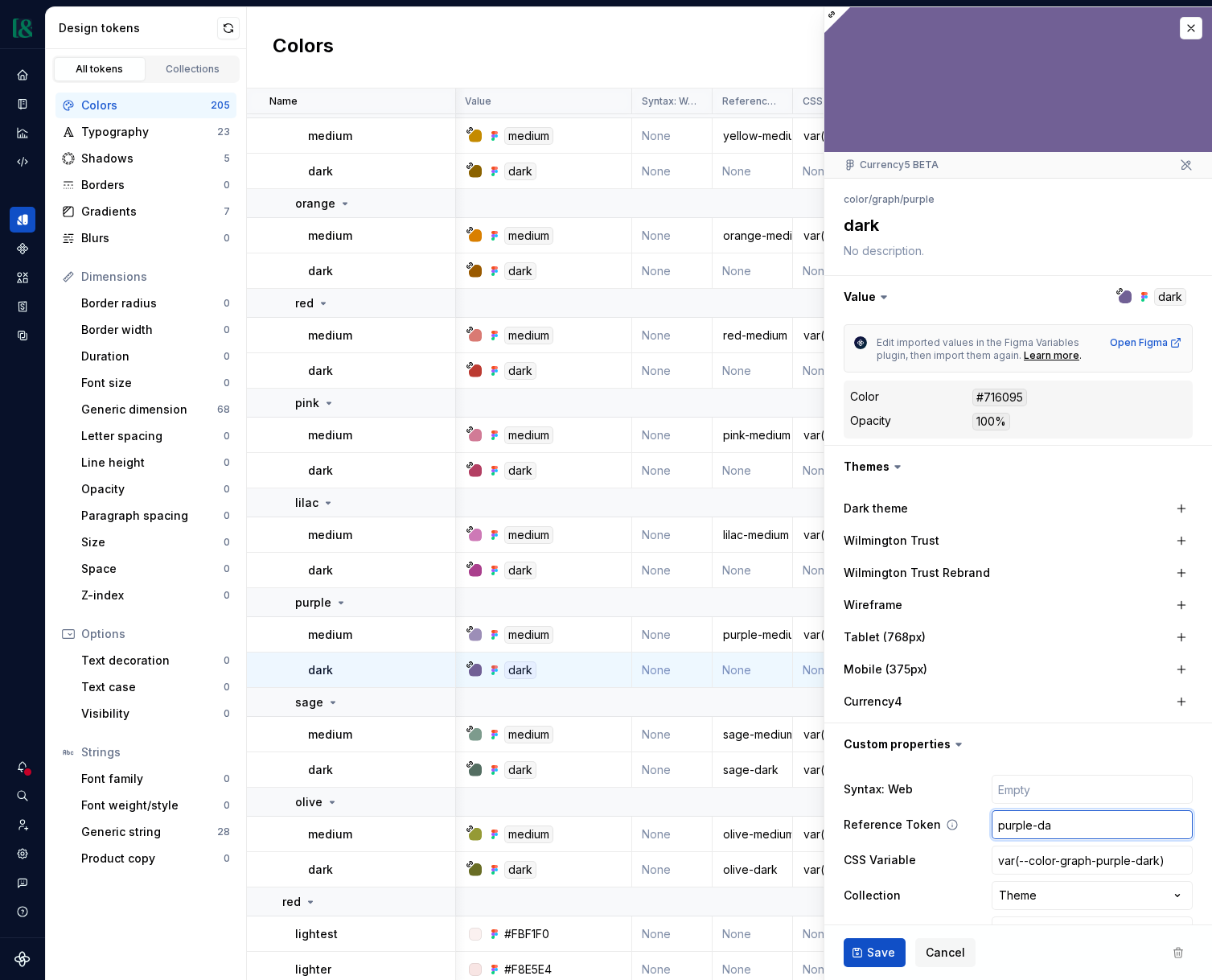
type input "purple-dar"
type textarea "*"
type input "purple-dark"
click at [848, 960] on button "Save" at bounding box center [875, 952] width 62 height 29
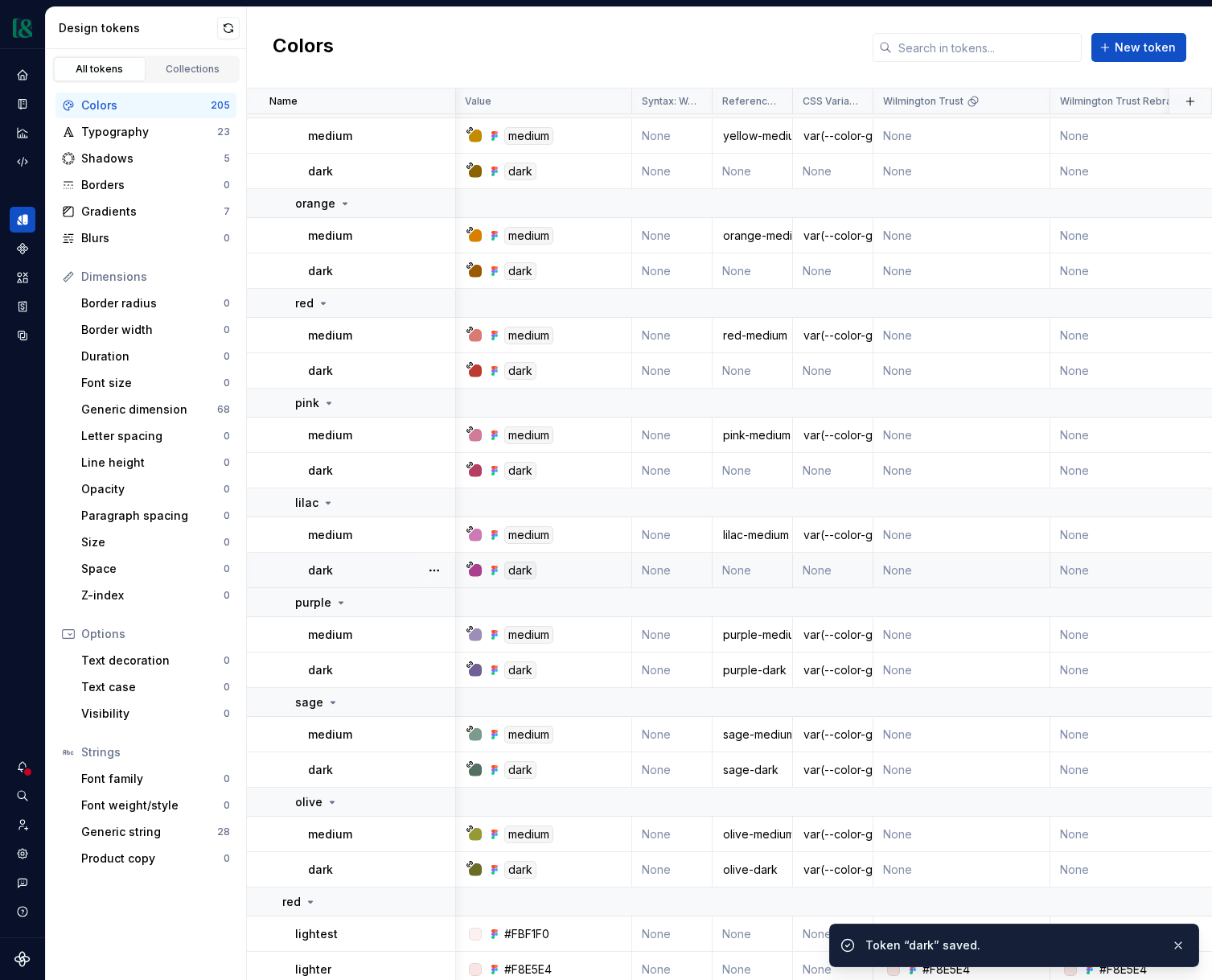
click at [733, 573] on td "None" at bounding box center [753, 571] width 80 height 36
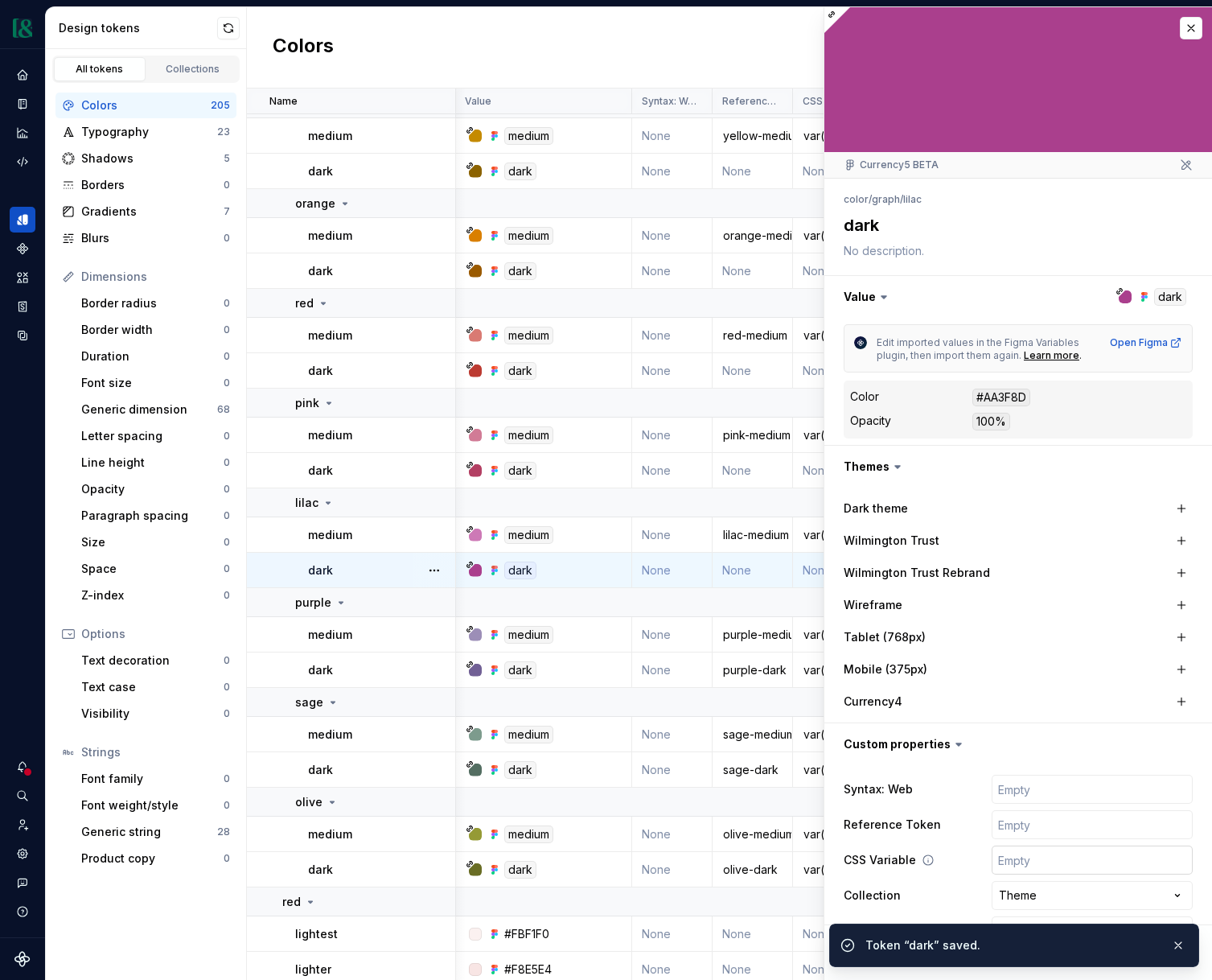
click at [1028, 851] on input "text" at bounding box center [1093, 860] width 201 height 29
type textarea "*"
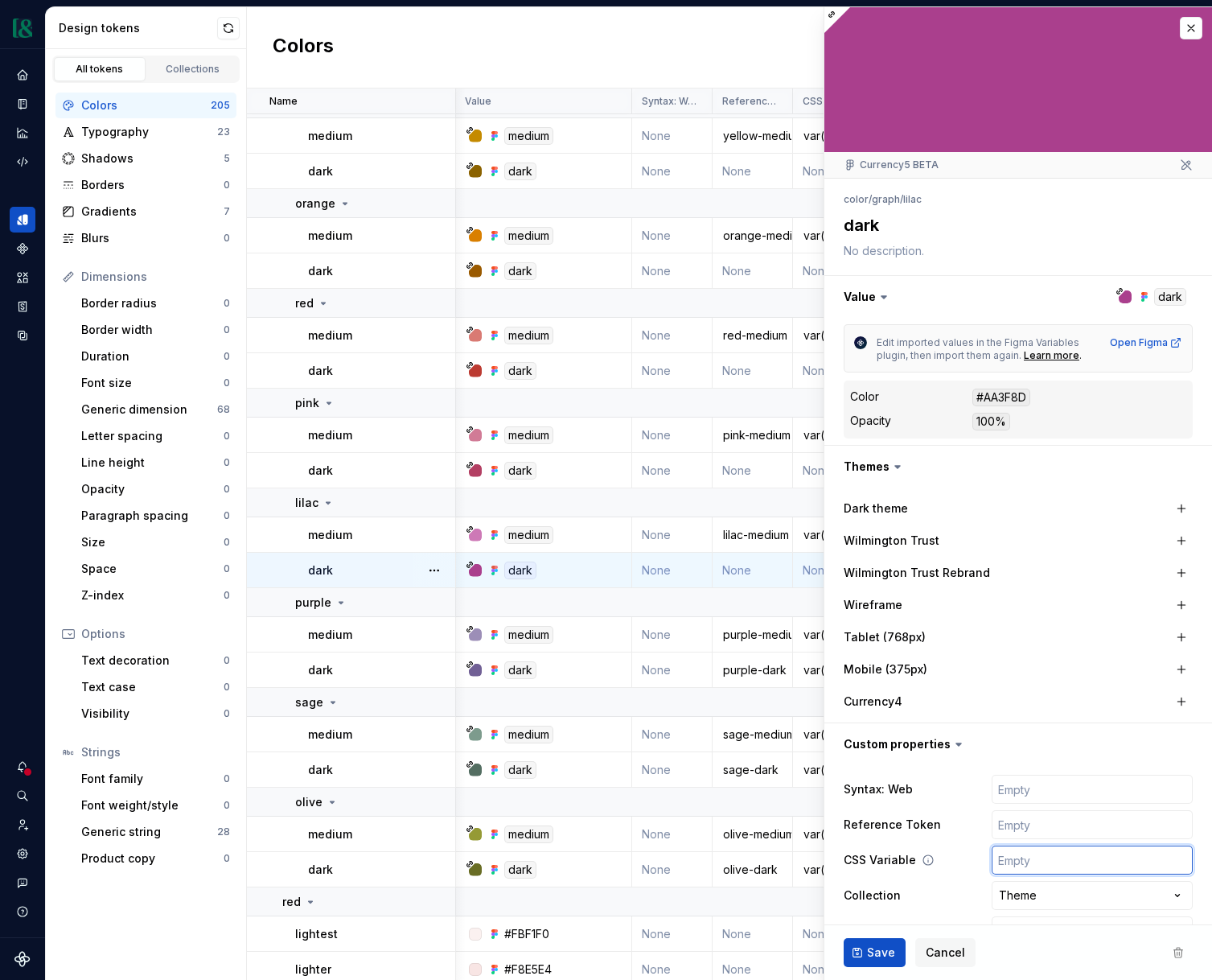
paste input "var(--color-graph-olive-dark)"
type input "var(--color-graph-olive-dark)"
type textarea "*"
click at [1103, 858] on input "var(--color-graph-olive-dark)" at bounding box center [1093, 860] width 201 height 29
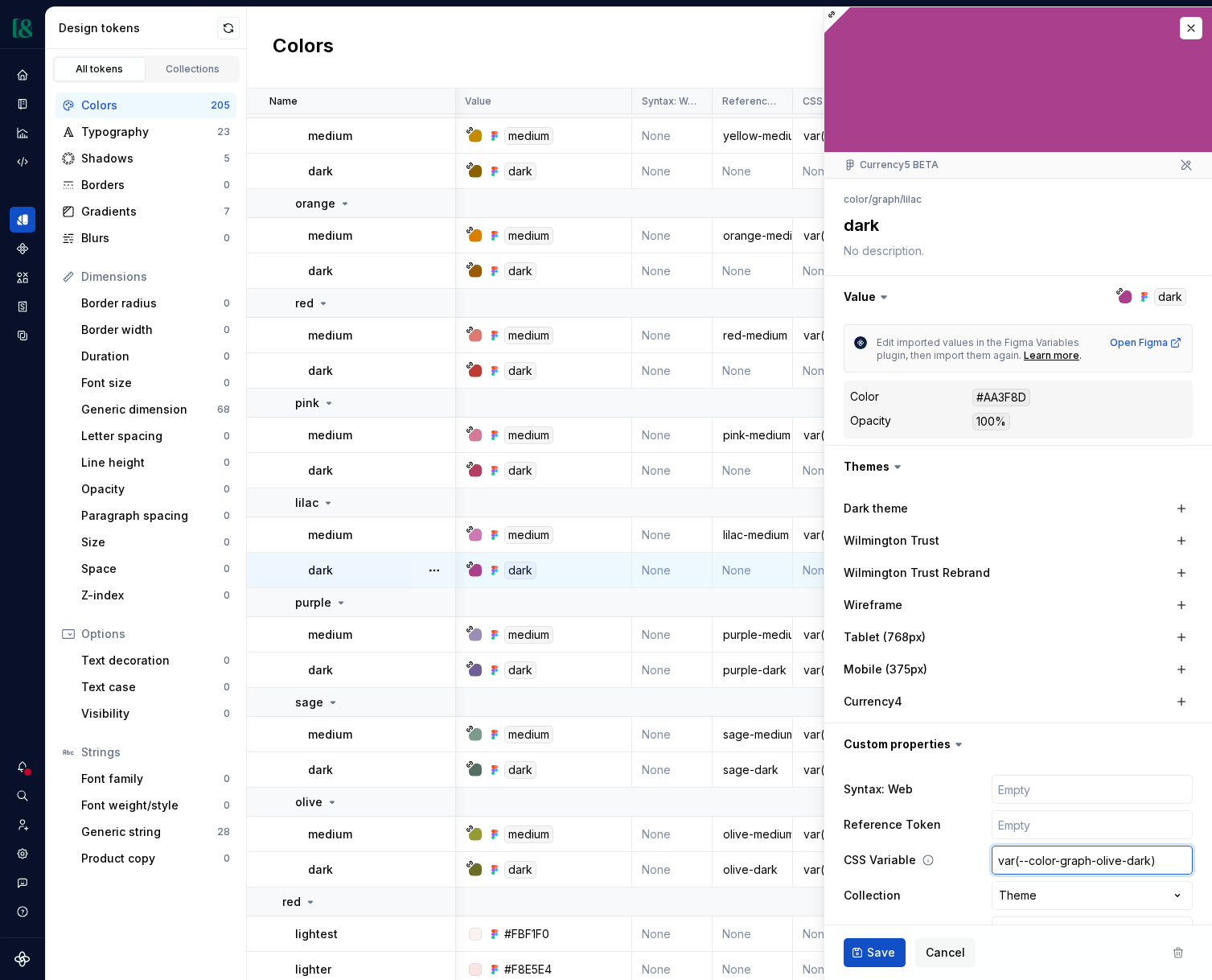
type input "var(--color-graph-l-dark)"
type textarea "*"
type input "var(--color-graph-li-dark)"
type textarea "*"
type input "var(--color-graph-lil-dark)"
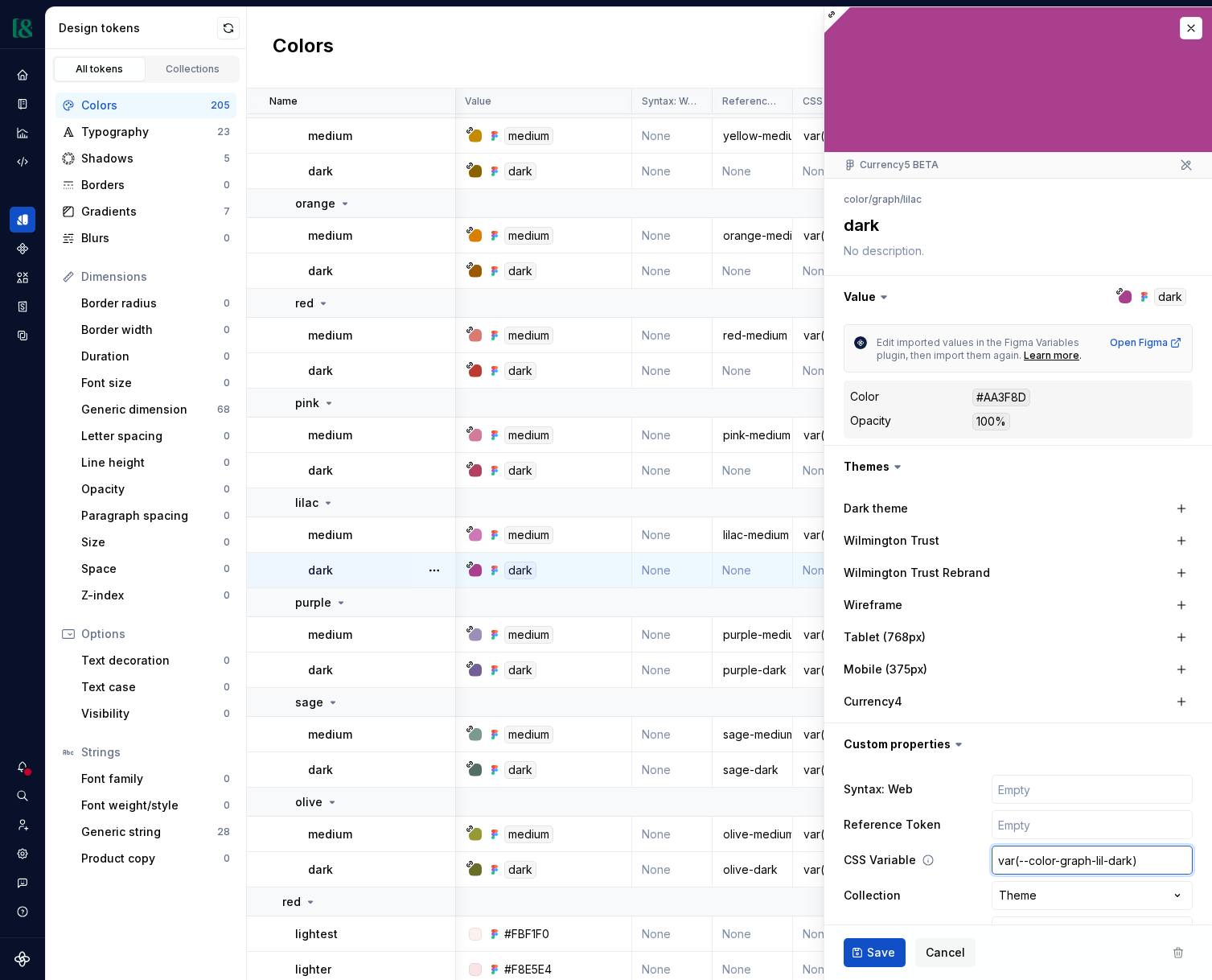
type textarea "*"
type input "var(--color-graph-lila-dark)"
type textarea "*"
type input "var(--color-graph-lilac-dark)"
click at [1078, 830] on input "text" at bounding box center [1093, 824] width 201 height 29
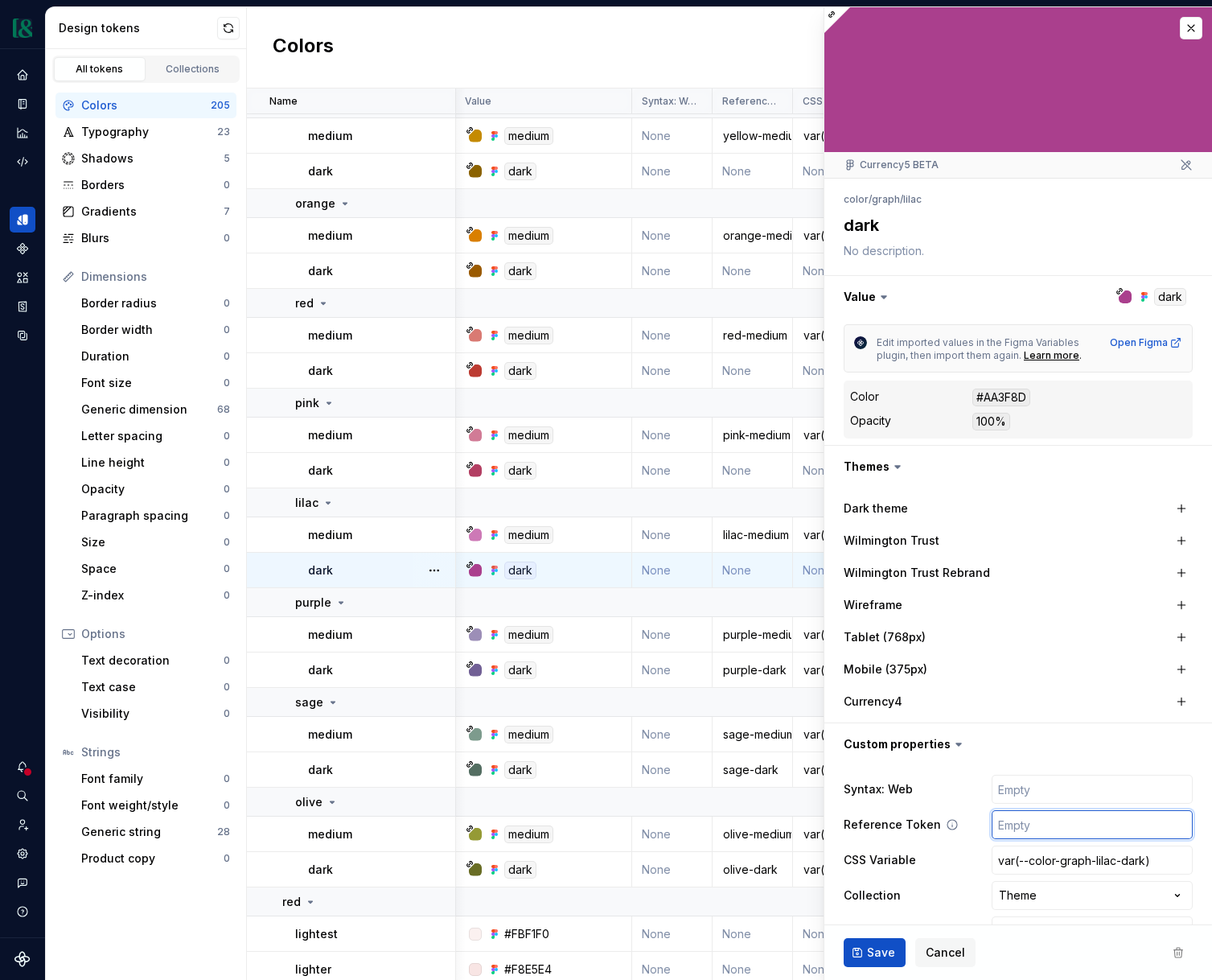
type textarea "*"
type input "li"
type textarea "*"
type input "lil"
type textarea "*"
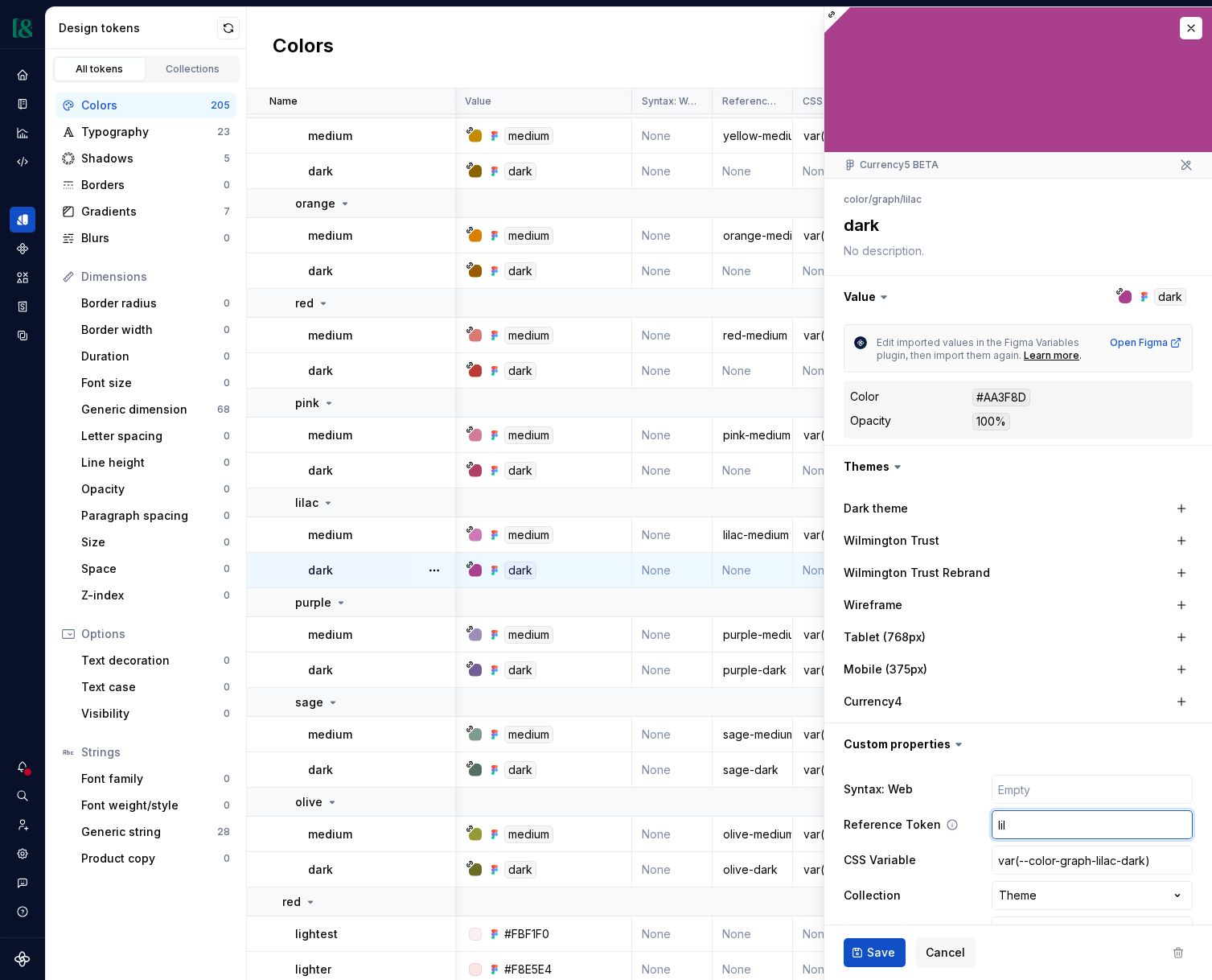
type input "lila"
type textarea "*"
type input "lilac"
type textarea "*"
type input "lilac-"
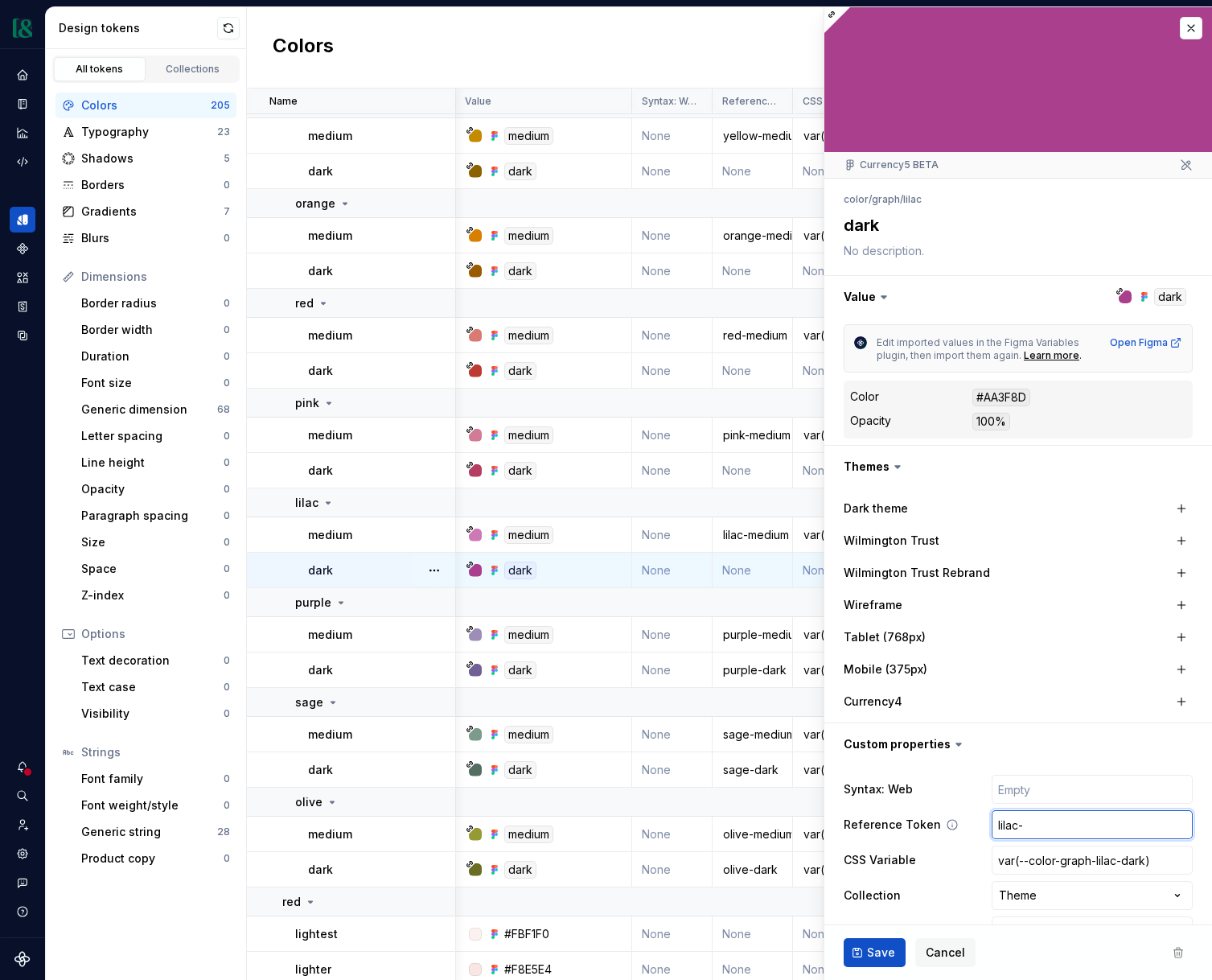
type textarea "*"
type input "lilac-d"
type textarea "*"
type input "lilac-da"
type textarea "*"
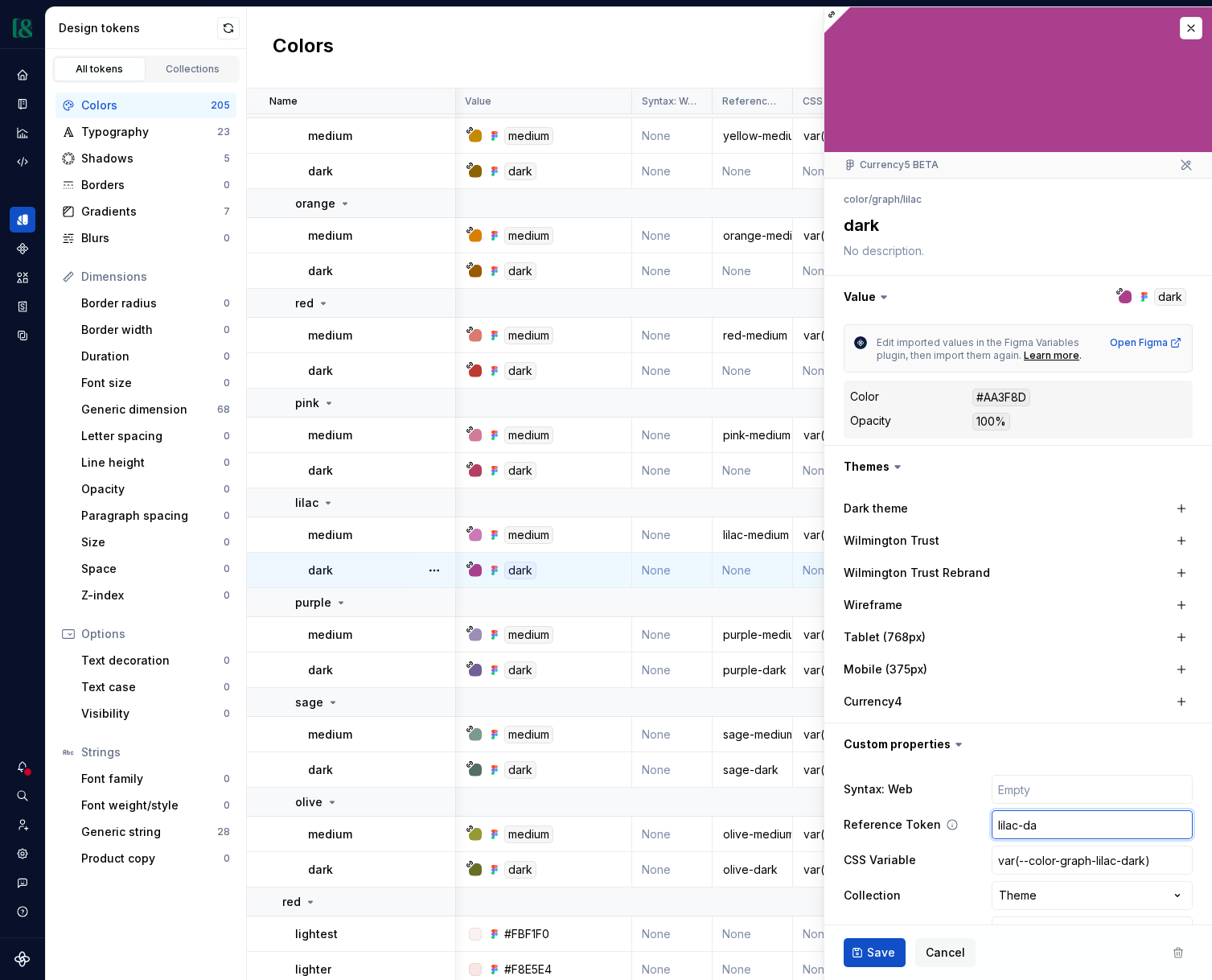
type input "lilac-dar"
type textarea "*"
type input "lilac-dark"
click at [889, 952] on span "Save" at bounding box center [882, 952] width 28 height 16
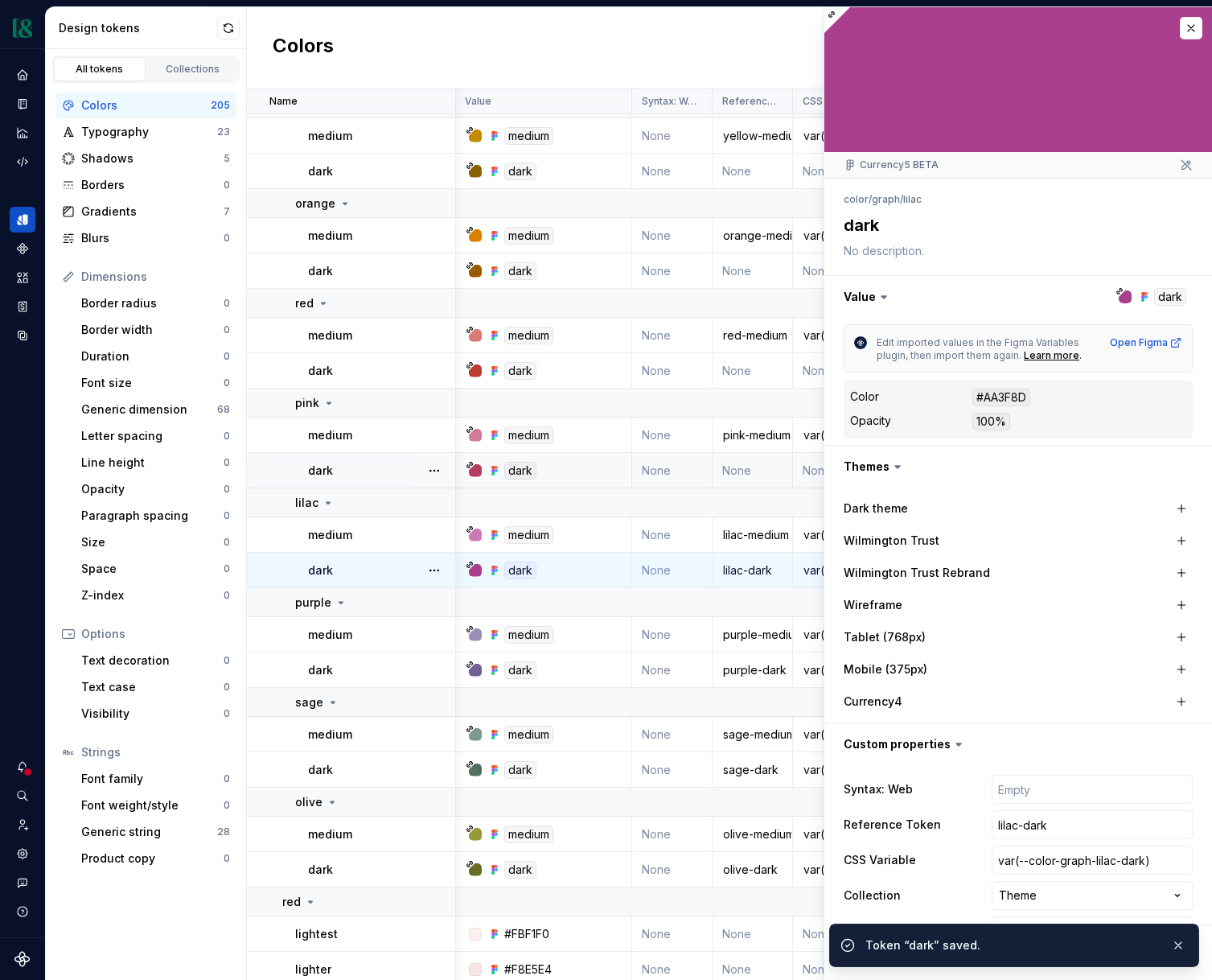
click at [748, 476] on td "None" at bounding box center [753, 471] width 80 height 36
type textarea "*"
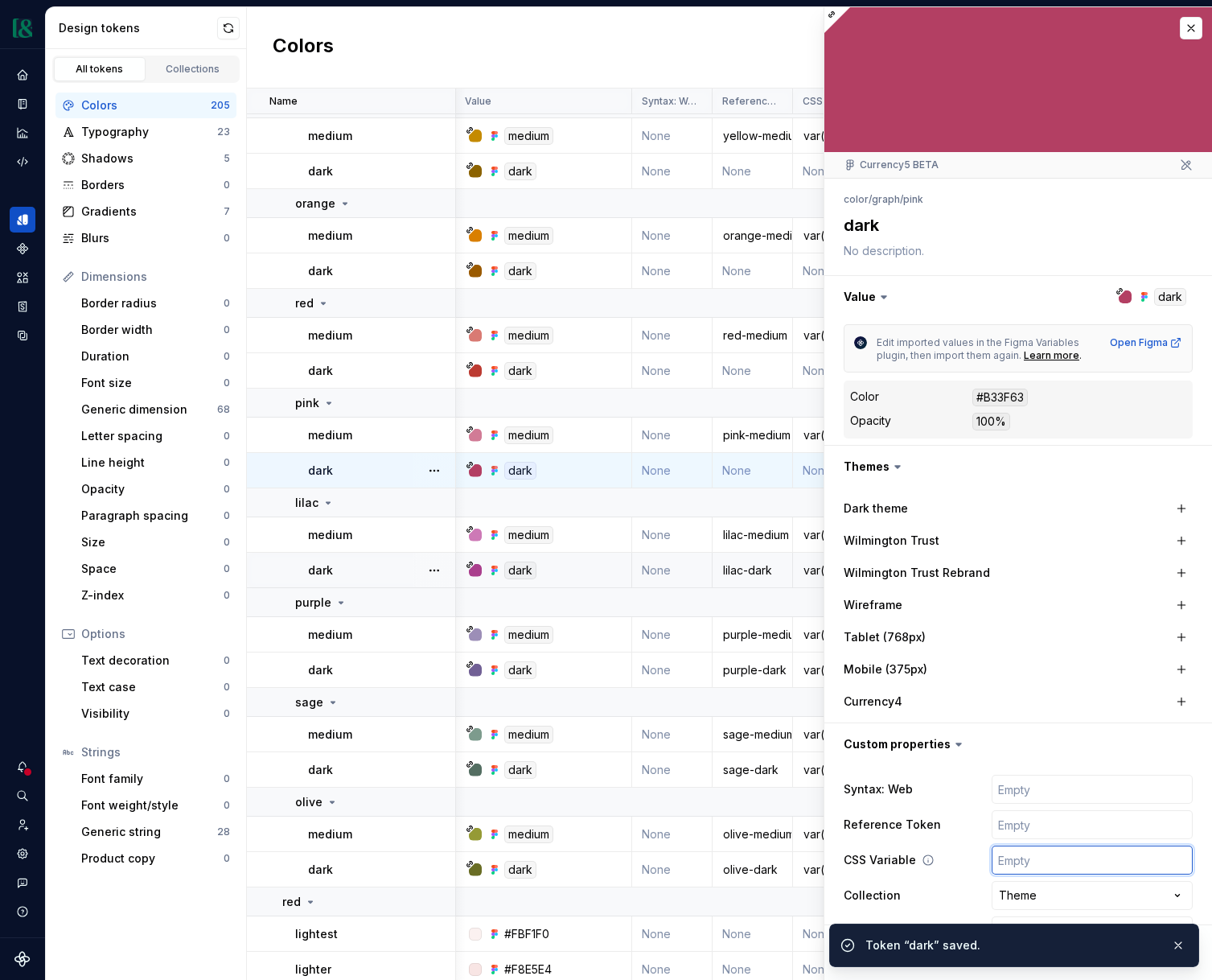
click at [1047, 870] on input "text" at bounding box center [1093, 860] width 201 height 29
paste input "var(--color-graph-olive-dark)"
type input "var(--color-graph-olive-dark)"
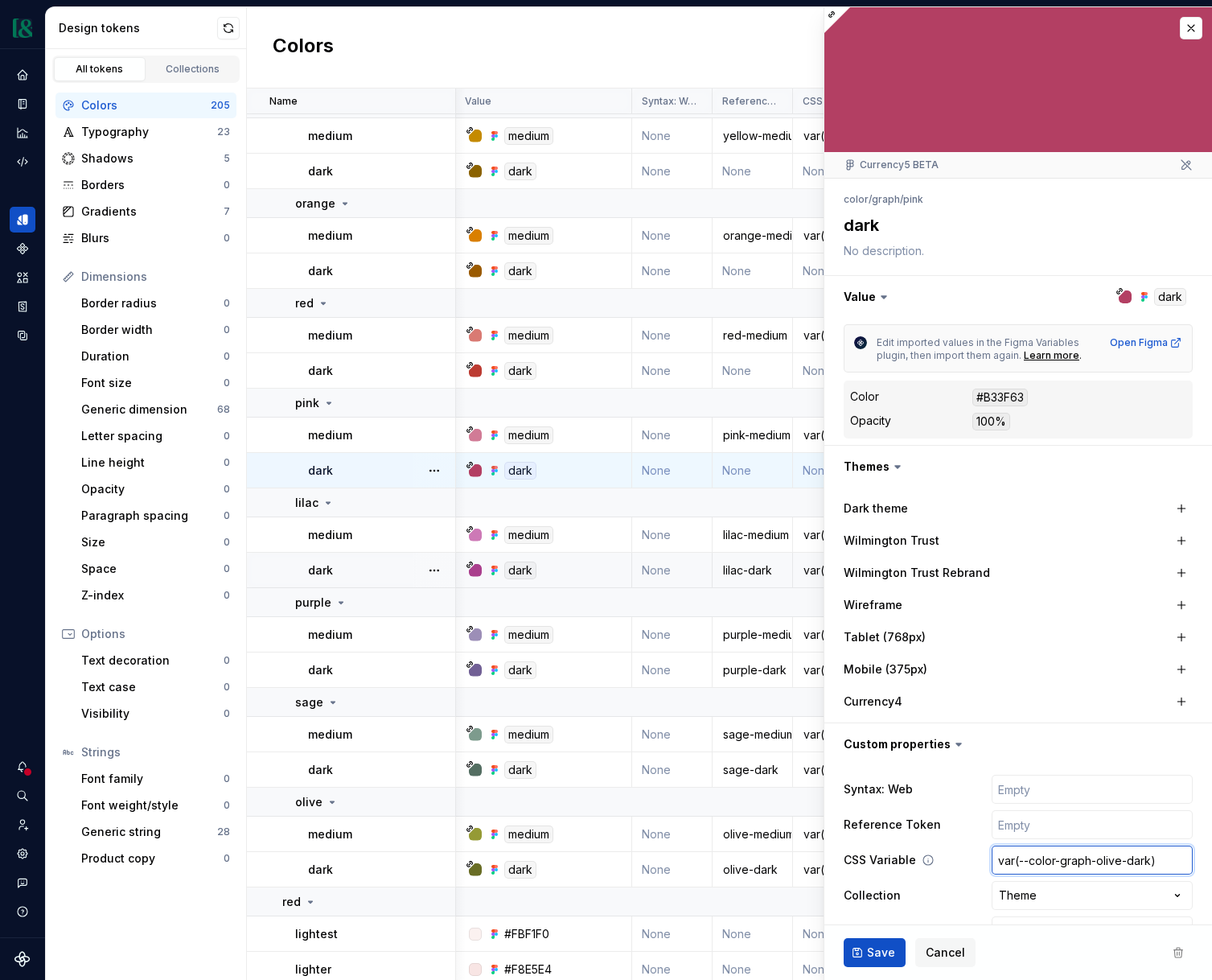
type textarea "*"
click at [1110, 862] on input "var(--color-graph-olive-dark)" at bounding box center [1093, 860] width 201 height 29
type input "var(--color-graph-oi-dark)"
type textarea "*"
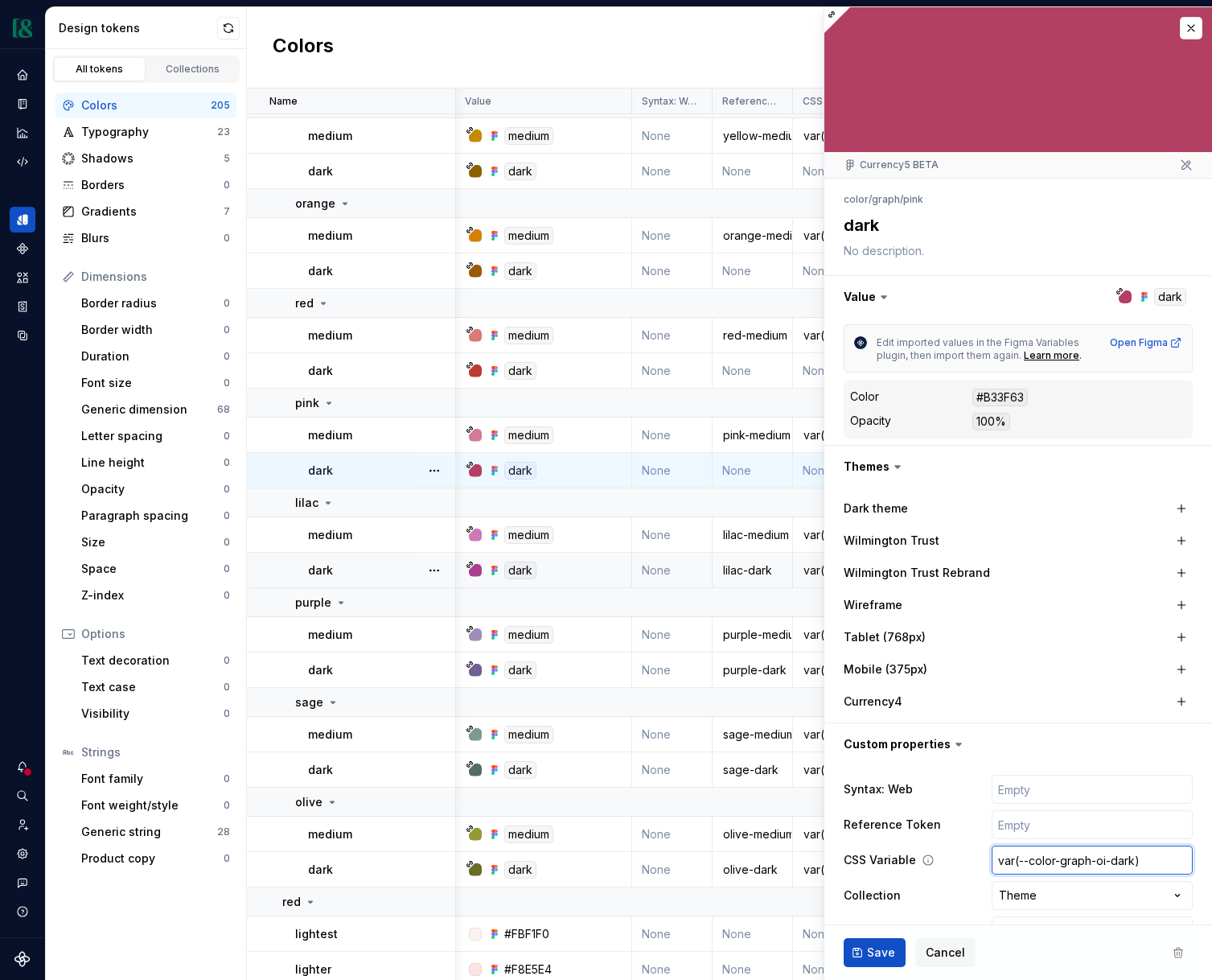
type input "var(--color-graph-oin-dark)"
type textarea "*"
type input "var(--color-graph-oink-dark)"
type textarea "*"
type input "var(--color-graph--dark)"
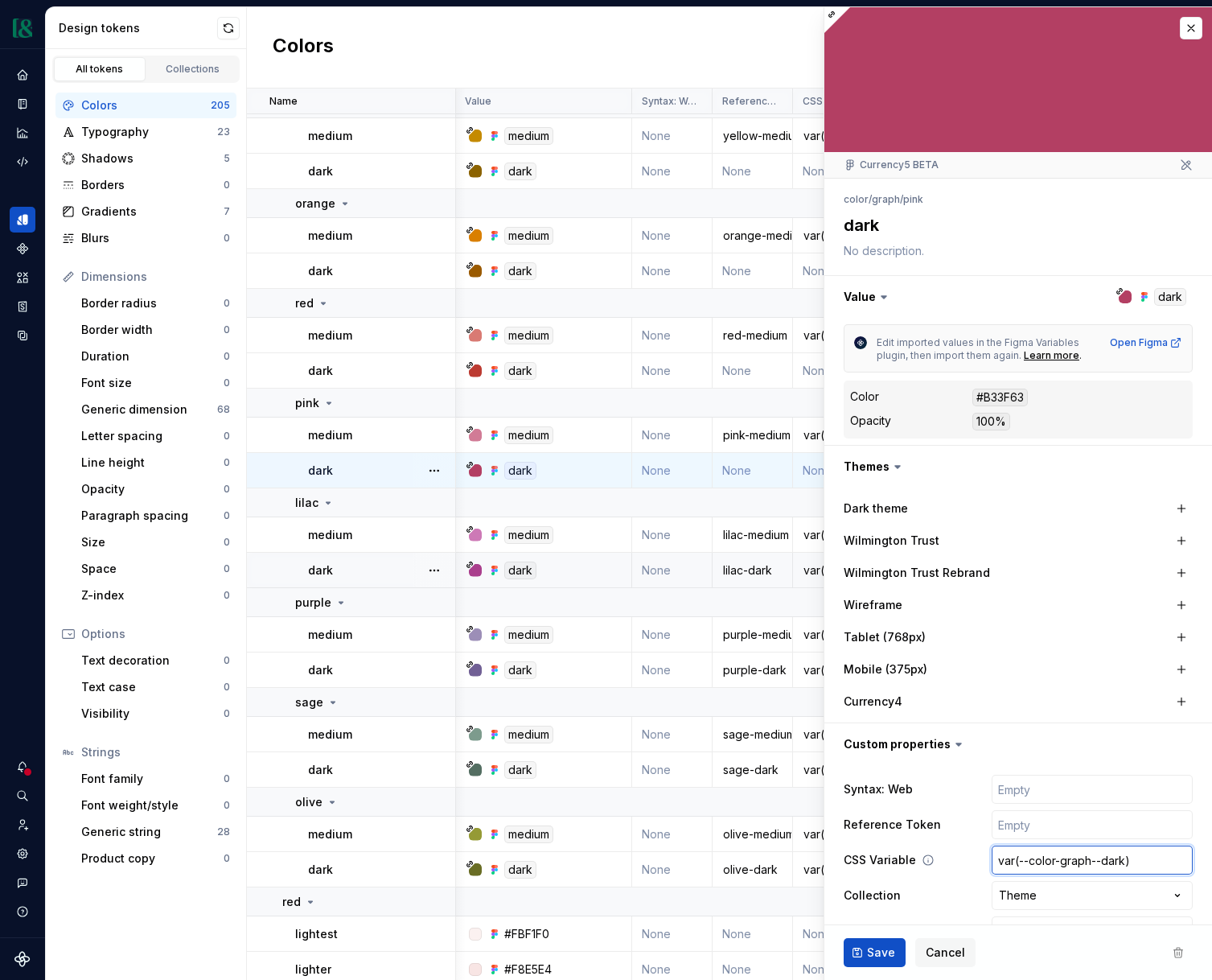
type textarea "*"
type input "var(--color-graph-p-dark)"
type textarea "*"
type input "var(--color-graph-pi-dark)"
type textarea "*"
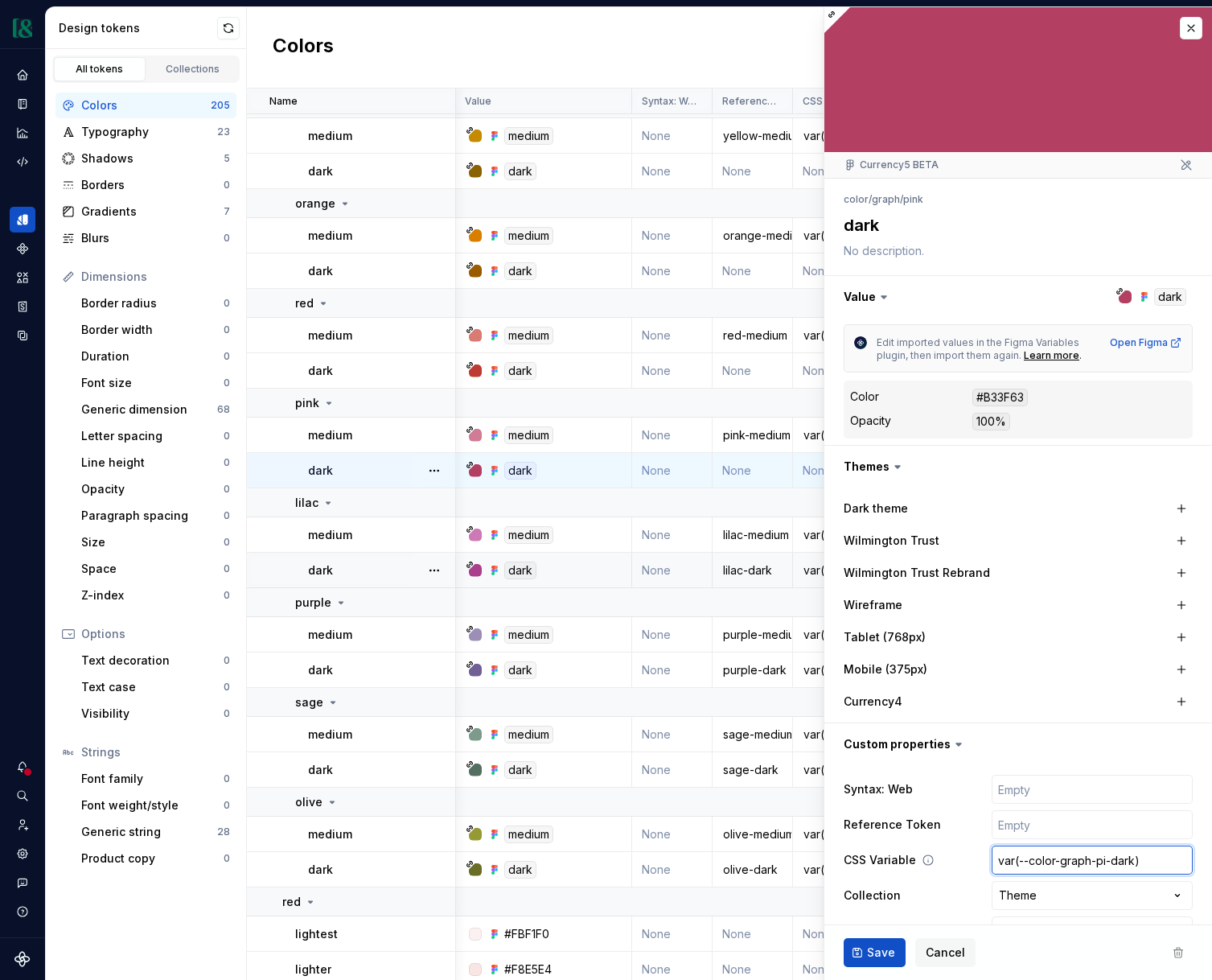
type input "var(--color-graph-pin-dark)"
type textarea "*"
type input "var(--color-graph-pink-dark)"
click at [1083, 818] on input "text" at bounding box center [1093, 824] width 201 height 29
type textarea "*"
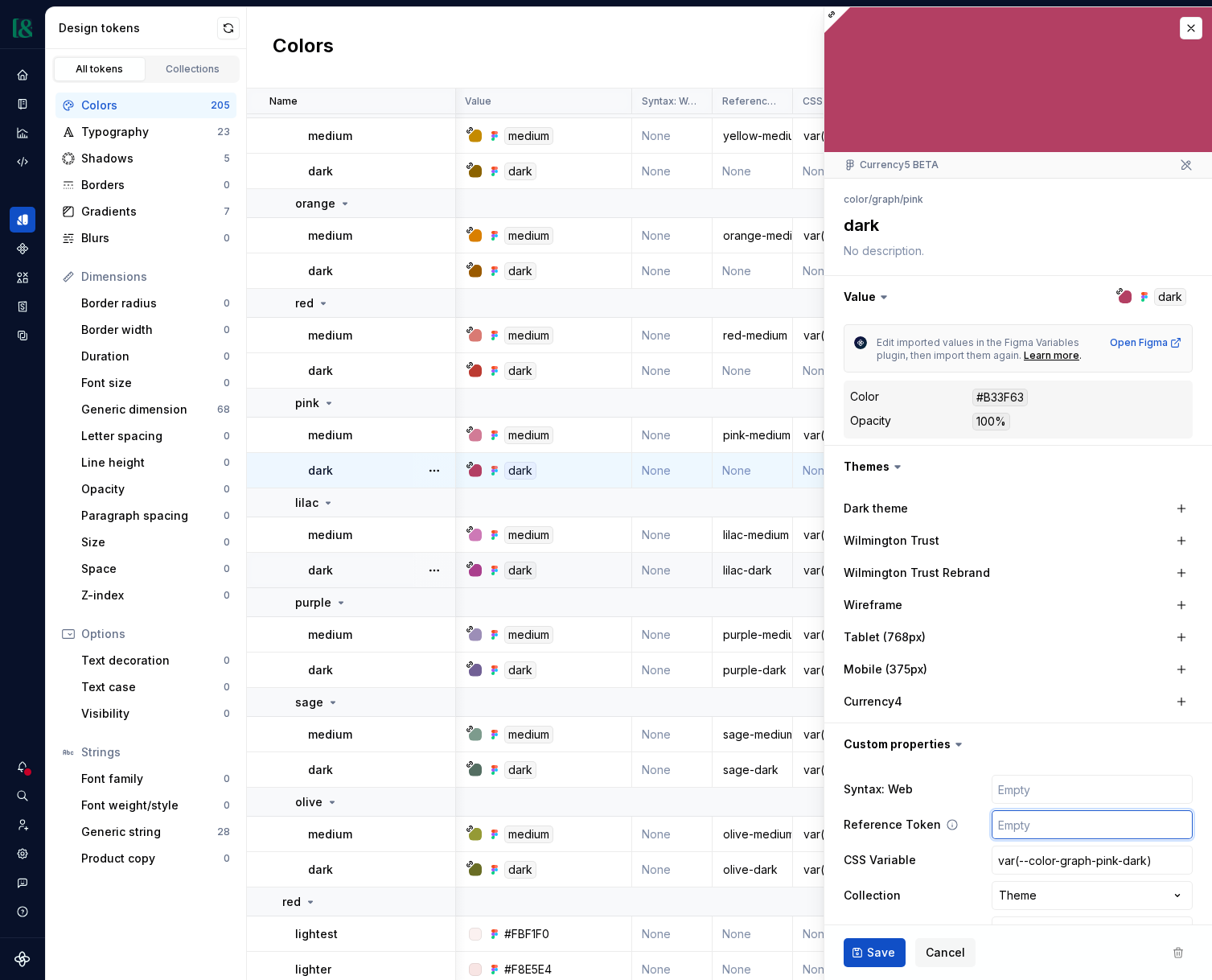
type input "p"
type textarea "*"
type input "pi"
type textarea "*"
type input "pin"
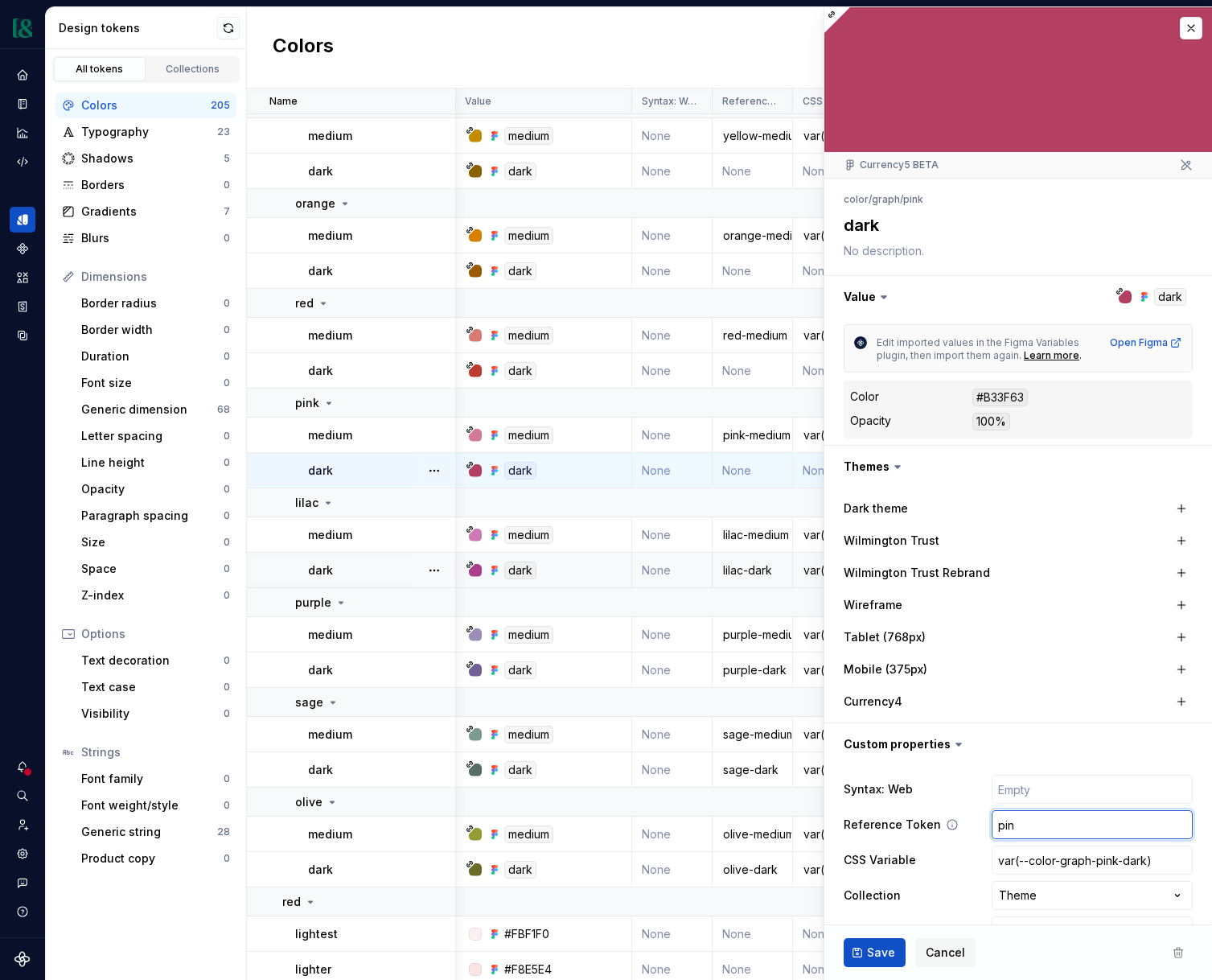
type textarea "*"
type input "pink"
type textarea "*"
type input "pink-"
type textarea "*"
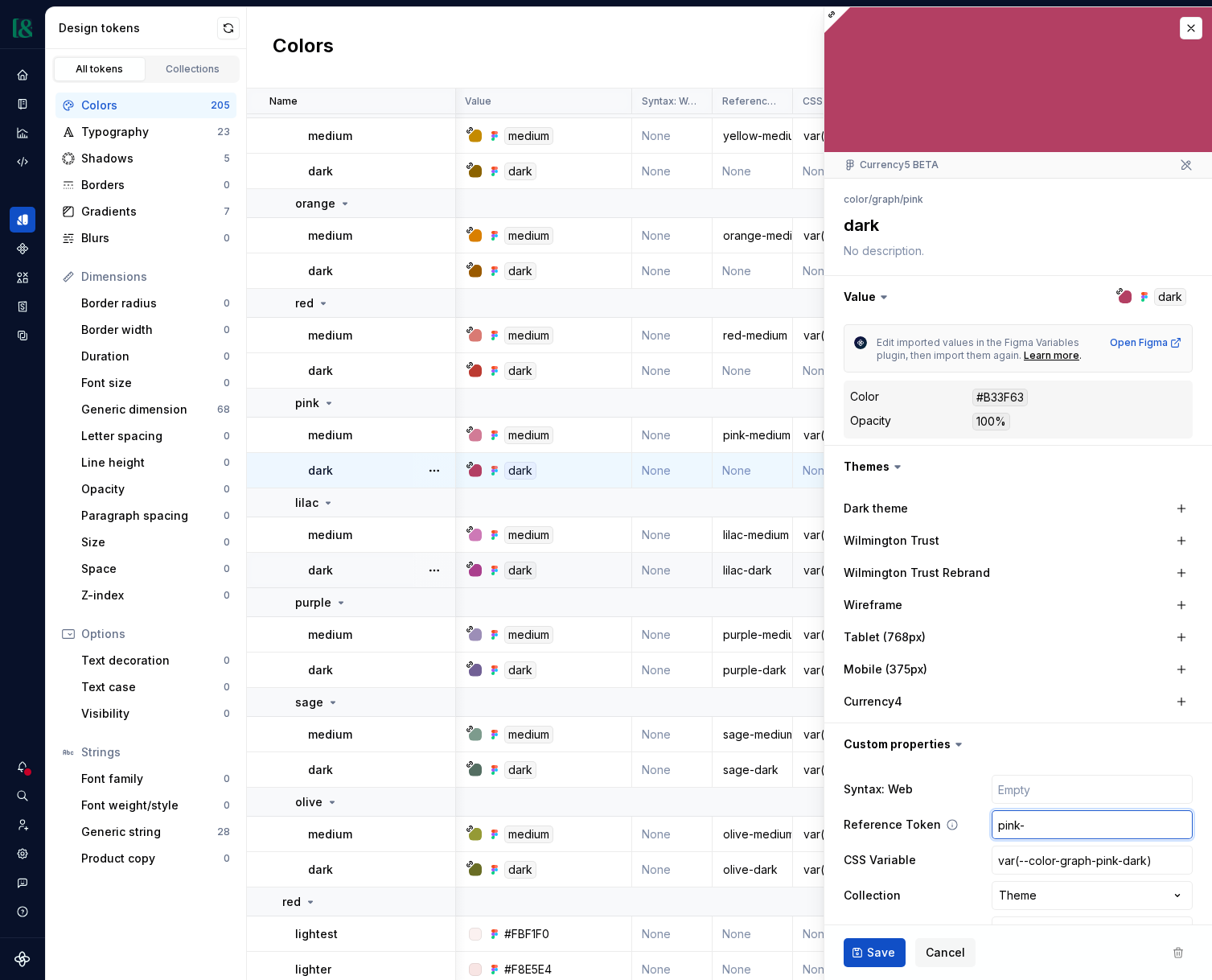
type input "pink-d"
type textarea "*"
type input "pink-da"
type textarea "*"
type input "pink-dar"
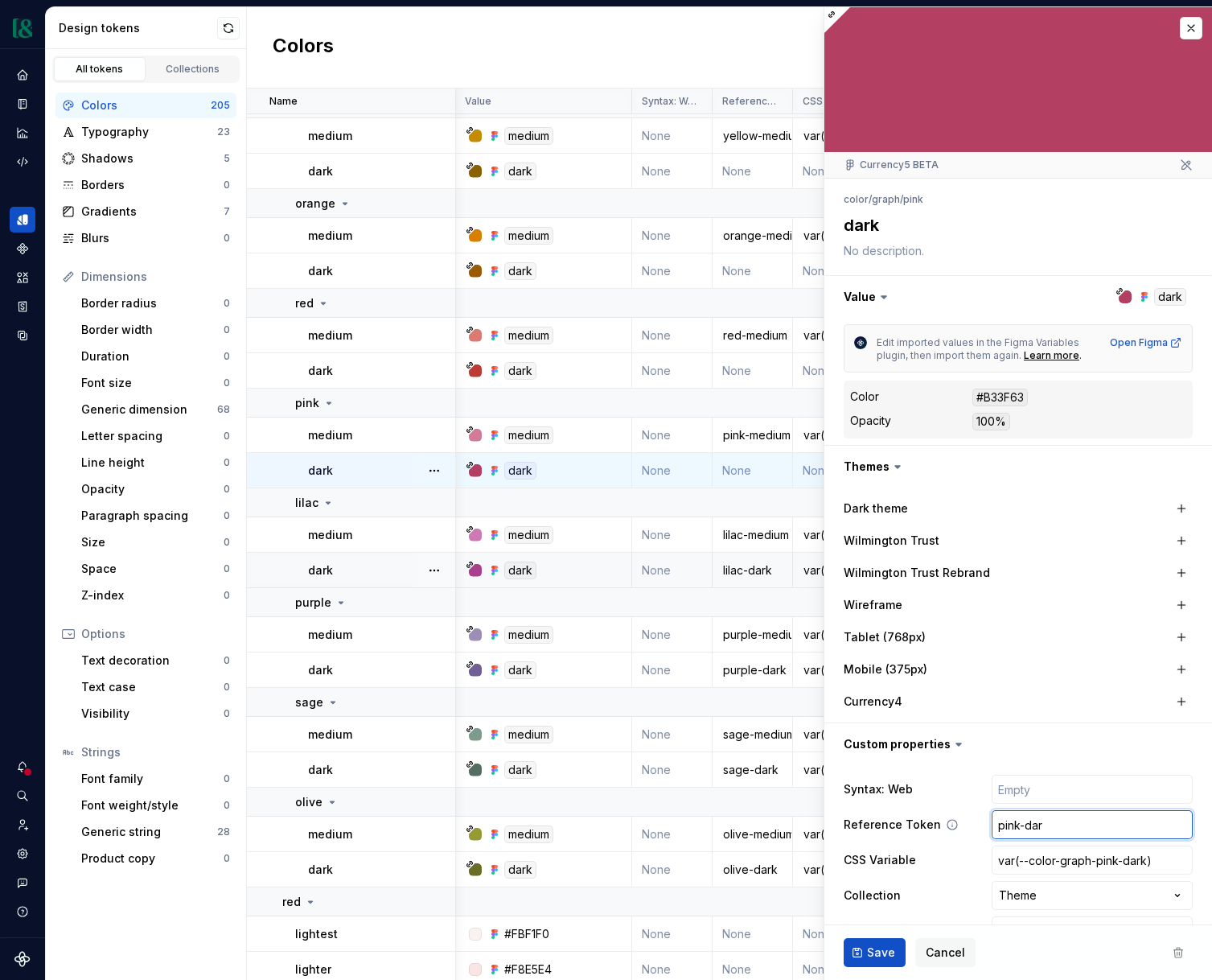
type textarea "*"
type input "pink-dark"
click at [877, 958] on span "Save" at bounding box center [882, 952] width 28 height 16
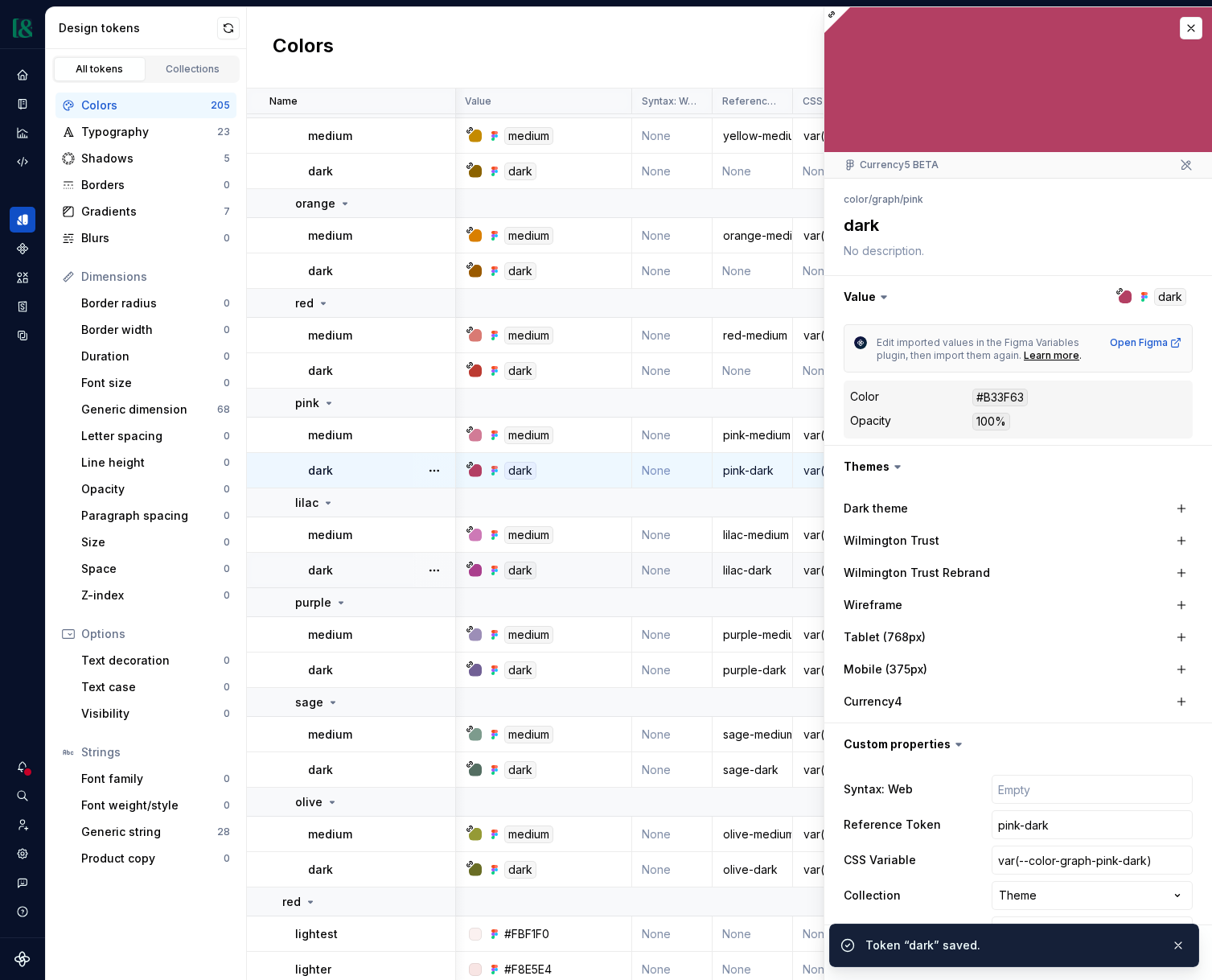
click at [764, 369] on td "None" at bounding box center [753, 371] width 80 height 36
type textarea "*"
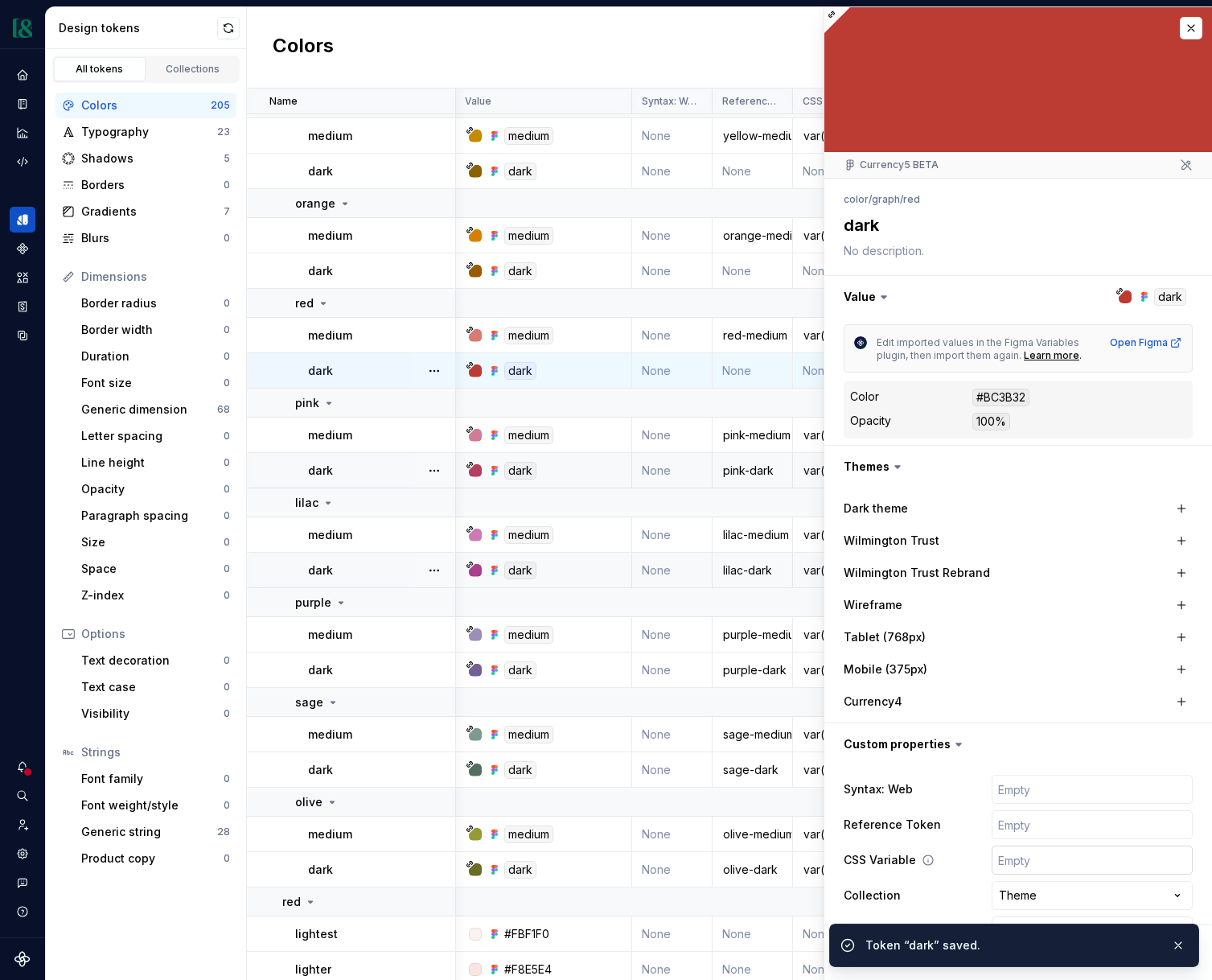
click at [1043, 865] on input "text" at bounding box center [1093, 860] width 201 height 29
paste input "var(--color-graph-olive-dark)"
type input "var(--color-graph-olive-dark)"
click at [1110, 861] on input "var(--color-graph-olive-dark)" at bounding box center [1093, 860] width 201 height 29
click at [1109, 861] on input "var(--color-graph-olive-dark)" at bounding box center [1093, 860] width 201 height 29
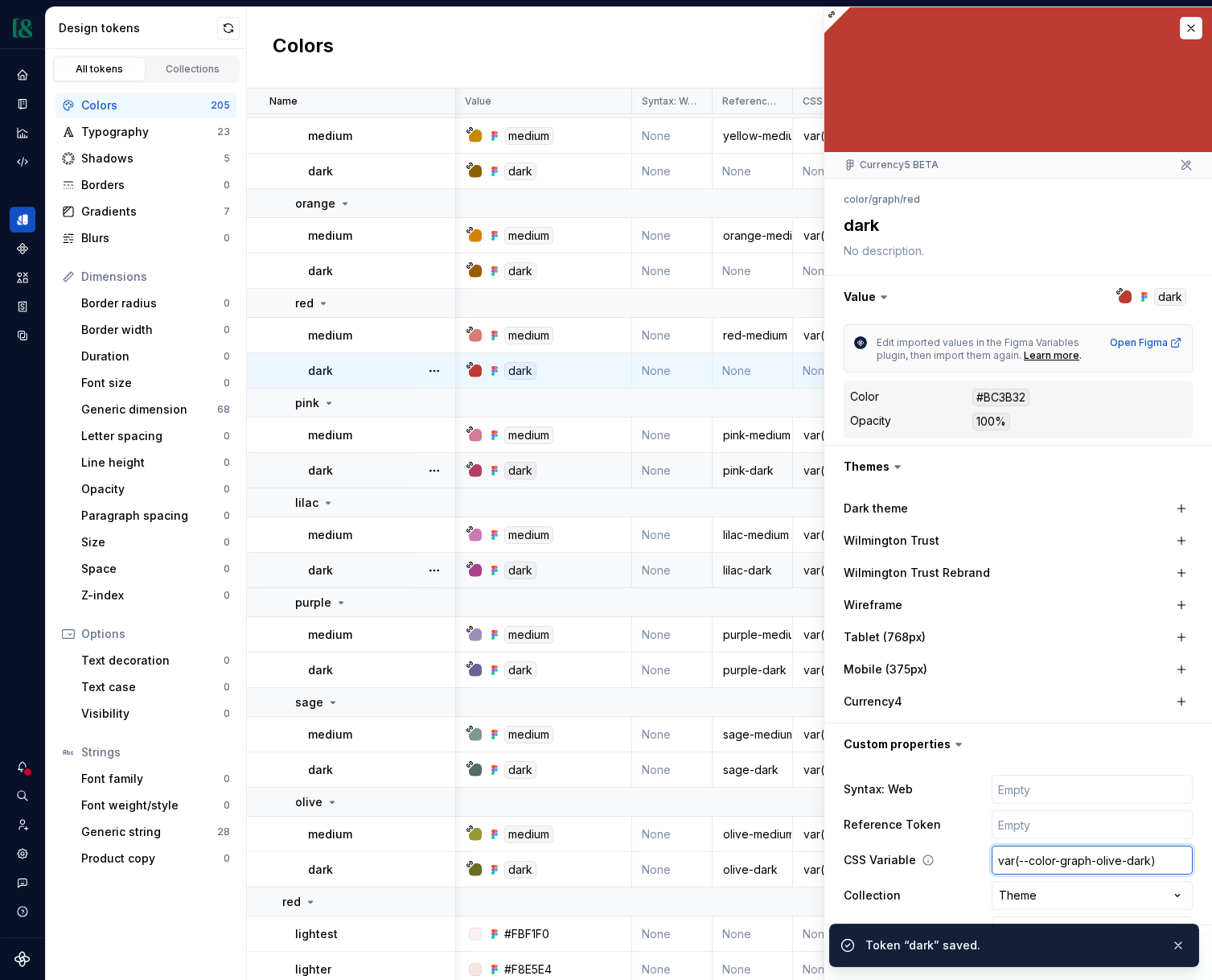
type textarea "*"
type input "var(--color-graph-r-dark)"
type textarea "*"
type input "var(--color-graph-re-dark)"
type textarea "*"
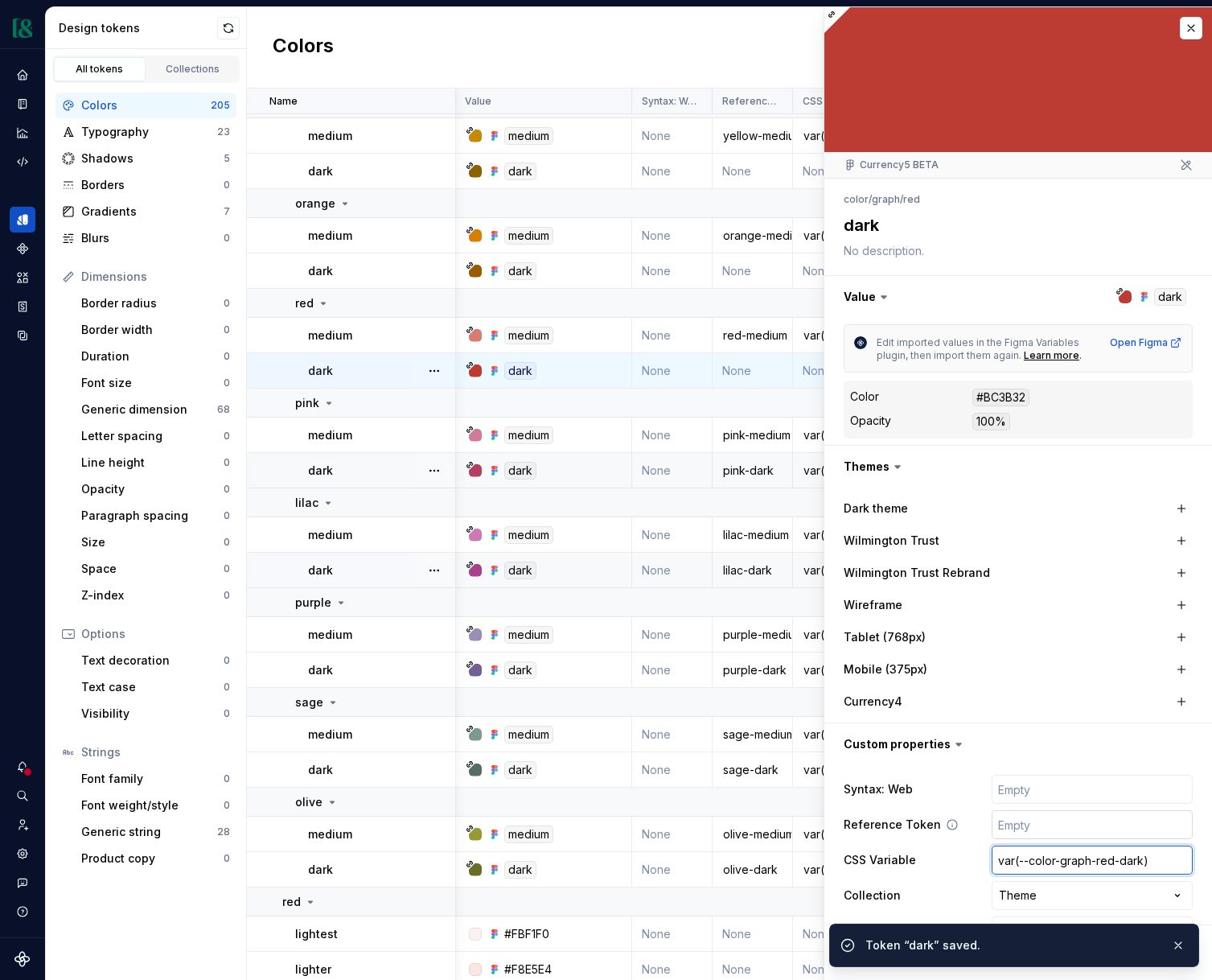
type input "var(--color-graph-red-dark)"
click at [1054, 827] on input "text" at bounding box center [1093, 824] width 201 height 29
type textarea "*"
type input "re"
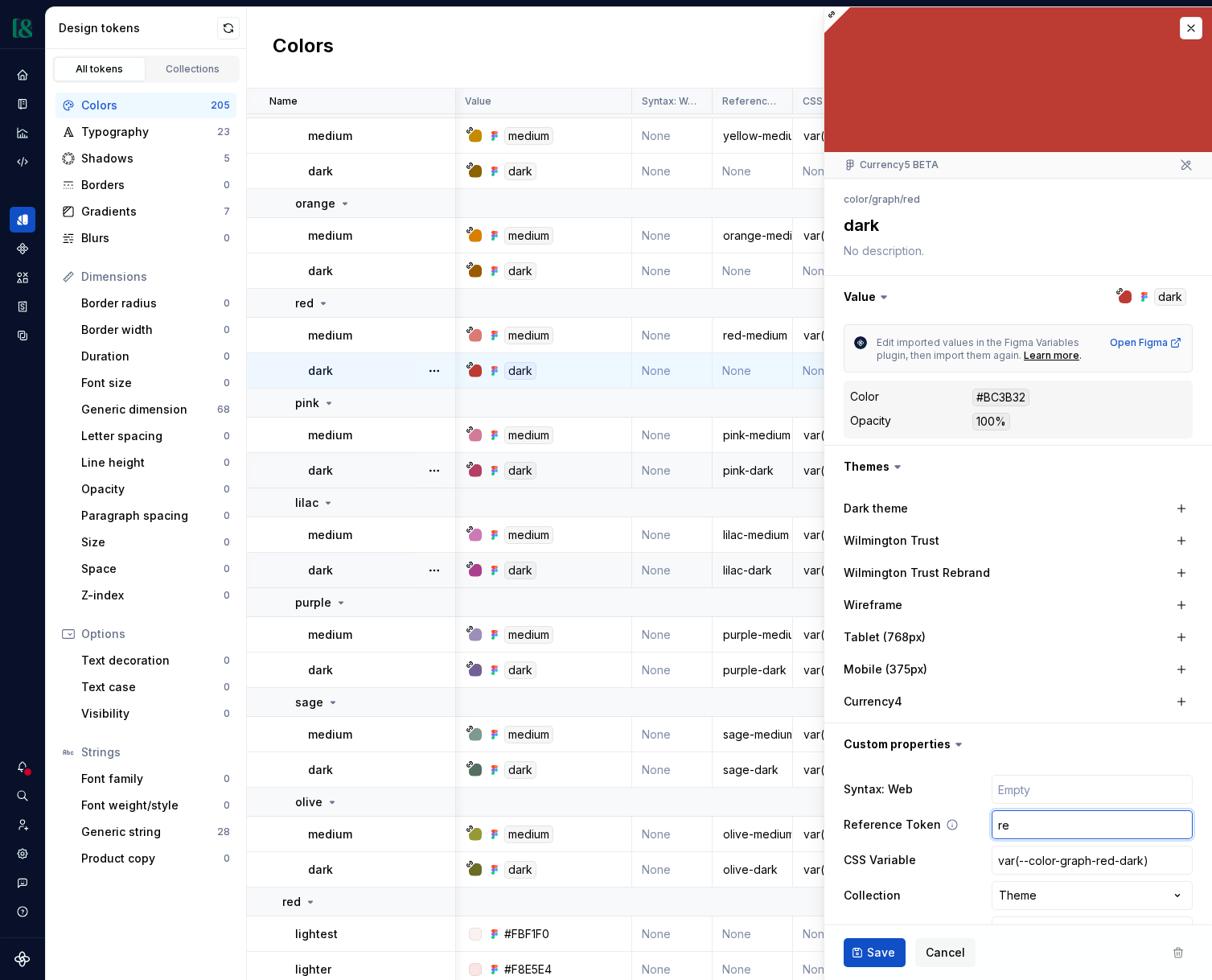
type textarea "*"
type input "red"
type textarea "*"
type input "red-"
type textarea "*"
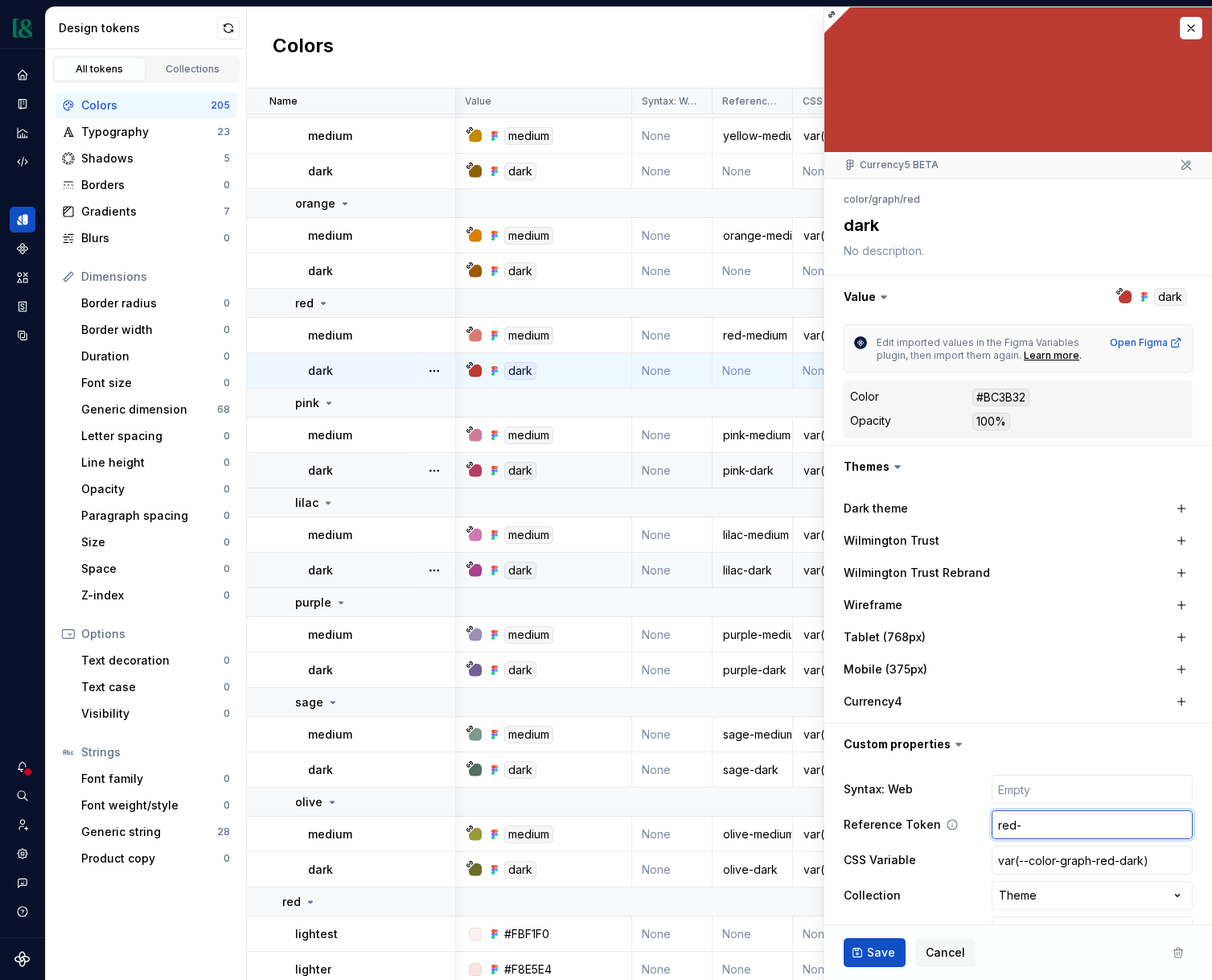
type input "red-d"
type textarea "*"
type input "red-da"
type textarea "*"
type input "red-dark"
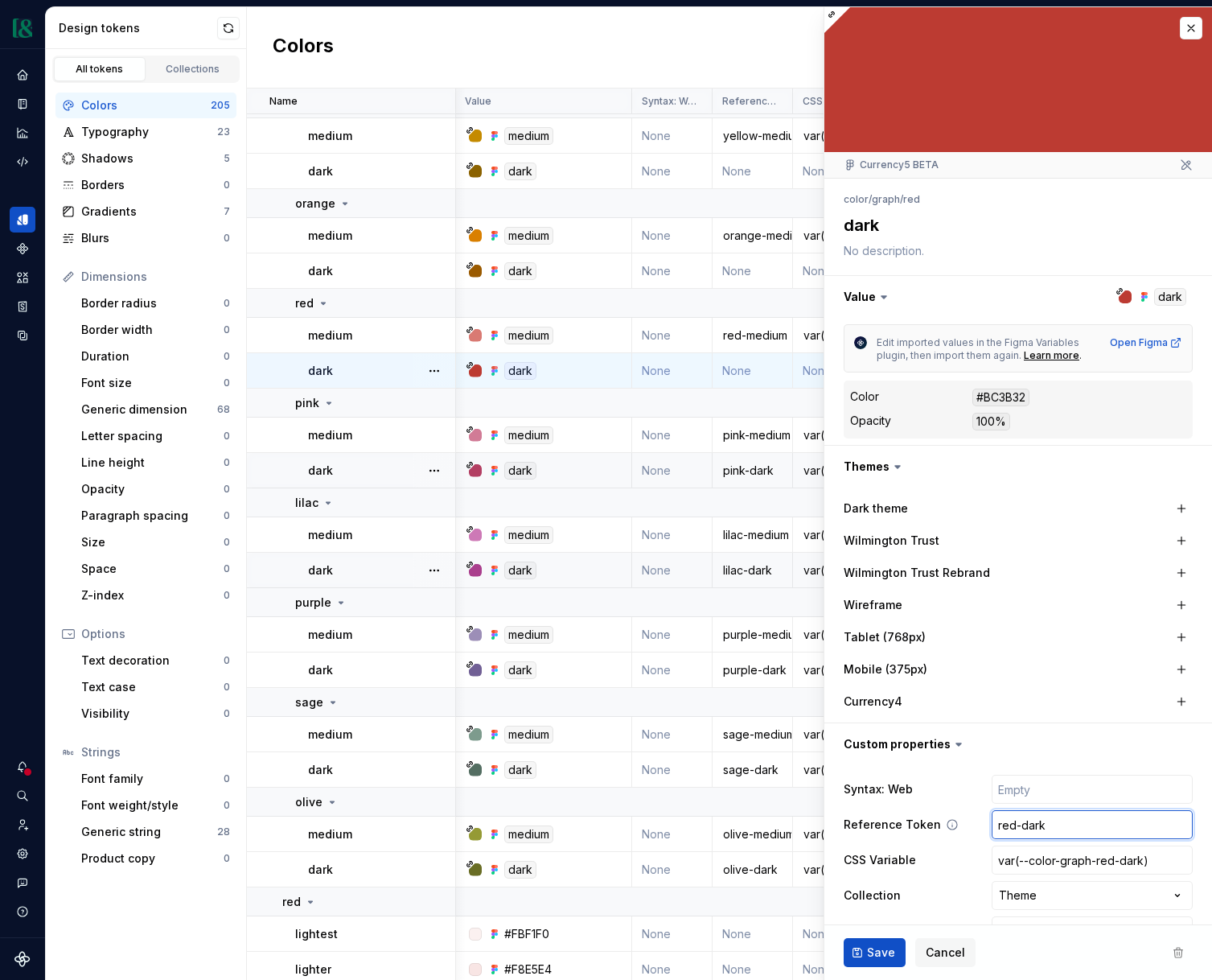
type textarea "*"
type input "red-dark"
click at [877, 958] on span "Save" at bounding box center [882, 952] width 28 height 16
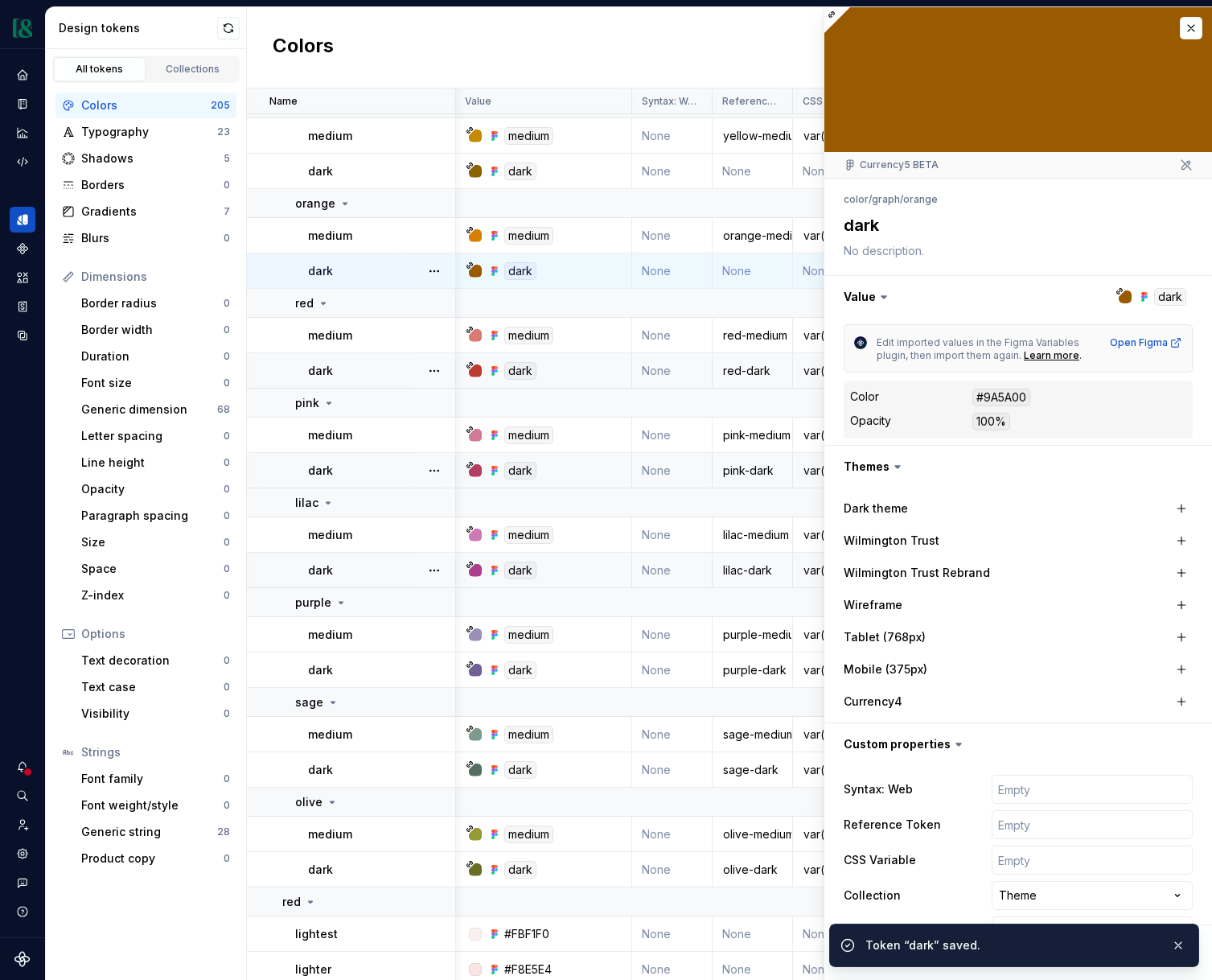
type textarea "*"
click at [1032, 855] on input "text" at bounding box center [1093, 860] width 201 height 29
paste input "var(--color-graph-olive-dark)"
type input "var(--color-graph-olive-dark)"
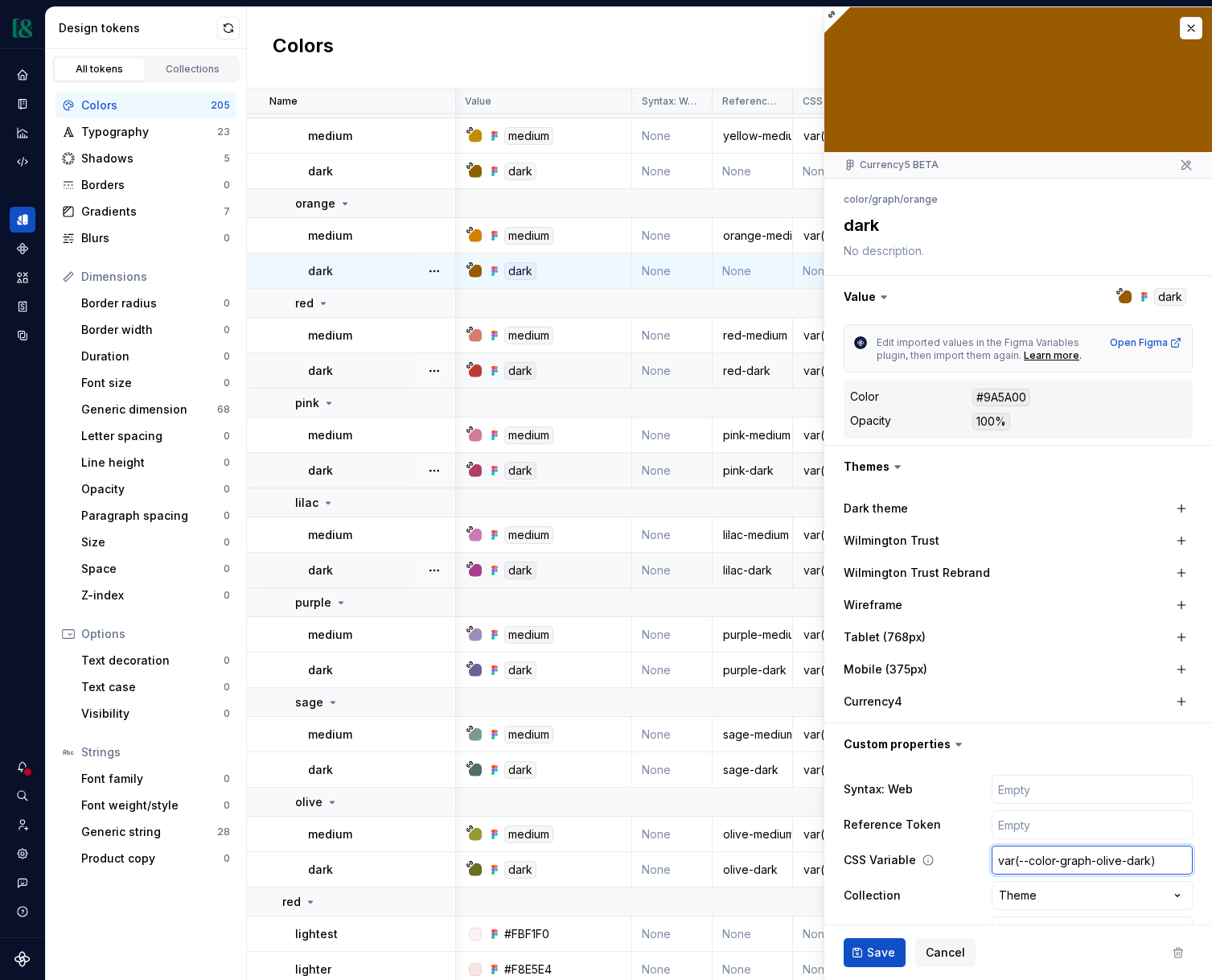
type textarea "*"
click at [1111, 860] on input "var(--color-graph-olive-dark)" at bounding box center [1093, 860] width 201 height 29
click at [1110, 860] on input "var(--color-graph-olive-dark)" at bounding box center [1093, 860] width 201 height 29
type input "var(--color-graph-o-dark)"
type textarea "*"
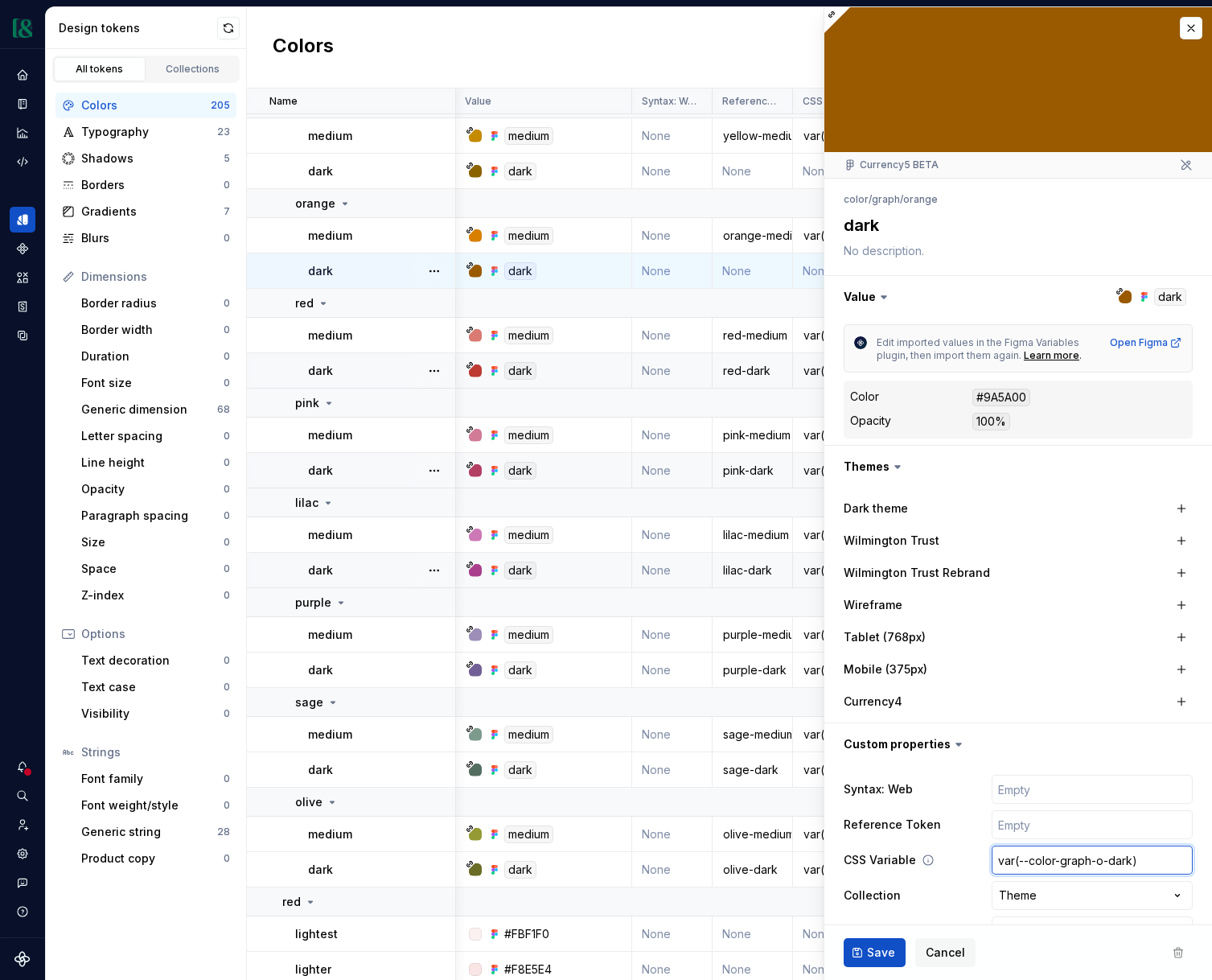
type input "var(--color-graph-or-dark)"
type textarea "*"
type input "var(--color-graph-oran-dark)"
type textarea "*"
type input "var(--color-graph-orang-dark)"
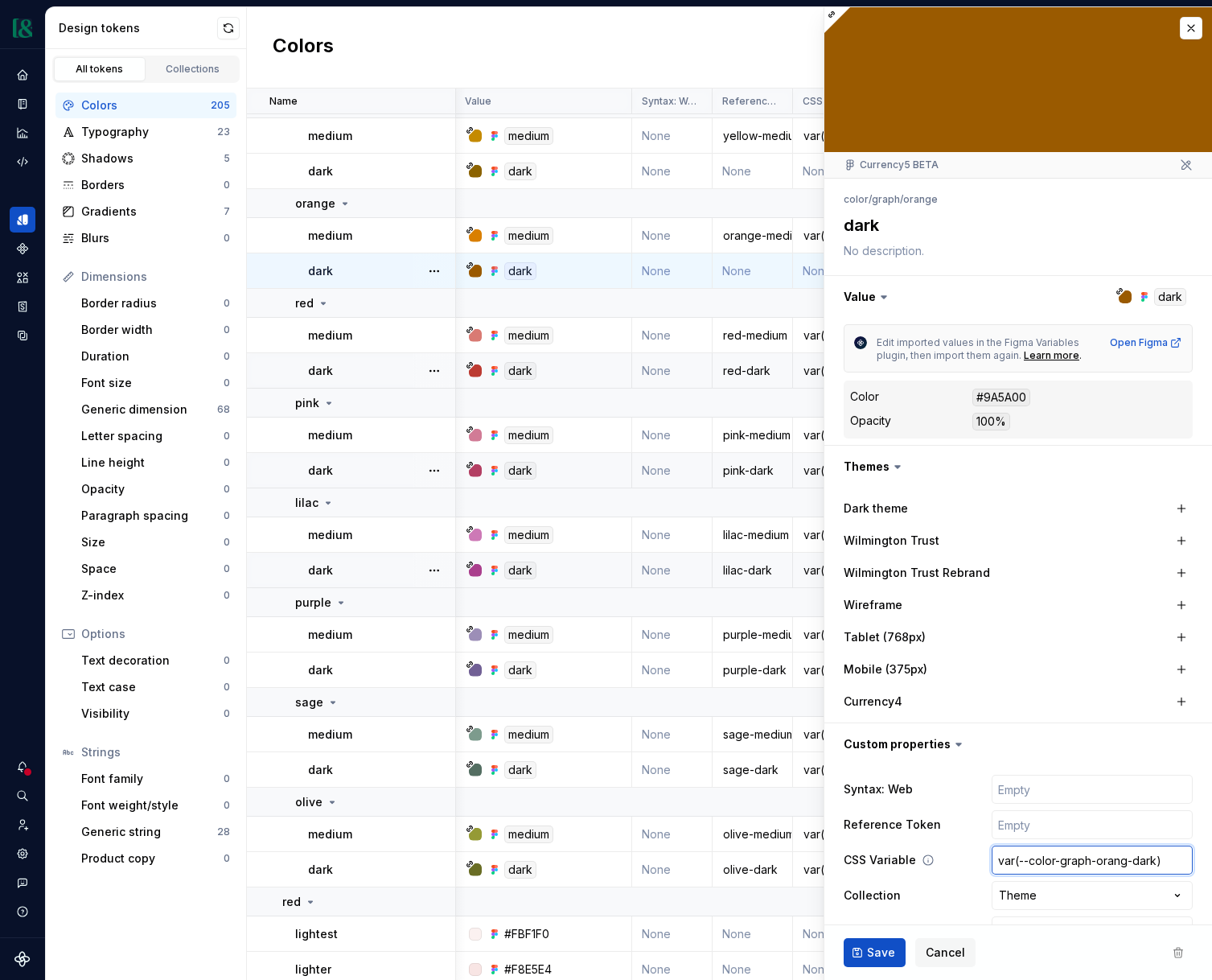
type textarea "*"
type input "var(--color-graph-orange-dark)"
click at [1087, 827] on input "text" at bounding box center [1093, 824] width 201 height 29
type textarea "*"
type input "o"
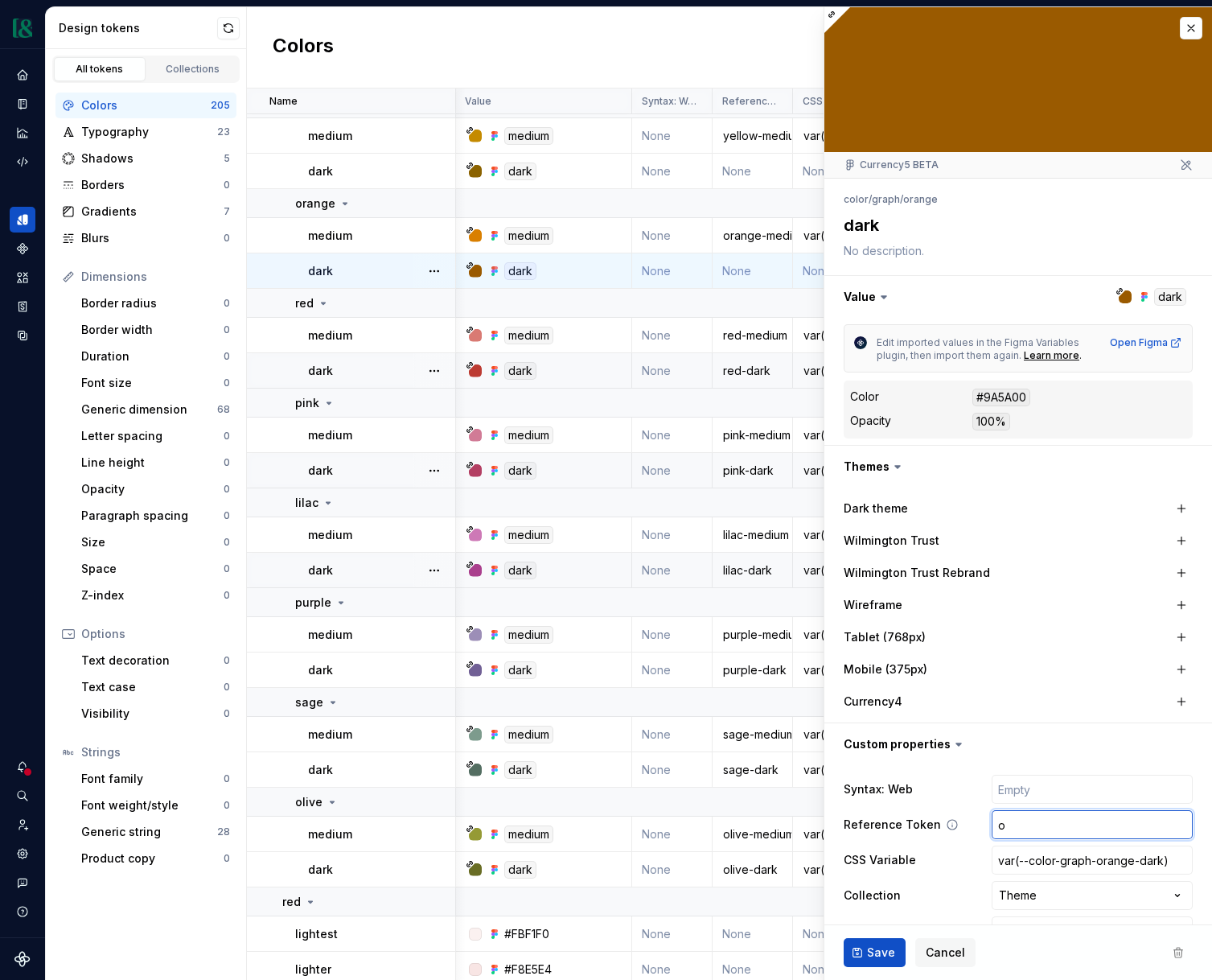
type textarea "*"
type input "or"
type textarea "*"
type input "ora"
type textarea "*"
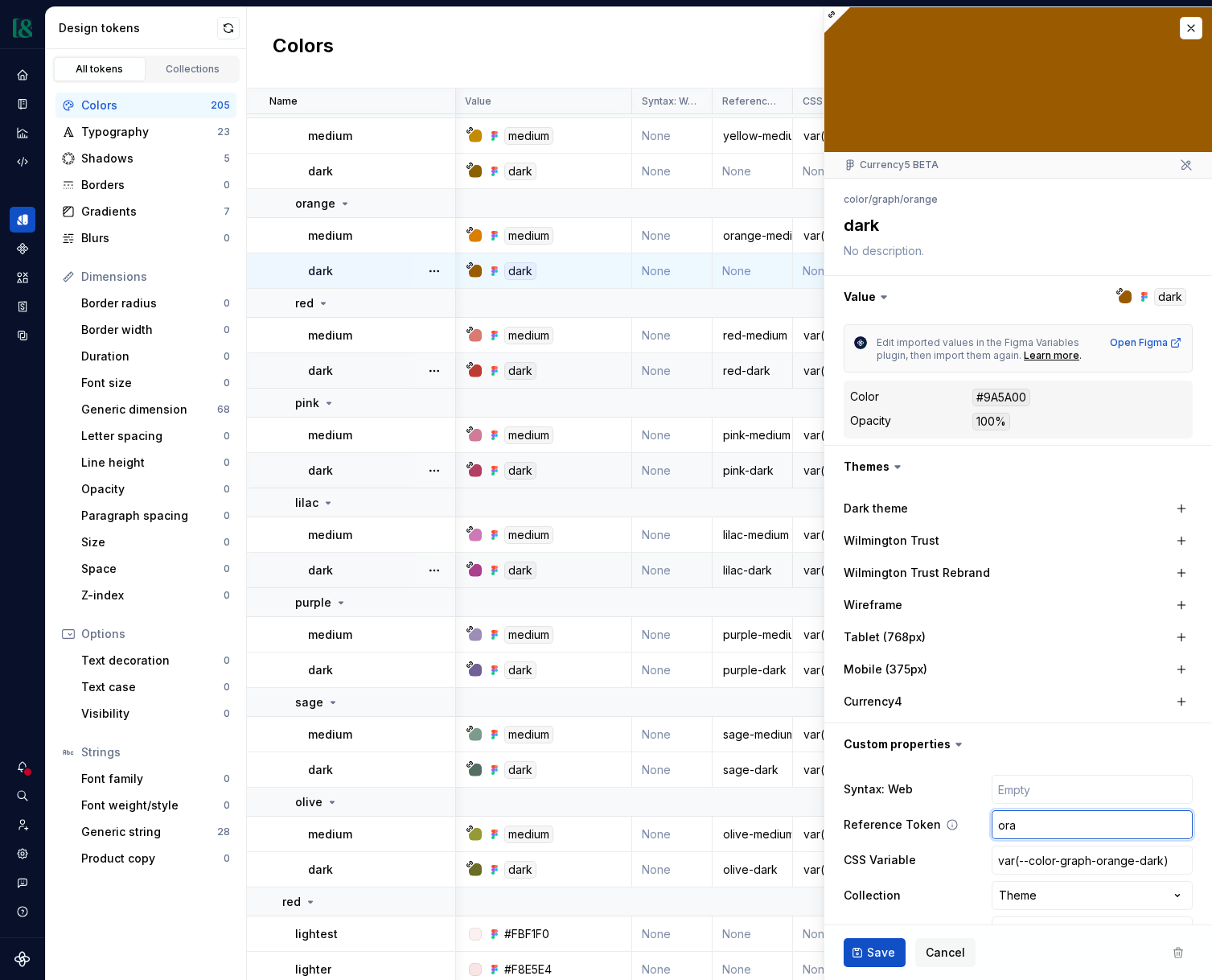
type input "oran"
type textarea "*"
type input "orang"
type textarea "*"
type input "orange"
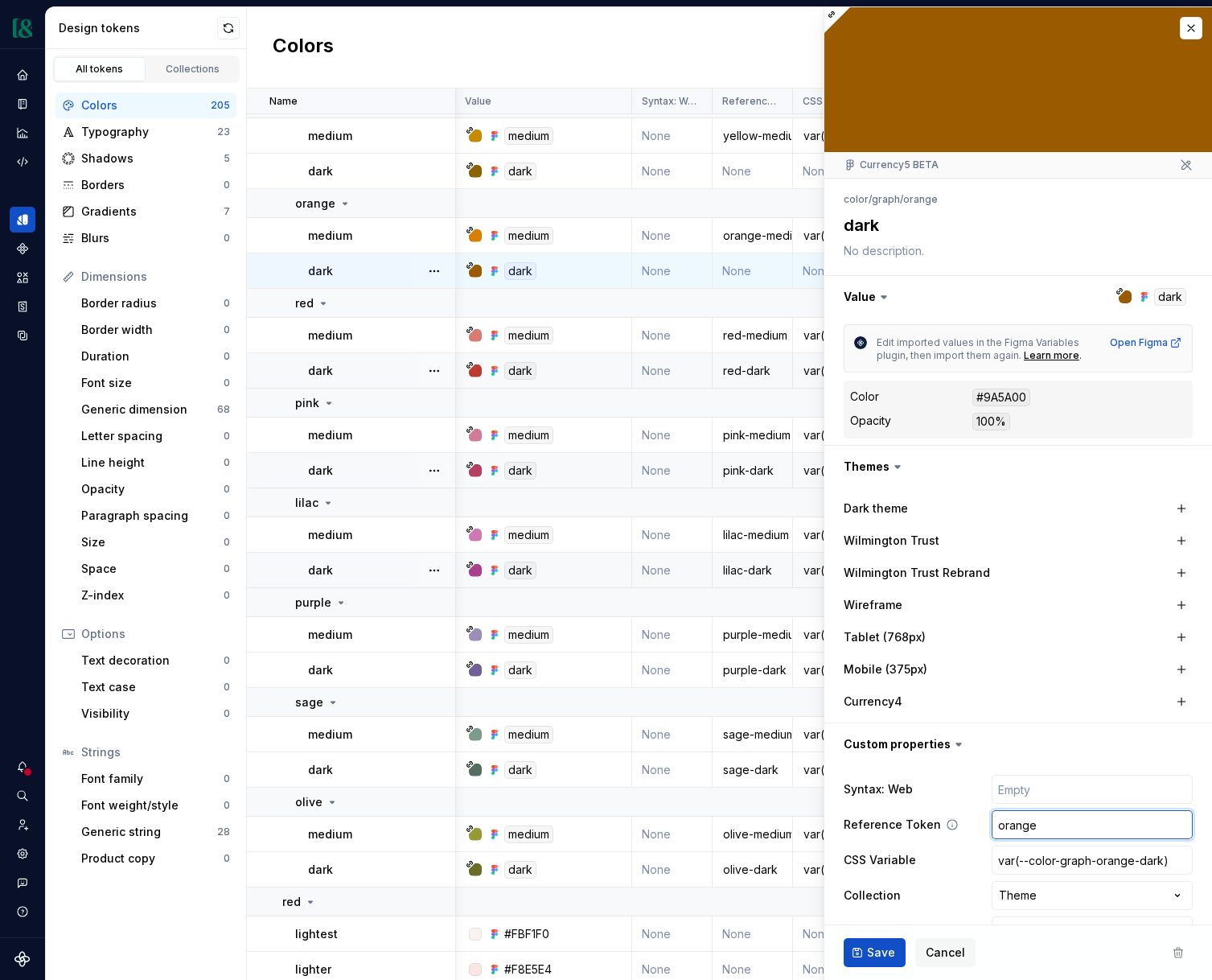
type textarea "*"
type input "orange-"
type textarea "*"
type input "orange-da"
type textarea "*"
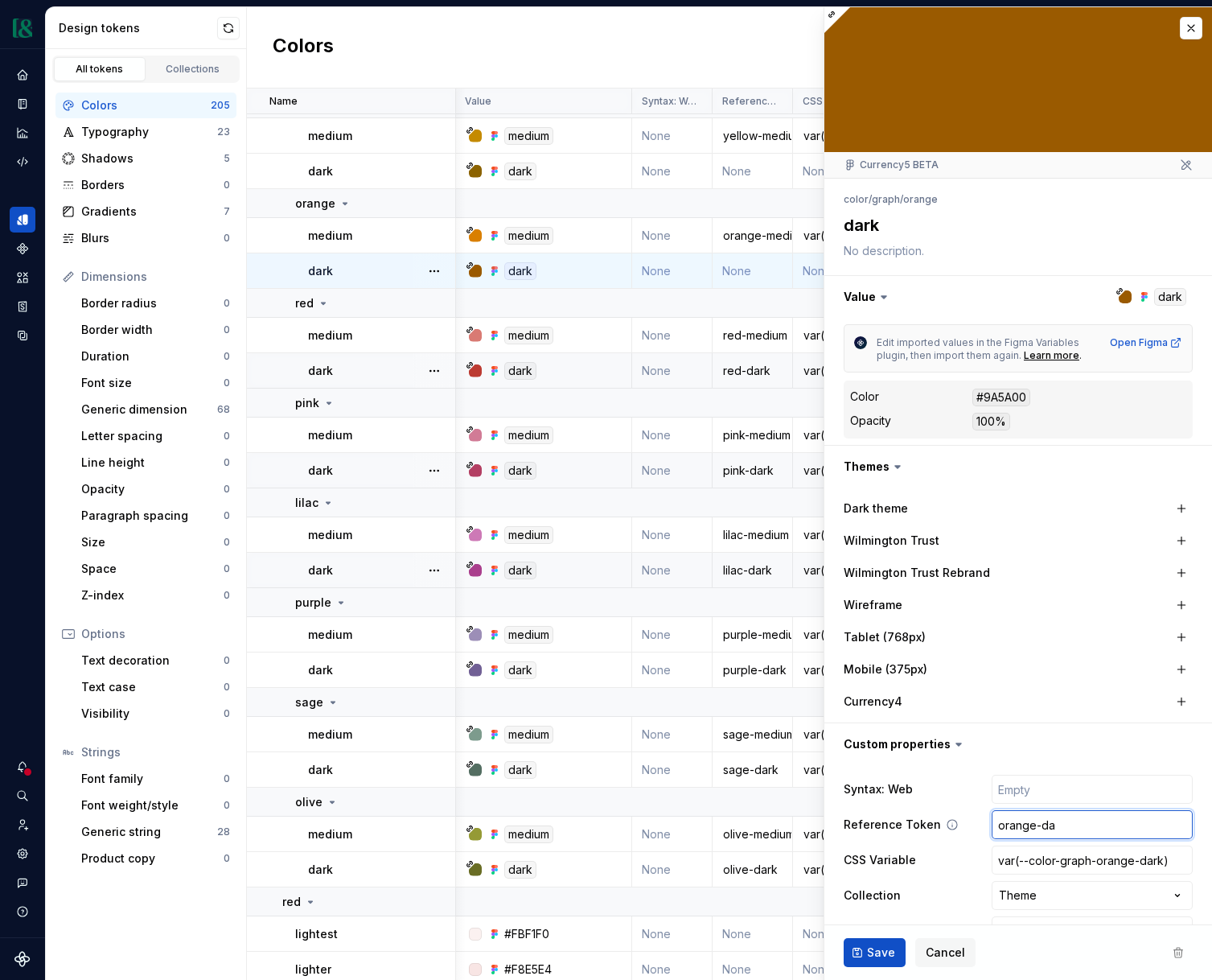
type input "orange-dar"
type textarea "*"
type input "orange-dark"
click at [868, 946] on span "Save" at bounding box center [882, 952] width 28 height 16
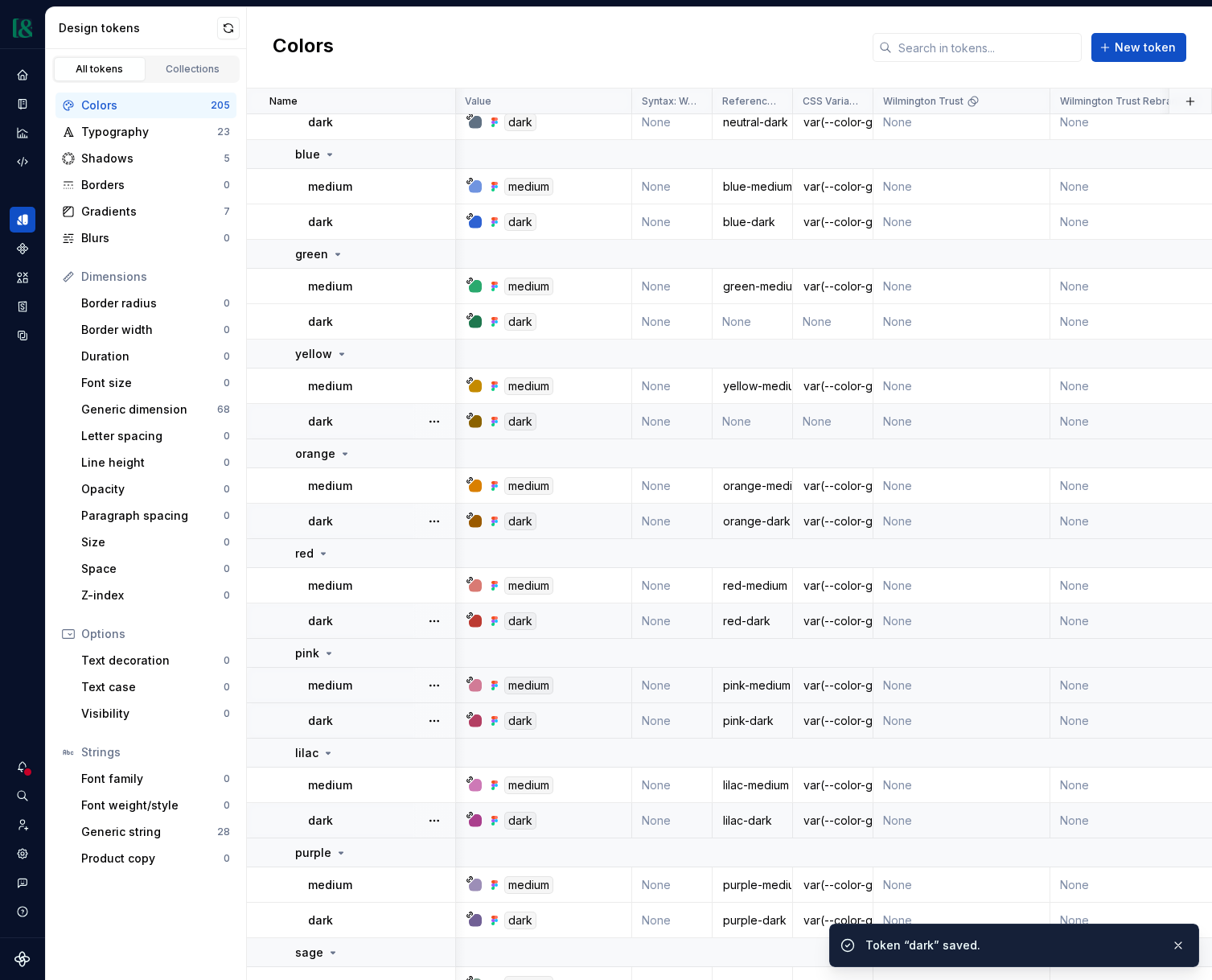
scroll to position [1581, 1]
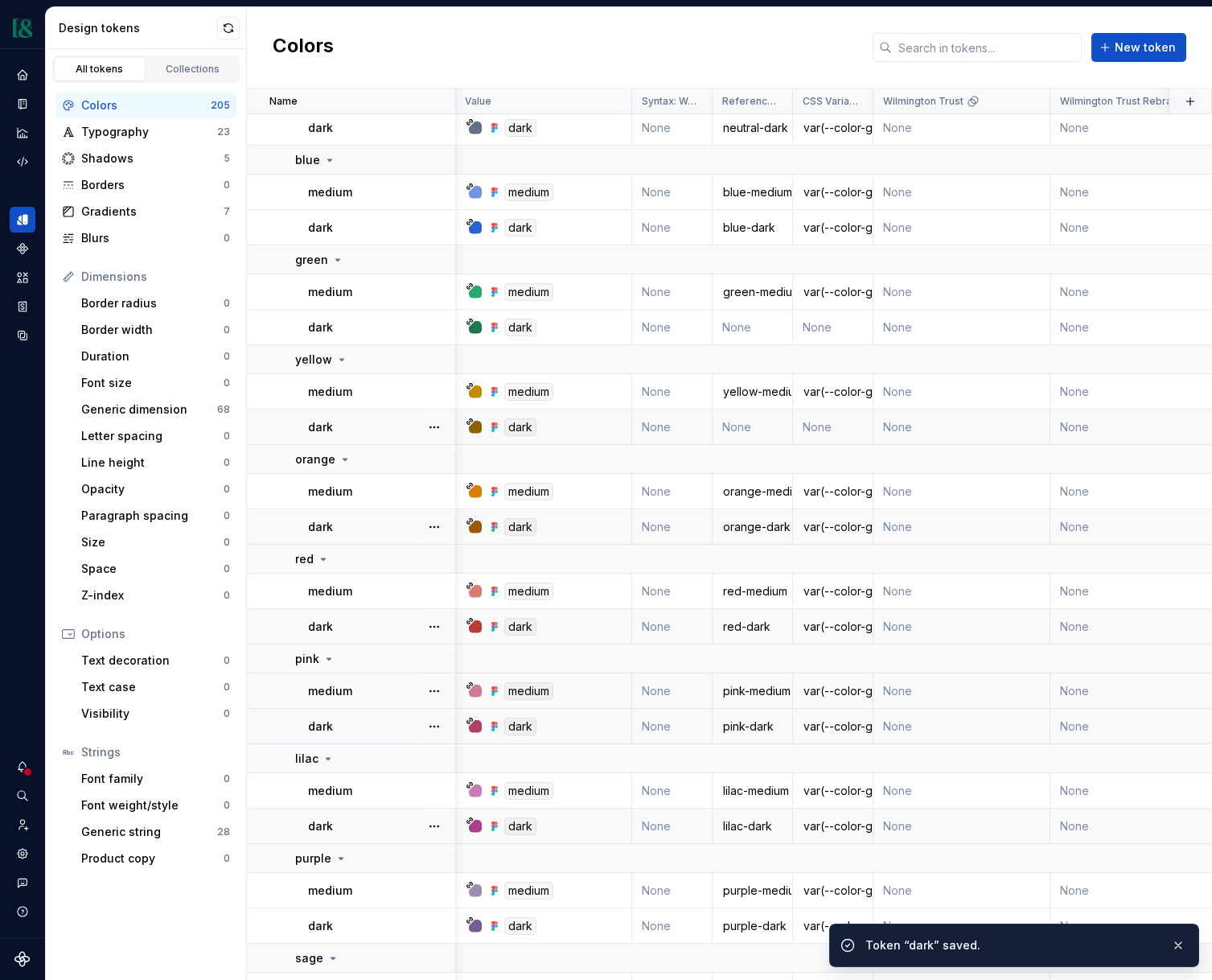
click at [740, 431] on td "None" at bounding box center [753, 427] width 80 height 36
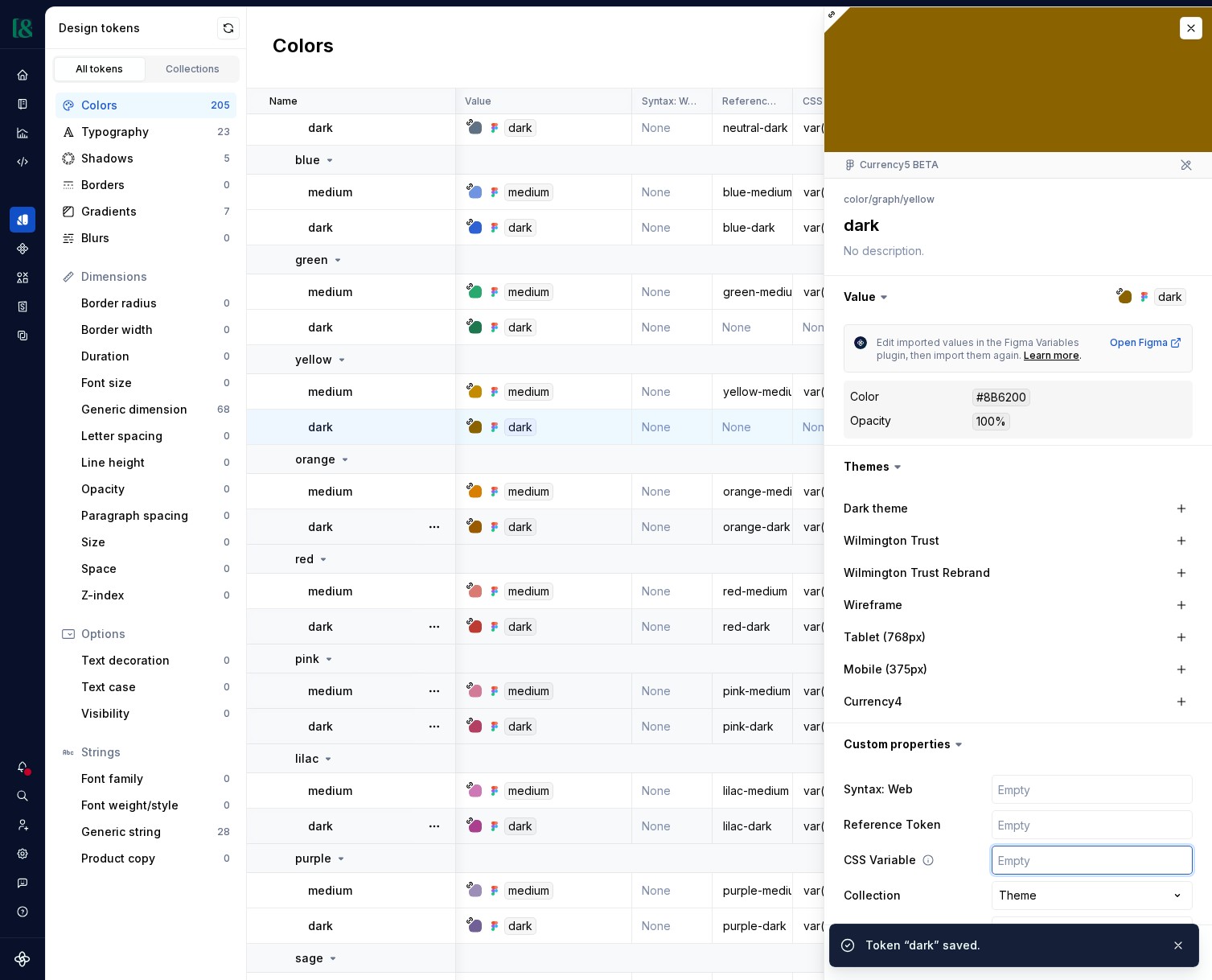
click at [1052, 854] on input "text" at bounding box center [1093, 860] width 201 height 29
type textarea "*"
paste input "var(--color-graph-olive-dark)"
type input "var(--color-graph-olive-dark)"
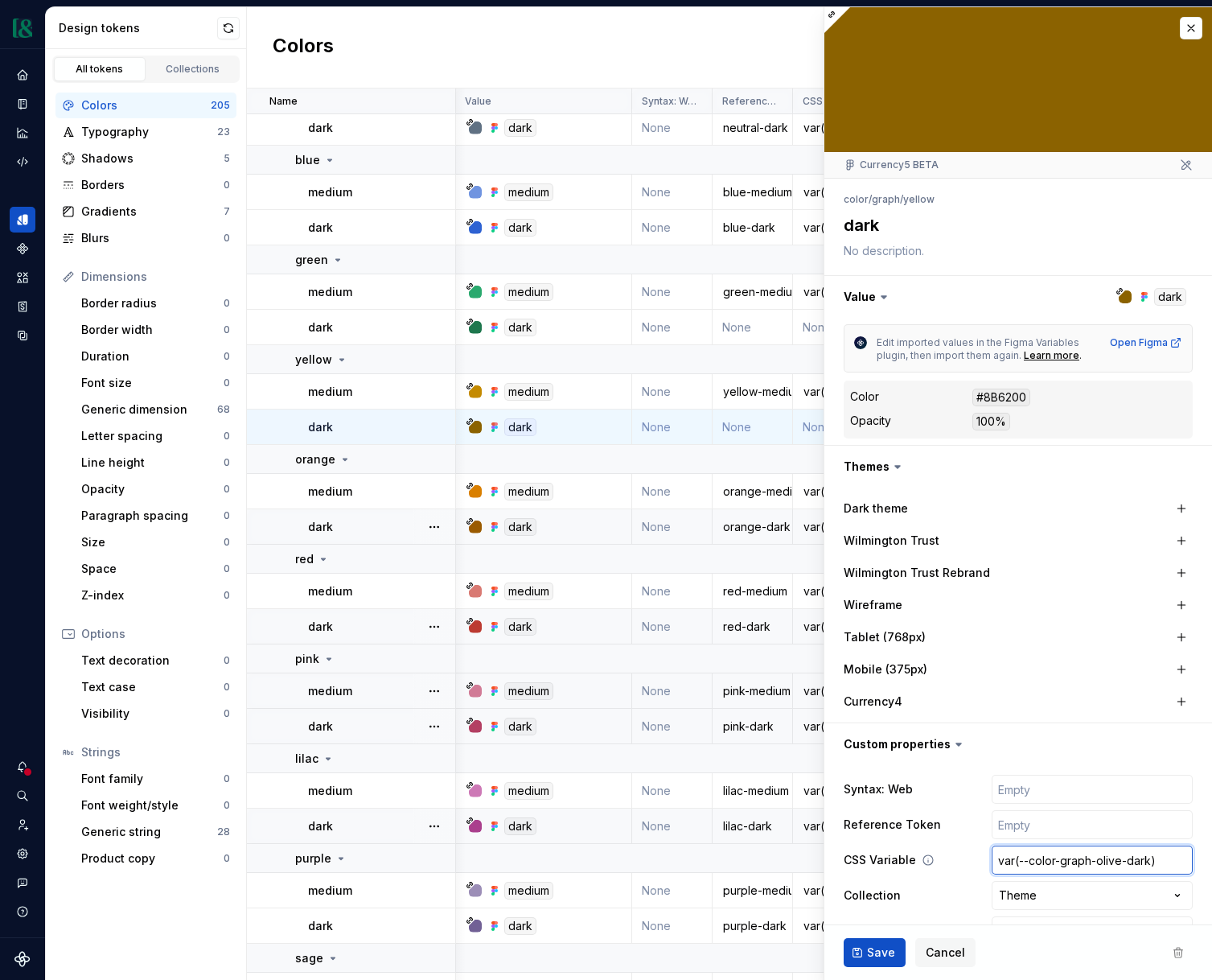
click at [1111, 856] on input "var(--color-graph-olive-dark)" at bounding box center [1093, 860] width 201 height 29
type textarea "*"
type input "var(--color-graph-y-dark)"
type textarea "*"
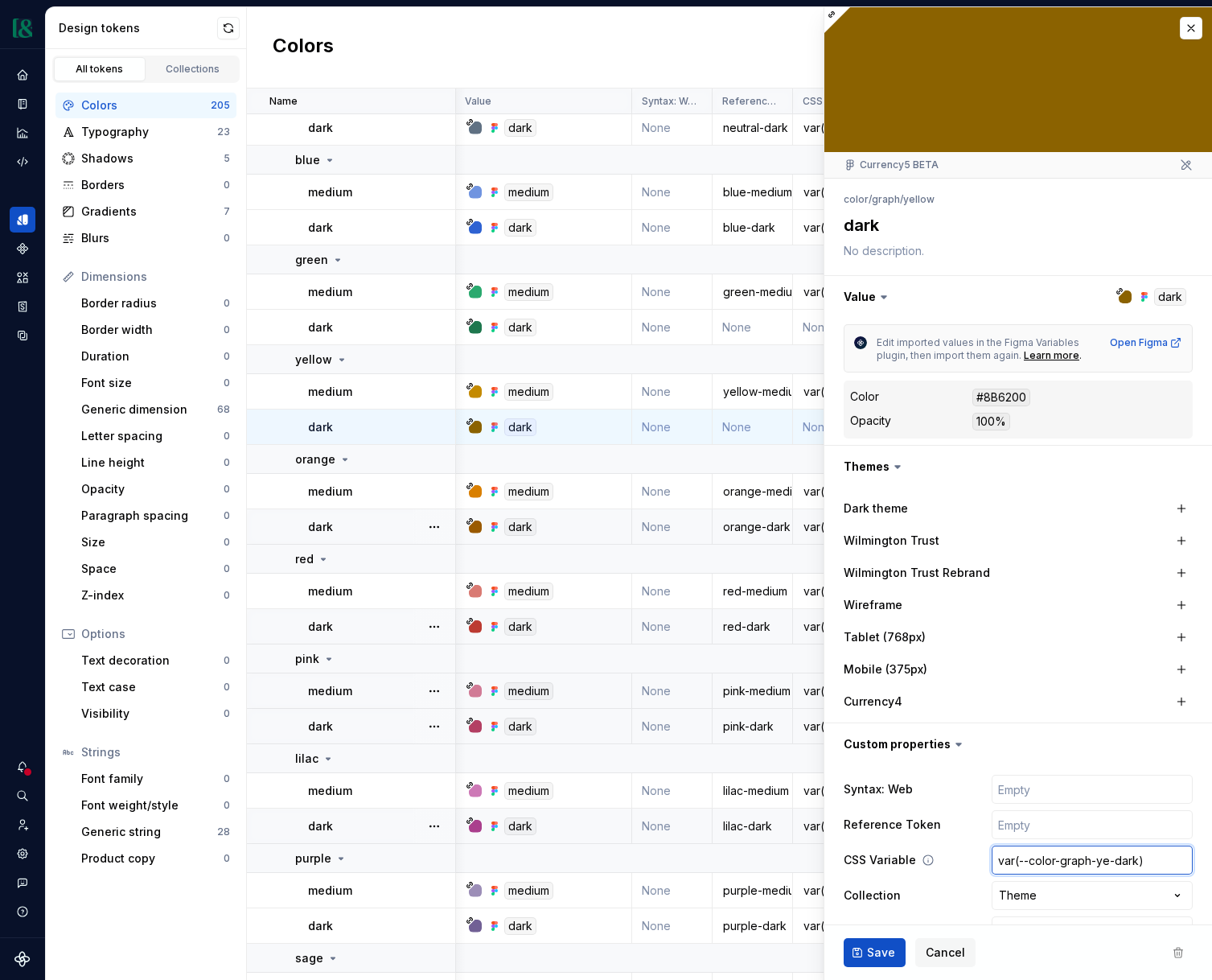
type input "var(--color-graph-yel-dark)"
type textarea "*"
type input "var(--color-graph-yell-dark)"
type textarea "*"
type input "var(--color-graph-yello-dark)"
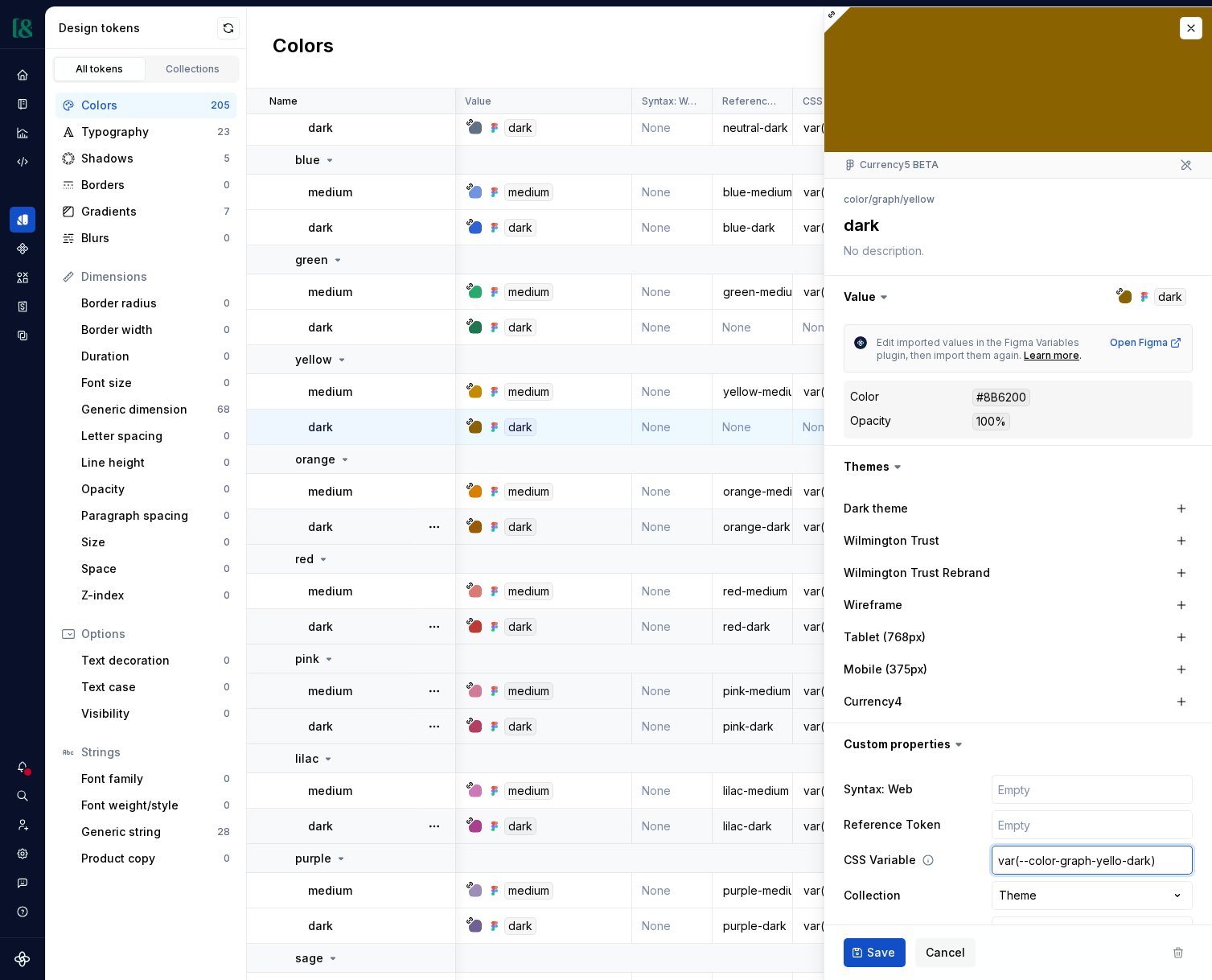
type textarea "*"
type input "var(--color-graph-yellow-dark)"
click at [1107, 831] on input "text" at bounding box center [1093, 824] width 201 height 29
type textarea "*"
type input "y"
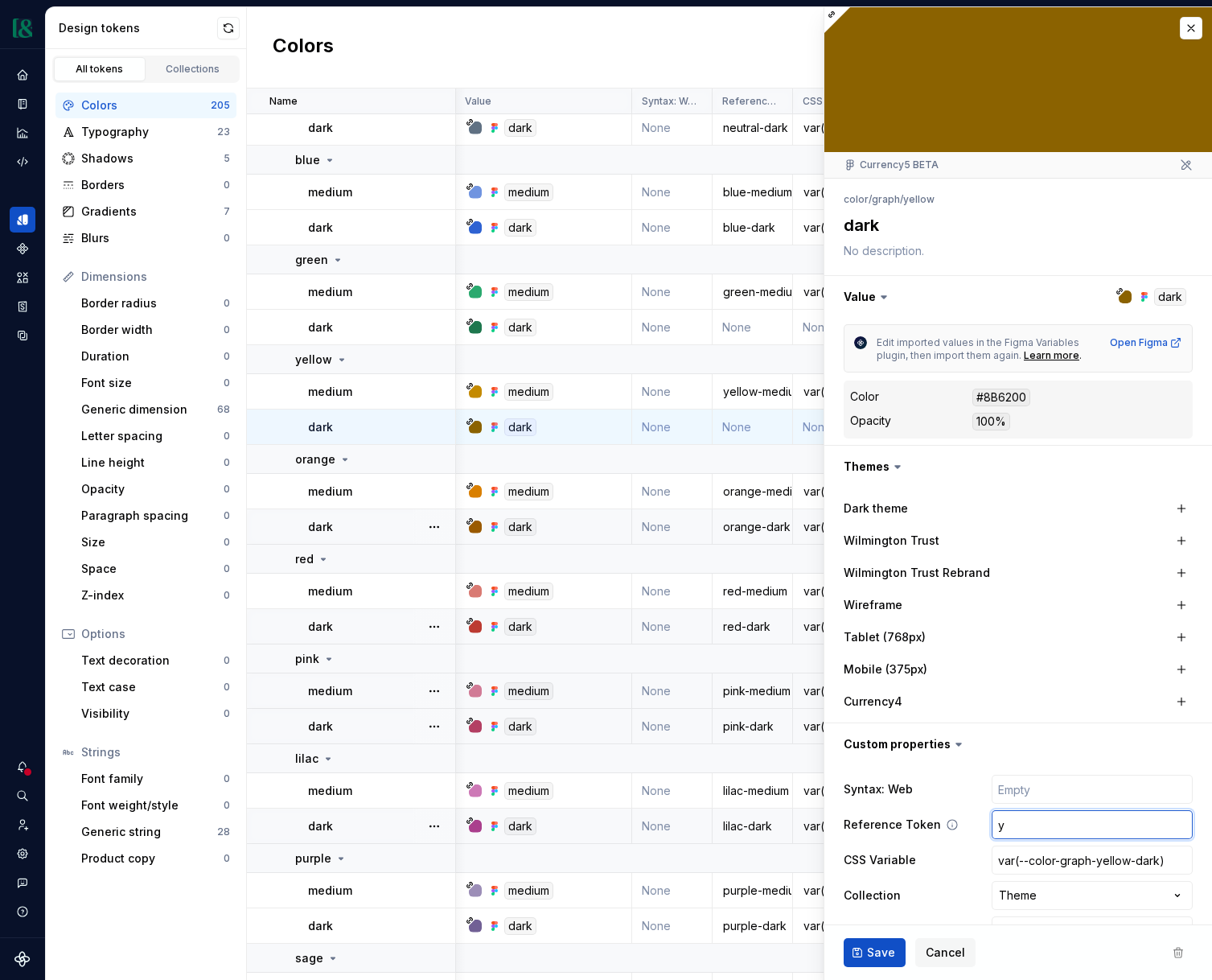
type textarea "*"
type input "ye"
type textarea "*"
type input "yel"
type textarea "*"
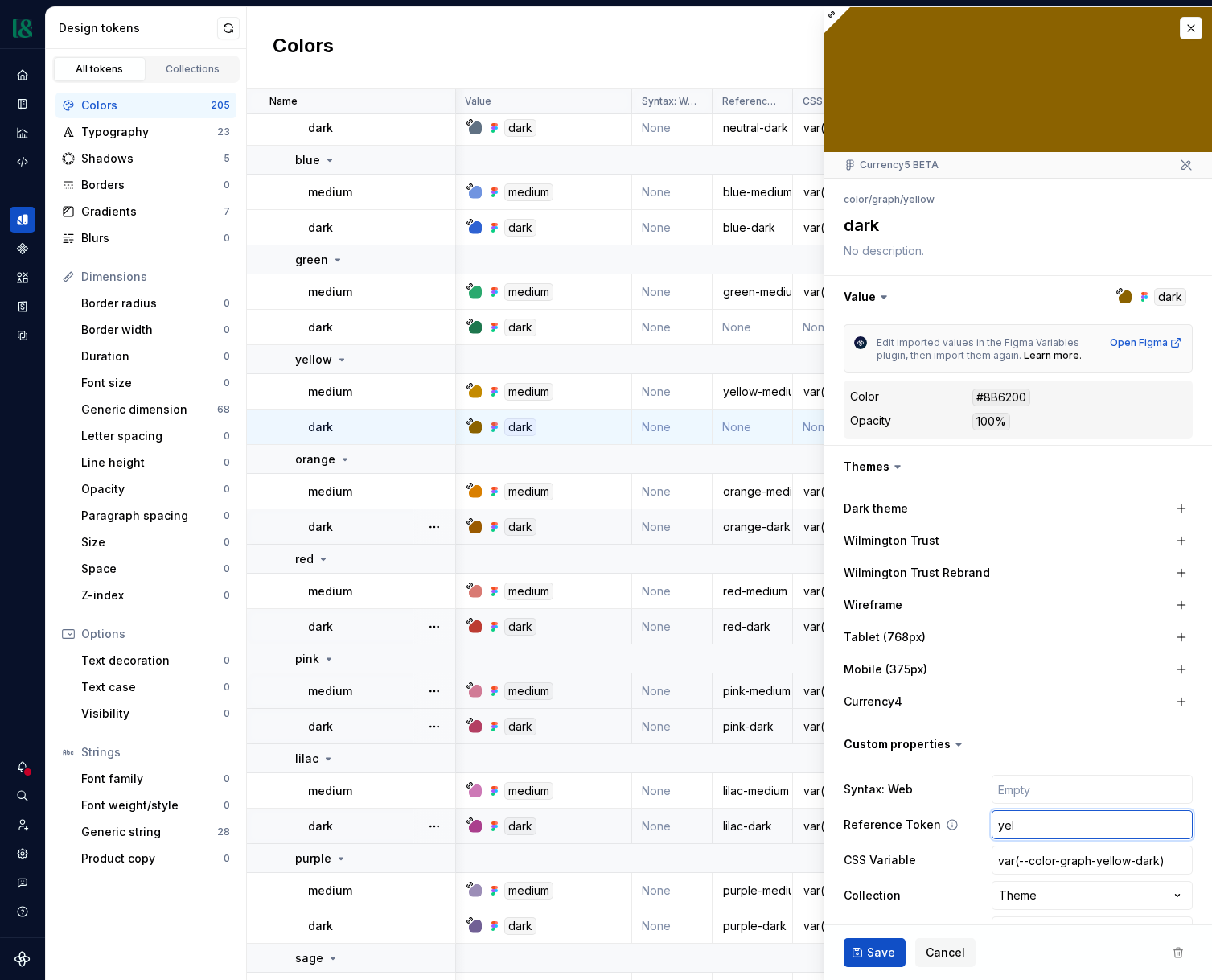
type input "yell"
type textarea "*"
type input "yello"
type textarea "*"
type input "yello-"
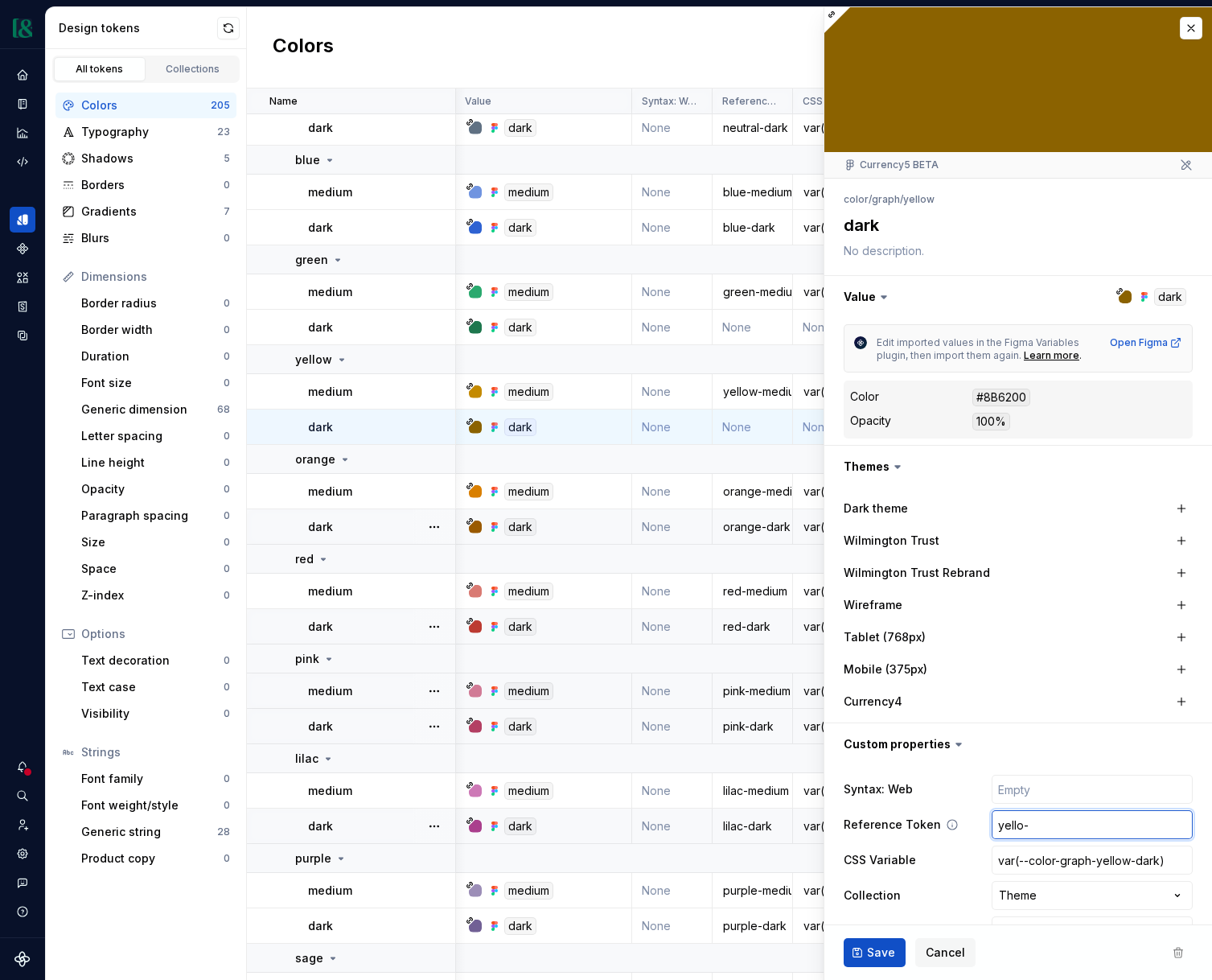
type textarea "*"
type input "yello-w"
type textarea "*"
type input "yello-"
type textarea "*"
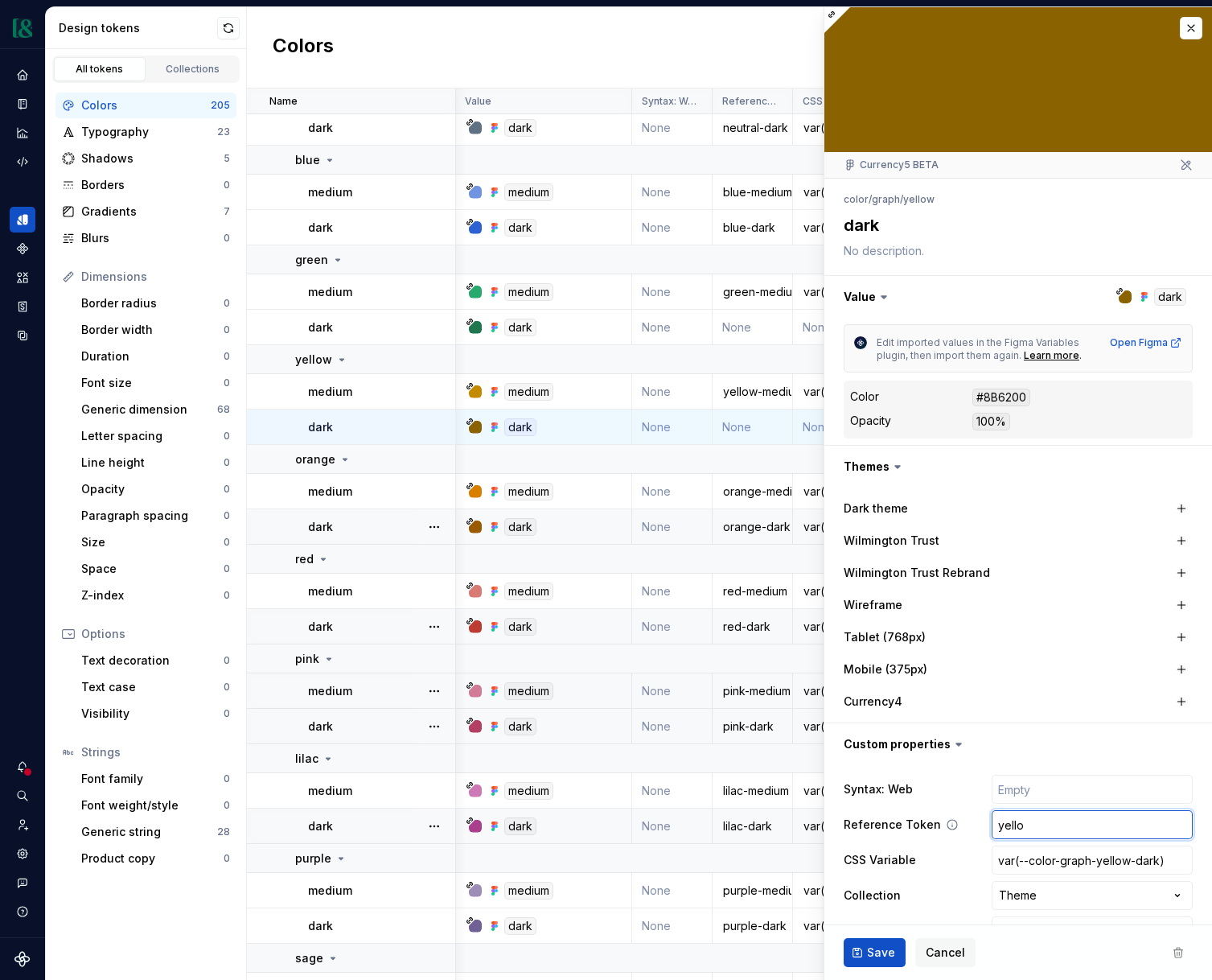
type input "yello-"
type textarea "*"
type input "yello-w"
type textarea "*"
type input "yello-"
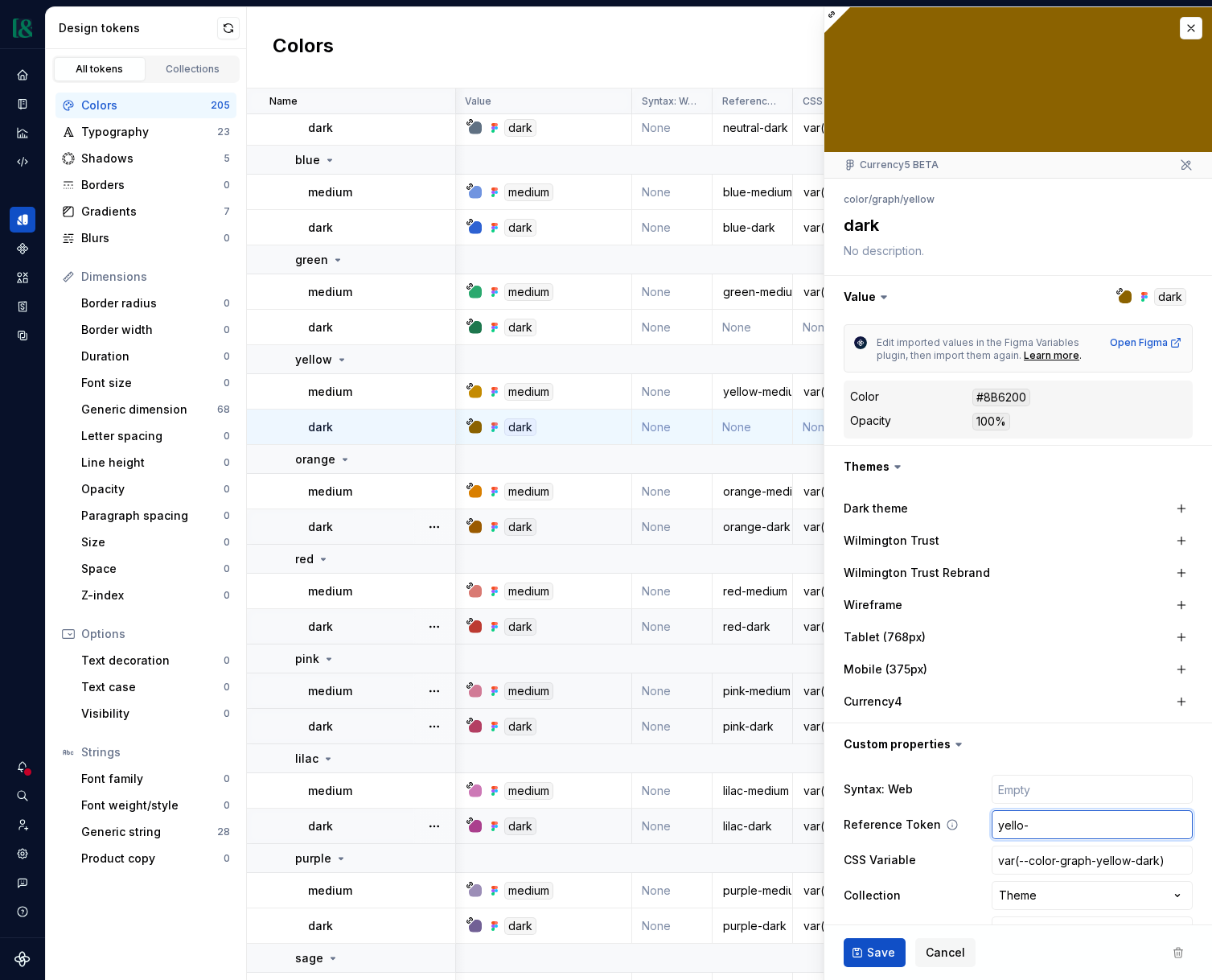
type textarea "*"
type input "yello"
type textarea "*"
type input "yellow"
type textarea "*"
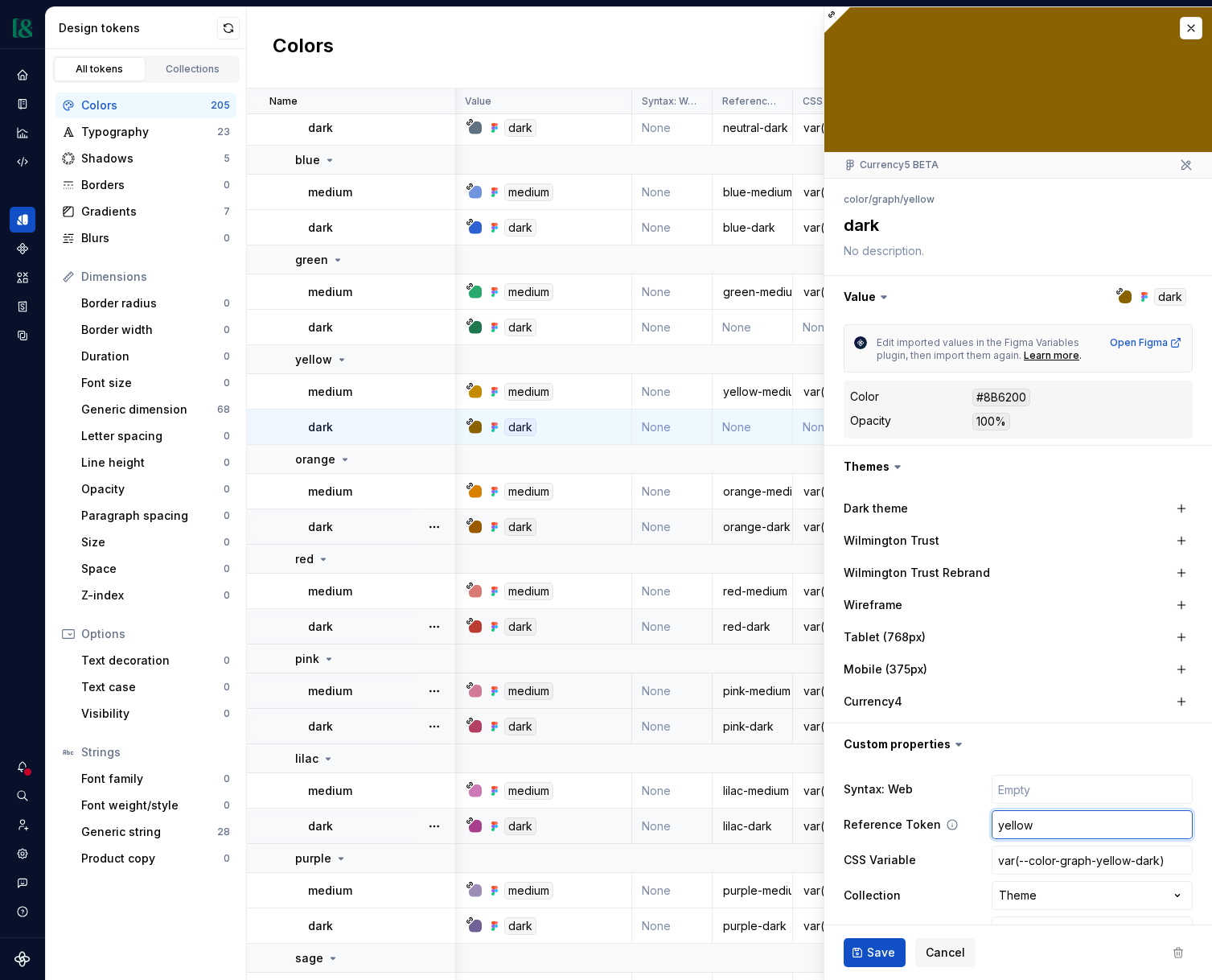
type input "yellow-"
type textarea "*"
type input "yellow-da"
type textarea "*"
type input "yellow-dar"
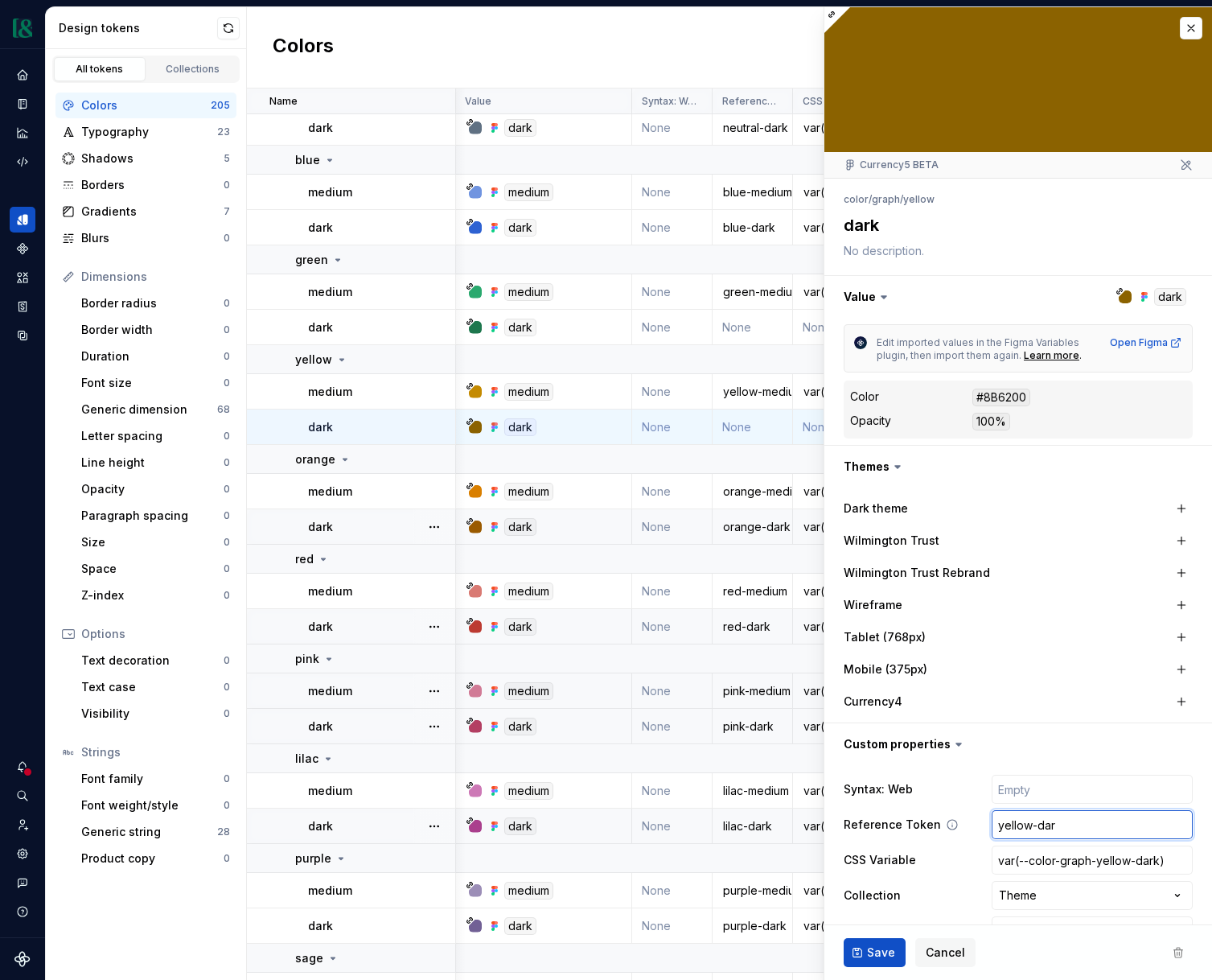
type textarea "*"
type input "yellow-dark"
click at [863, 958] on button "Save" at bounding box center [875, 952] width 62 height 29
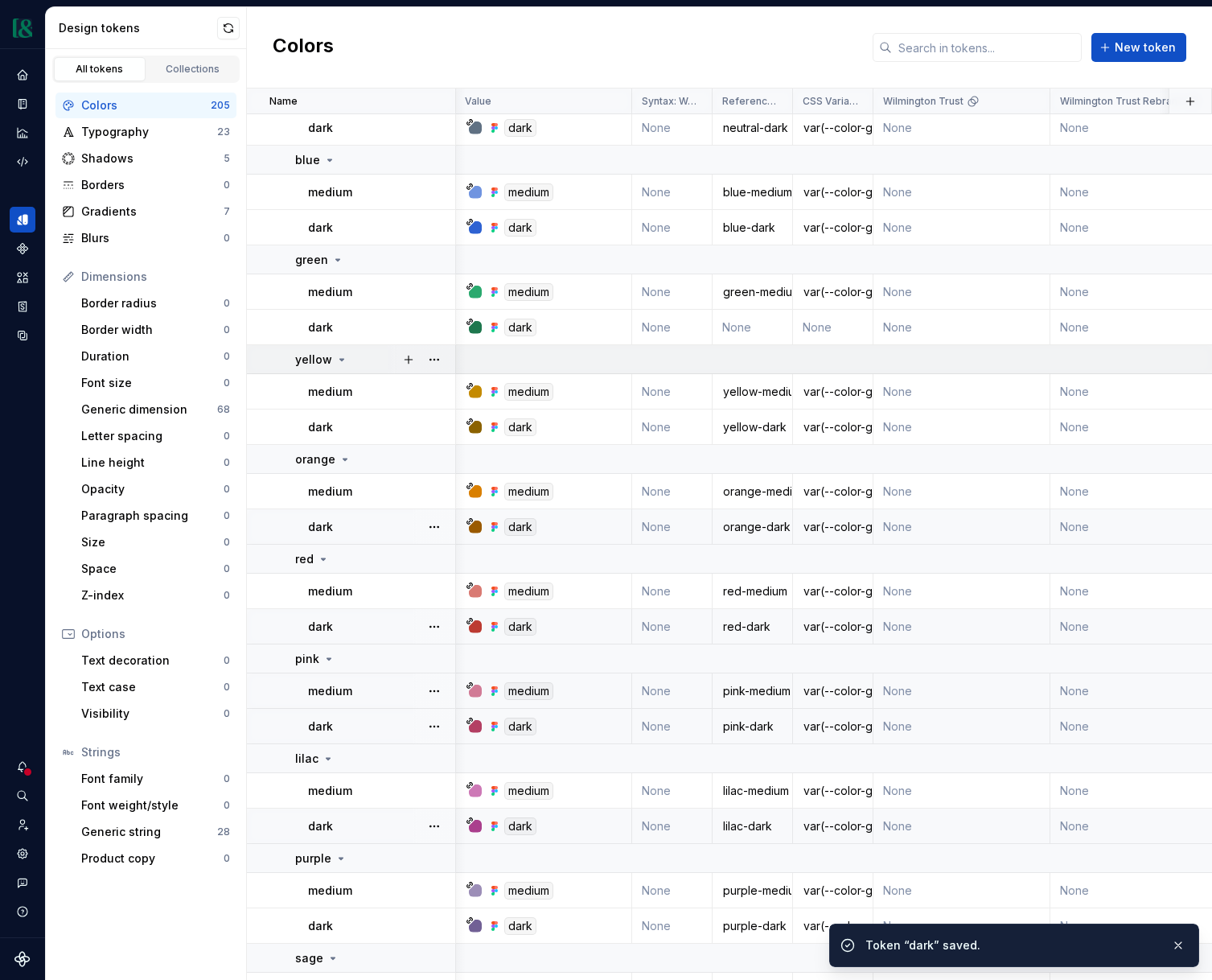
click at [745, 331] on td "None" at bounding box center [753, 328] width 80 height 36
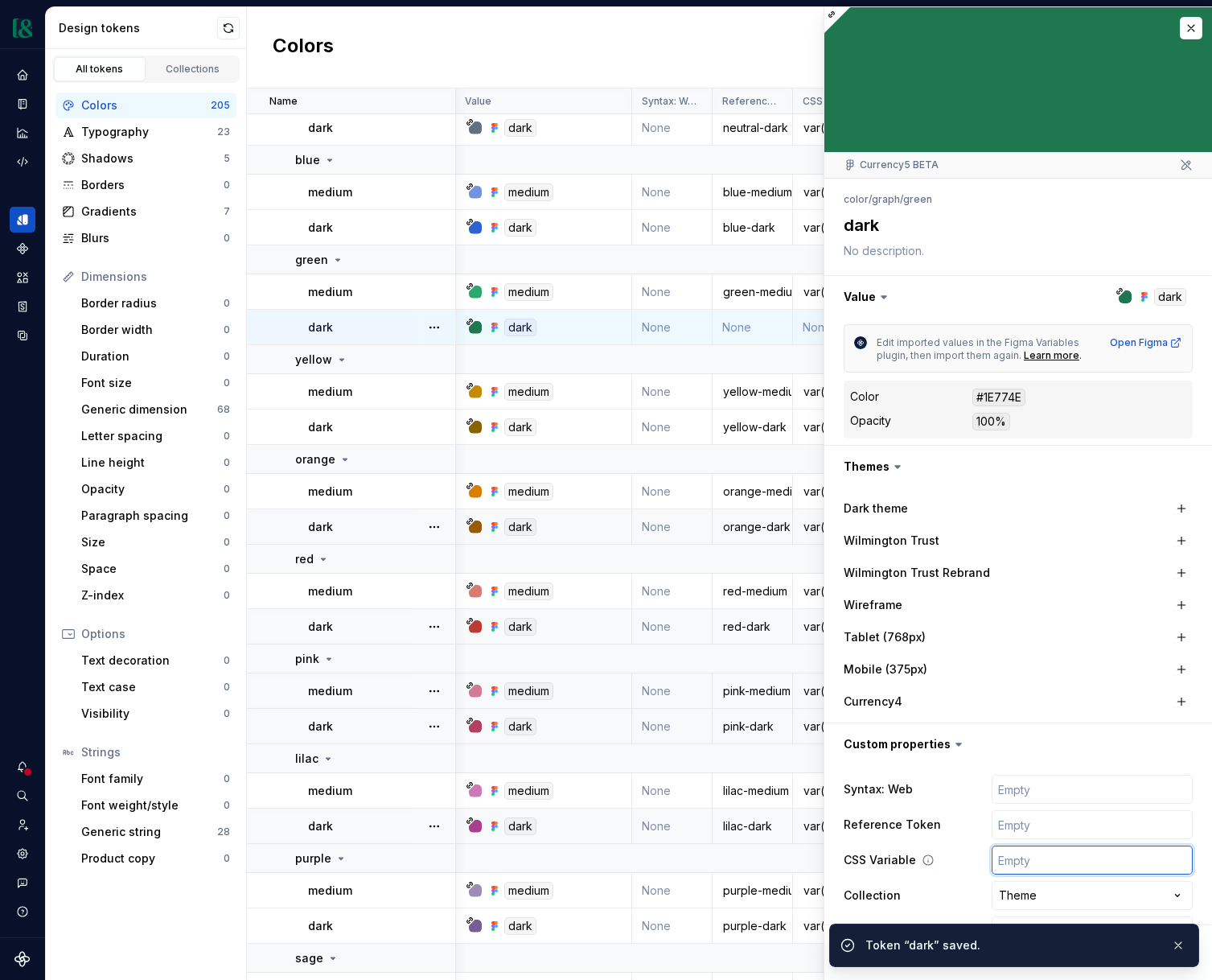
click at [1026, 857] on input "text" at bounding box center [1093, 860] width 201 height 29
paste input "var(--color-graph-olive-dark)"
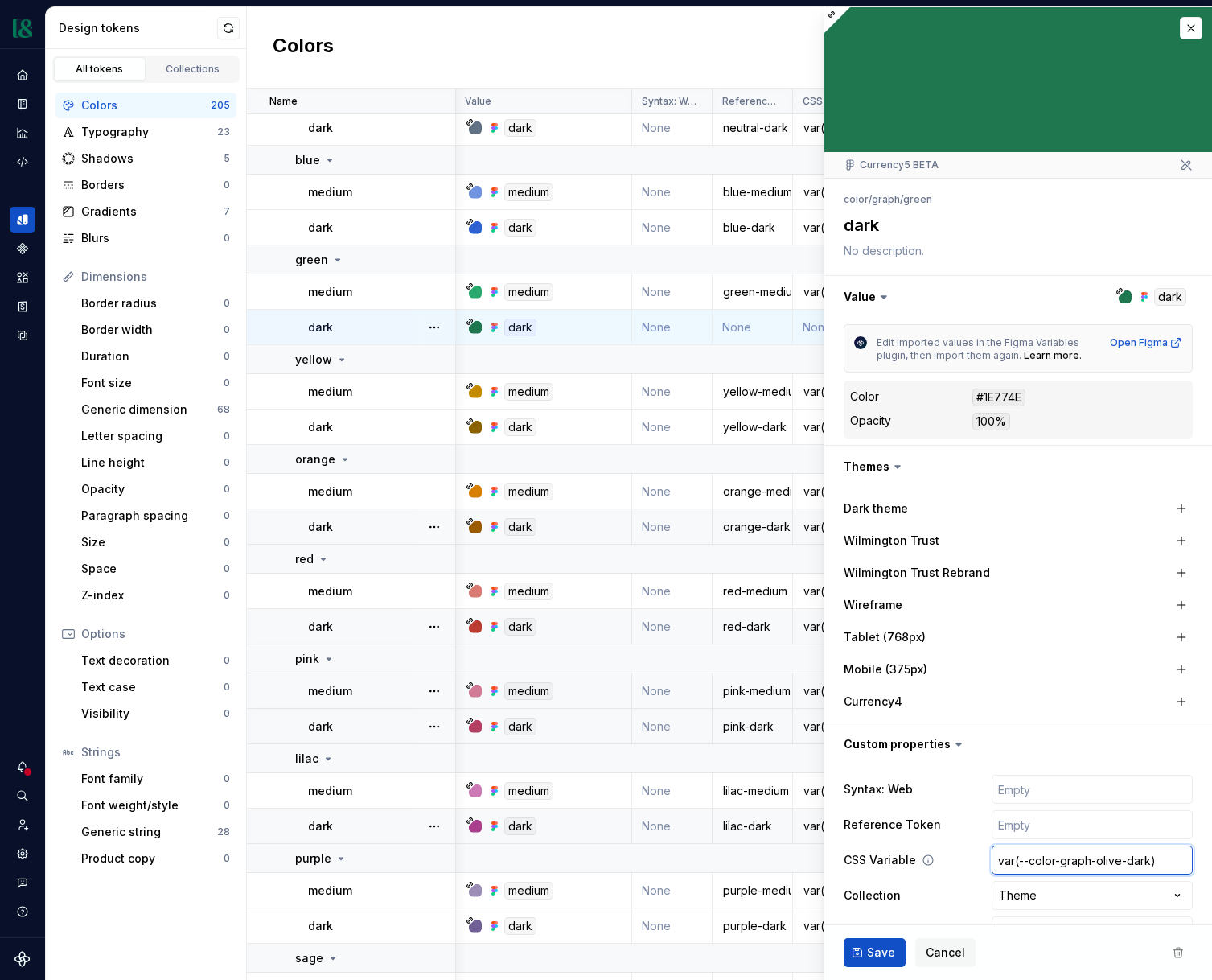
click at [1103, 860] on input "var(--color-graph-olive-dark)" at bounding box center [1093, 860] width 201 height 29
click at [1069, 835] on input "text" at bounding box center [1093, 824] width 201 height 29
click at [885, 949] on span "Save" at bounding box center [882, 952] width 28 height 16
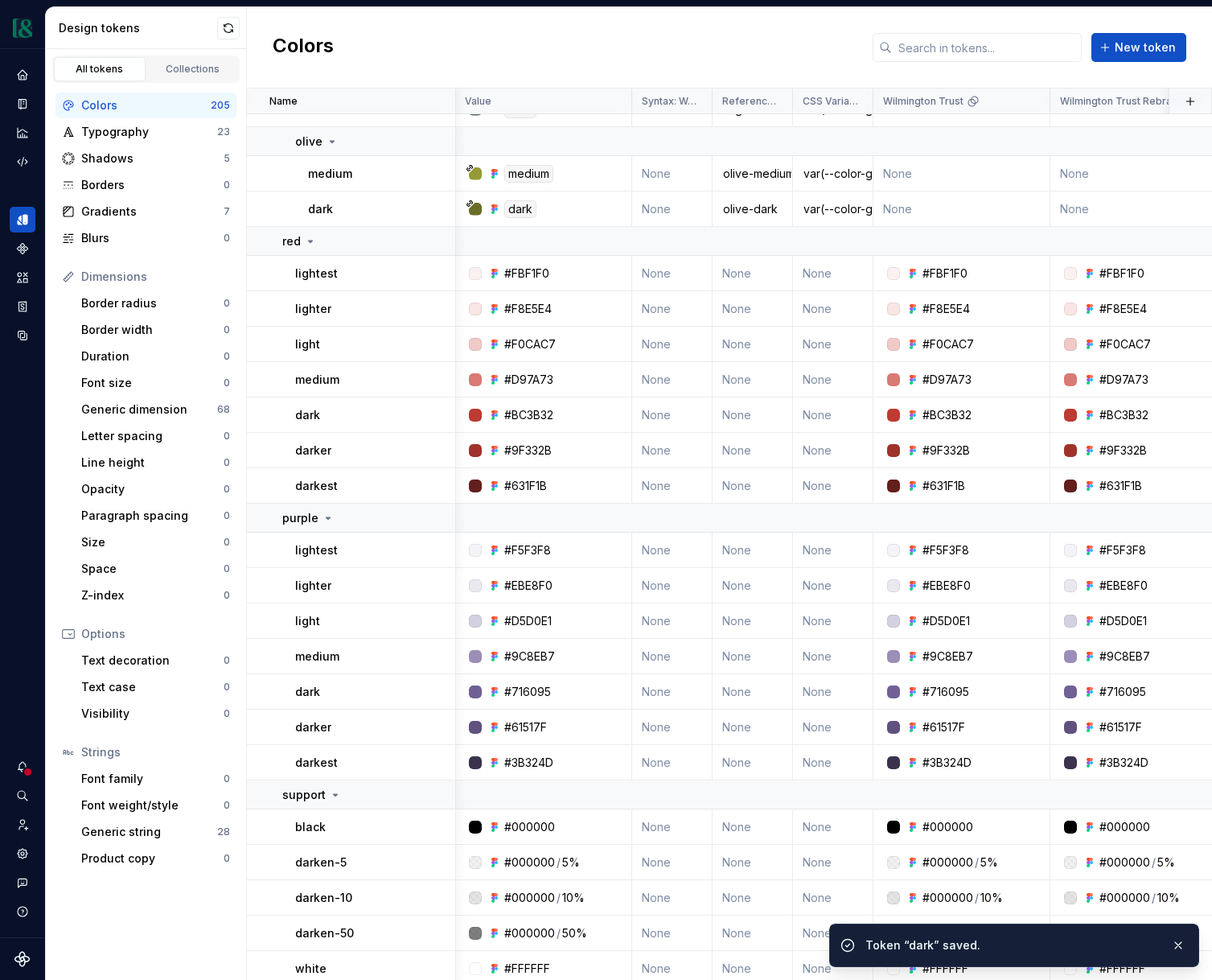
scroll to position [3165, 1]
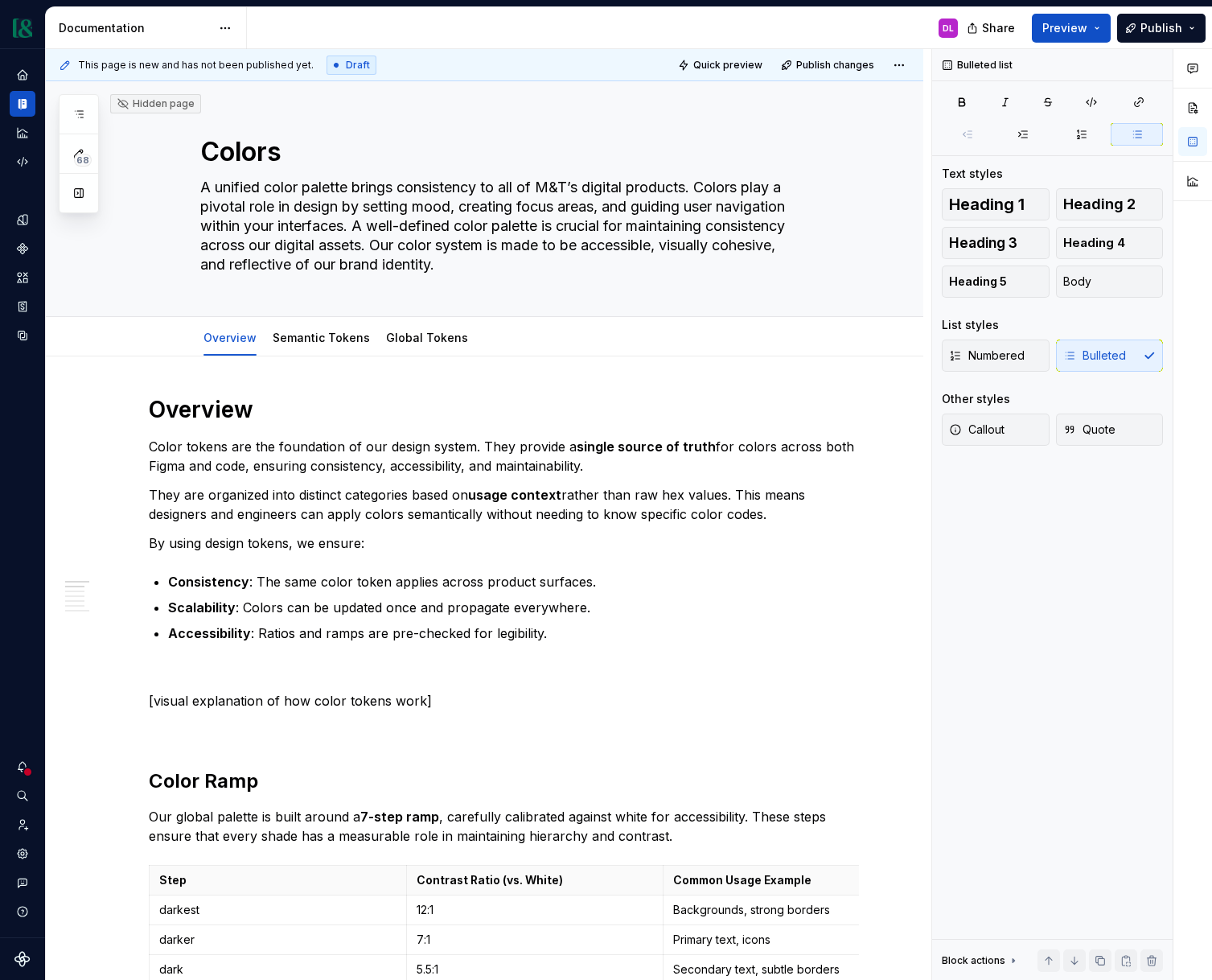
click at [1103, 43] on div "Share Preview Publish" at bounding box center [1091, 28] width 241 height 41
click at [1105, 35] on button "Preview" at bounding box center [1071, 28] width 79 height 29
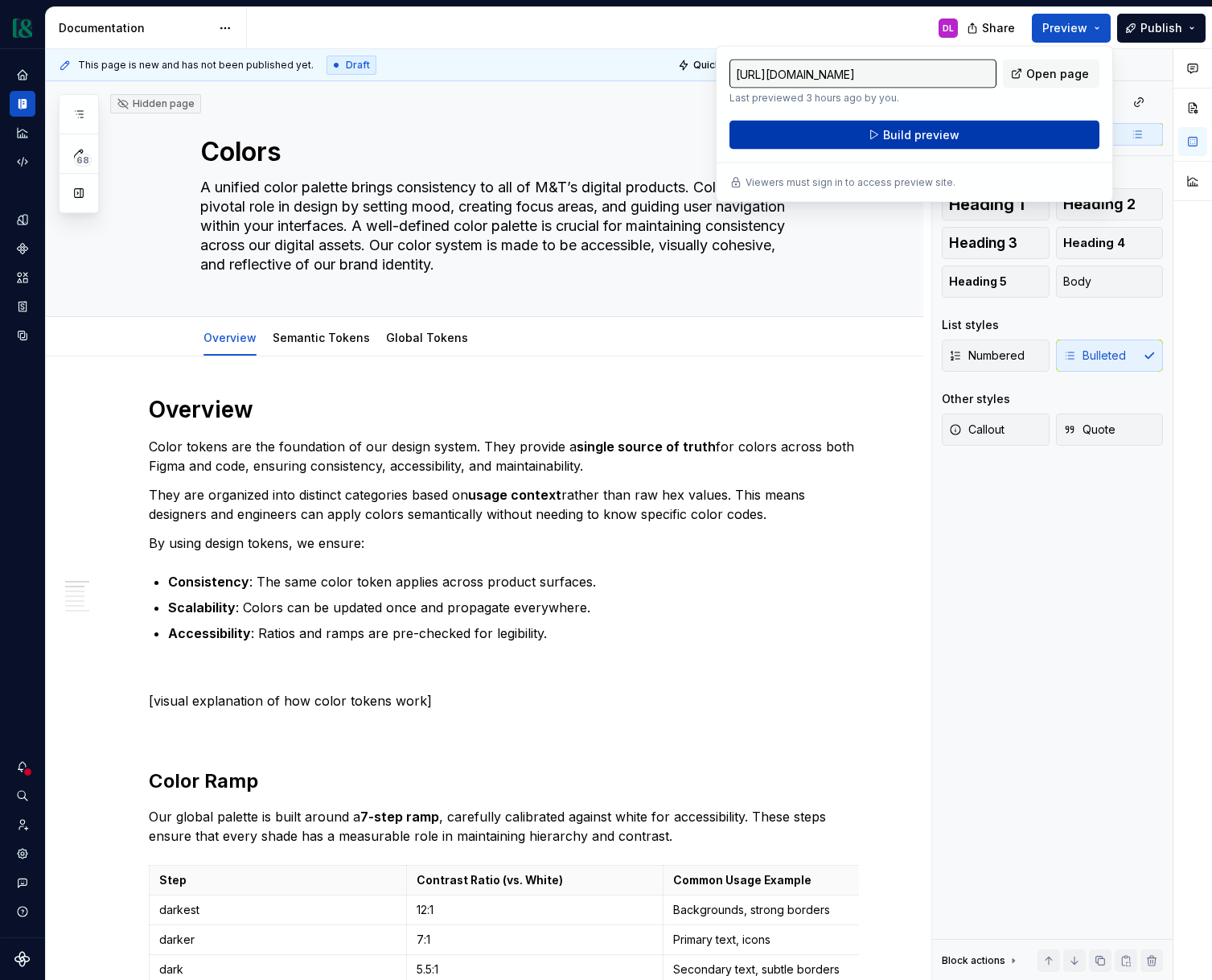
click at [901, 143] on button "Build preview" at bounding box center [915, 135] width 370 height 29
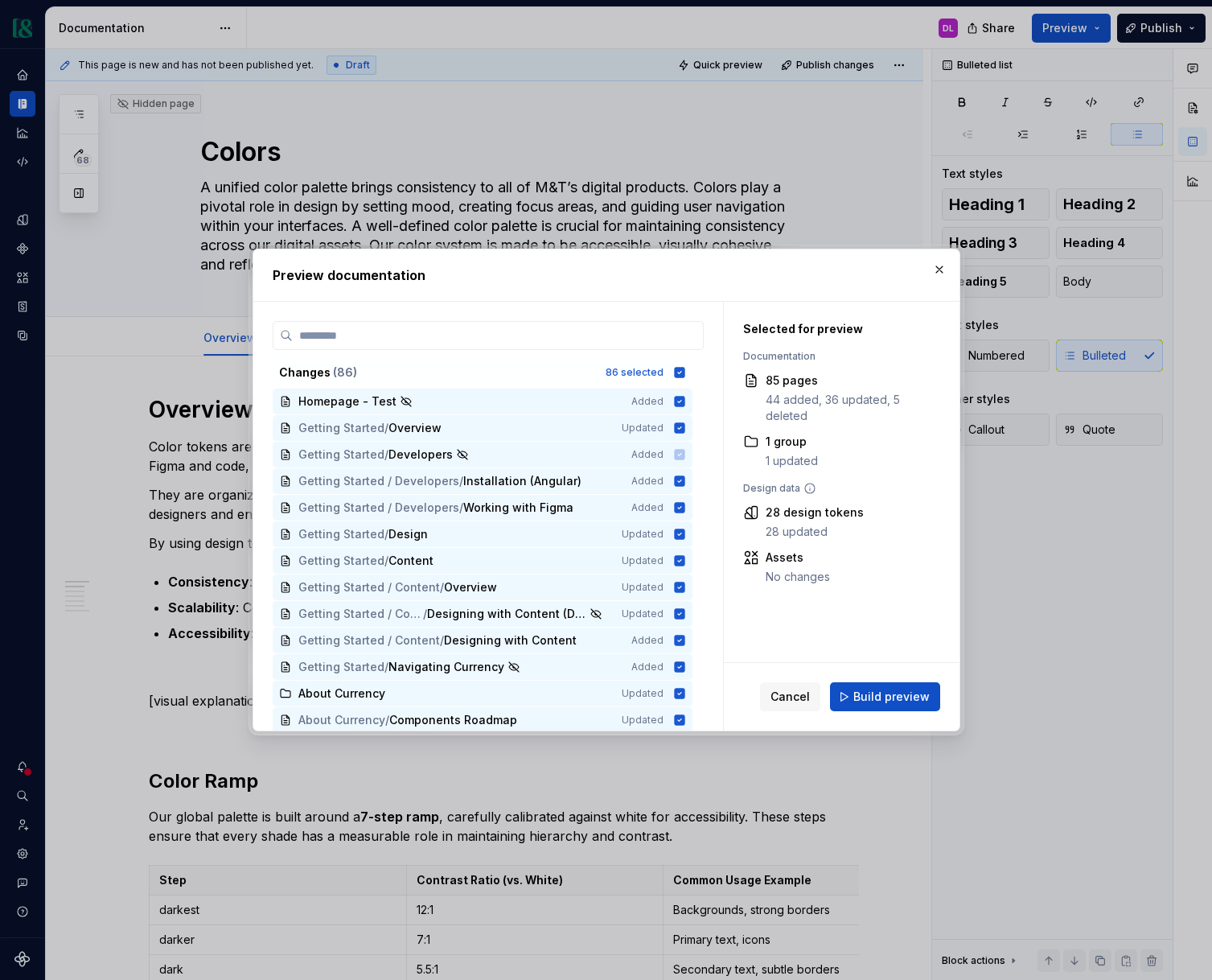
click at [922, 699] on span "Build preview" at bounding box center [892, 697] width 77 height 16
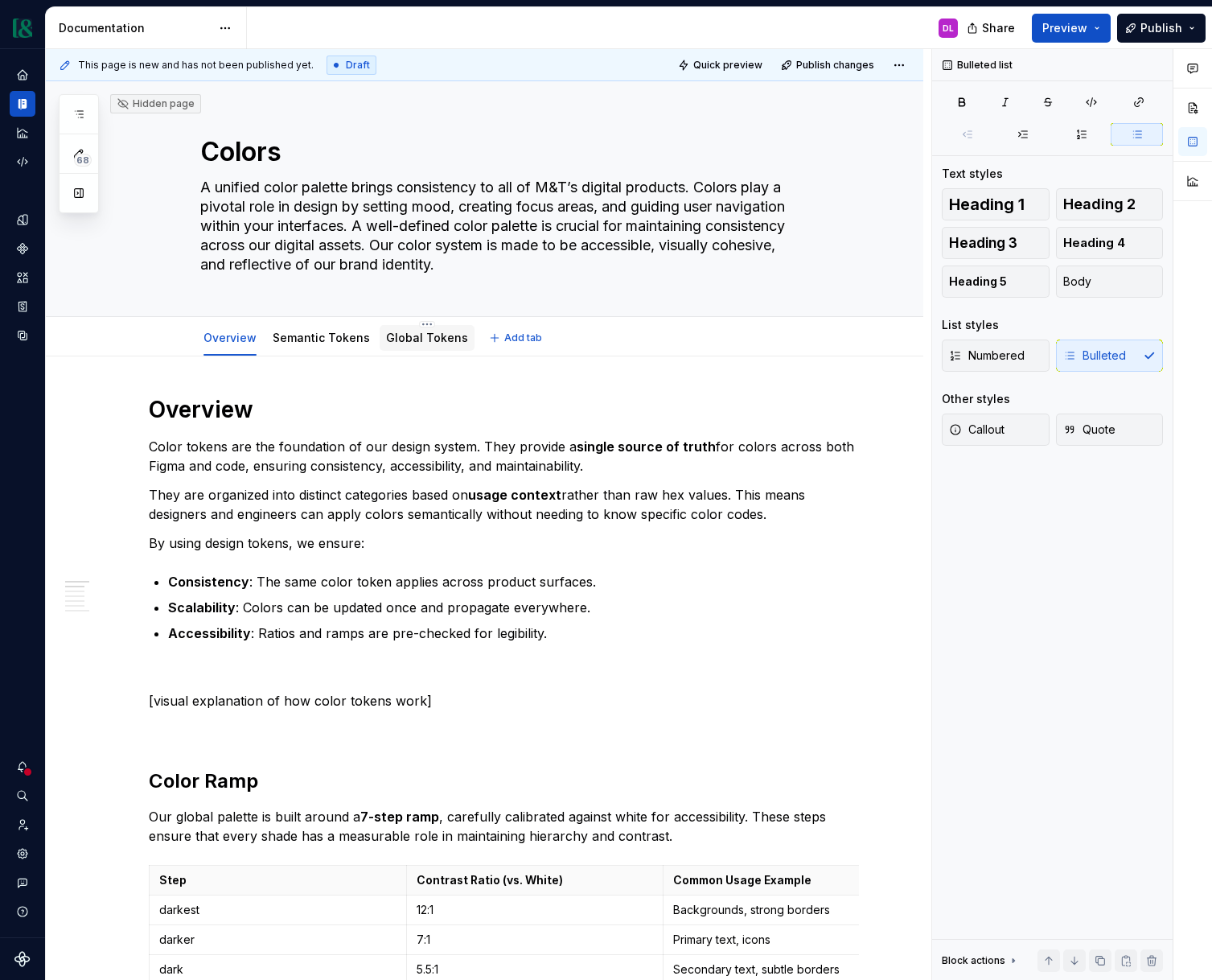
click at [437, 335] on link "Global Tokens" at bounding box center [427, 337] width 82 height 13
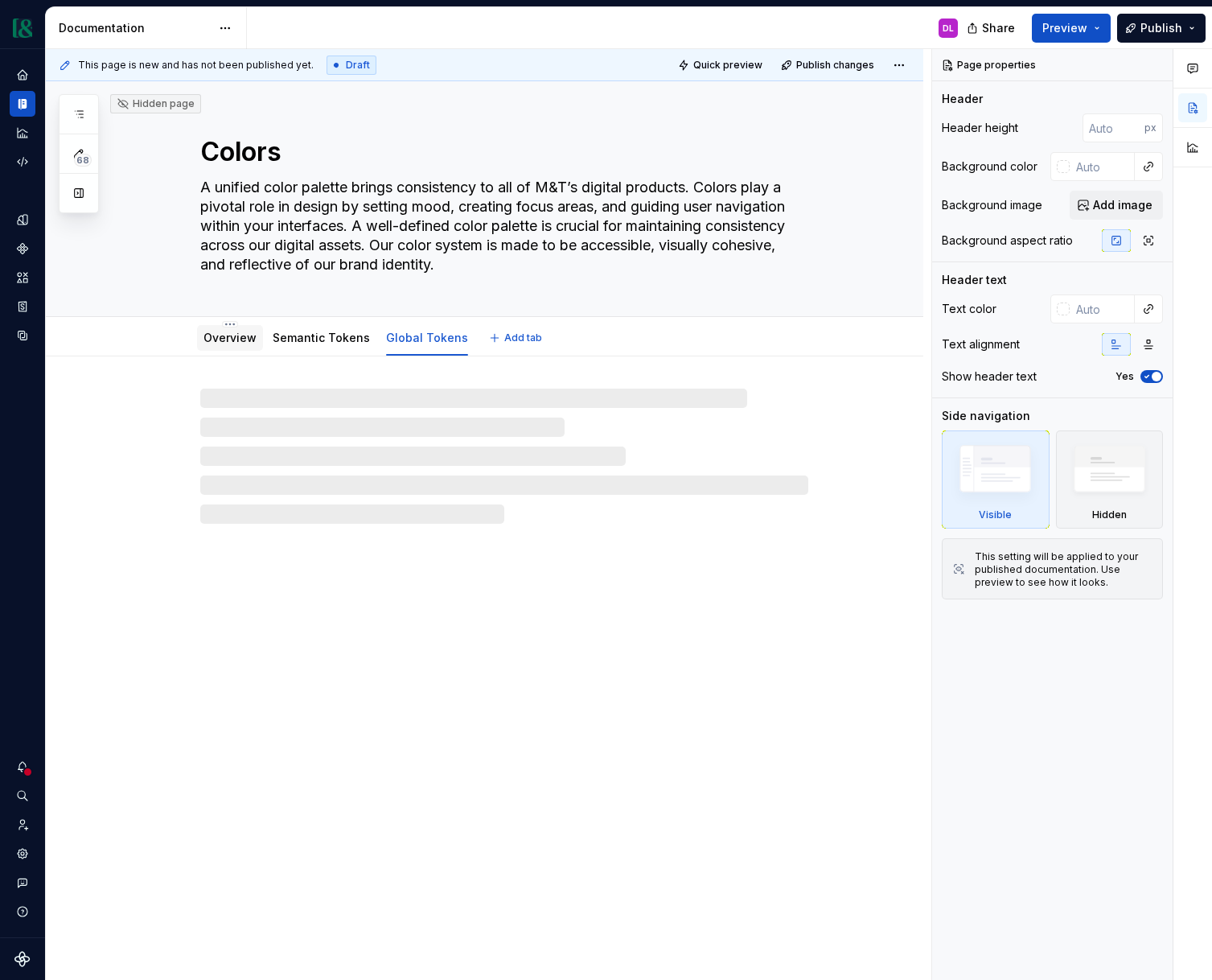
click at [240, 340] on link "Overview" at bounding box center [230, 337] width 53 height 13
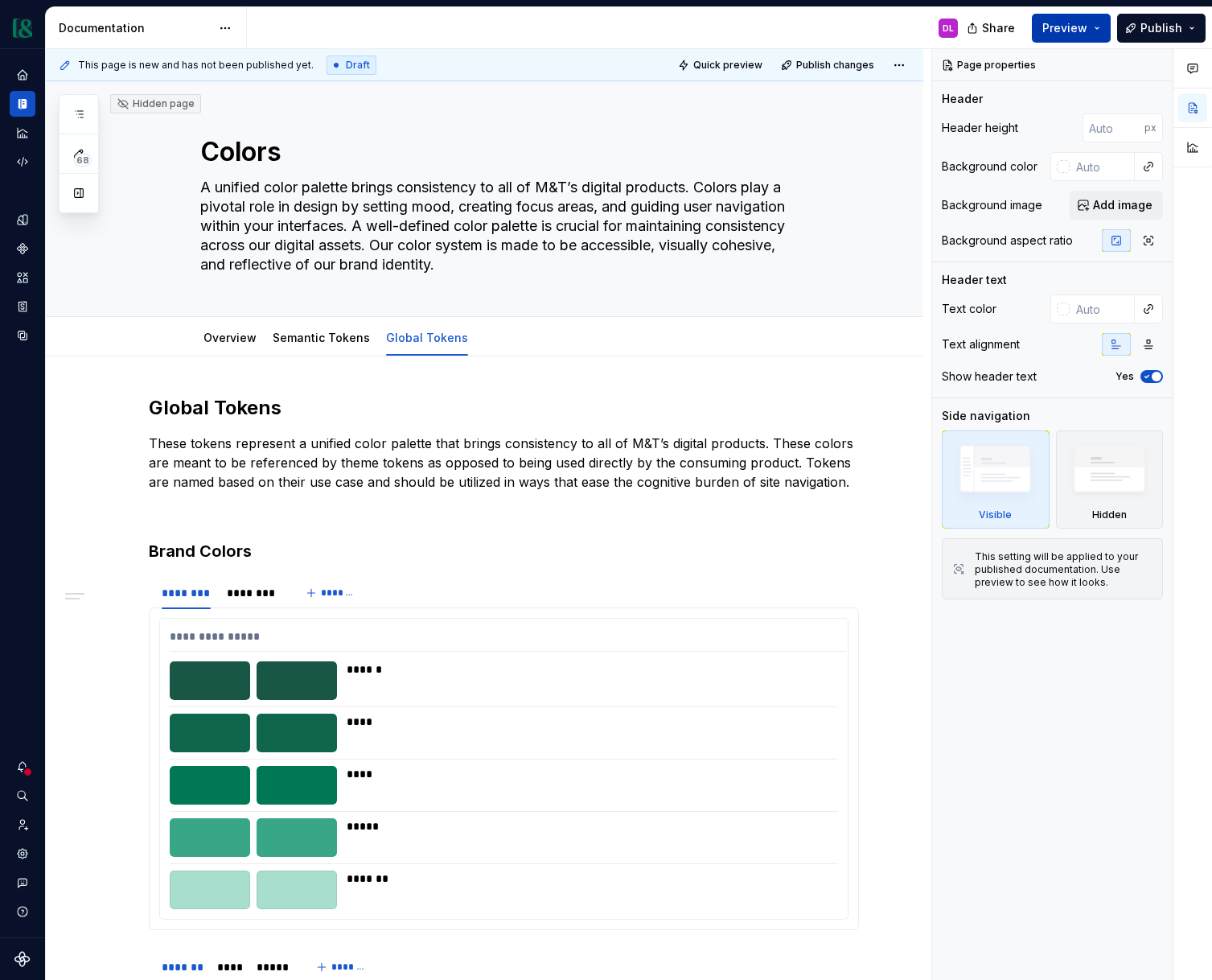
click at [1097, 29] on button "Preview" at bounding box center [1071, 28] width 79 height 29
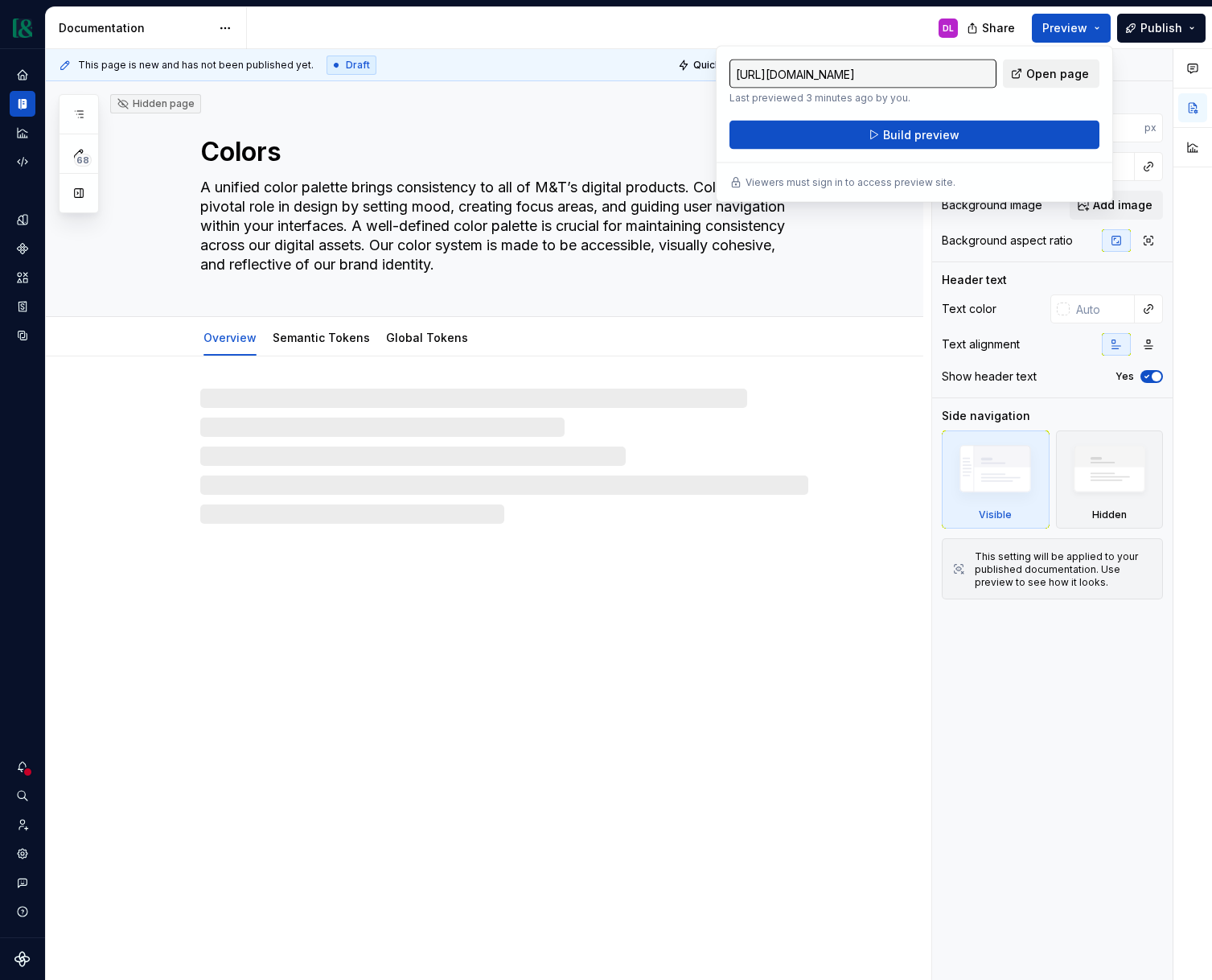
click at [1067, 75] on span "Open page" at bounding box center [1058, 74] width 63 height 16
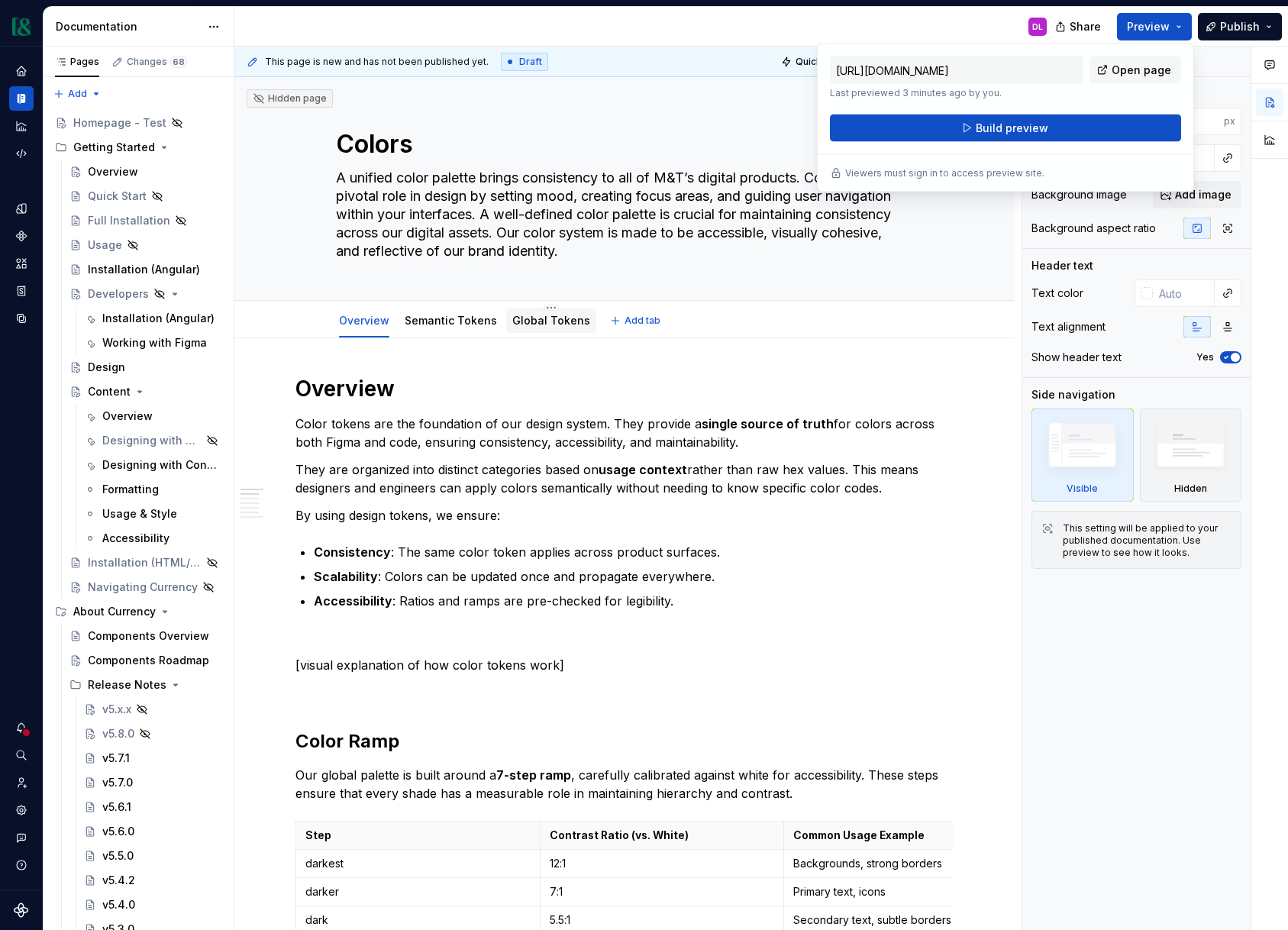
click at [555, 320] on link "Global Tokens" at bounding box center [552, 320] width 78 height 13
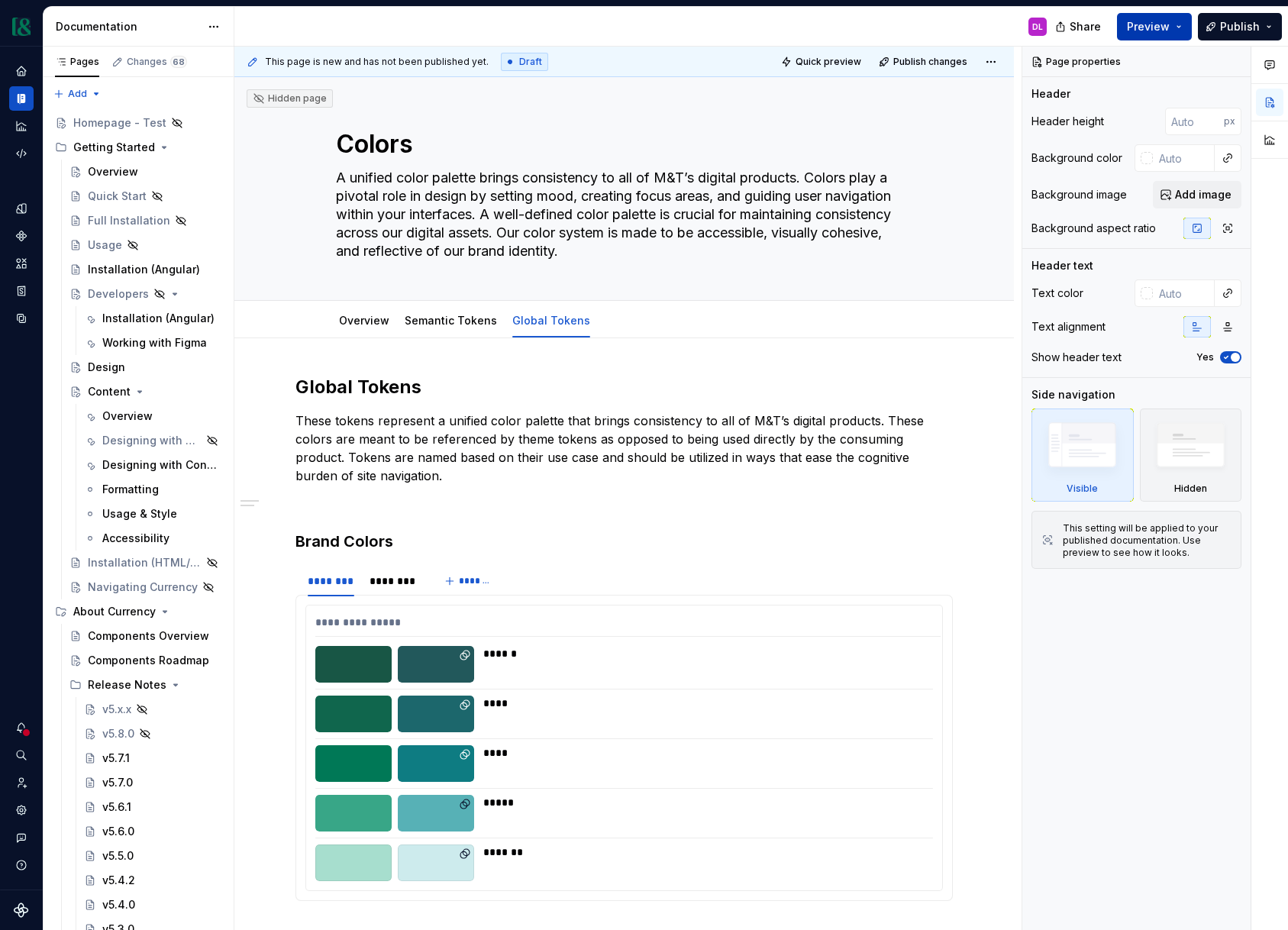
click at [1150, 30] on button "Preview" at bounding box center [1155, 26] width 75 height 28
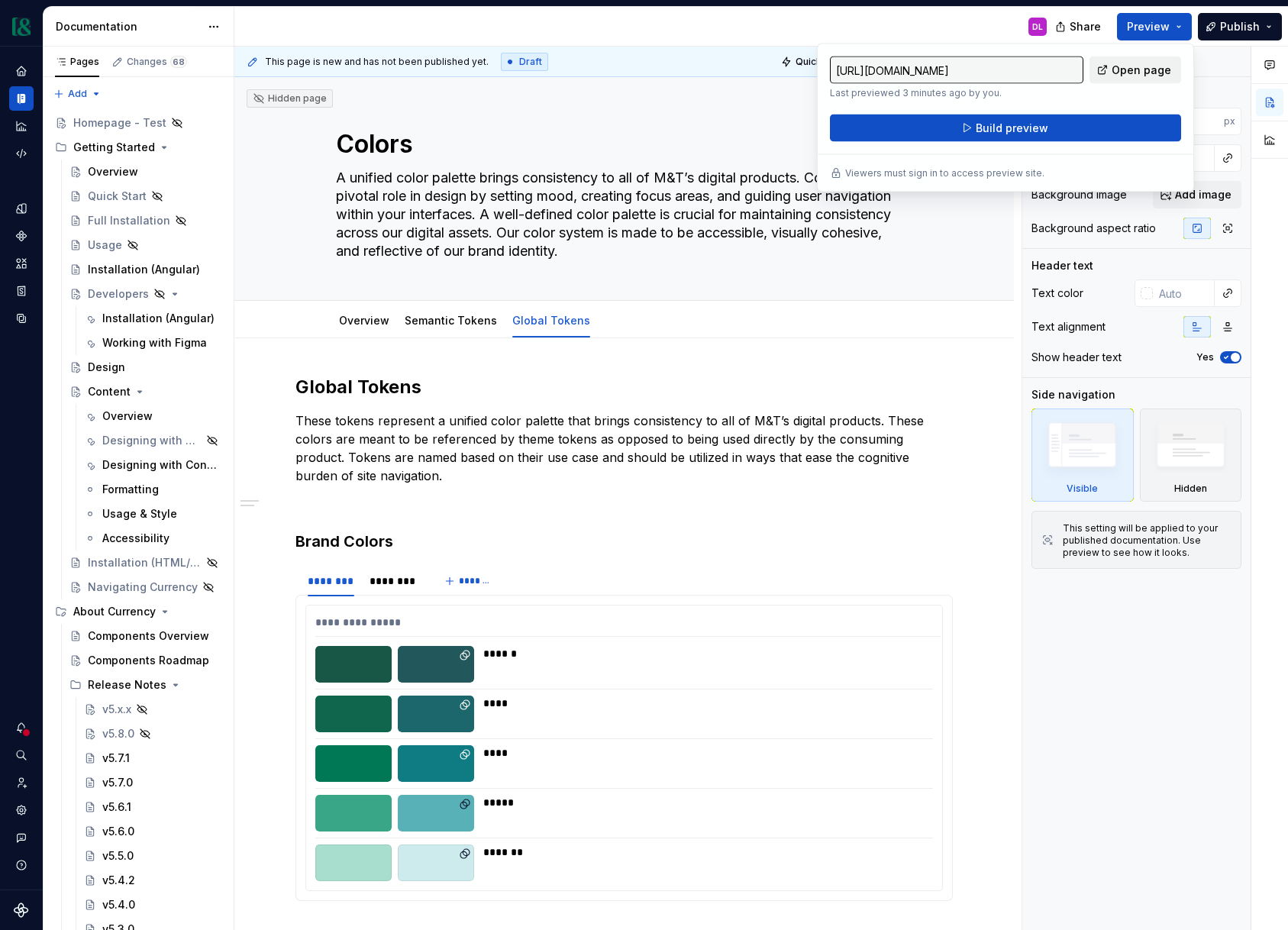
click at [1149, 66] on span "Open page" at bounding box center [1141, 70] width 60 height 15
click at [360, 318] on link "Overview" at bounding box center [364, 320] width 51 height 13
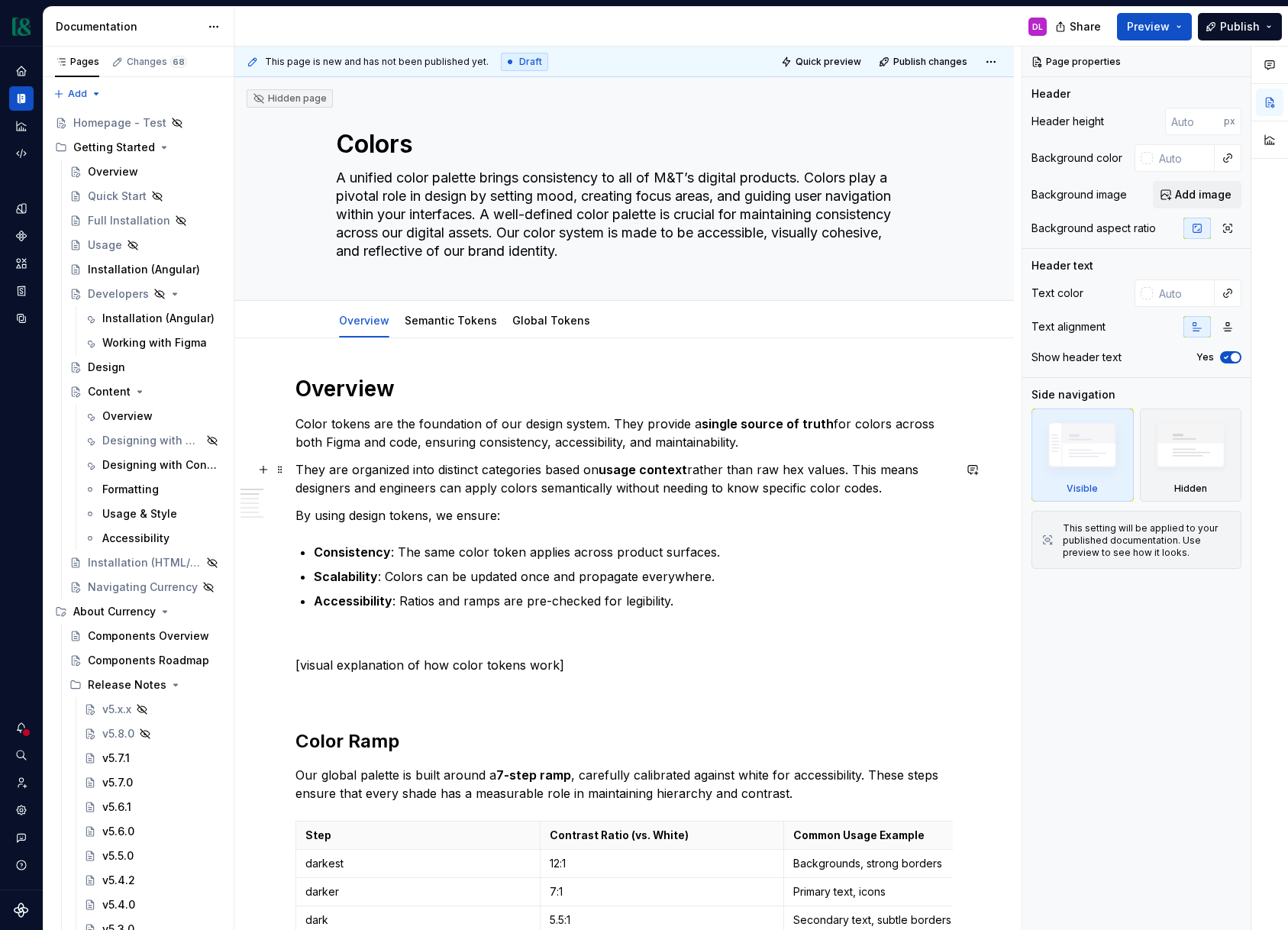
type textarea "*"
